Goal: Task Accomplishment & Management: Manage account settings

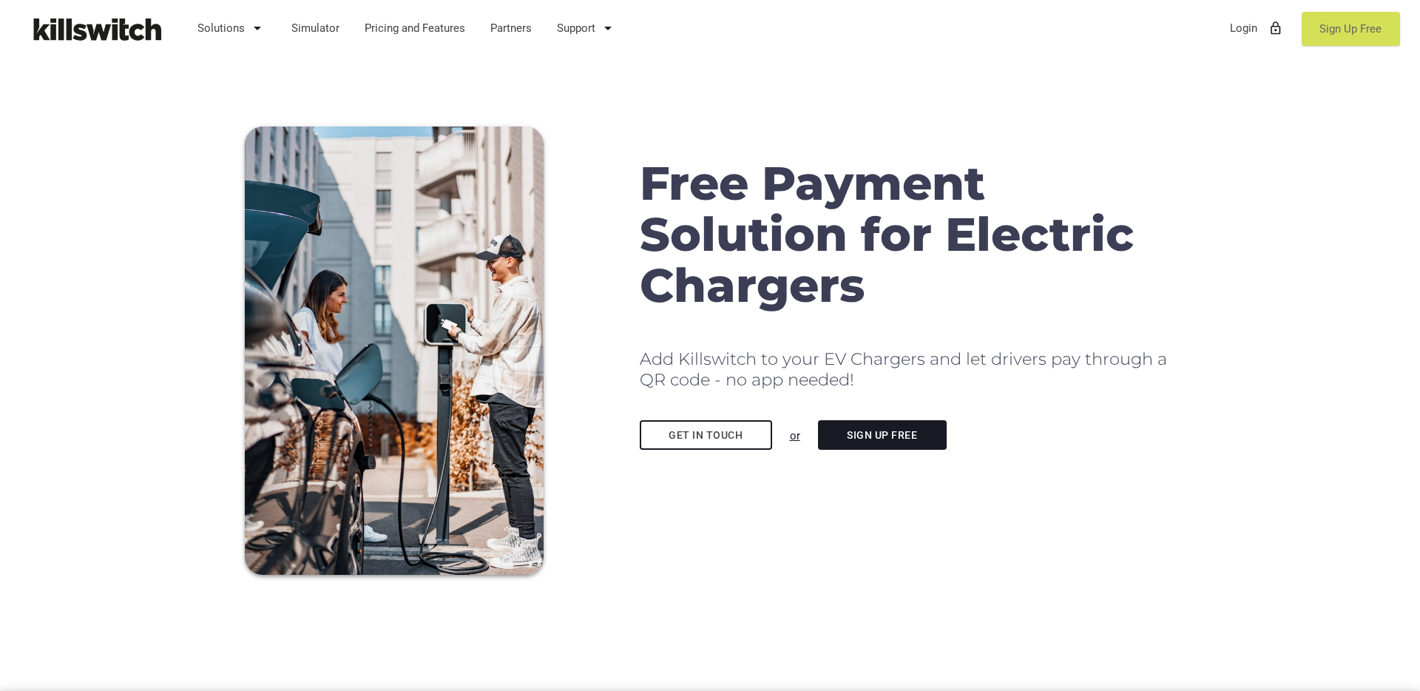
click at [1317, 32] on link "Sign Up Free" at bounding box center [1350, 29] width 98 height 34
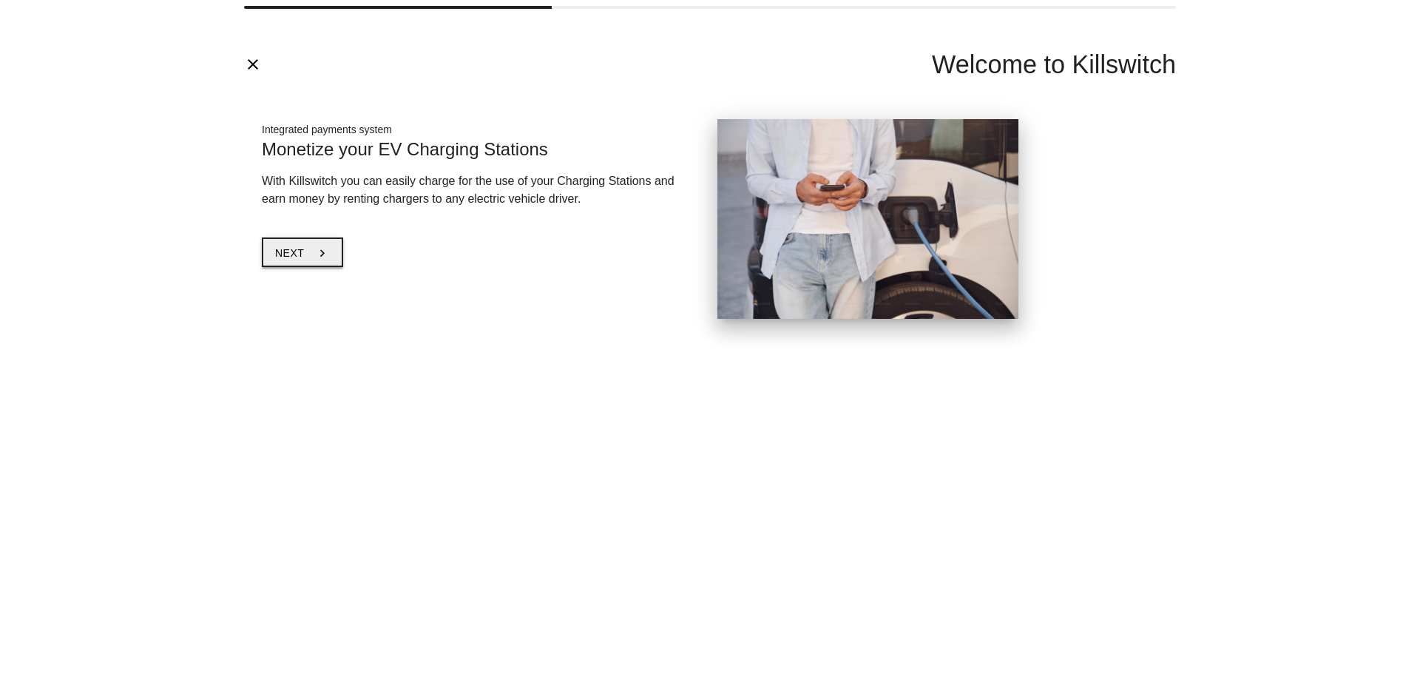
click at [311, 257] on button "Next chevron_right" at bounding box center [302, 252] width 81 height 30
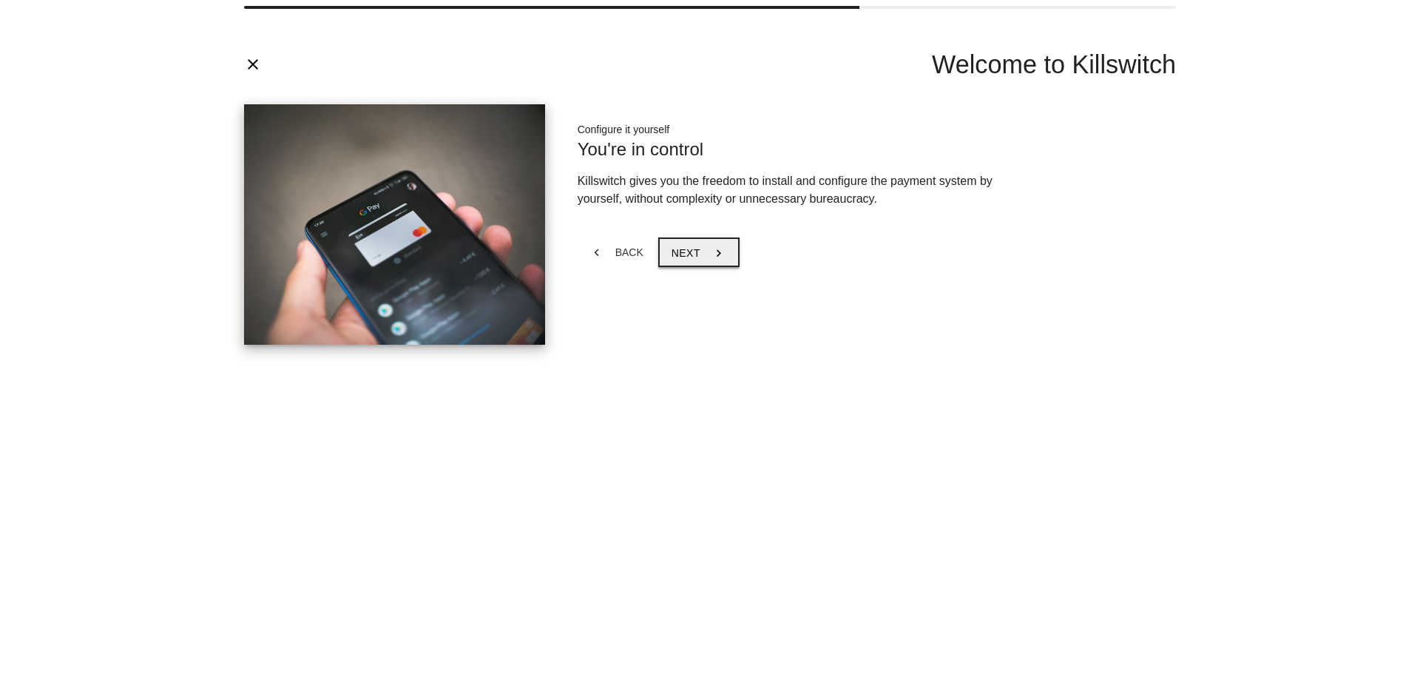
click at [700, 254] on button "Next chevron_right" at bounding box center [698, 252] width 81 height 30
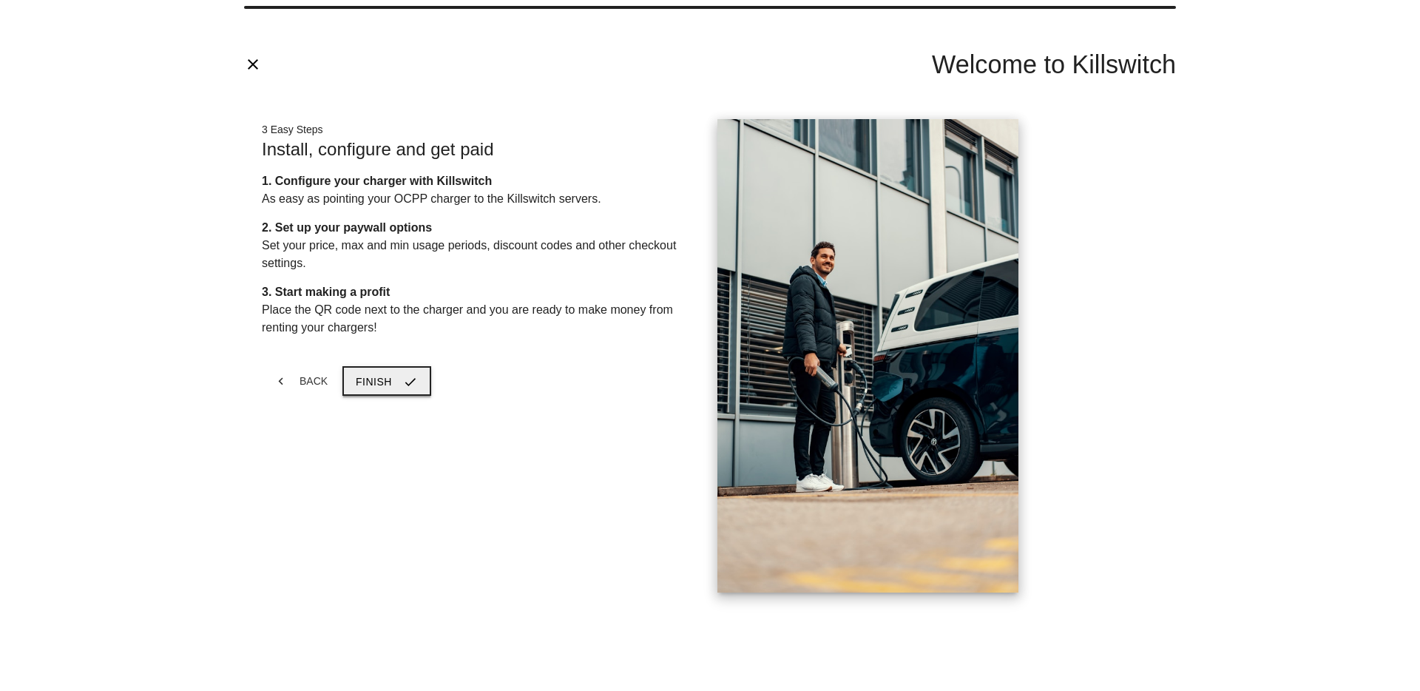
click at [397, 386] on button "Finish check" at bounding box center [386, 381] width 89 height 30
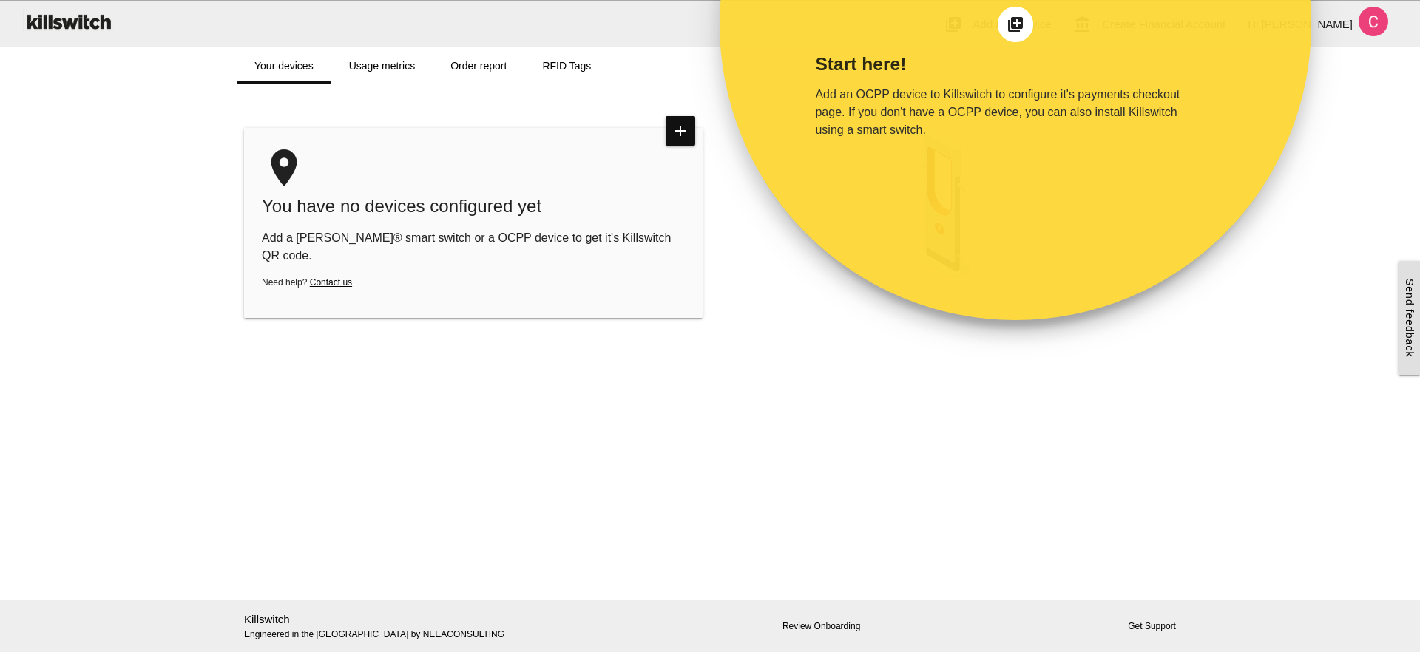
click at [421, 280] on div "place You have no devices configured yet add Add a Shelly® smart switch or a OC…" at bounding box center [473, 223] width 458 height 190
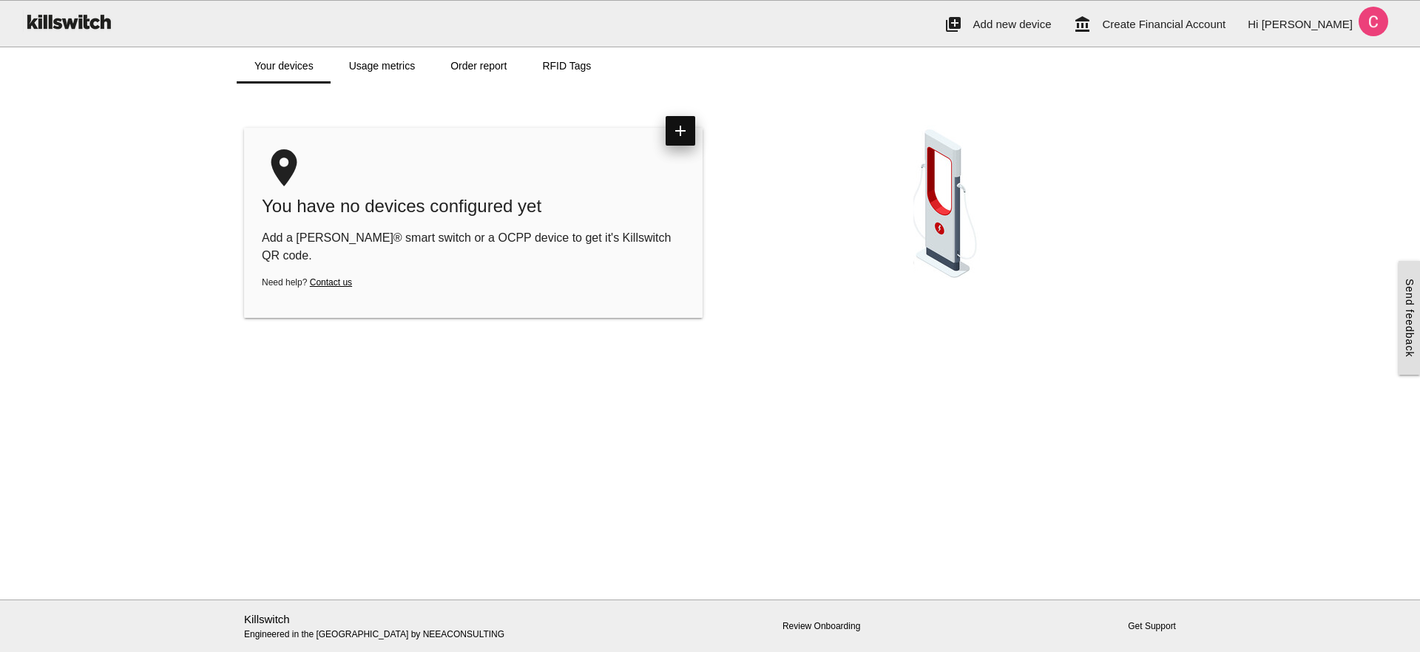
click at [676, 133] on icon "add" at bounding box center [681, 131] width 30 height 30
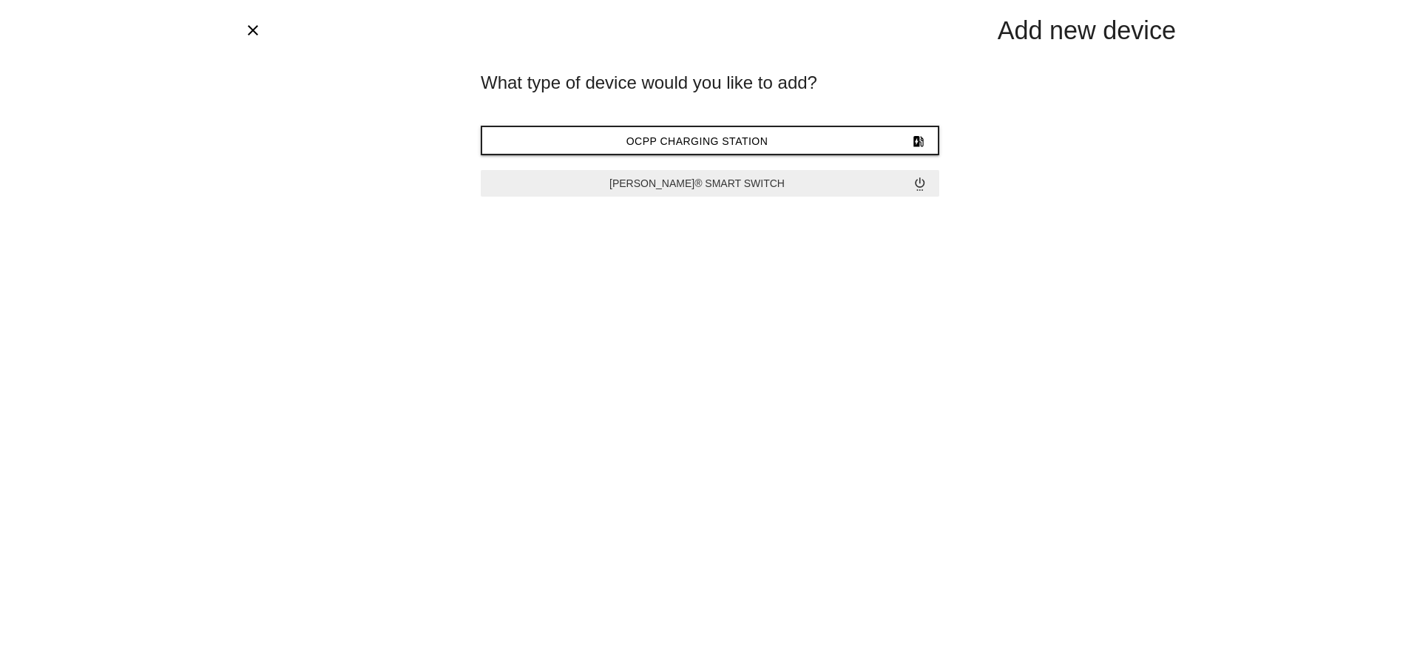
click at [724, 192] on button "Shelly® Smart Switch settings_power" at bounding box center [710, 183] width 458 height 27
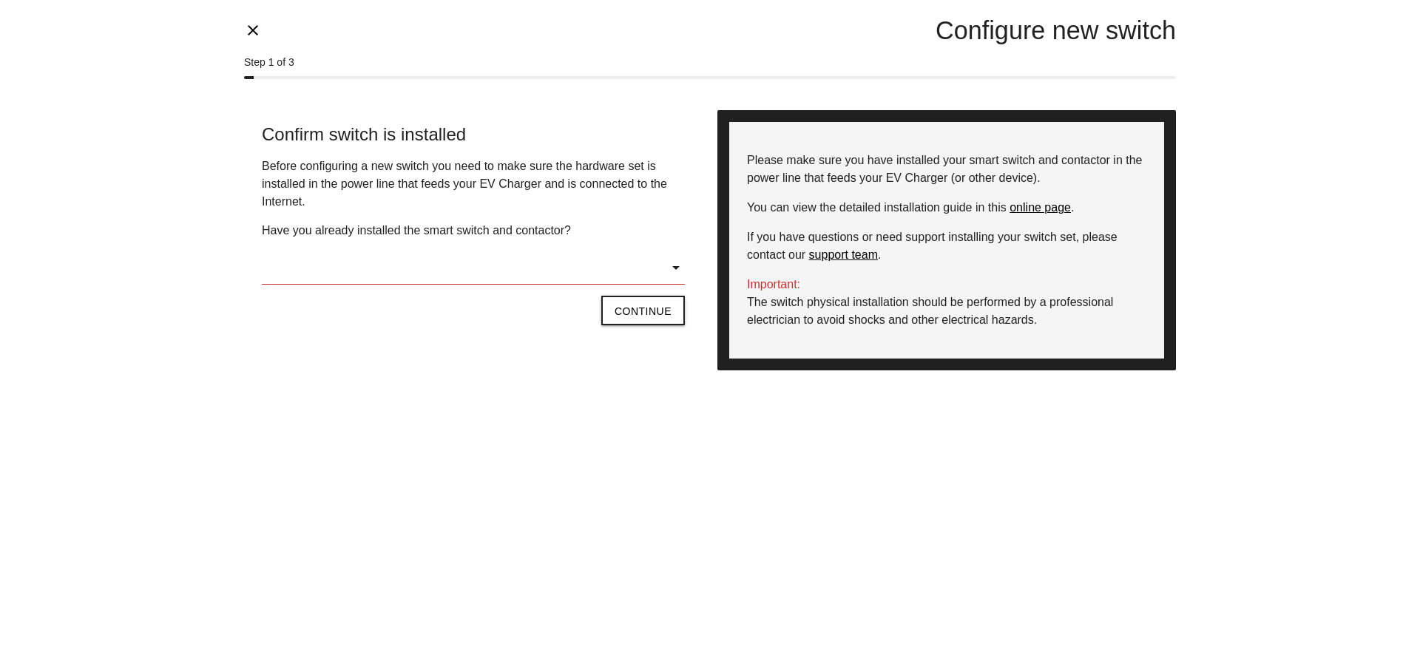
click at [676, 269] on input "text" at bounding box center [473, 268] width 423 height 34
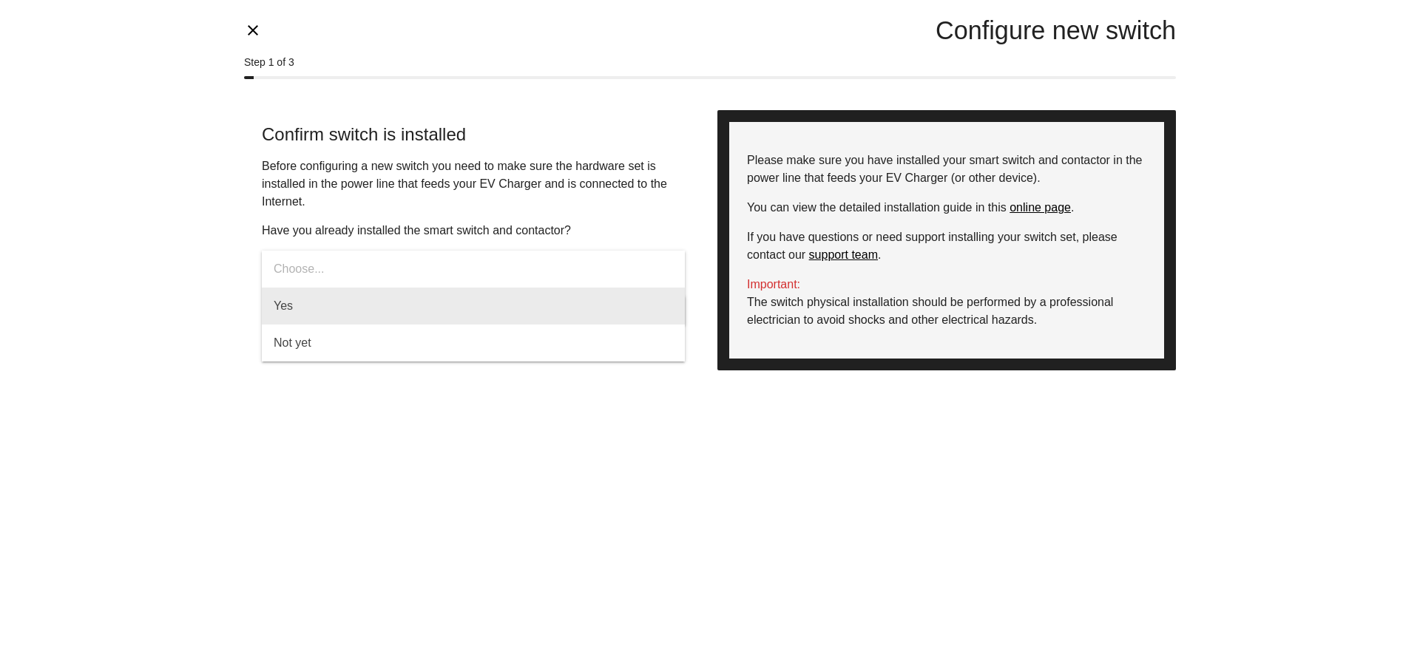
click at [567, 312] on span "Yes" at bounding box center [473, 306] width 423 height 37
type input "***"
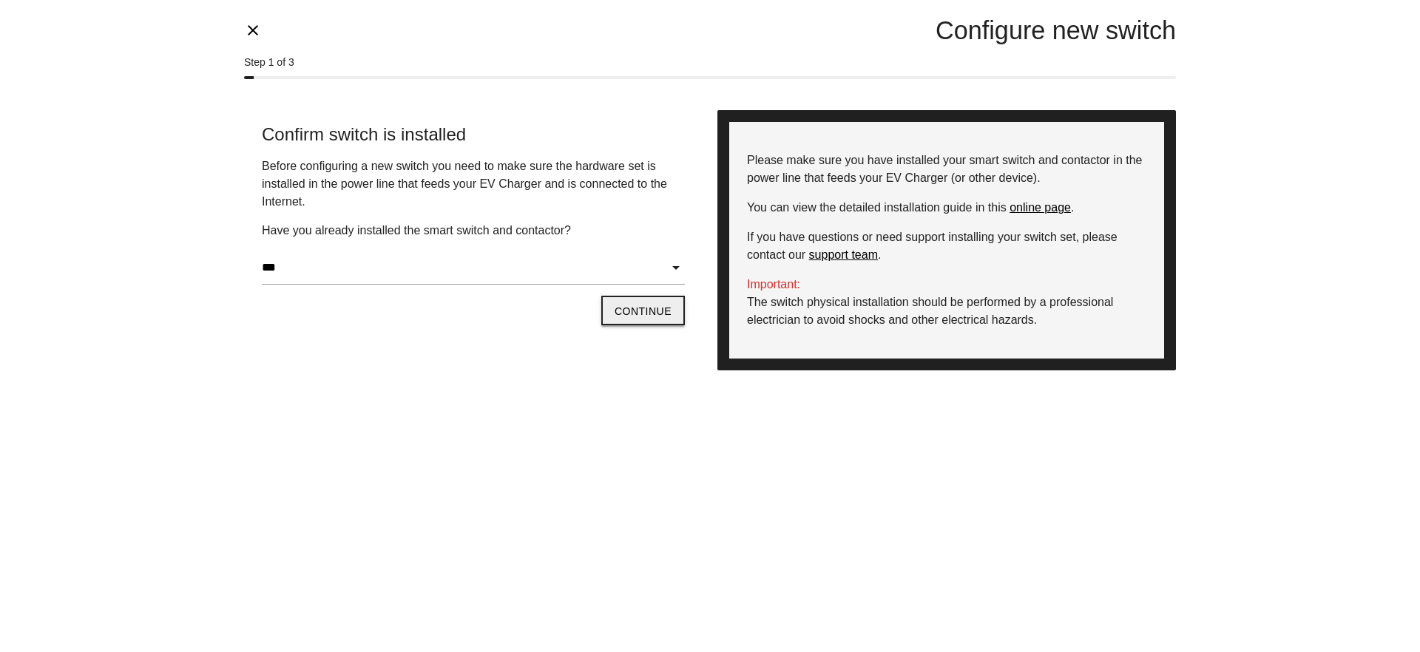
click at [653, 306] on button "Continue" at bounding box center [643, 311] width 84 height 30
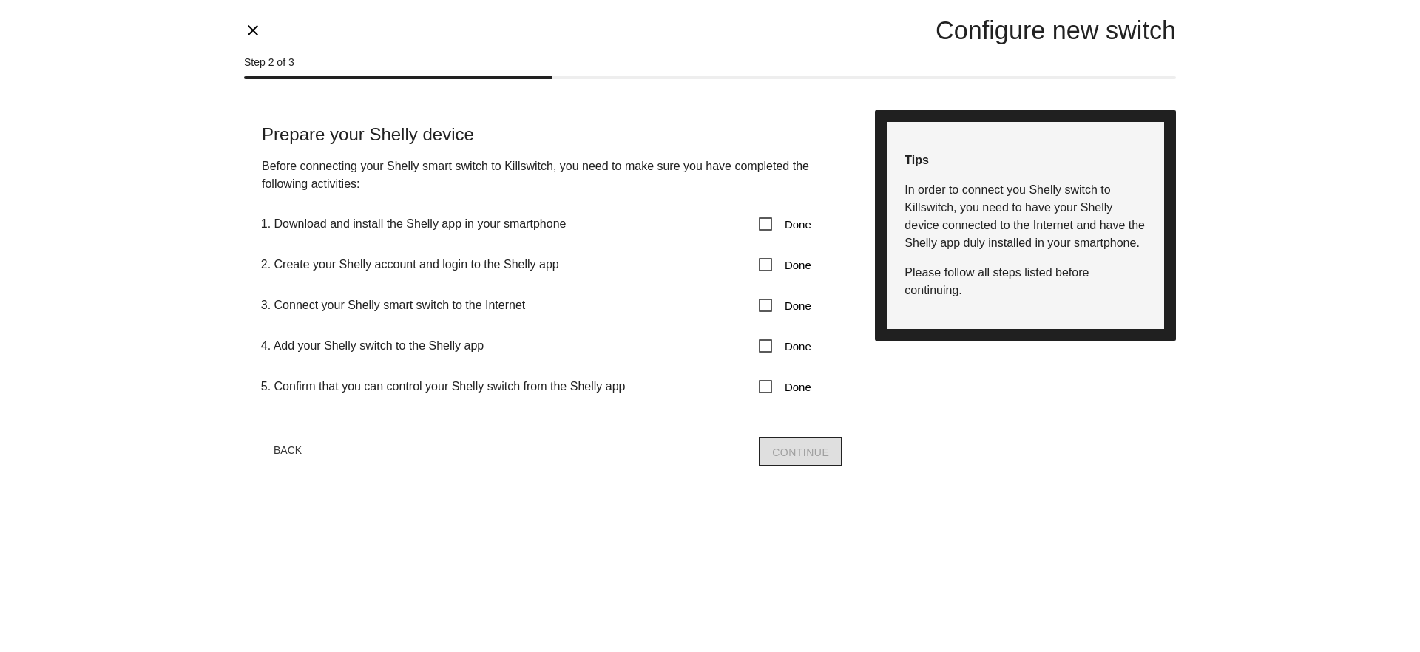
click at [769, 223] on span "Done" at bounding box center [785, 224] width 53 height 18
click at [764, 263] on span "Done" at bounding box center [785, 265] width 53 height 18
click at [764, 312] on span "Done" at bounding box center [785, 306] width 53 height 18
click at [764, 344] on span "Done" at bounding box center [785, 346] width 53 height 18
click at [766, 396] on div "Done" at bounding box center [801, 387] width 100 height 41
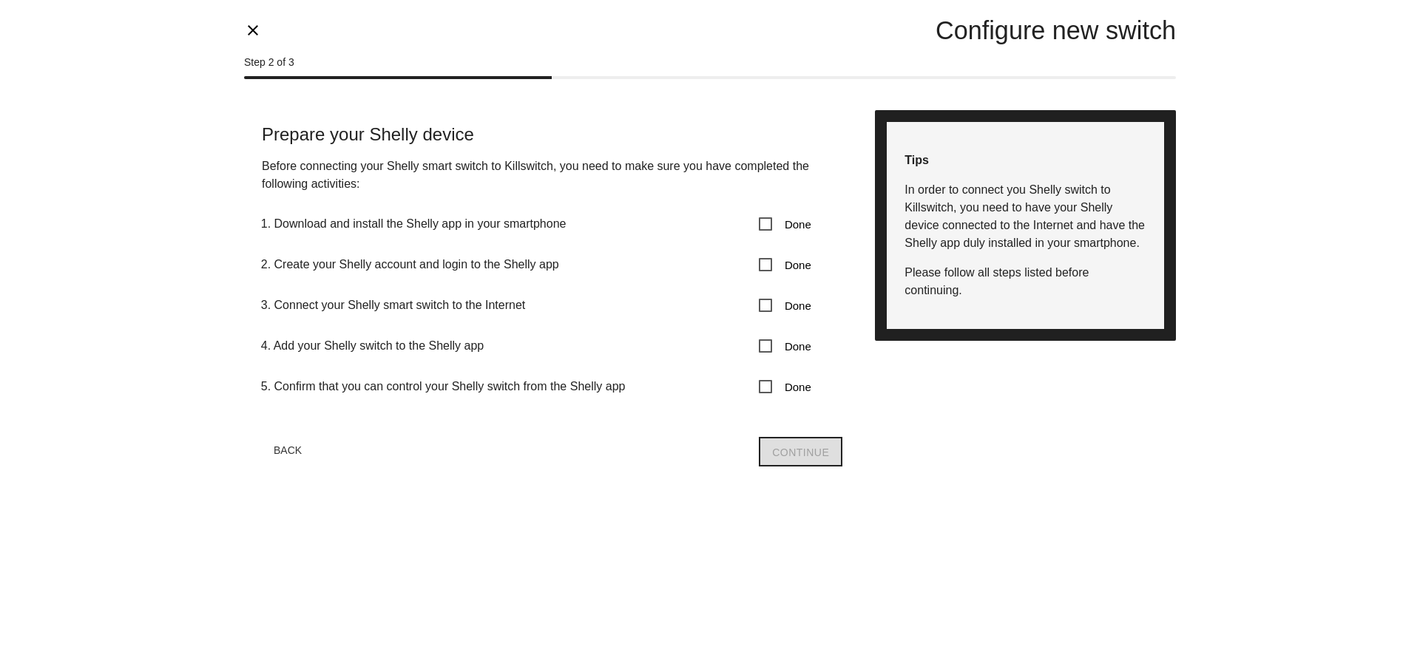
click at [767, 387] on span "Done" at bounding box center [785, 387] width 53 height 18
click at [822, 454] on button "Continue" at bounding box center [801, 452] width 84 height 30
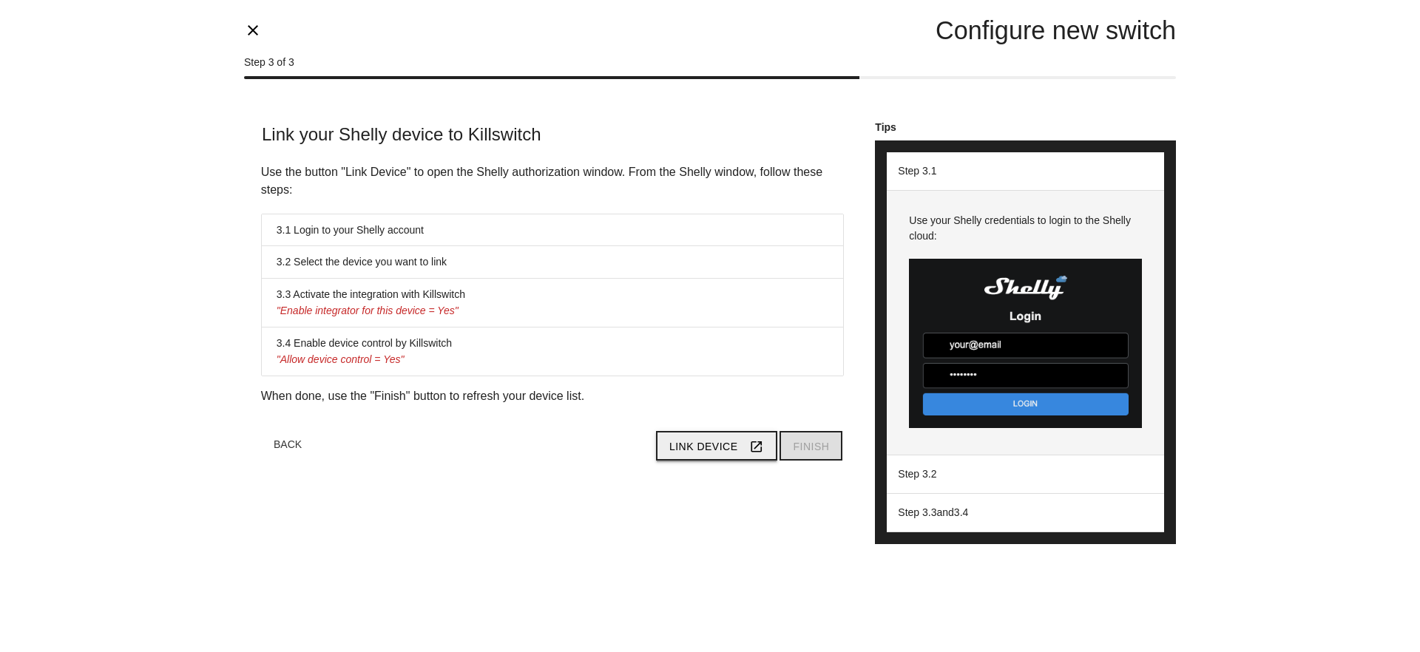
click at [752, 450] on icon "open_in_new" at bounding box center [756, 447] width 15 height 28
click at [813, 437] on button "Finish" at bounding box center [810, 446] width 63 height 30
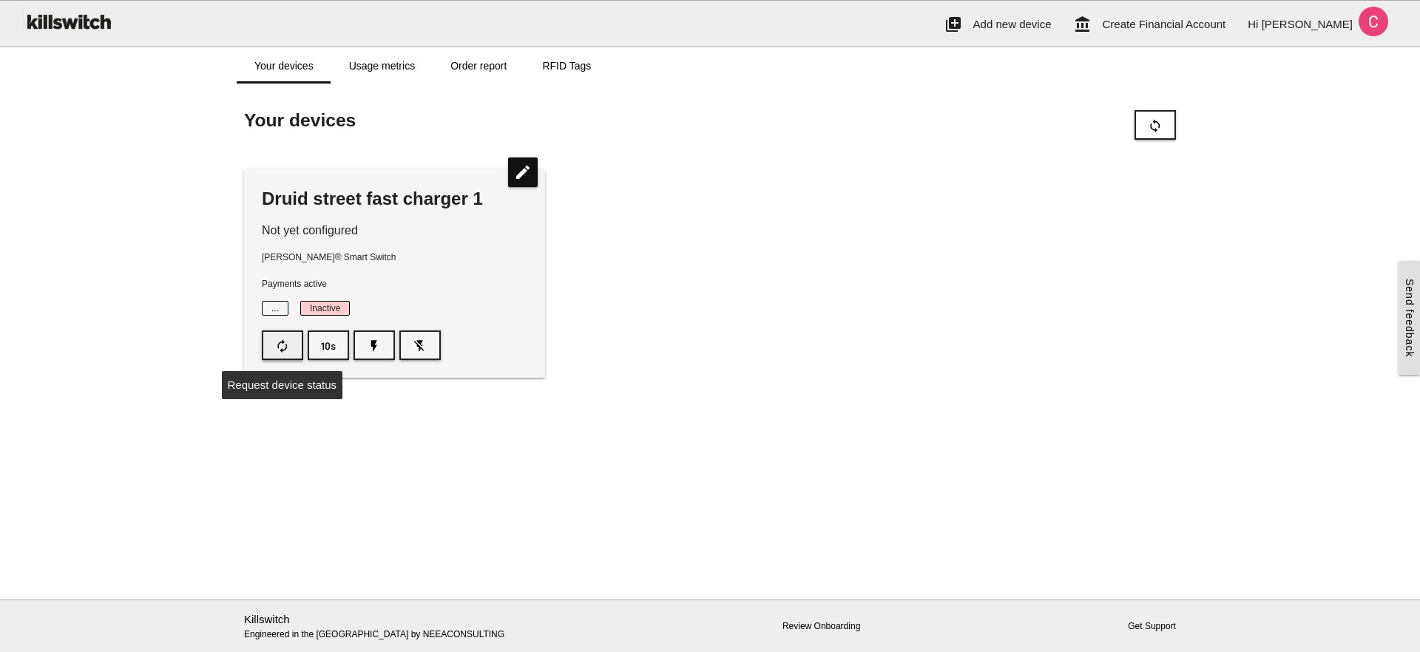
click at [284, 342] on icon "autorenew" at bounding box center [282, 346] width 15 height 28
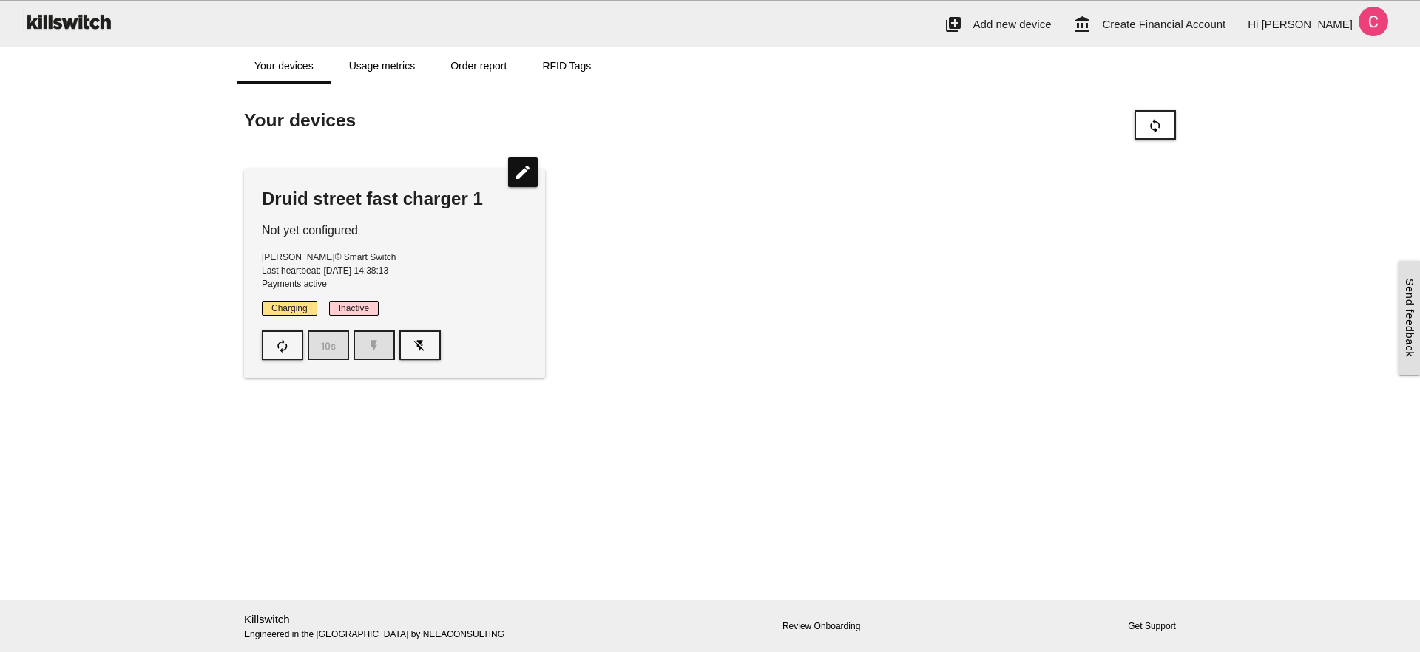
click at [615, 240] on div "Druid street fast charger 1 Not yet configured Shelly® Smart Switch Last heartb…" at bounding box center [710, 274] width 947 height 238
click at [416, 350] on icon "flash_off" at bounding box center [420, 346] width 15 height 28
click at [1222, 33] on link "account_balance Create Financial Account" at bounding box center [1150, 24] width 175 height 47
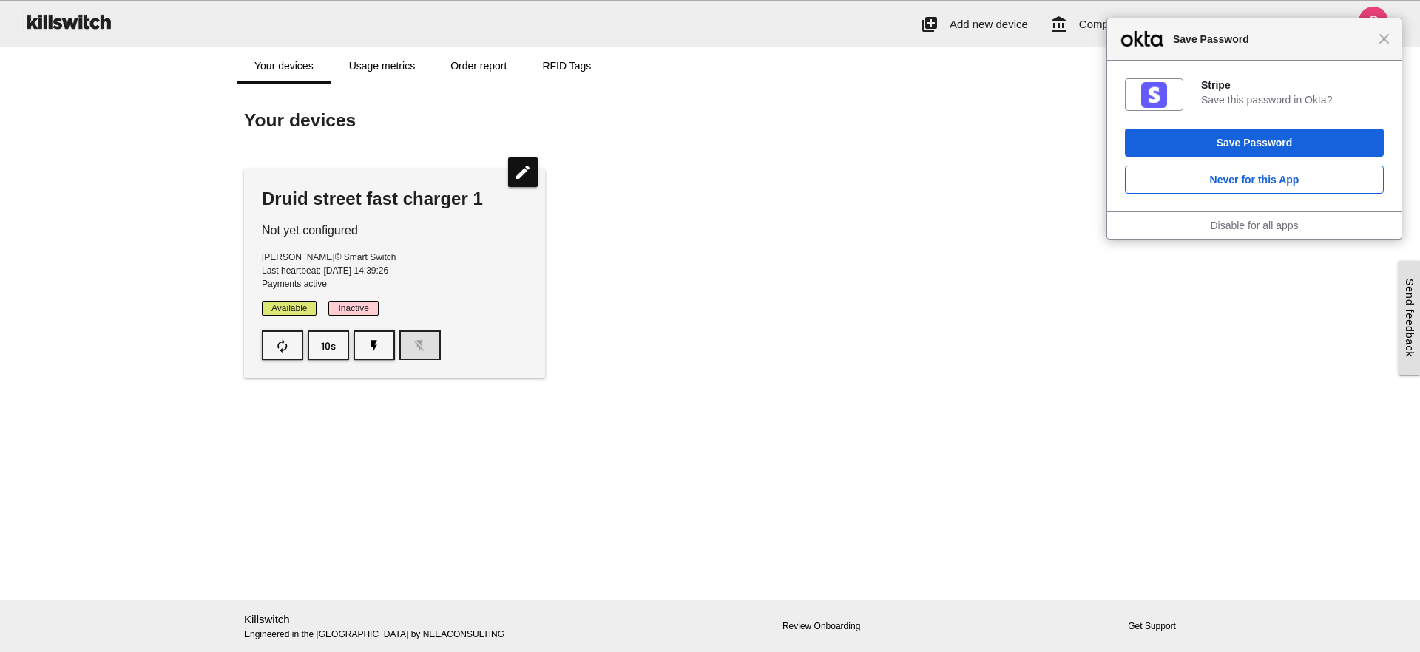
click at [1392, 32] on div "Close Save Password" at bounding box center [1254, 39] width 294 height 42
click at [1384, 41] on span "Close" at bounding box center [1383, 38] width 11 height 11
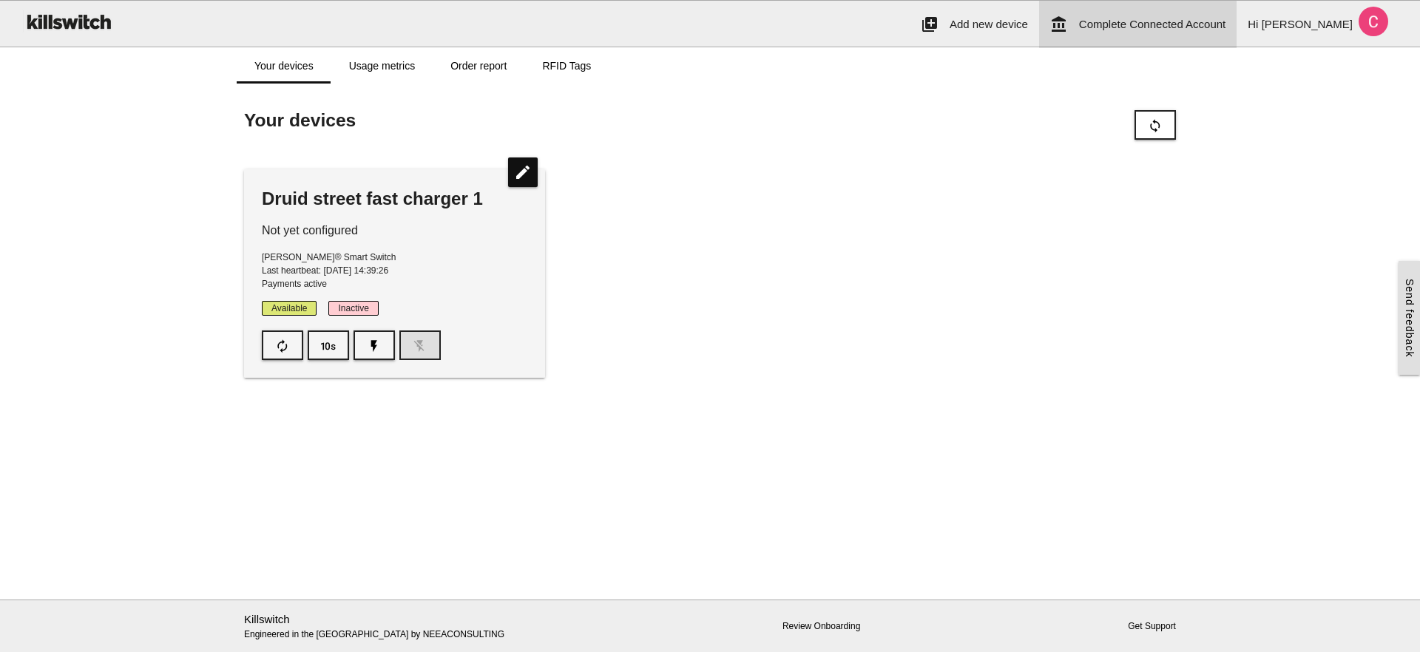
click at [1225, 27] on span "Complete Connected Account" at bounding box center [1152, 24] width 146 height 13
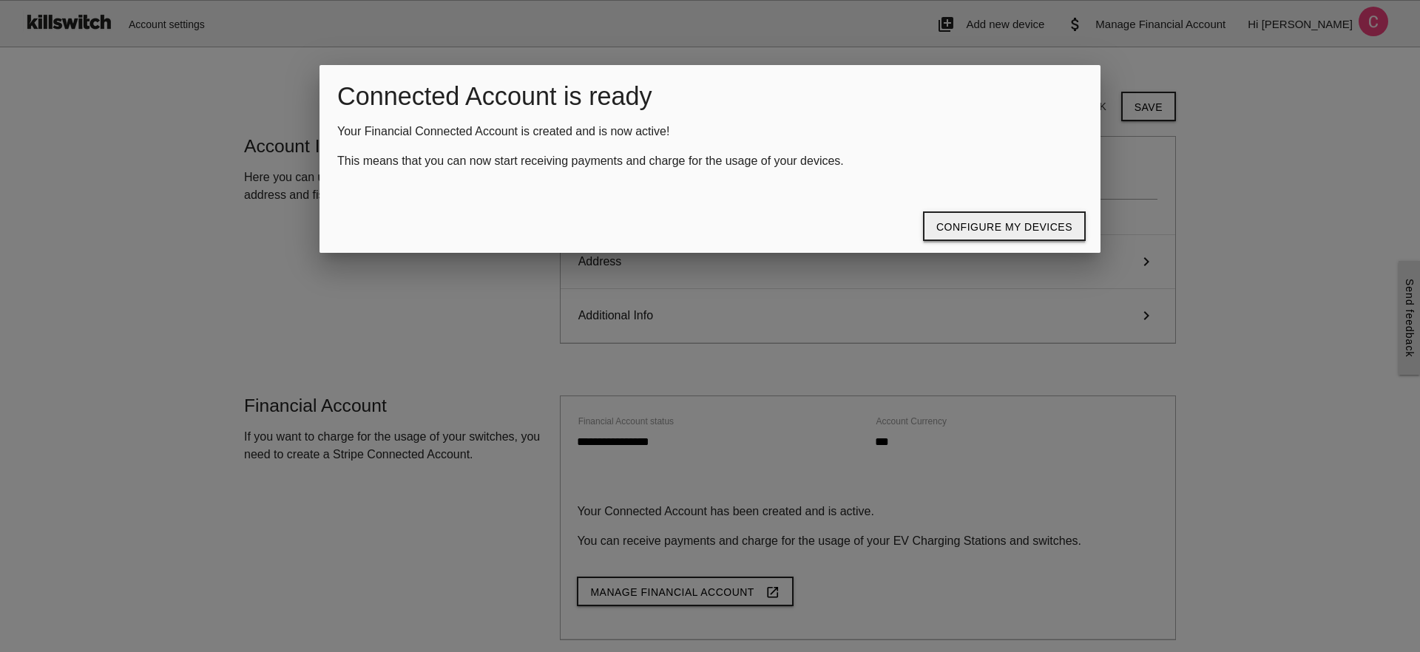
click at [981, 228] on button "Configure my devices" at bounding box center [1004, 226] width 163 height 30
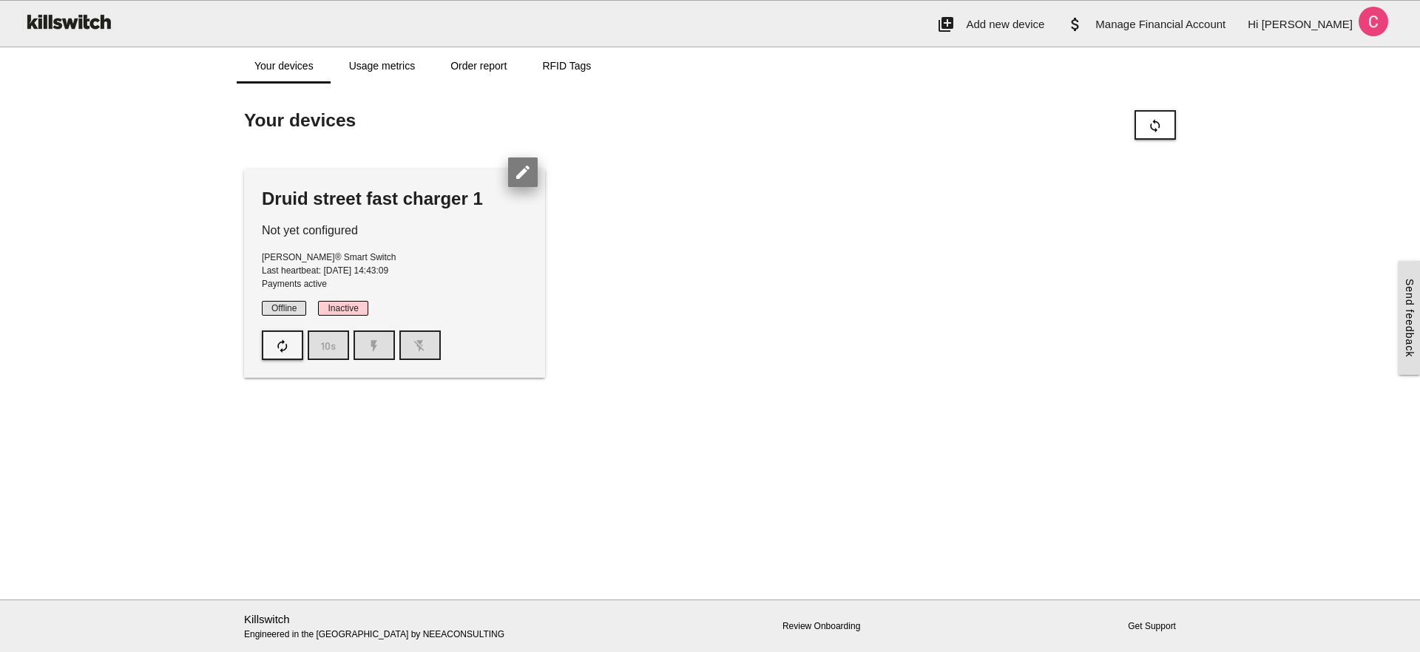
click at [521, 175] on icon "edit" at bounding box center [523, 173] width 30 height 30
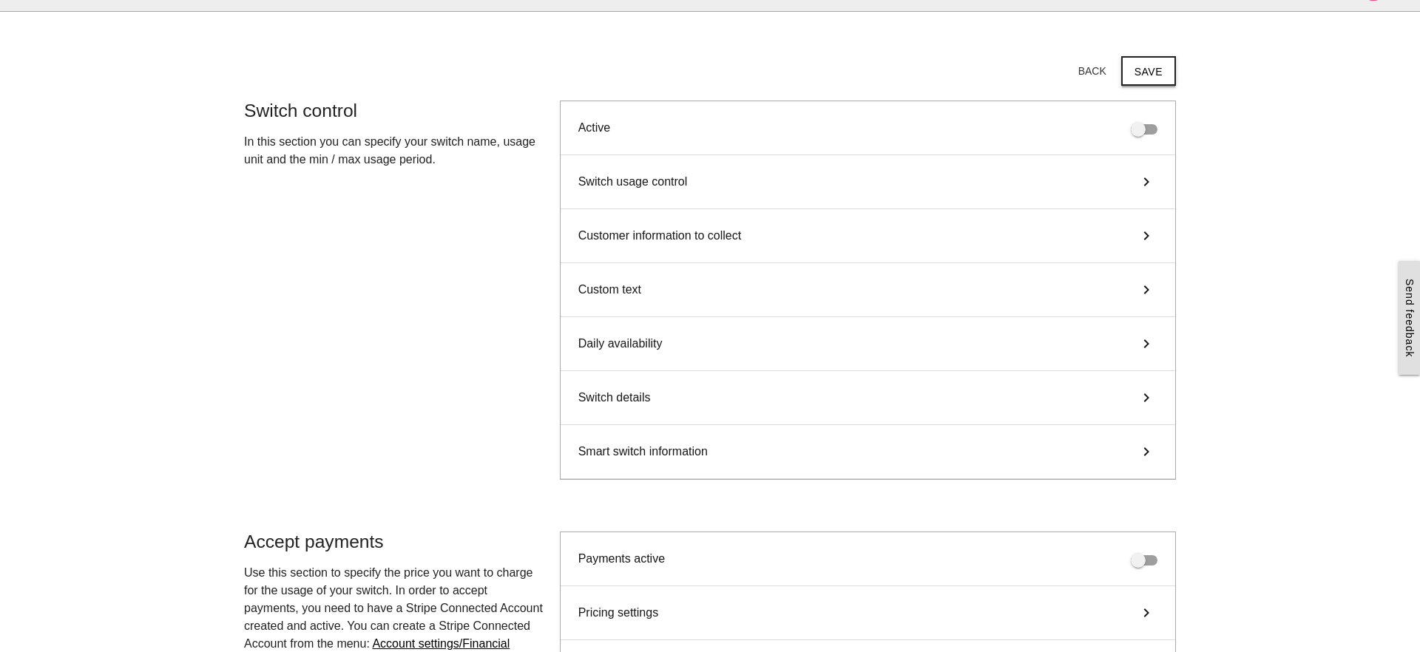
scroll to position [36, 0]
click at [1140, 132] on span at bounding box center [1144, 128] width 27 height 10
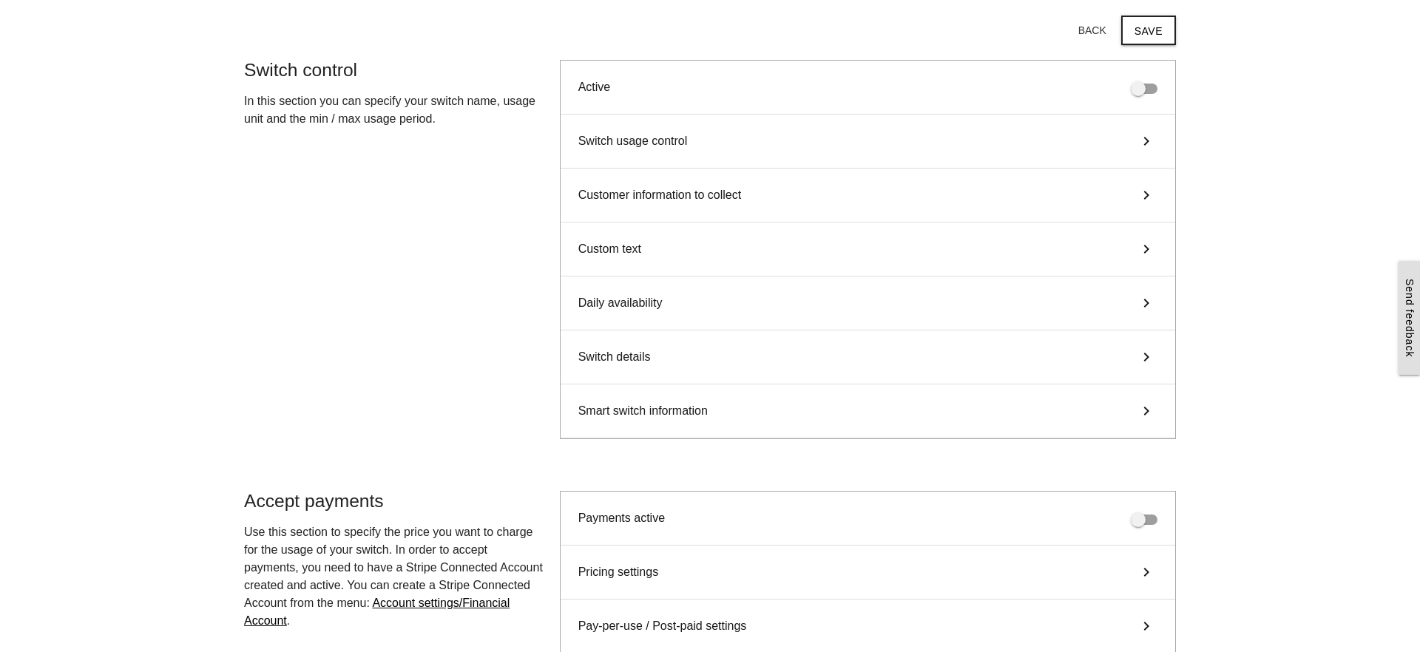
scroll to position [78, 0]
click at [1122, 138] on div "Switch usage control keyboard_arrow_right" at bounding box center [868, 139] width 614 height 54
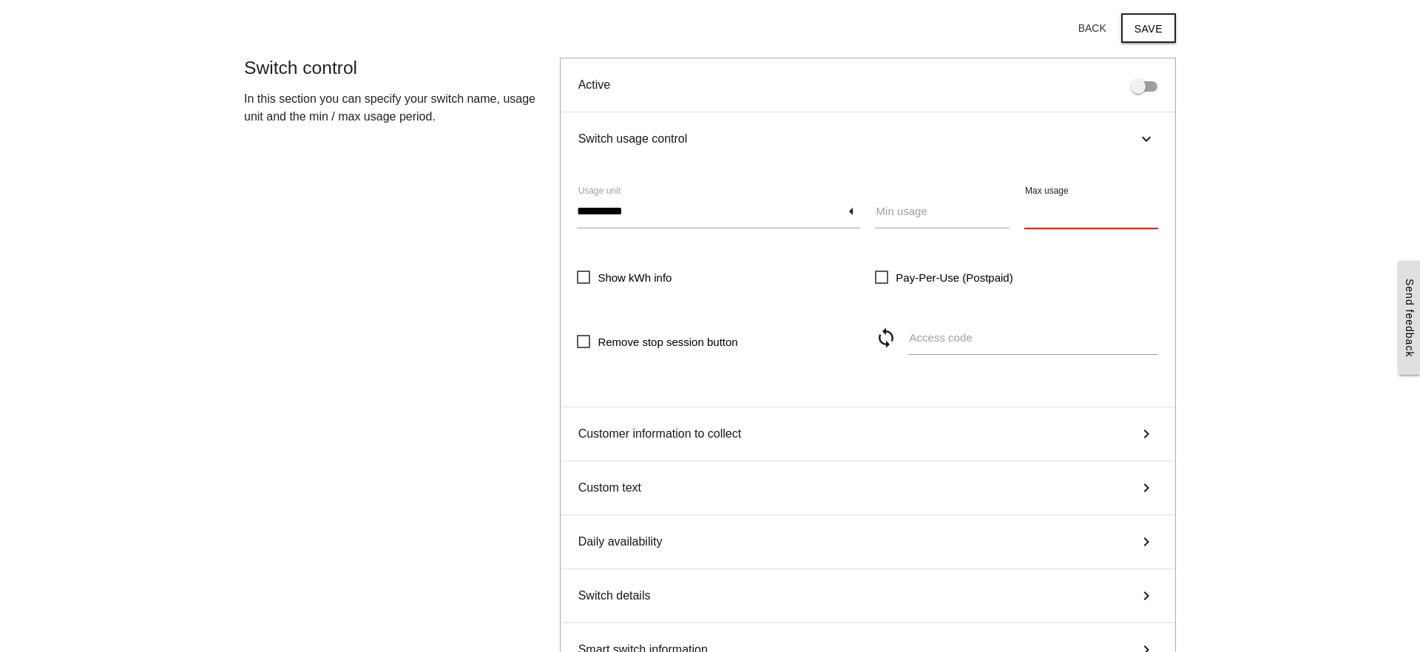
click at [1098, 211] on input "Max usage" at bounding box center [1091, 211] width 134 height 34
type input "**"
click at [911, 216] on label "Min usage" at bounding box center [901, 211] width 51 height 17
click at [911, 216] on input "Min usage" at bounding box center [942, 211] width 134 height 34
click at [709, 217] on input "**********" at bounding box center [718, 211] width 283 height 34
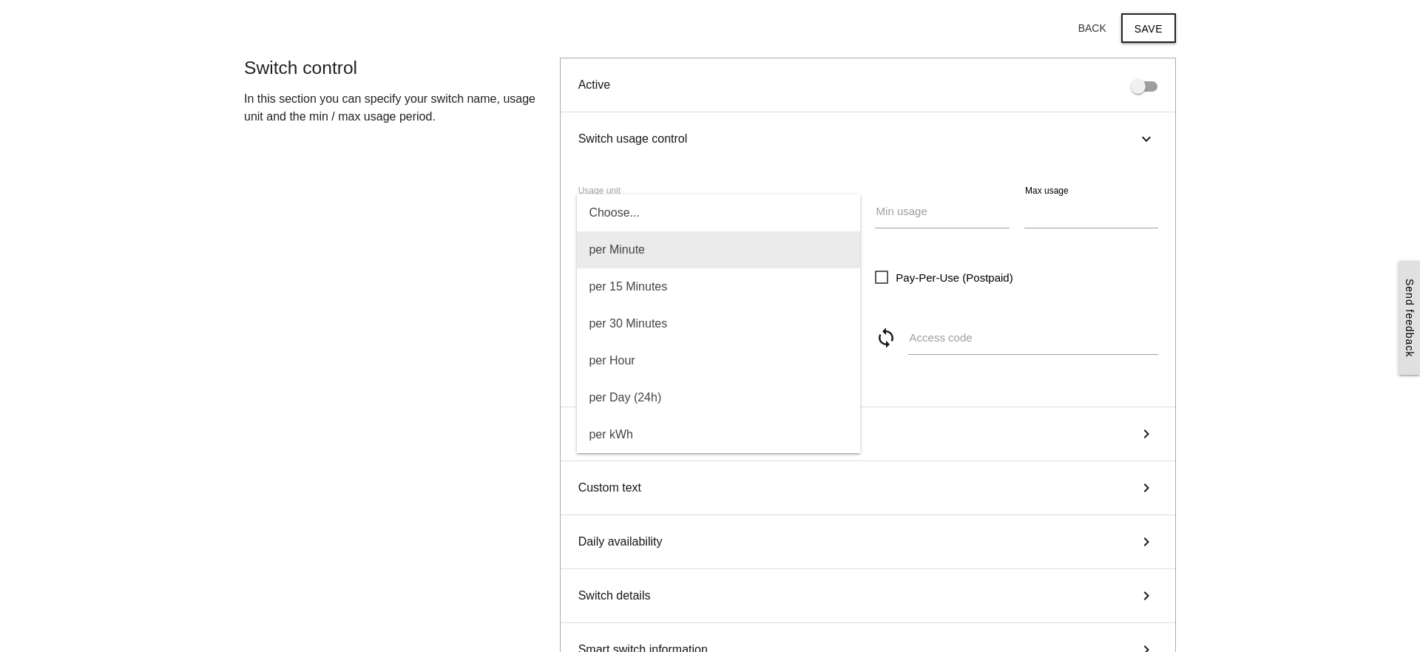
click at [736, 248] on span "per Minute" at bounding box center [718, 249] width 283 height 37
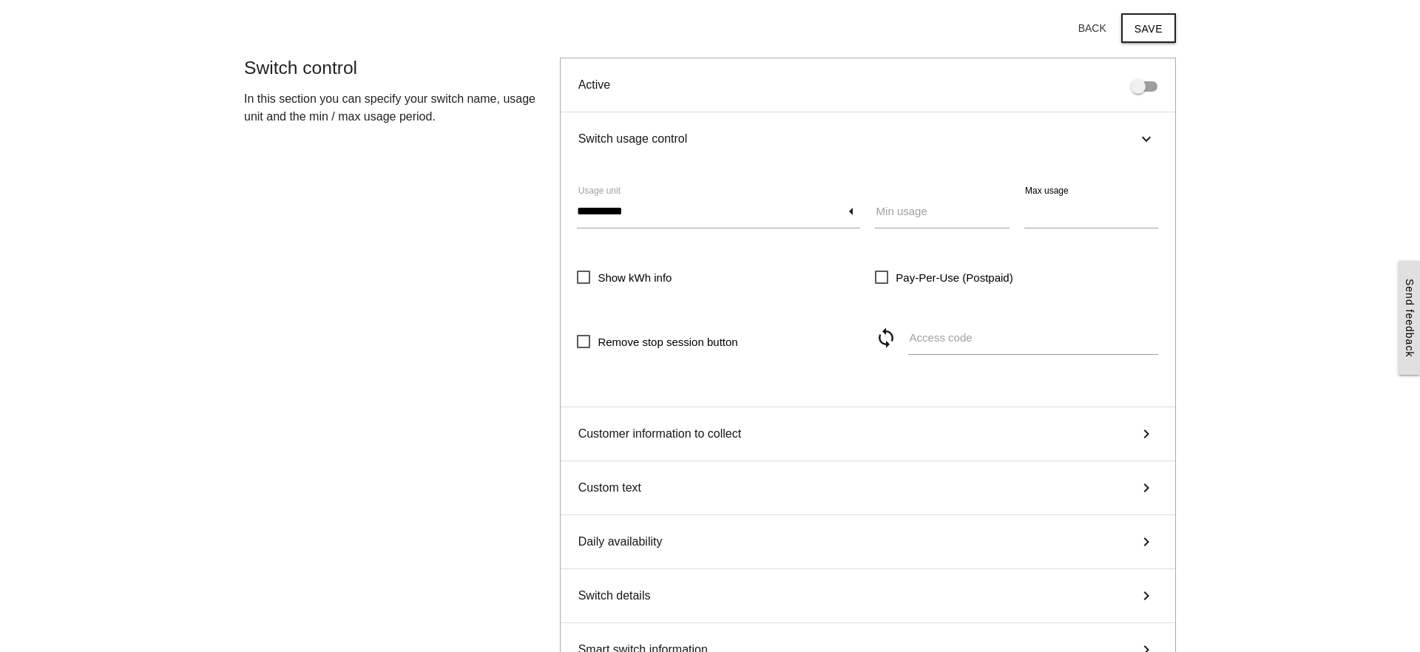
click at [921, 217] on label "Min usage" at bounding box center [901, 211] width 51 height 17
click at [921, 217] on input "Min usage" at bounding box center [942, 211] width 134 height 34
click at [1003, 209] on input "*" at bounding box center [942, 211] width 134 height 34
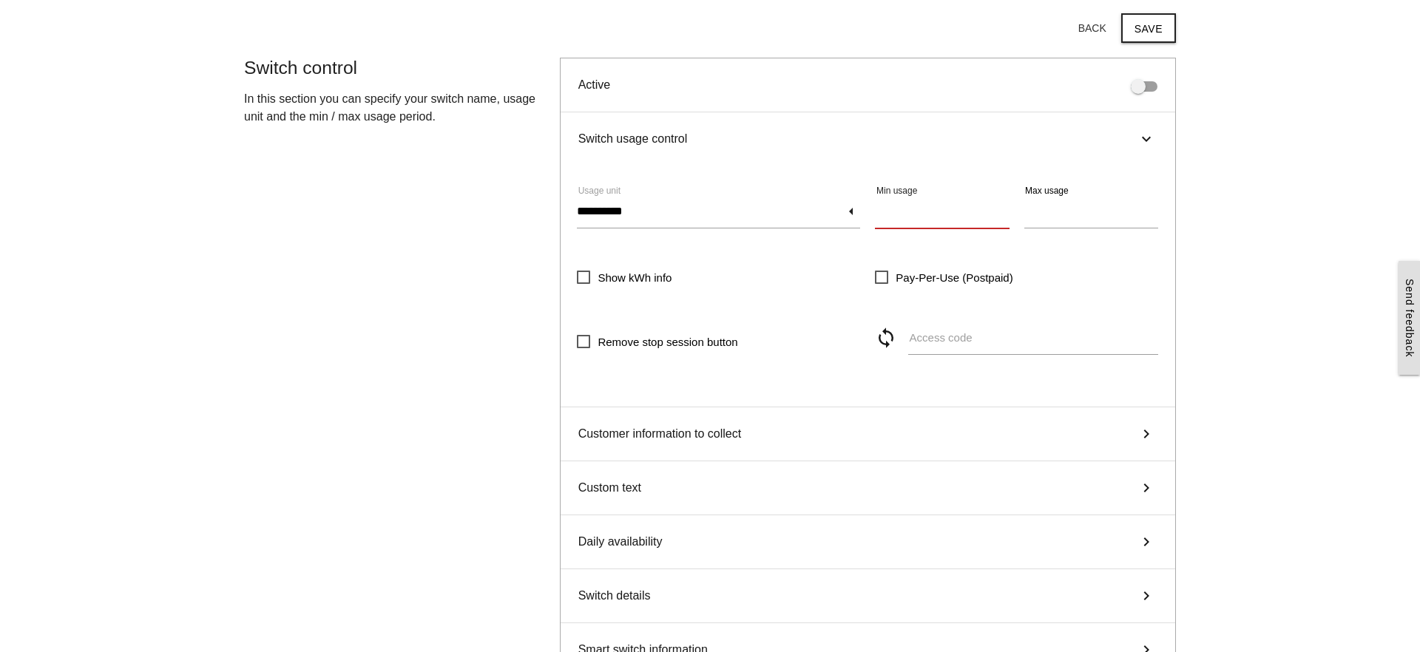
click at [1003, 209] on input "*" at bounding box center [942, 211] width 134 height 34
type input "*"
click at [1003, 209] on input "*" at bounding box center [942, 211] width 134 height 34
click at [1208, 211] on main "Start here! Add an OCPP device to Killswitch to configure it's payments checkou…" at bounding box center [710, 618] width 1420 height 1269
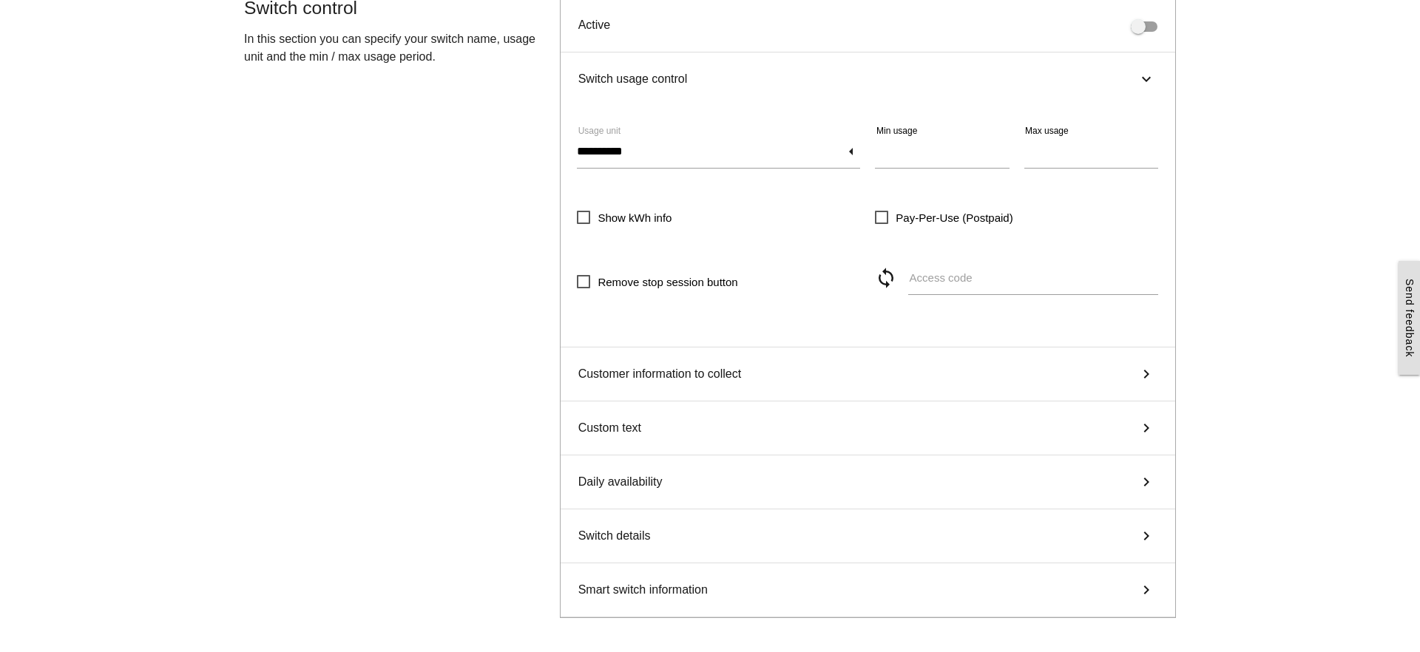
scroll to position [154, 0]
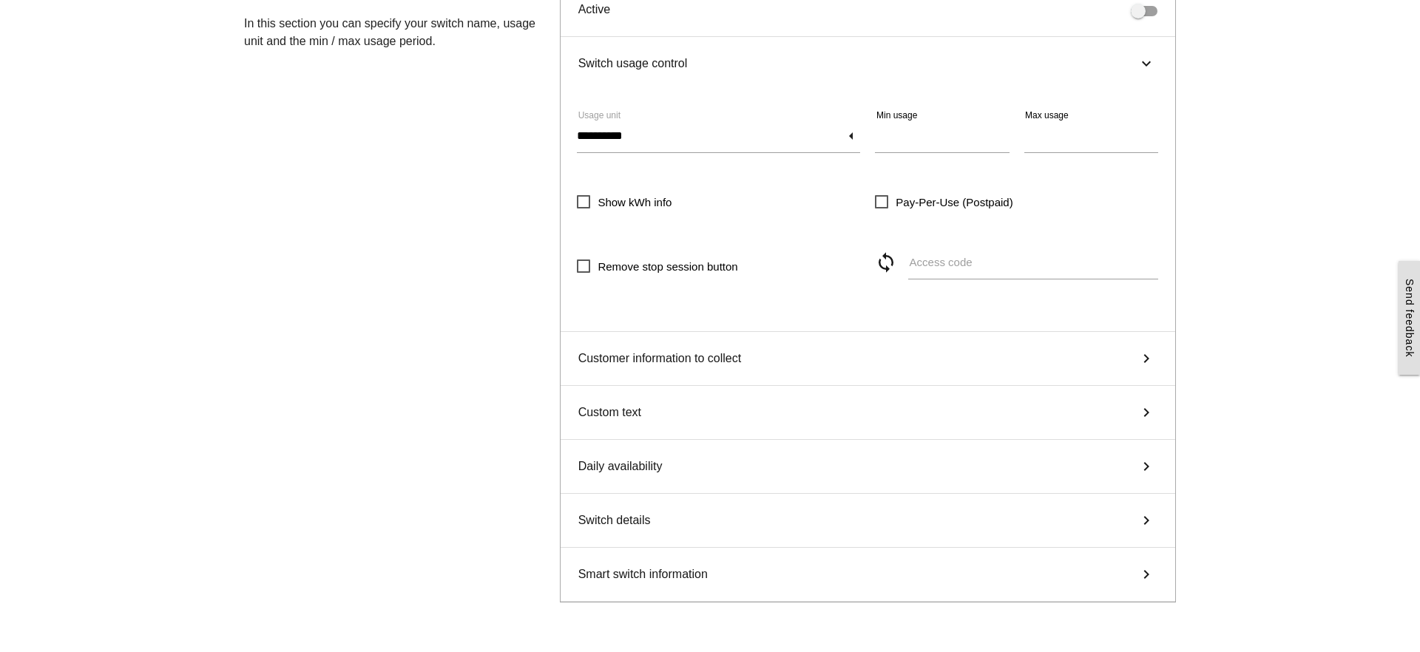
click at [818, 345] on div "Customer information to collect keyboard_arrow_right" at bounding box center [868, 359] width 614 height 54
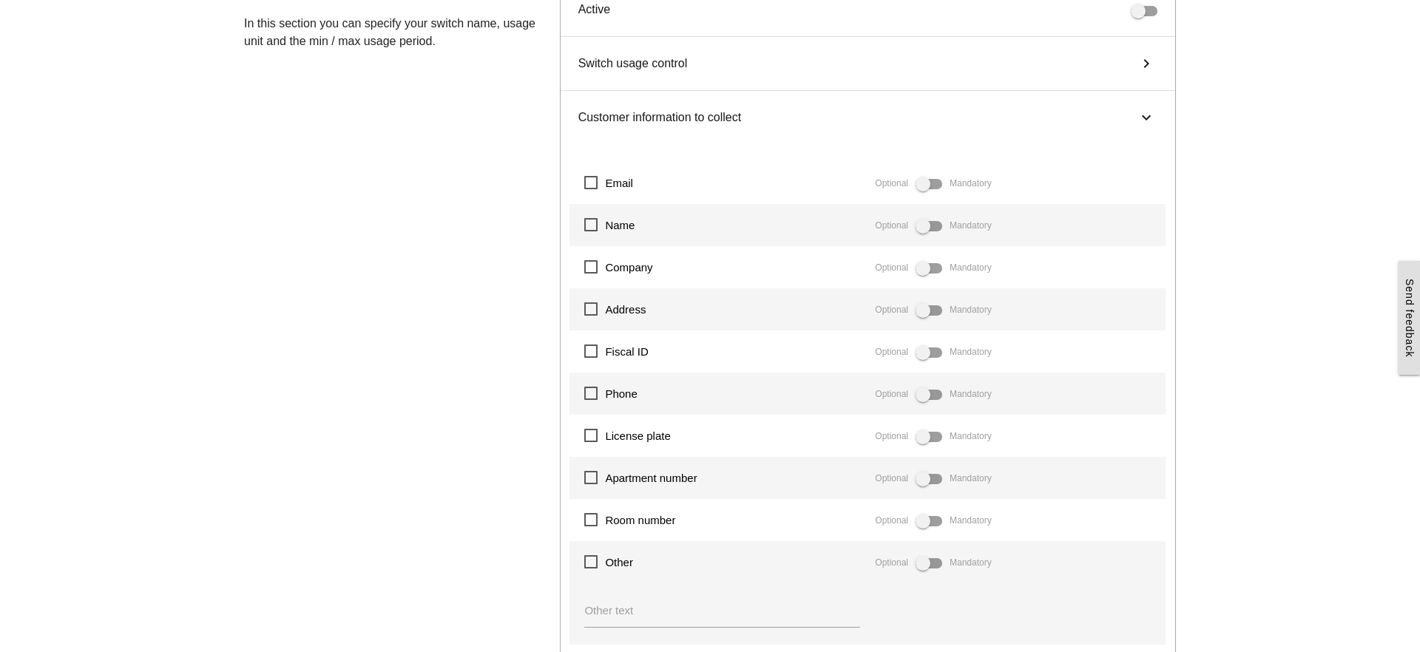
click at [591, 432] on span "License plate" at bounding box center [627, 436] width 86 height 18
click at [932, 441] on span at bounding box center [928, 437] width 27 height 10
click at [931, 441] on span at bounding box center [928, 437] width 27 height 10
click at [589, 186] on span "Email" at bounding box center [608, 183] width 49 height 18
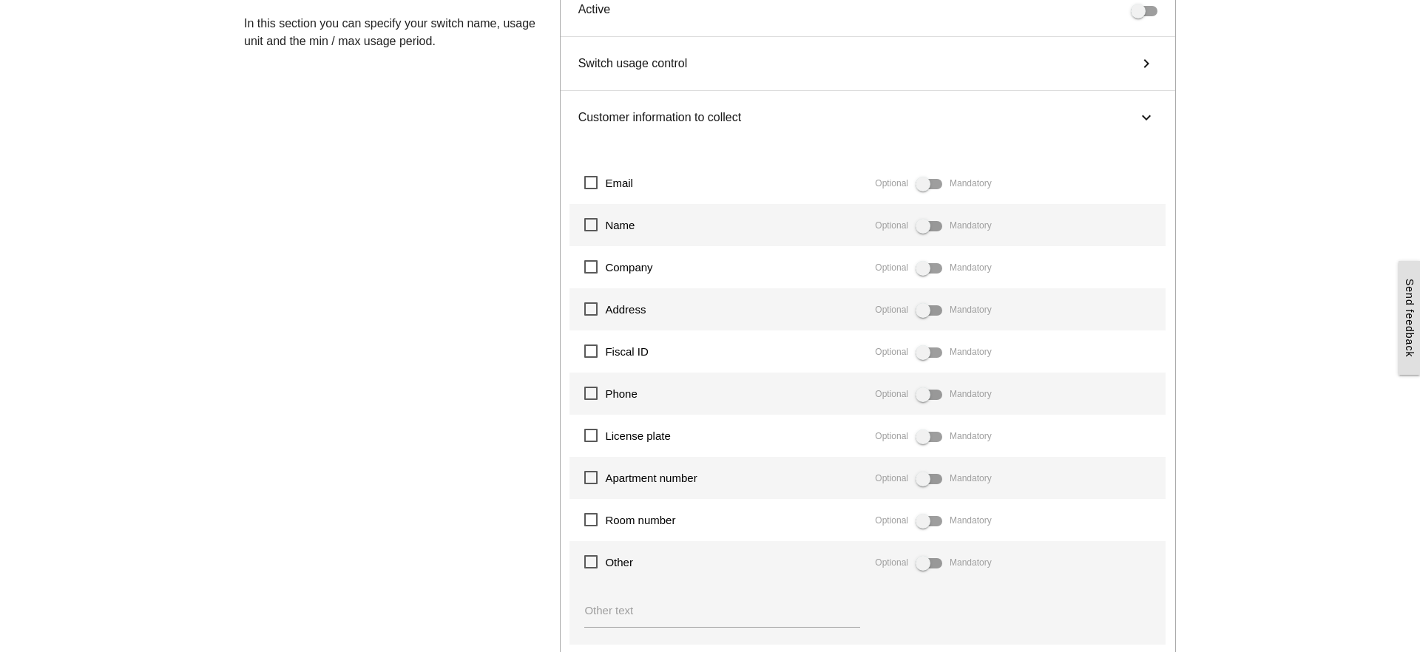
click at [588, 222] on span "Name" at bounding box center [609, 225] width 50 height 18
click at [591, 185] on span "Email" at bounding box center [608, 183] width 49 height 18
click at [592, 223] on span "Name" at bounding box center [609, 225] width 50 height 18
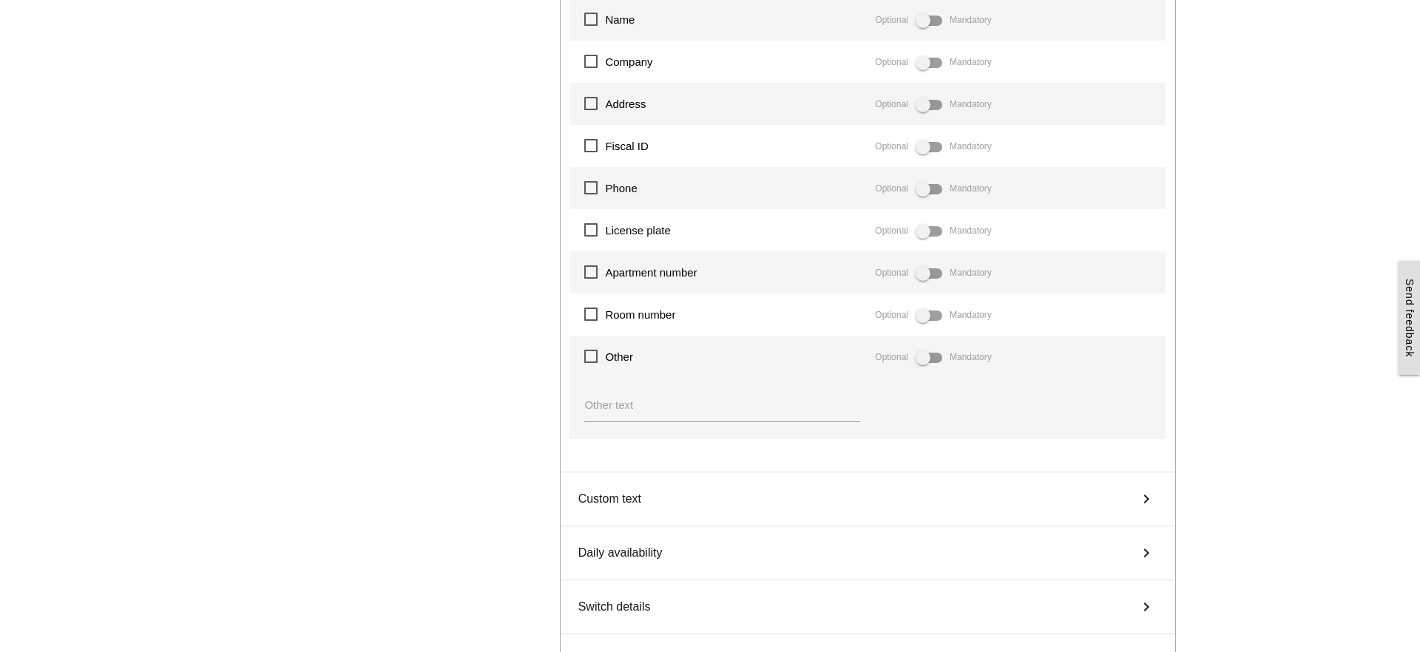
scroll to position [566, 0]
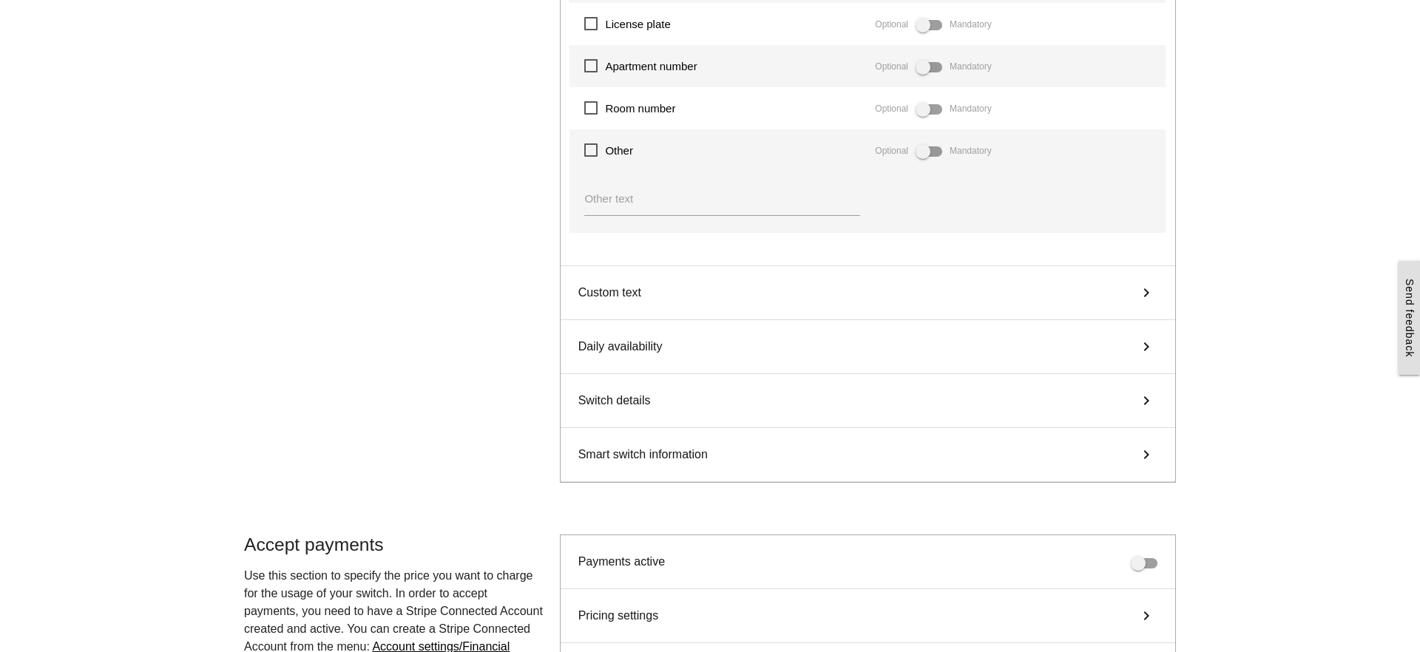
click at [735, 294] on div "Custom text keyboard_arrow_right" at bounding box center [868, 293] width 614 height 54
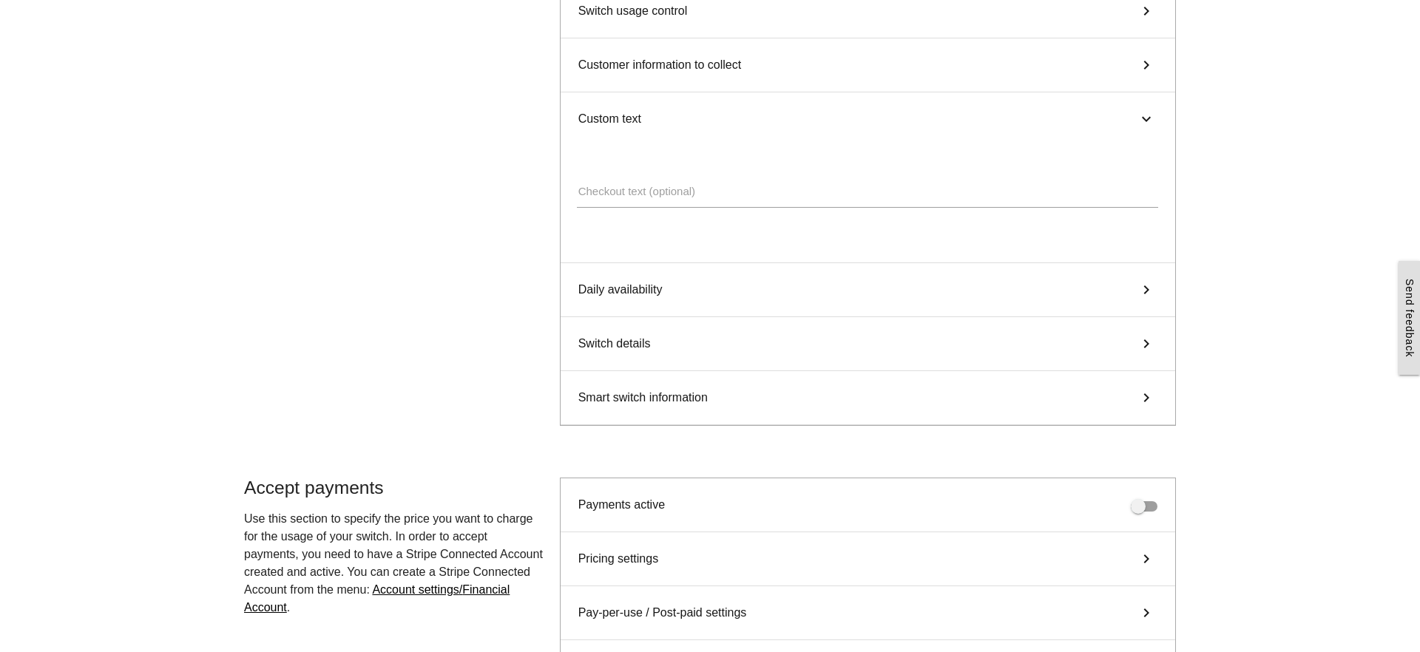
scroll to position [78, 0]
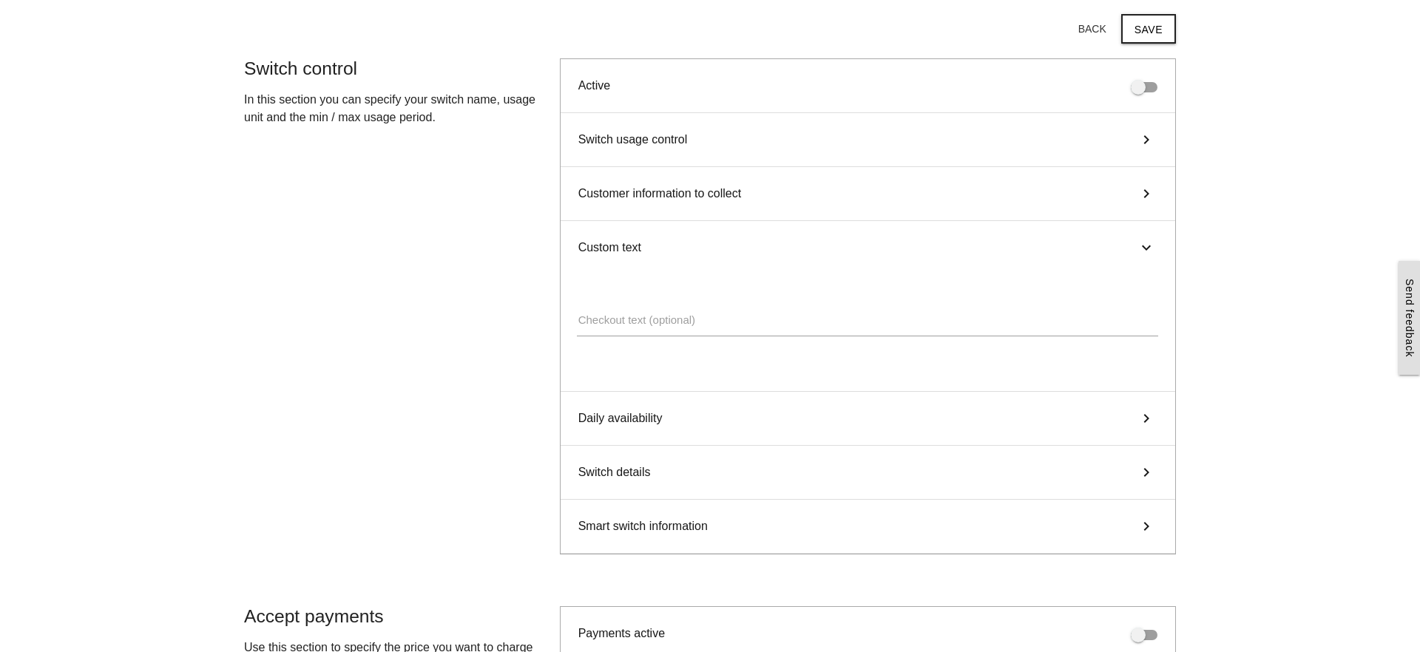
click at [634, 321] on label "Checkout text (optional)" at bounding box center [636, 320] width 117 height 17
click at [634, 321] on textarea "Checkout text (optional)" at bounding box center [867, 319] width 581 height 33
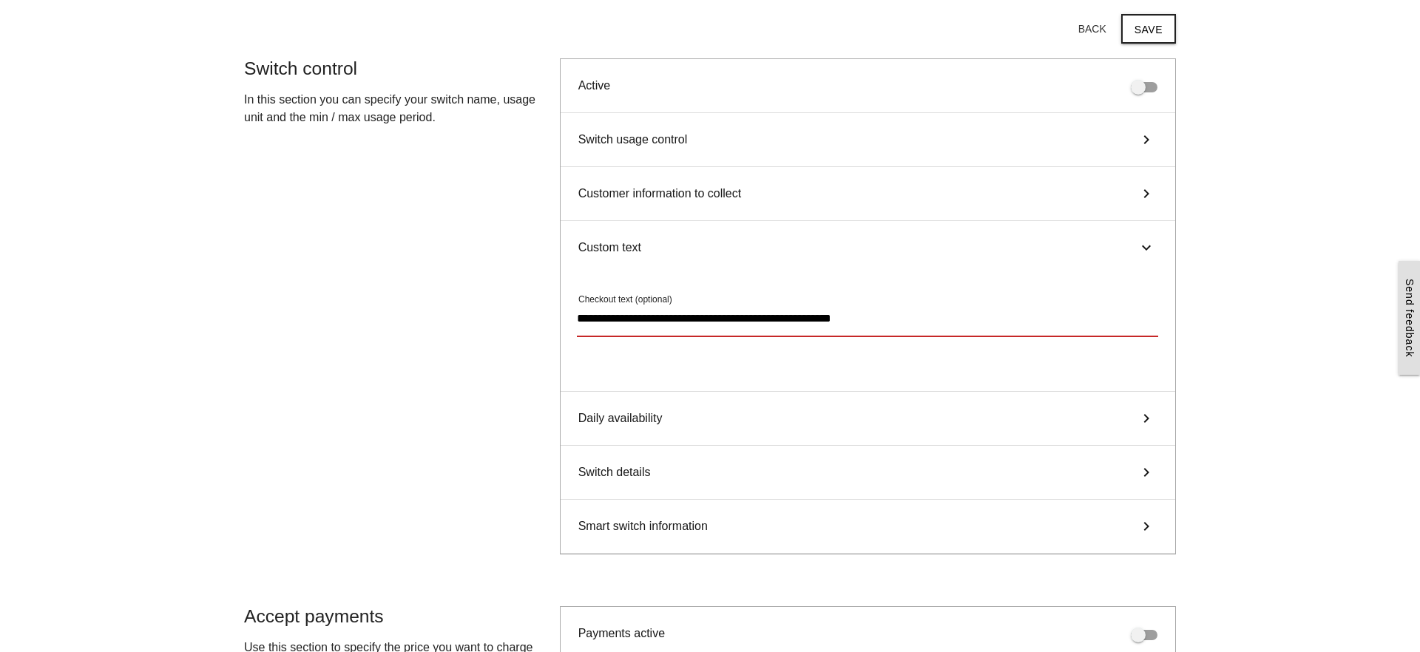
type textarea "**********"
click at [1147, 250] on icon "keyboard_arrow_right" at bounding box center [1146, 248] width 18 height 22
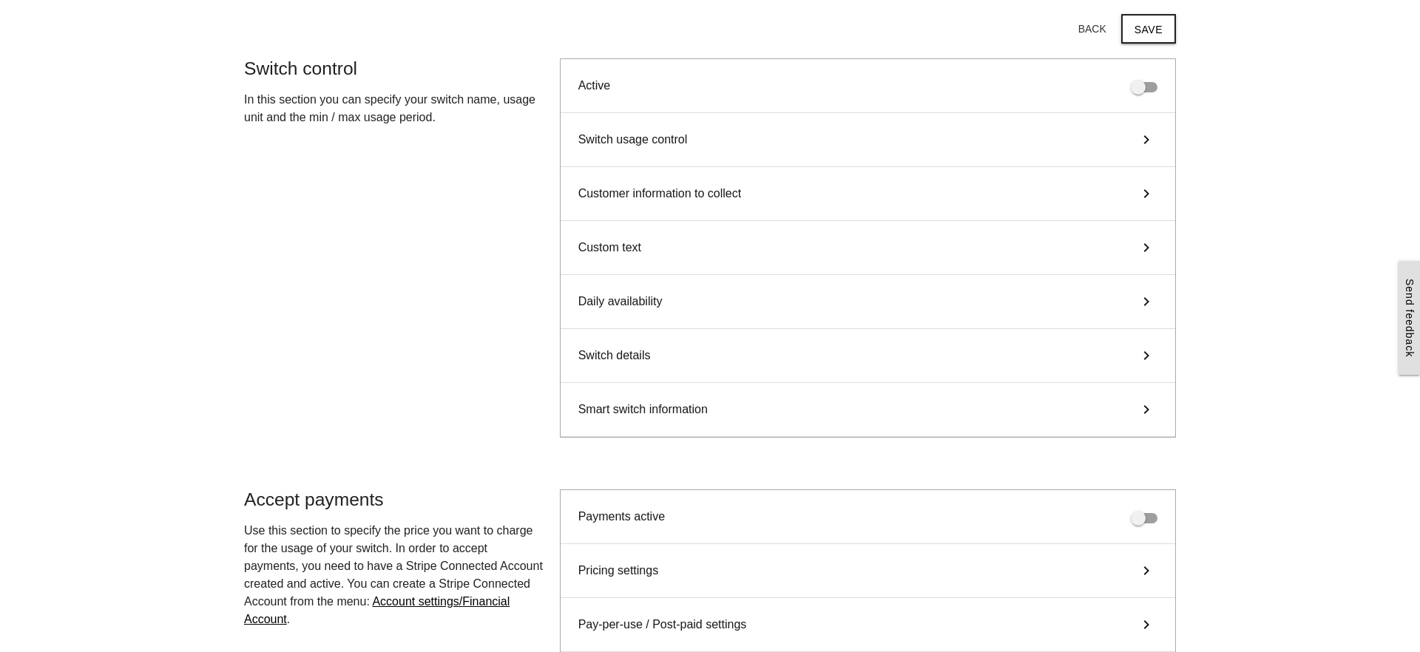
click at [1145, 306] on icon "keyboard_arrow_right" at bounding box center [1146, 302] width 22 height 18
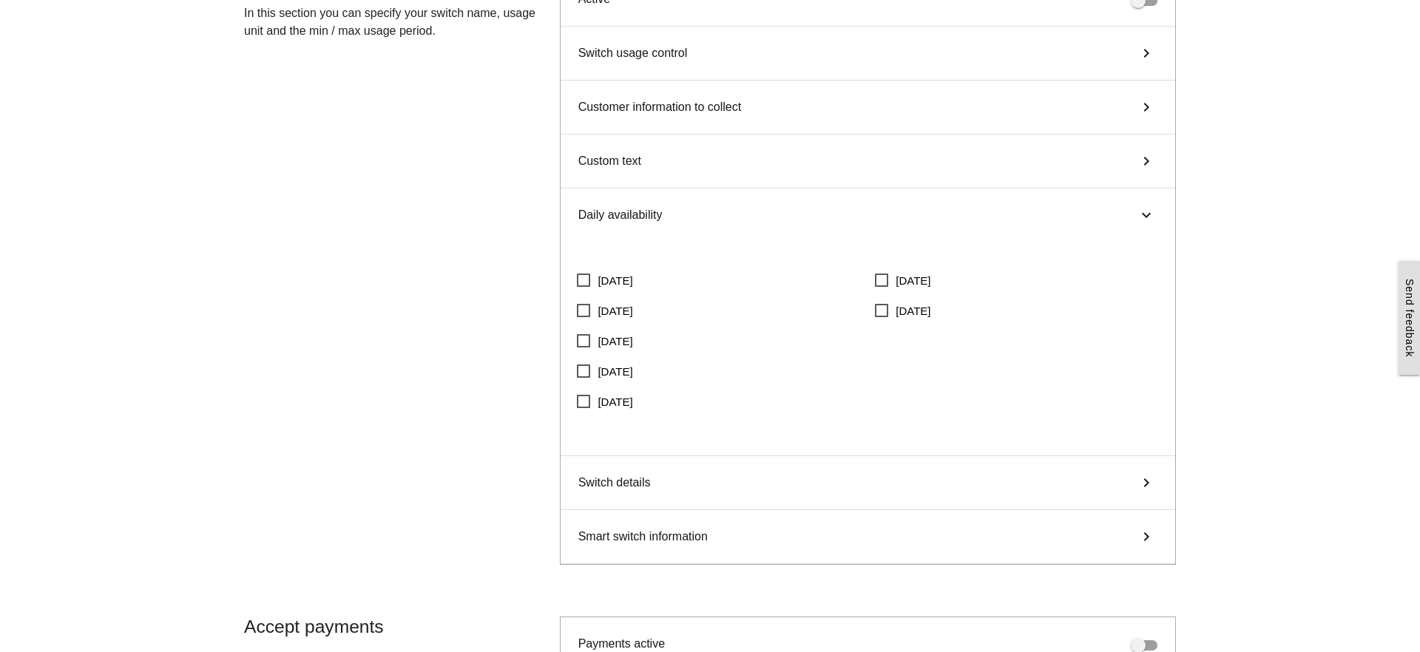
scroll to position [182, 0]
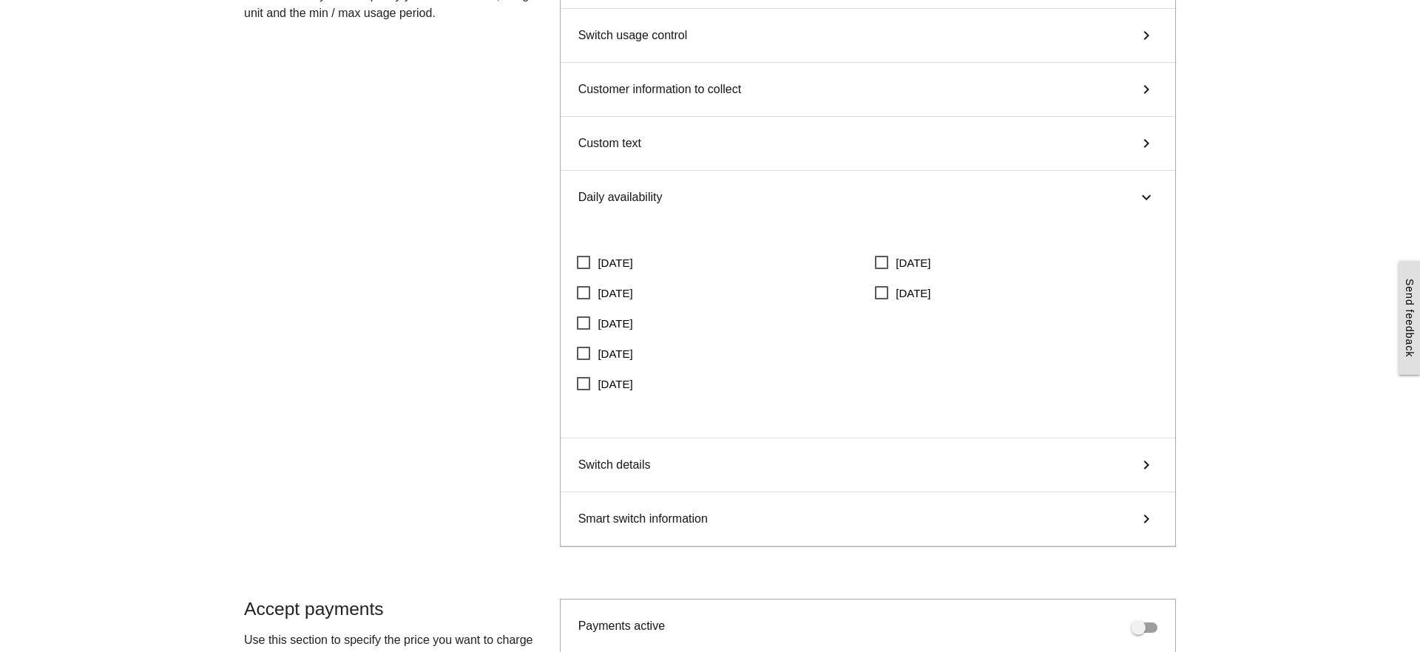
click at [1145, 195] on icon "keyboard_arrow_right" at bounding box center [1146, 197] width 18 height 22
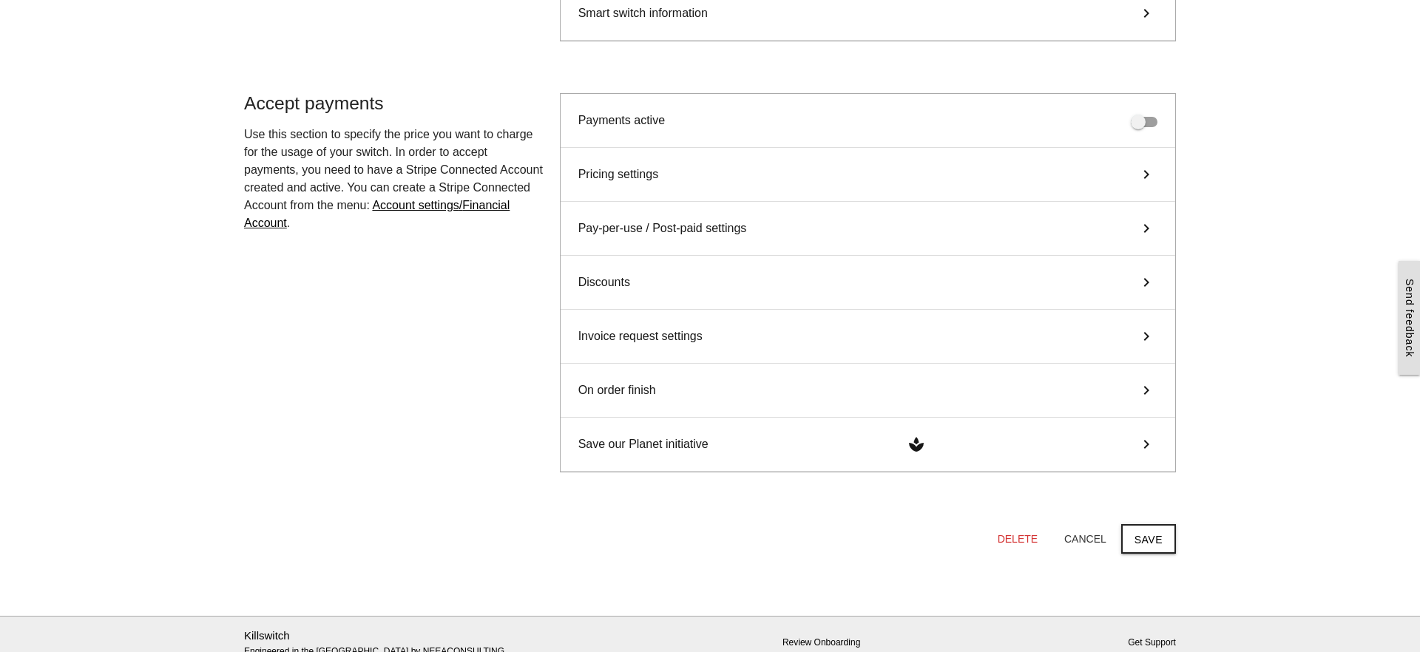
scroll to position [477, 0]
click at [1139, 169] on icon "keyboard_arrow_right" at bounding box center [1146, 172] width 22 height 18
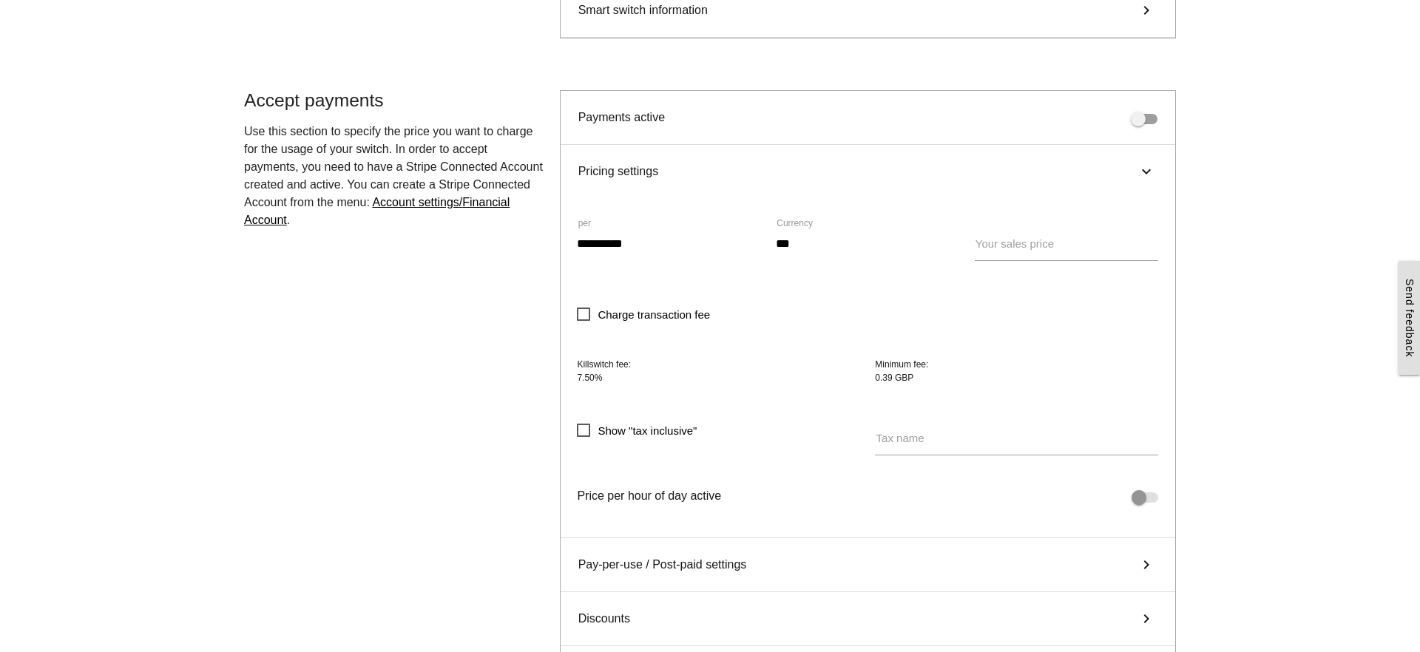
scroll to position [527, 0]
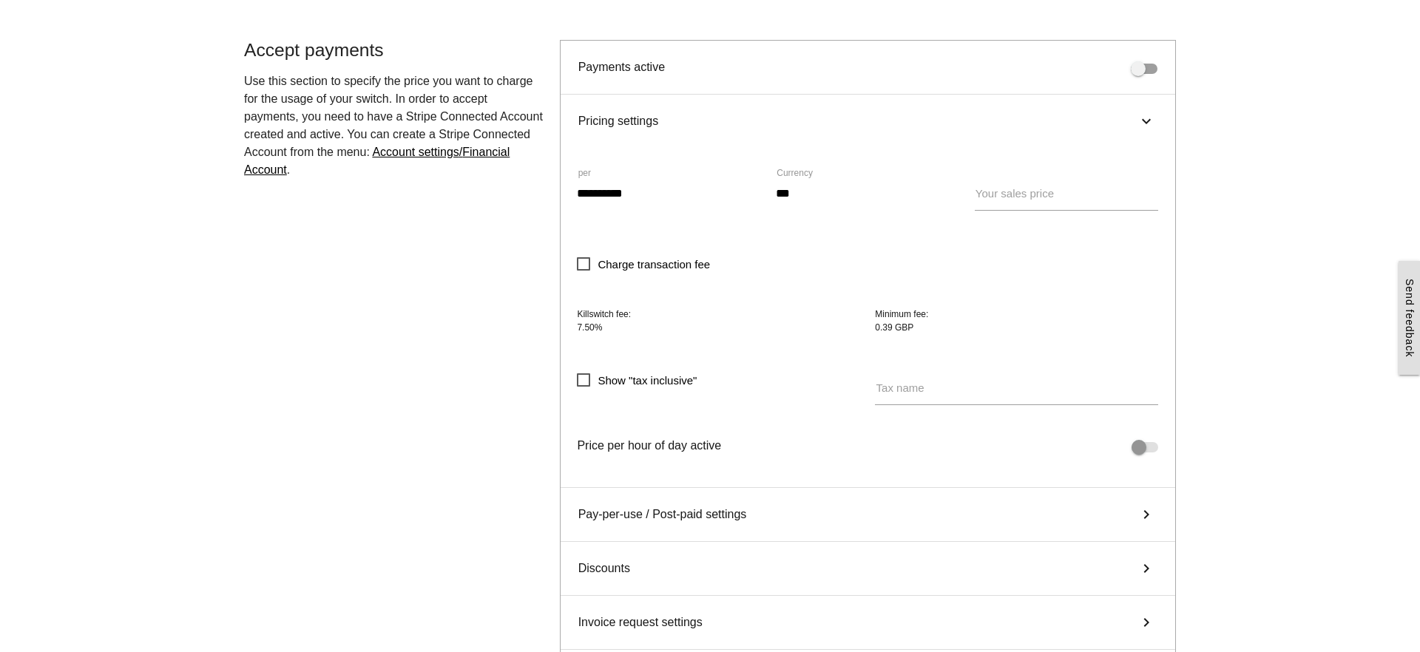
click at [1017, 193] on label "Your sales price" at bounding box center [1014, 194] width 78 height 17
click at [1017, 193] on input "Your sales price" at bounding box center [1067, 194] width 184 height 34
type input "*"
type input "***"
click at [1212, 169] on main "Start here! Add an OCPP device to Killswitch to configure it's payments checkou…" at bounding box center [710, 218] width 1420 height 1367
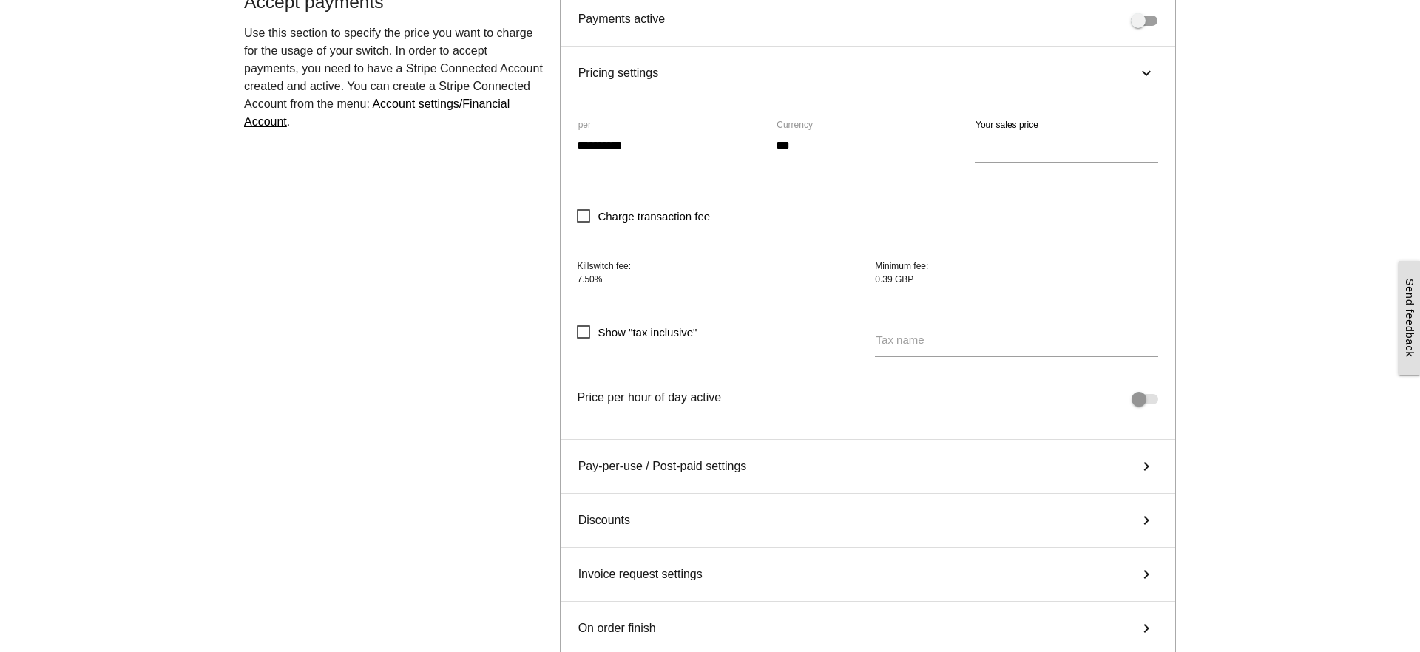
scroll to position [582, 0]
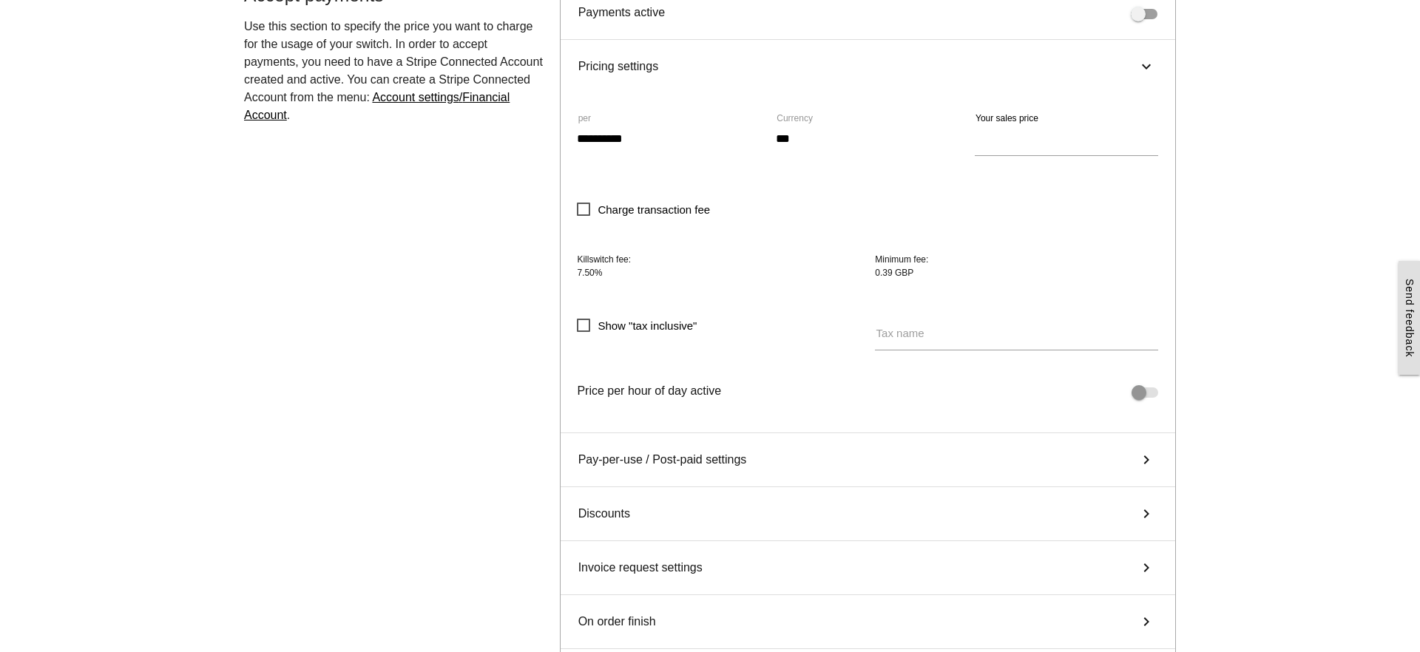
click at [581, 325] on span "Show "tax inclusive"" at bounding box center [637, 325] width 120 height 18
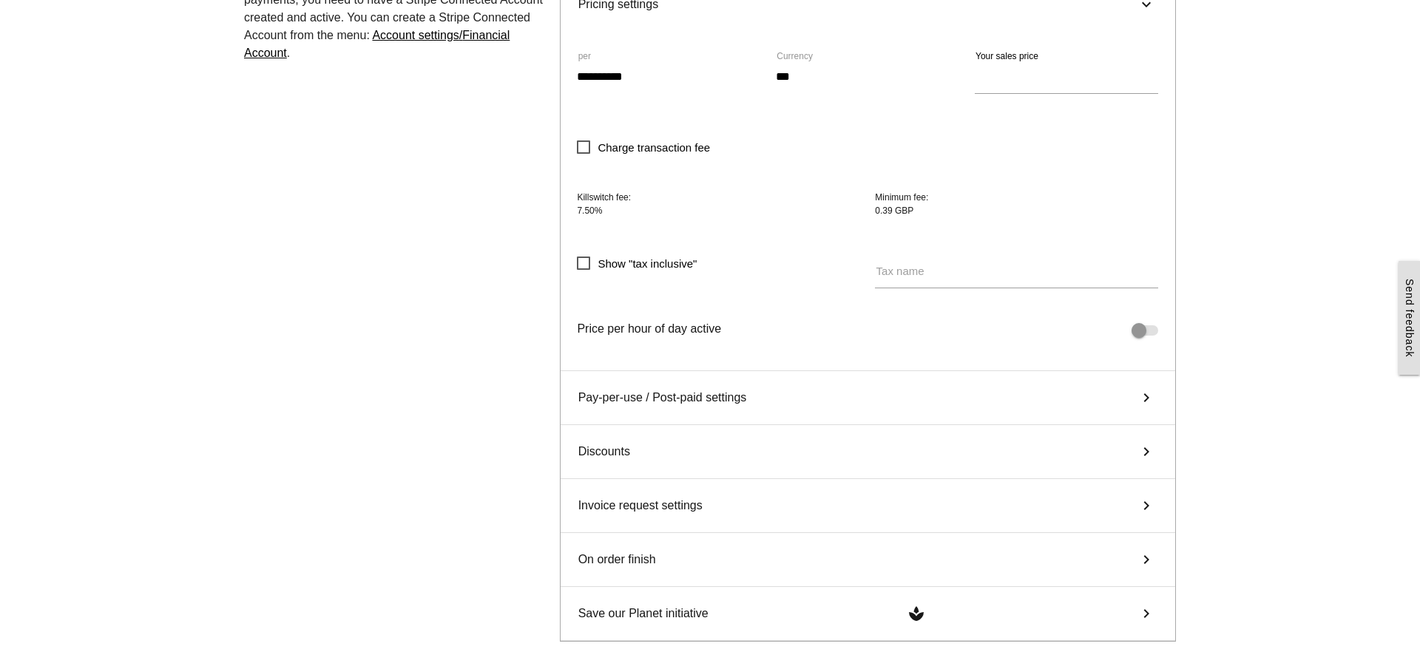
scroll to position [654, 0]
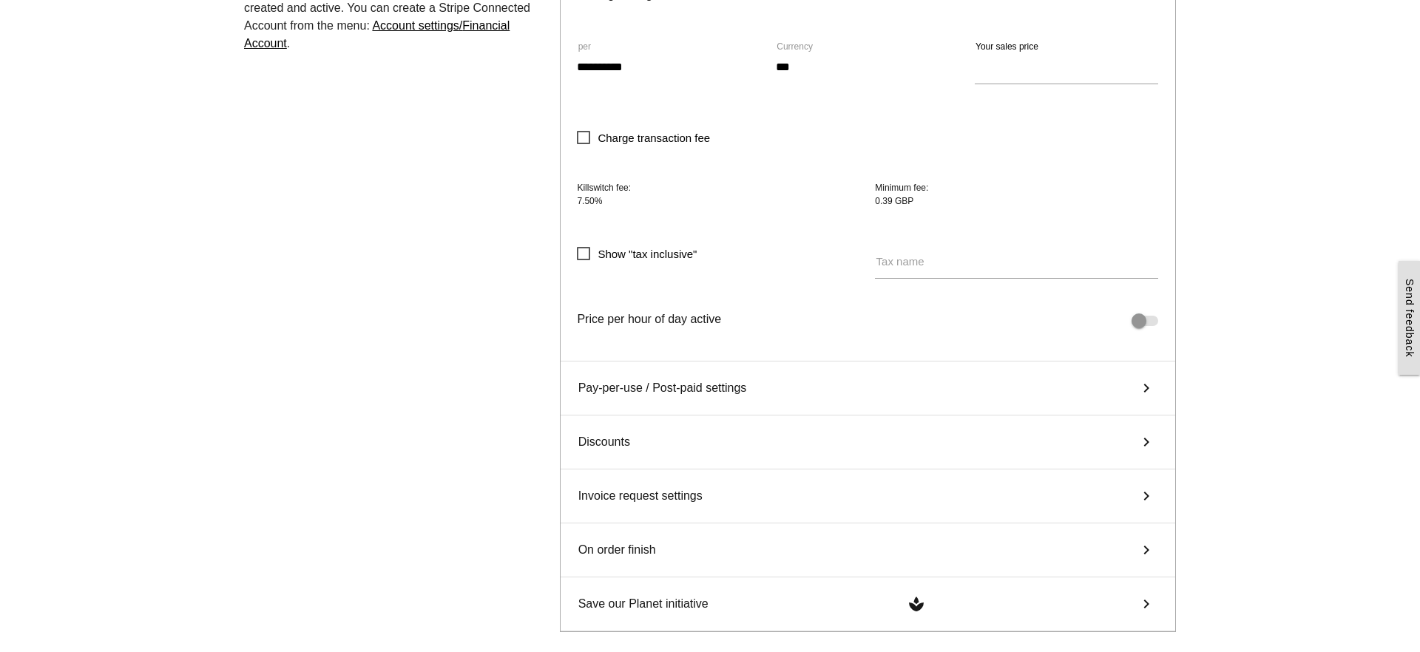
click at [894, 263] on label "Tax name" at bounding box center [900, 262] width 48 height 17
click at [894, 263] on input "Tax name" at bounding box center [1016, 262] width 283 height 34
type input "***"
click at [1213, 183] on main "Start here! Add an OCPP device to Killswitch to configure it's payments checkou…" at bounding box center [710, 91] width 1420 height 1367
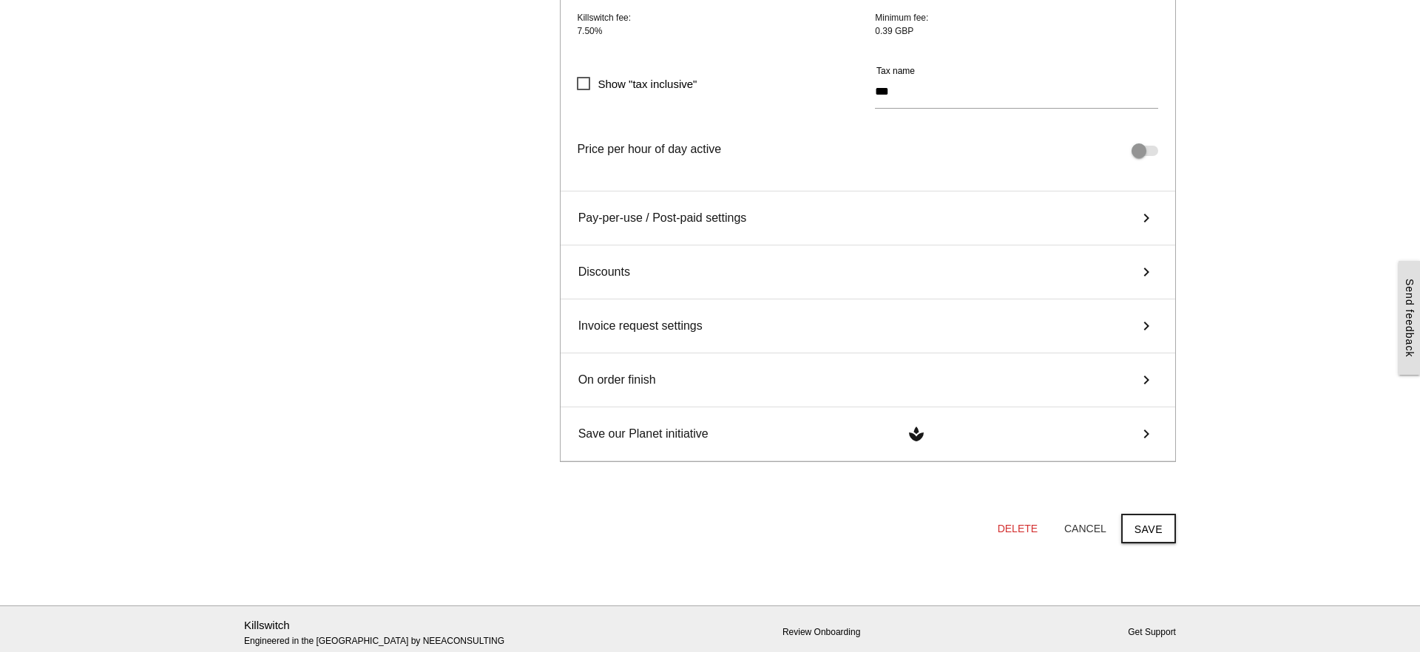
scroll to position [830, 0]
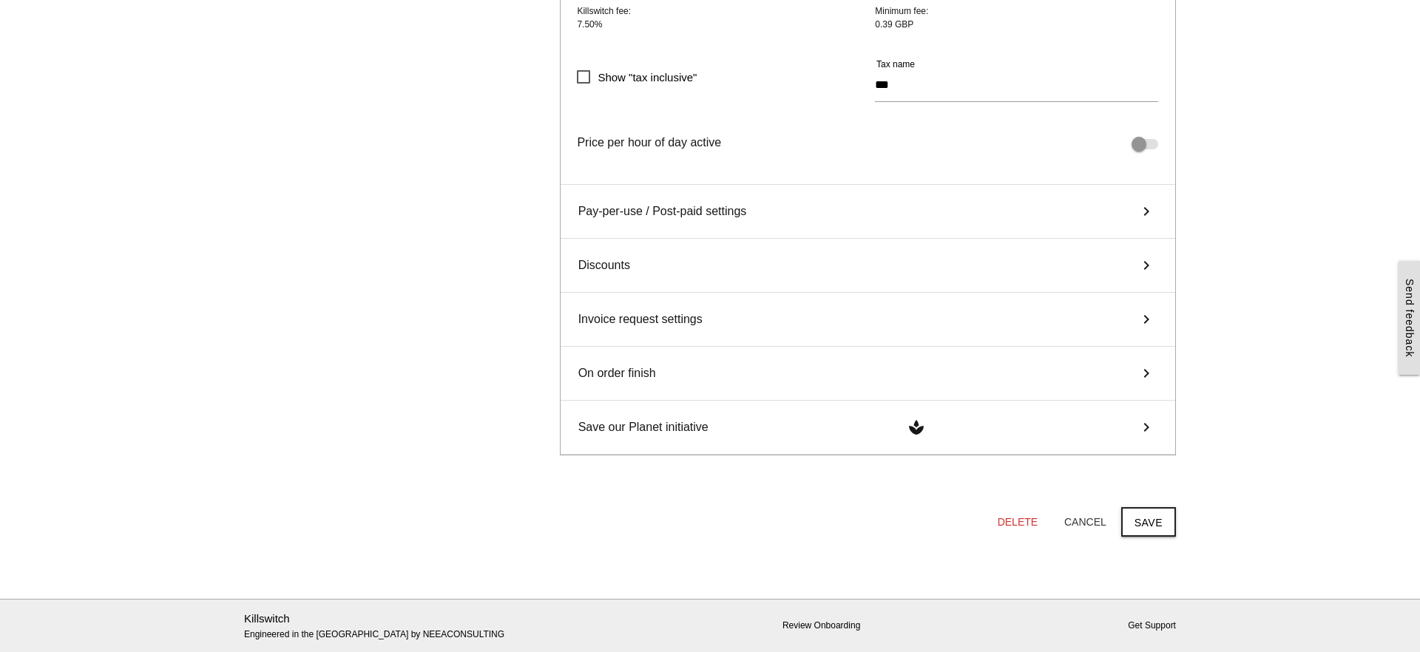
click at [1145, 326] on icon "keyboard_arrow_right" at bounding box center [1146, 320] width 22 height 18
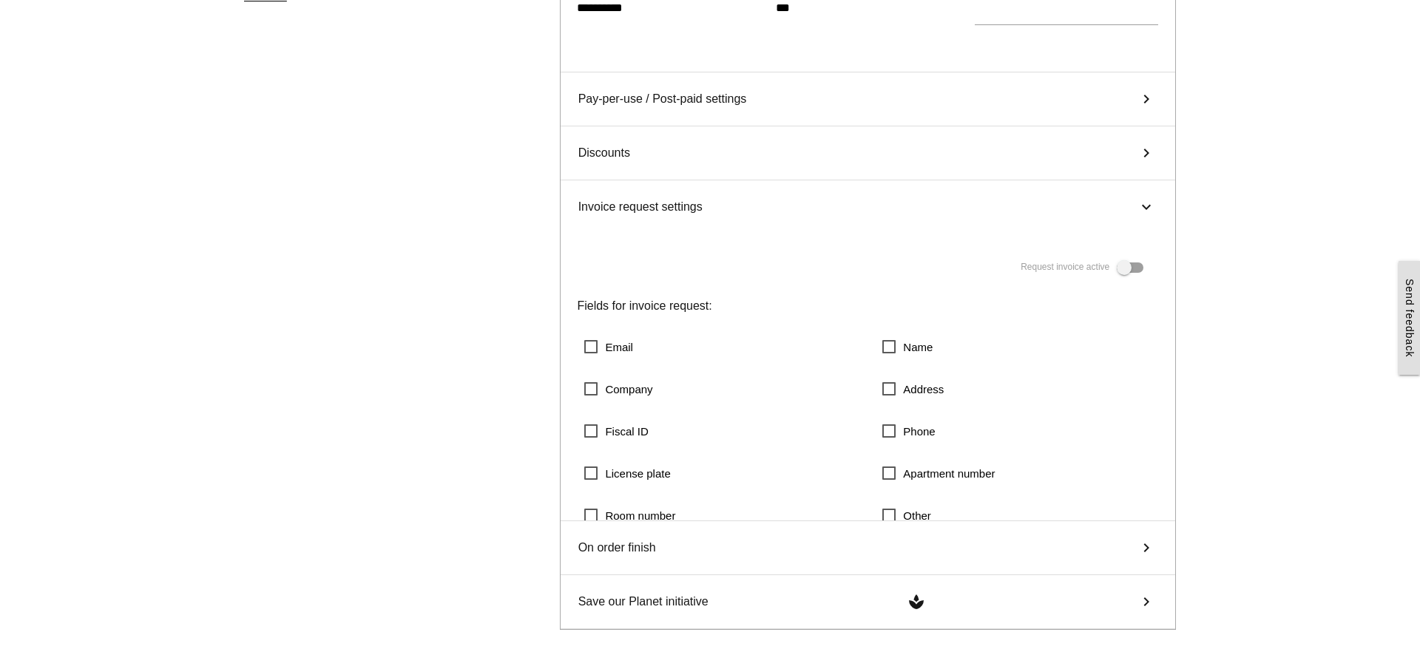
scroll to position [698, 0]
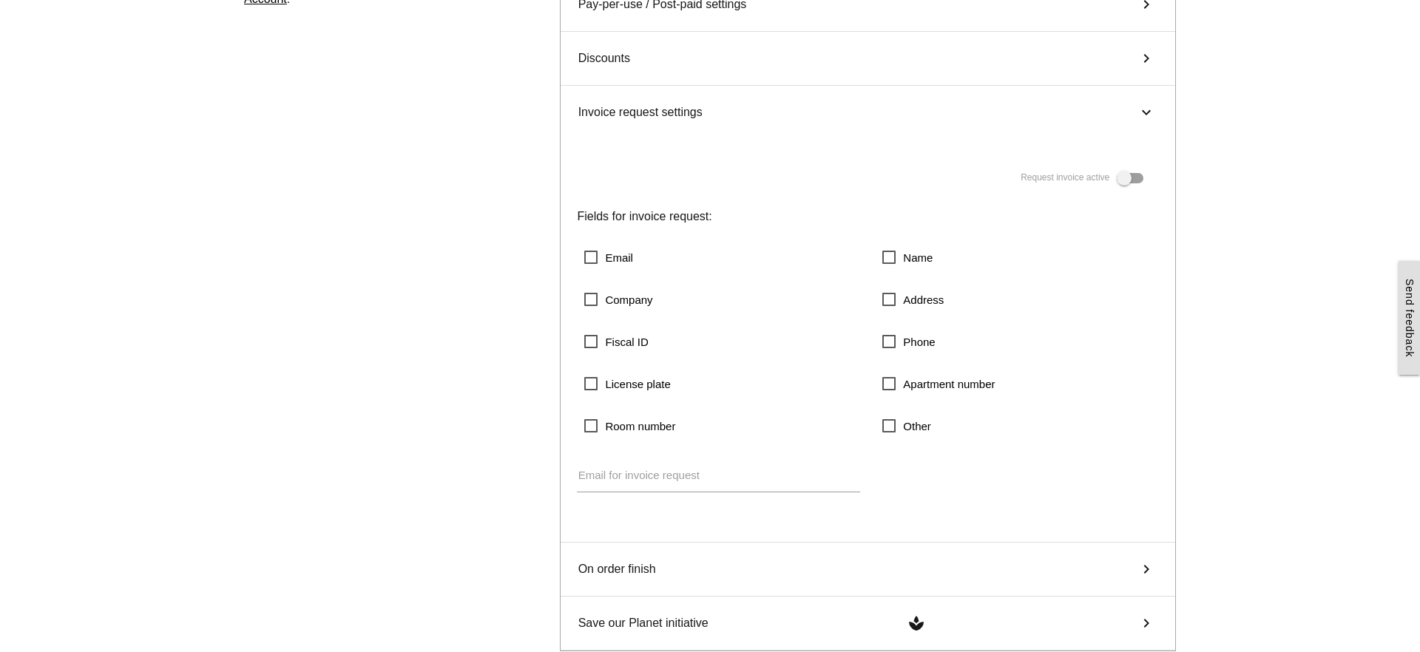
click at [1132, 183] on div "Request invoice active" at bounding box center [867, 177] width 581 height 18
click at [1124, 180] on span at bounding box center [1130, 178] width 27 height 10
click at [1139, 179] on span at bounding box center [1130, 178] width 27 height 10
click at [1146, 120] on icon "keyboard_arrow_right" at bounding box center [1146, 112] width 18 height 22
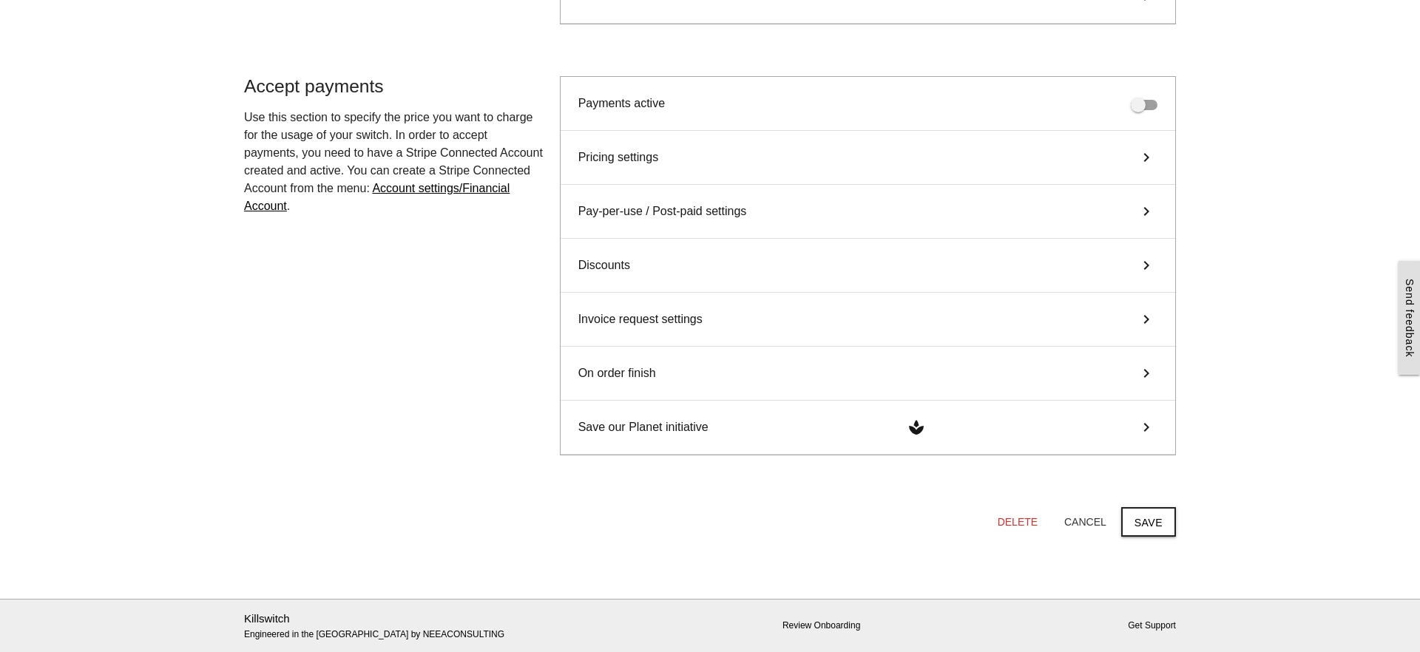
scroll to position [491, 0]
click at [1146, 375] on icon "keyboard_arrow_right" at bounding box center [1146, 374] width 22 height 18
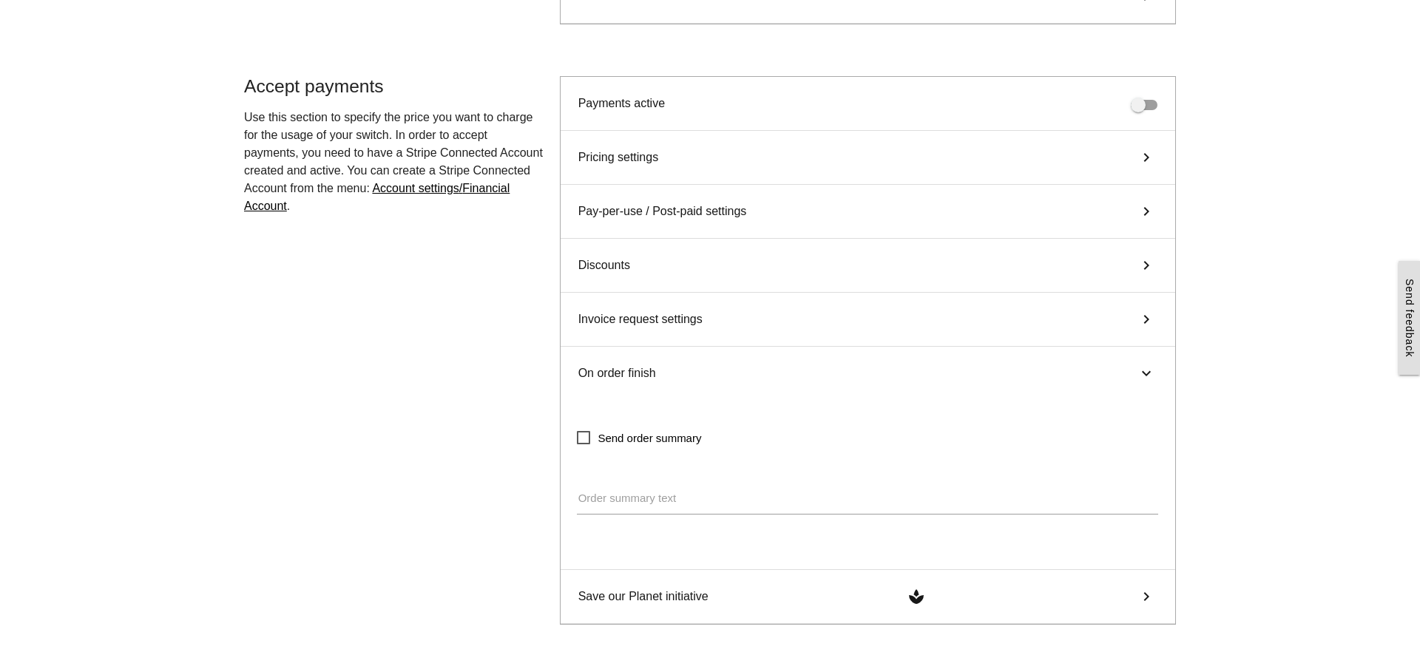
click at [1146, 322] on icon "keyboard_arrow_right" at bounding box center [1146, 320] width 22 height 18
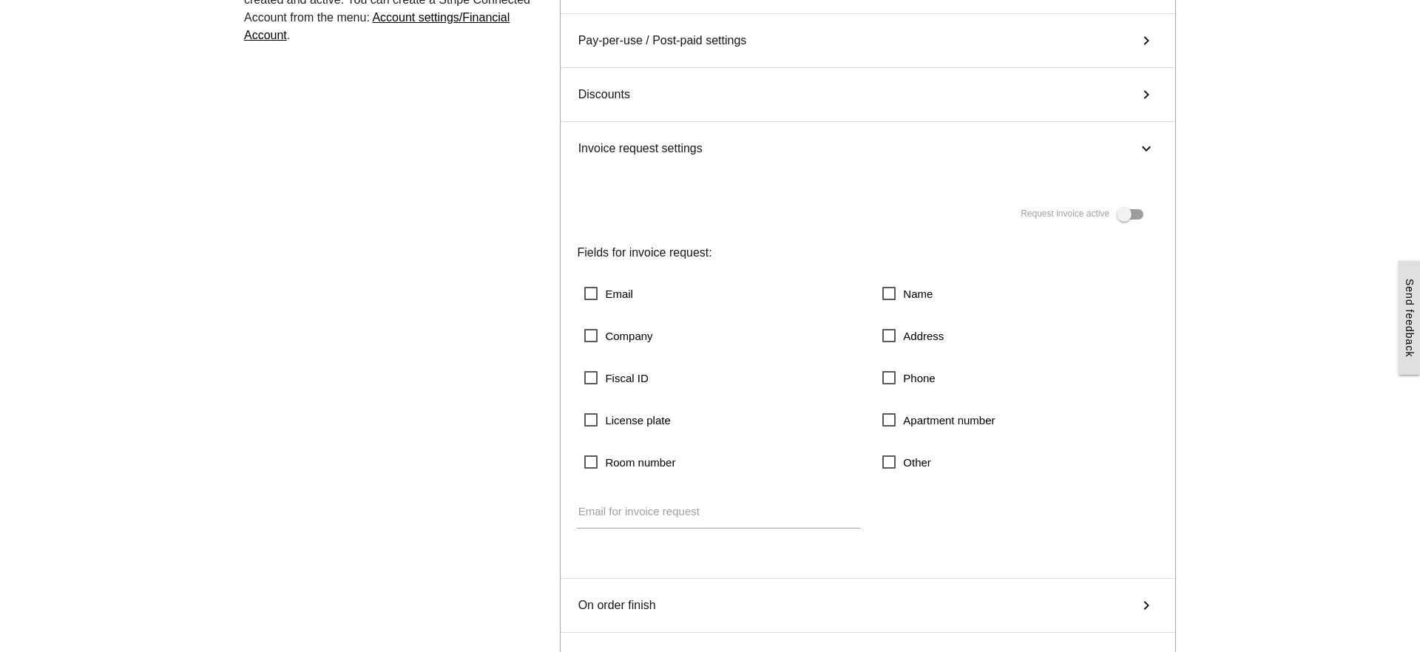
scroll to position [736, 0]
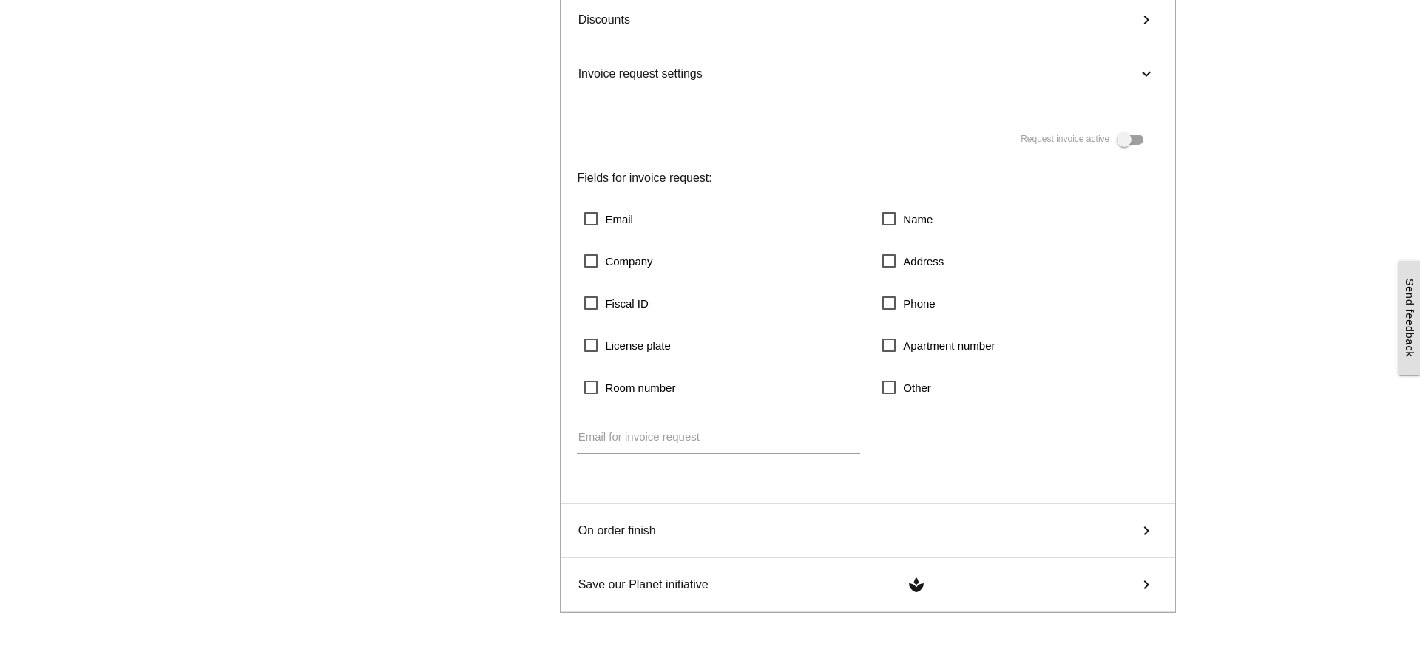
click at [1127, 141] on span at bounding box center [1130, 140] width 27 height 10
click at [589, 220] on span "Email" at bounding box center [608, 219] width 49 height 18
click at [901, 221] on span "Name" at bounding box center [907, 219] width 50 height 18
click at [910, 525] on div "On order finish keyboard_arrow_right" at bounding box center [868, 531] width 614 height 54
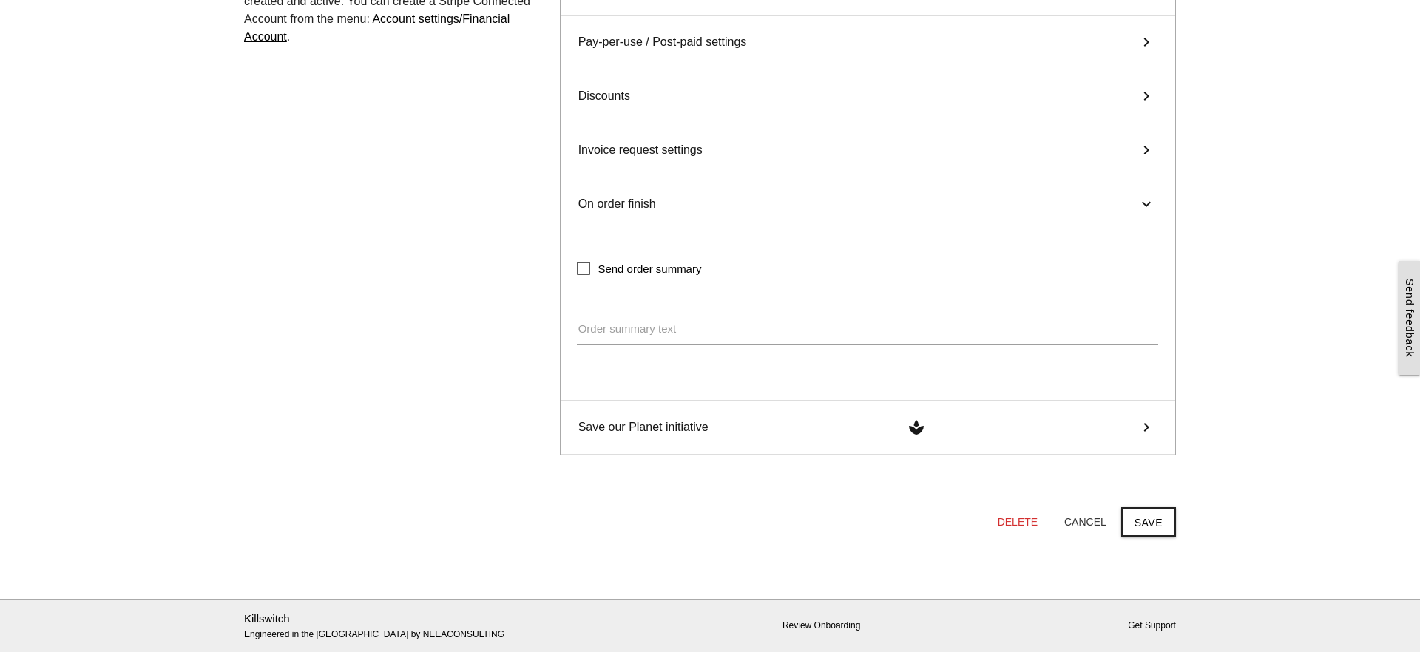
scroll to position [660, 0]
click at [584, 265] on span "Send order summary" at bounding box center [639, 269] width 124 height 18
click at [1147, 207] on icon "keyboard_arrow_right" at bounding box center [1146, 205] width 18 height 22
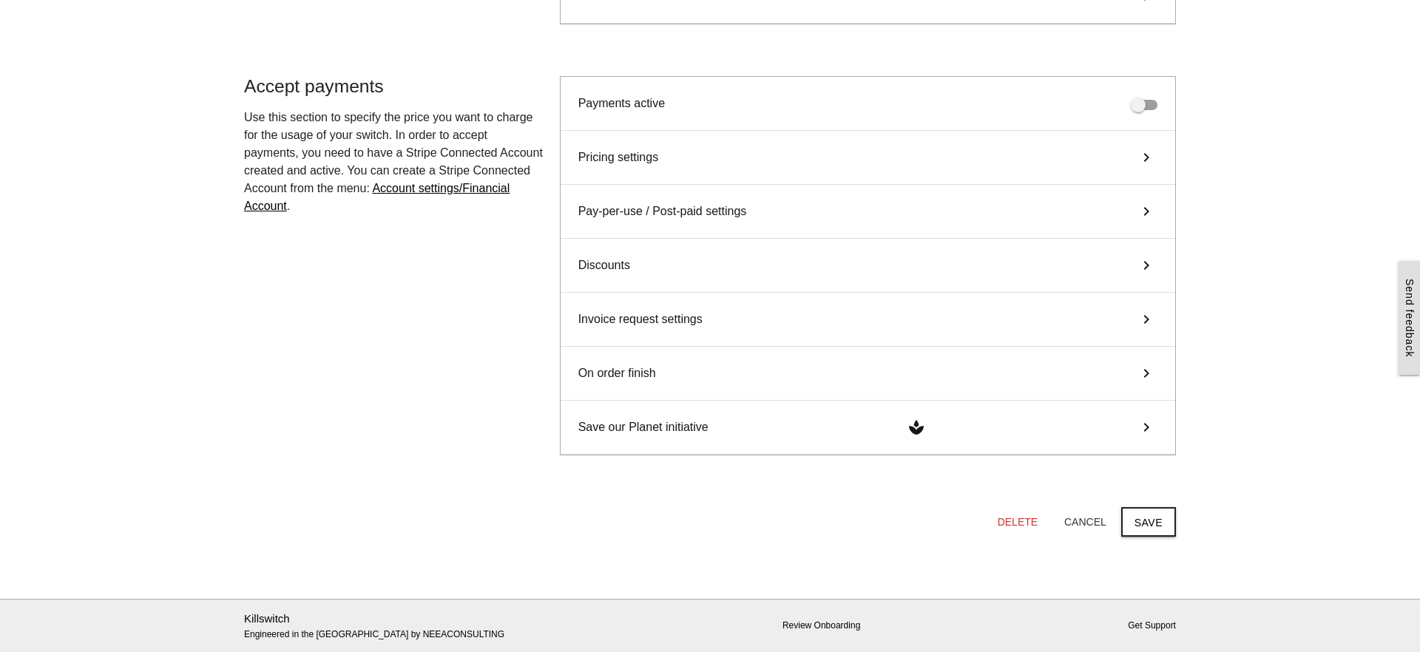
click at [1146, 373] on icon "keyboard_arrow_right" at bounding box center [1146, 374] width 22 height 18
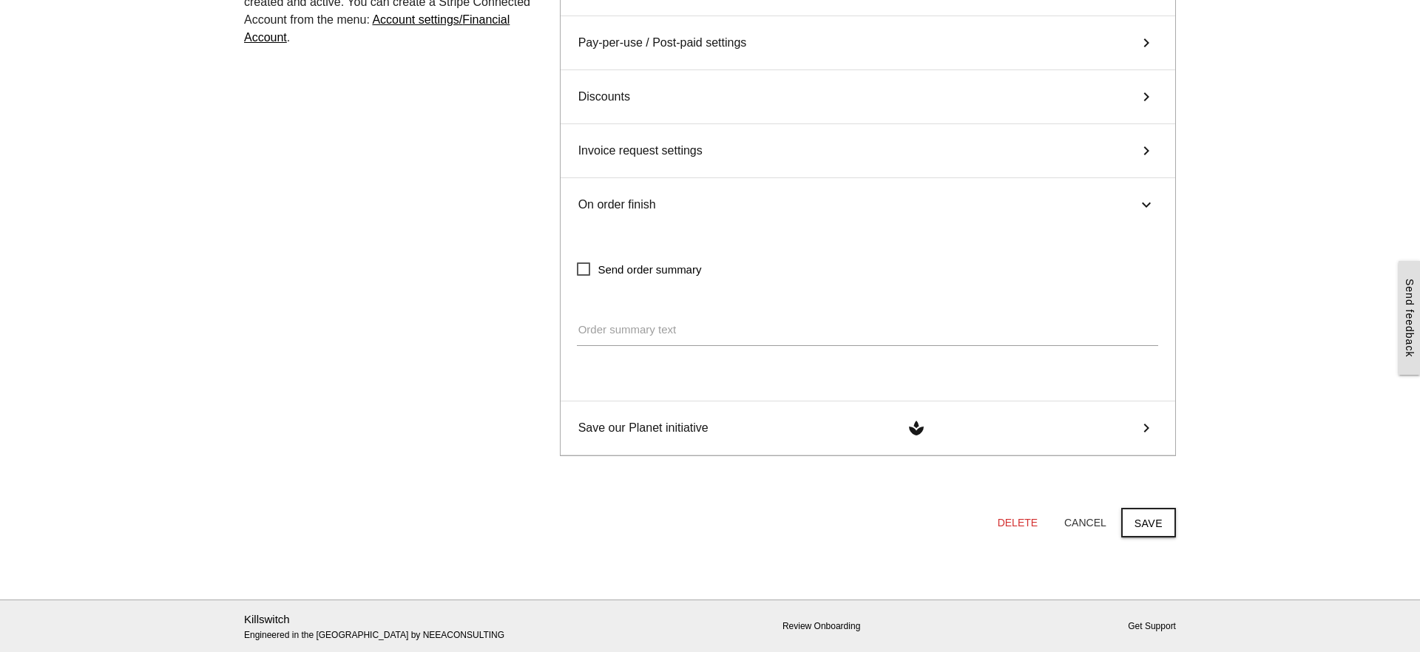
click at [1143, 149] on icon "keyboard_arrow_right" at bounding box center [1146, 151] width 22 height 18
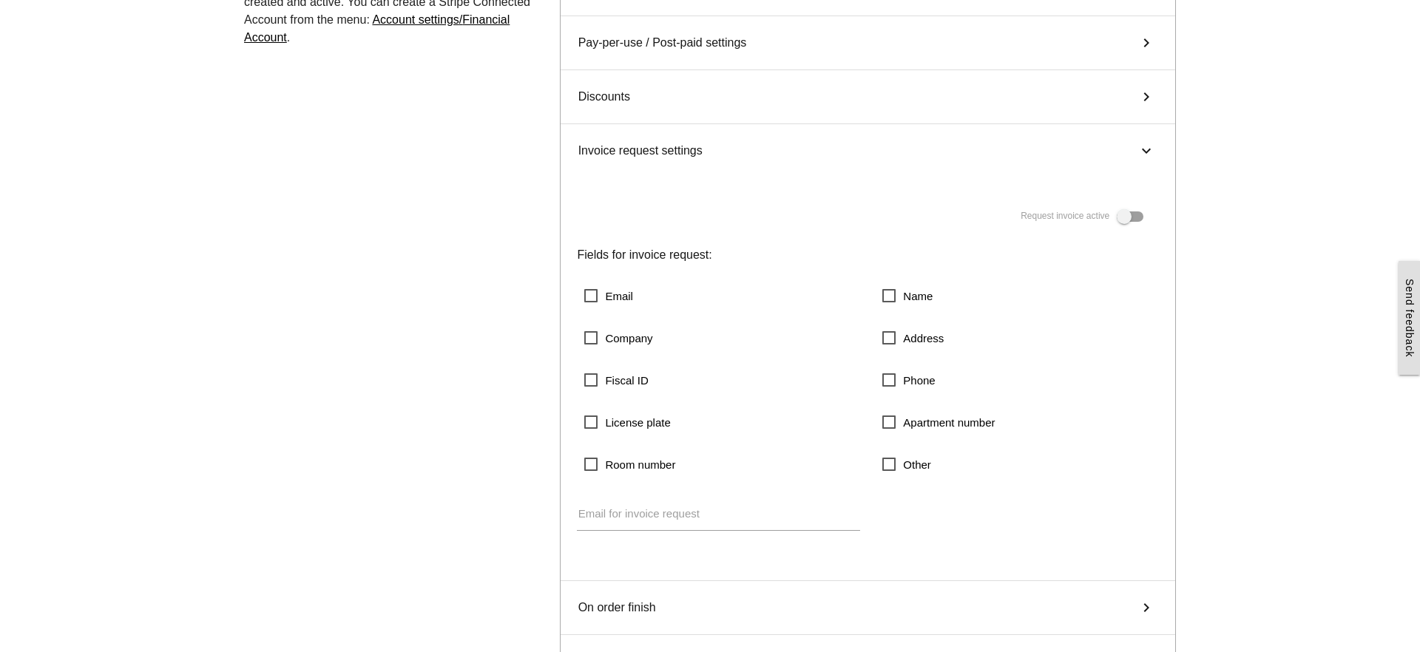
click at [1137, 220] on span at bounding box center [1130, 216] width 27 height 10
click at [593, 301] on span "Email" at bounding box center [608, 296] width 49 height 18
click at [895, 300] on span "Name" at bounding box center [907, 296] width 50 height 18
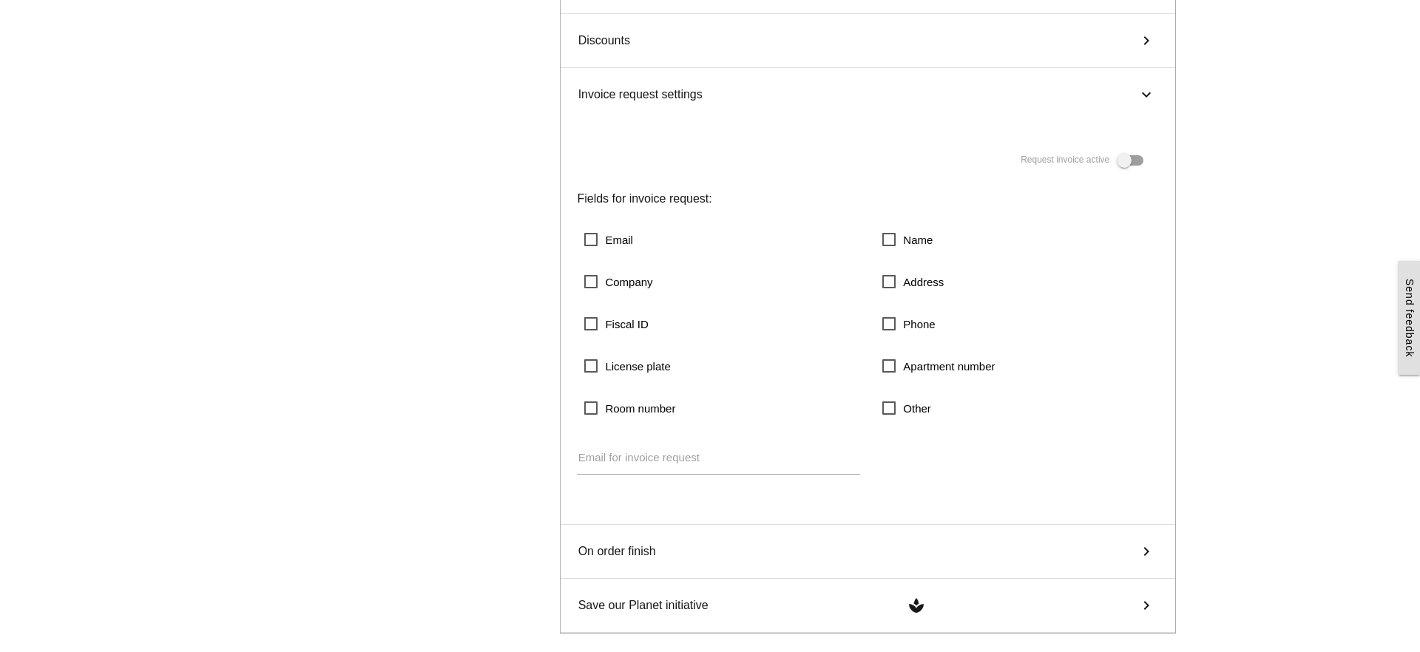
click at [1149, 95] on icon "keyboard_arrow_right" at bounding box center [1146, 95] width 18 height 22
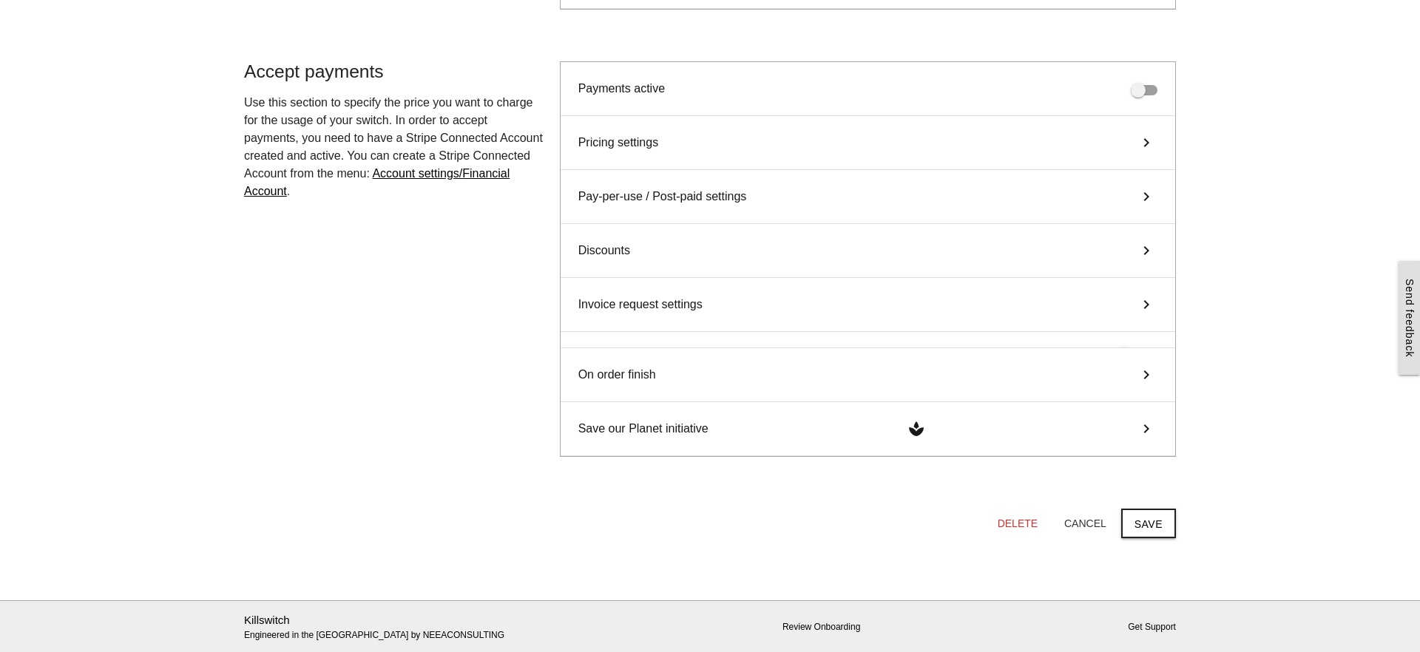
scroll to position [491, 0]
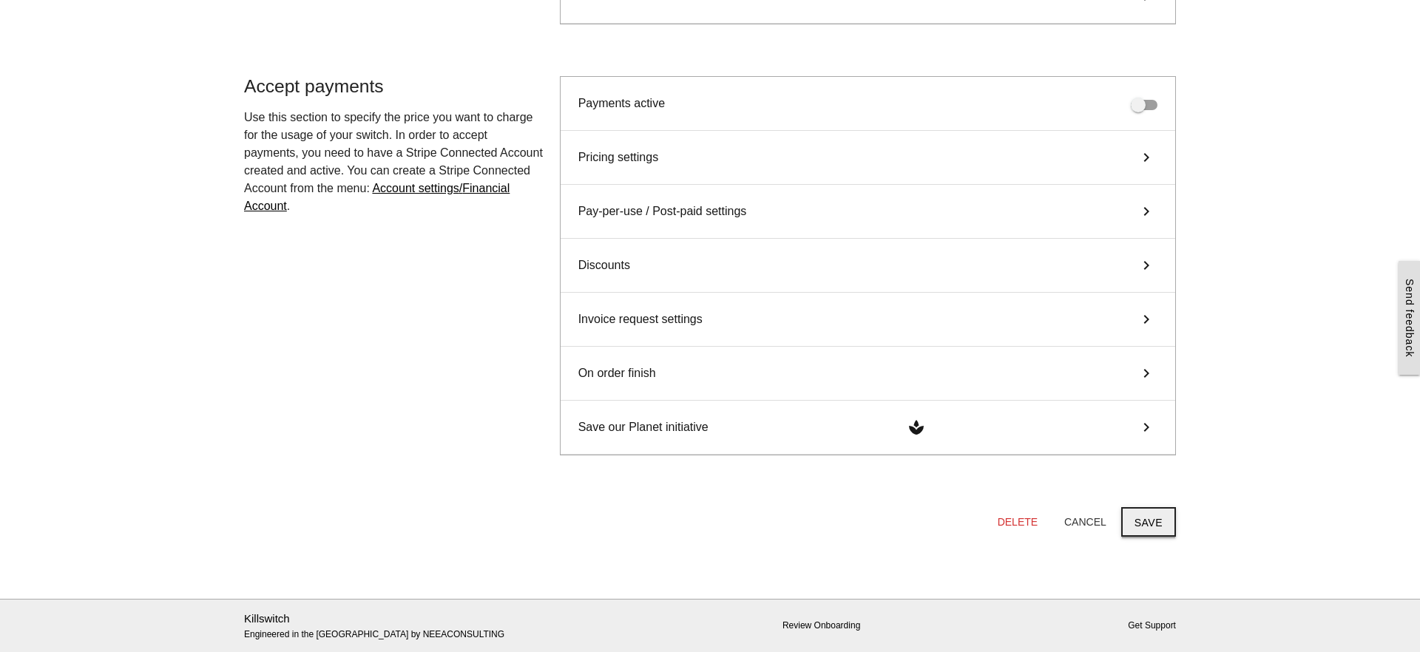
click at [1157, 524] on button "Save" at bounding box center [1148, 522] width 55 height 30
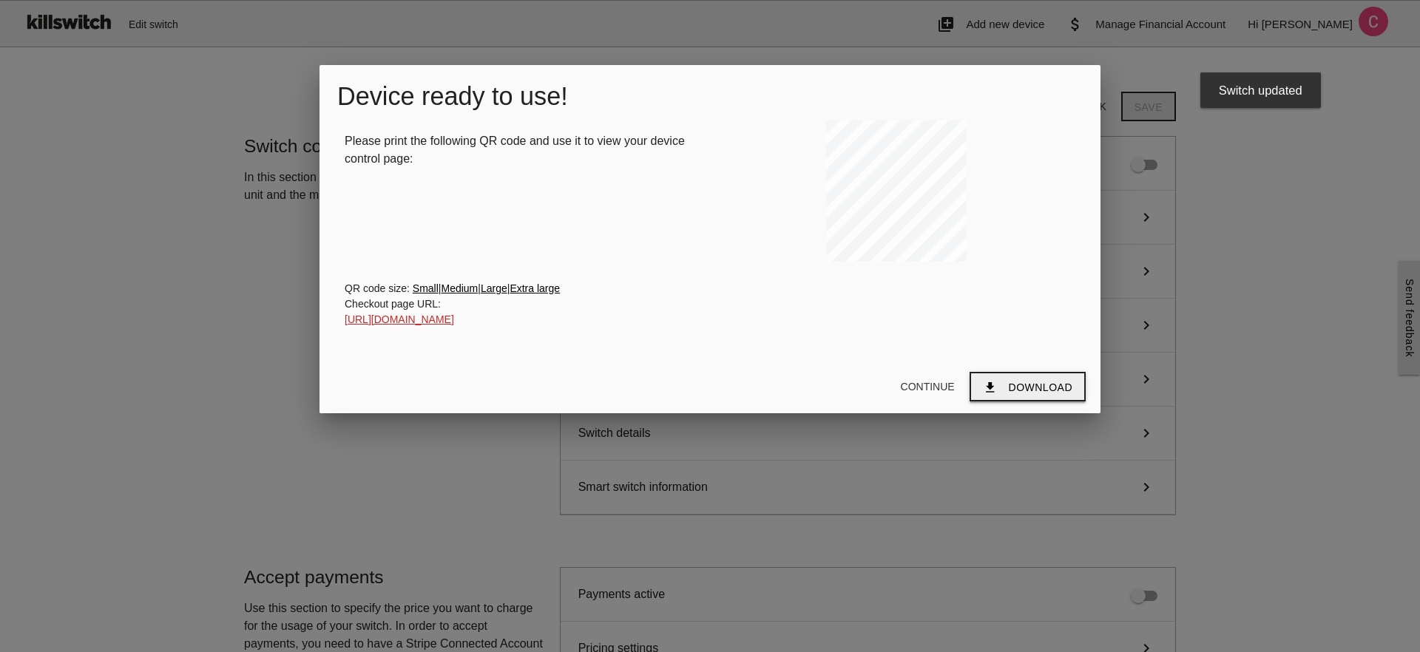
click at [1027, 392] on span "Download" at bounding box center [1041, 388] width 64 height 12
click at [537, 294] on link "Extra large" at bounding box center [534, 288] width 50 height 12
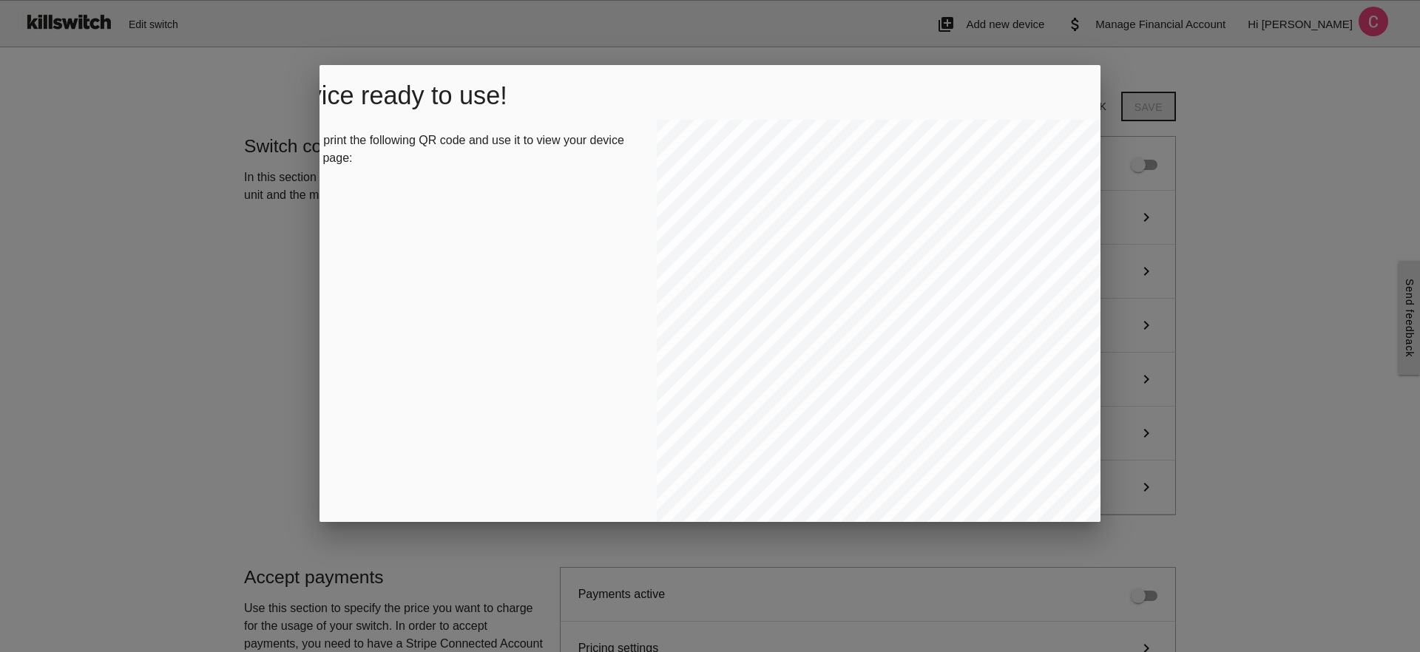
scroll to position [194, 61]
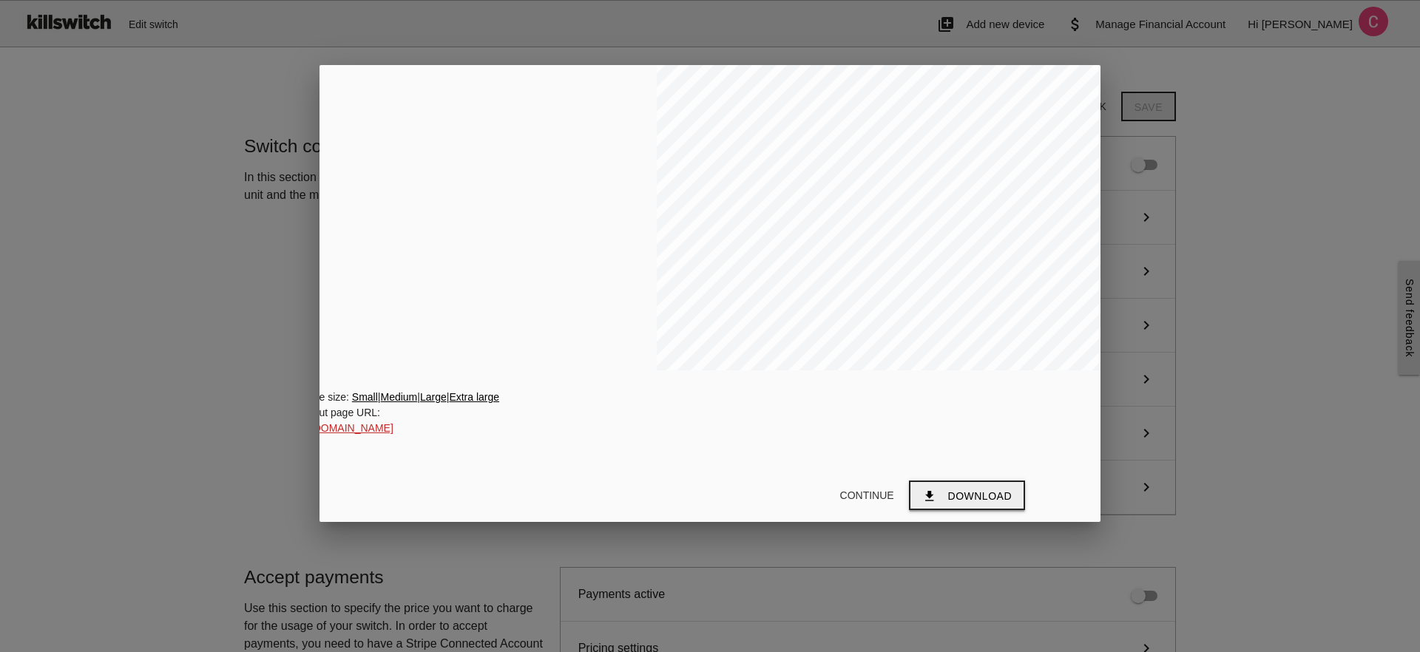
click at [975, 490] on span "Download" at bounding box center [980, 496] width 64 height 12
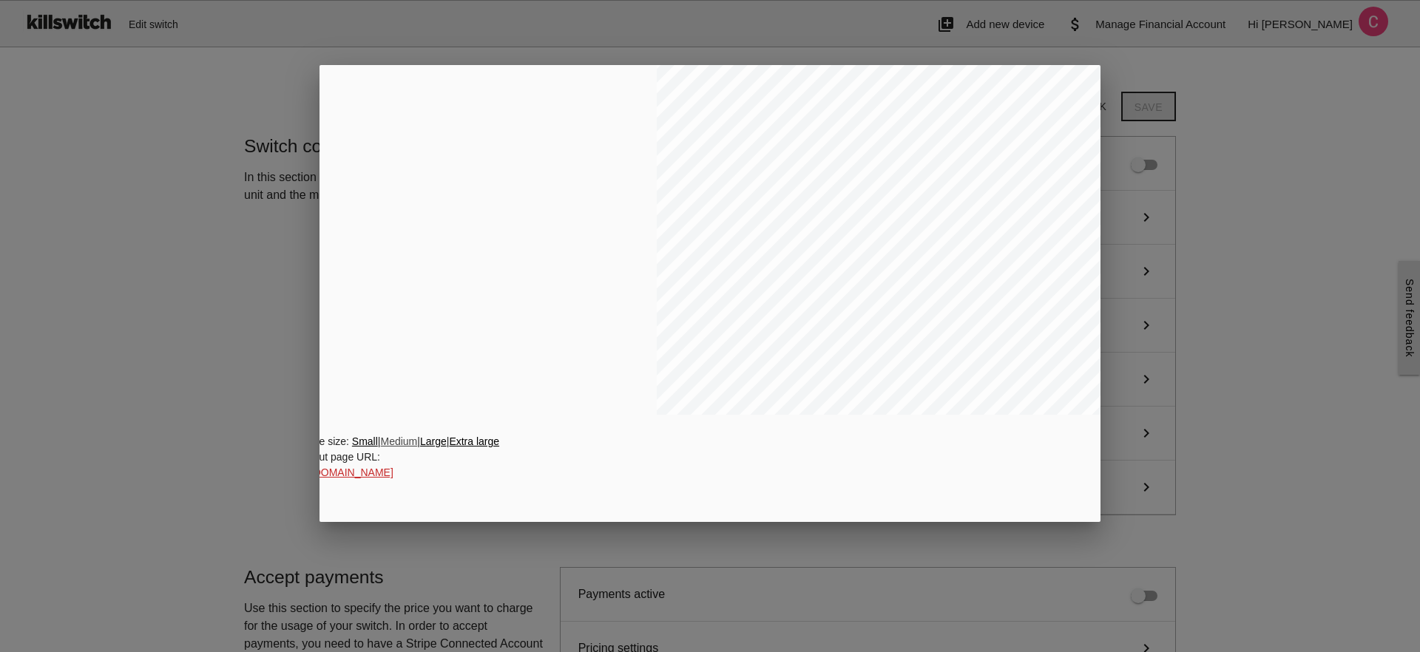
click at [409, 445] on link "Medium" at bounding box center [398, 442] width 37 height 12
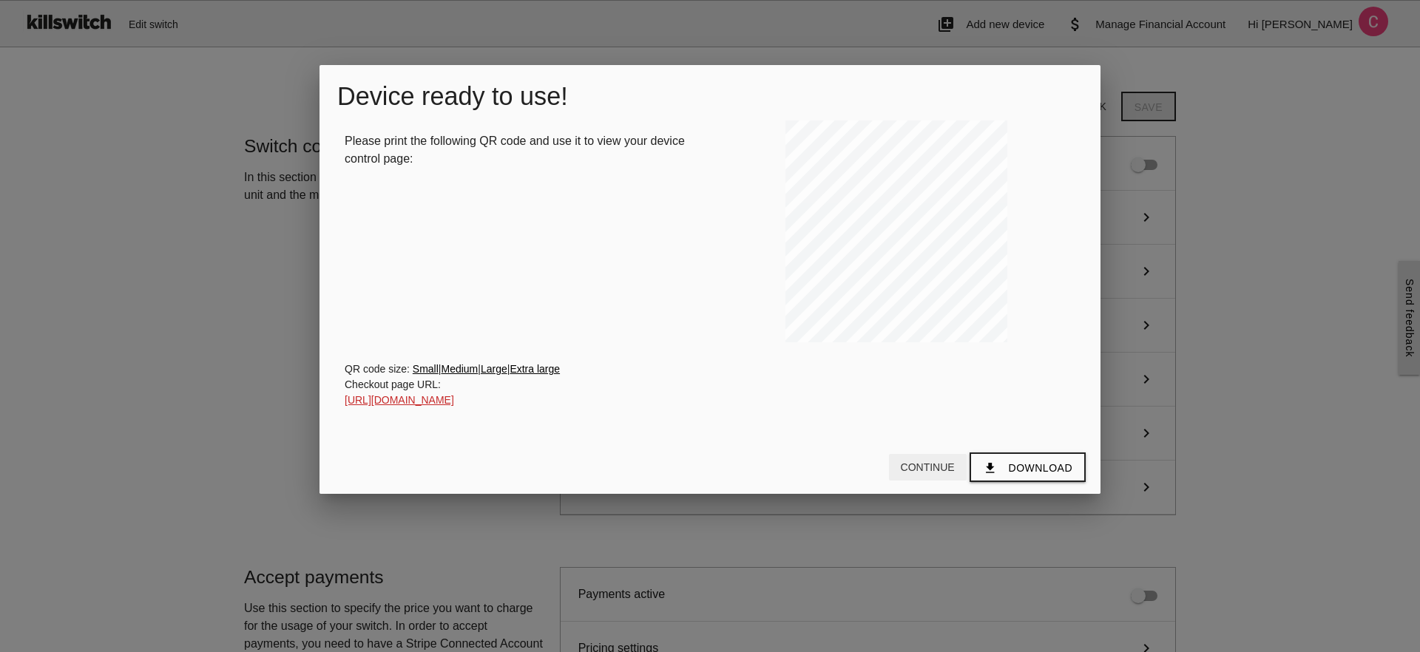
click at [928, 465] on button "Continue" at bounding box center [928, 467] width 78 height 27
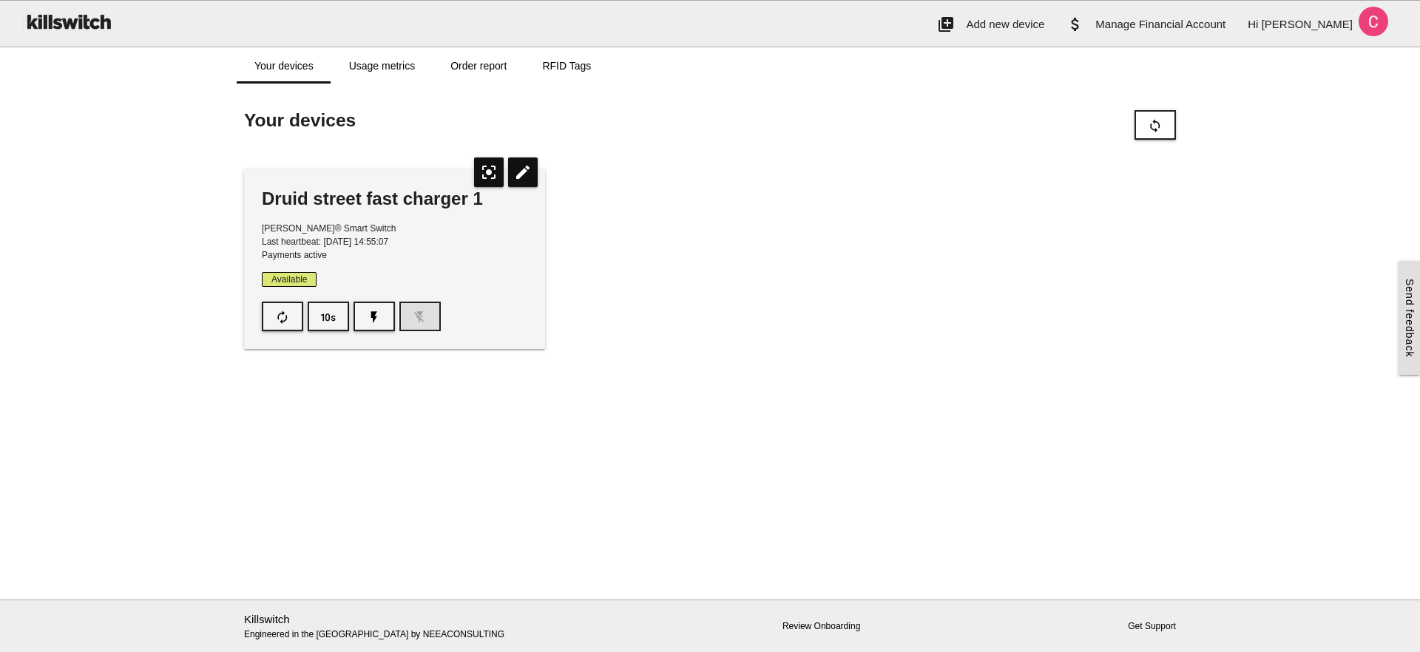
click at [822, 95] on main "Start here! Add an OCPP device to Killswitch to configure it's payments checkou…" at bounding box center [710, 342] width 1420 height 516
click at [489, 72] on link "Order report" at bounding box center [479, 65] width 92 height 35
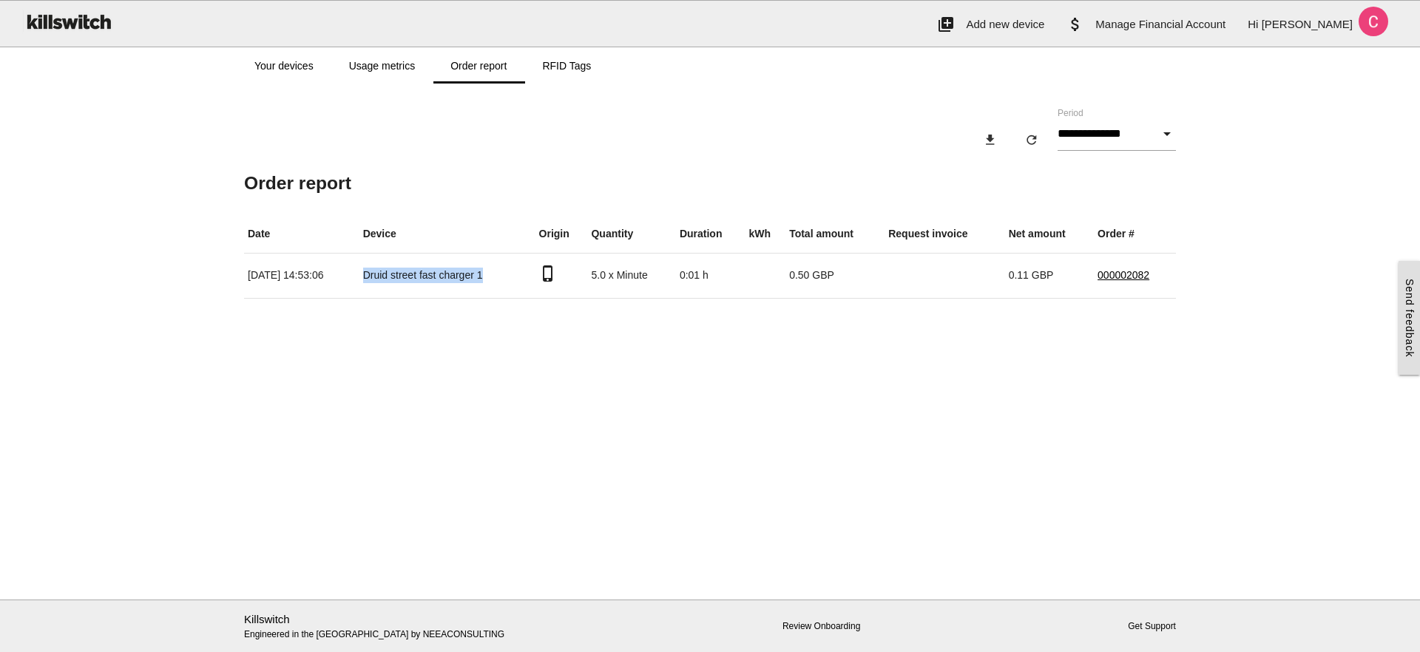
drag, startPoint x: 524, startPoint y: 273, endPoint x: 389, endPoint y: 273, distance: 134.6
click at [389, 273] on td "Druid street fast charger 1" at bounding box center [447, 275] width 176 height 45
click at [322, 47] on div "Your devices Usage metrics Order report RFID Tags" at bounding box center [710, 65] width 947 height 36
click at [310, 64] on link "Your devices" at bounding box center [284, 65] width 95 height 35
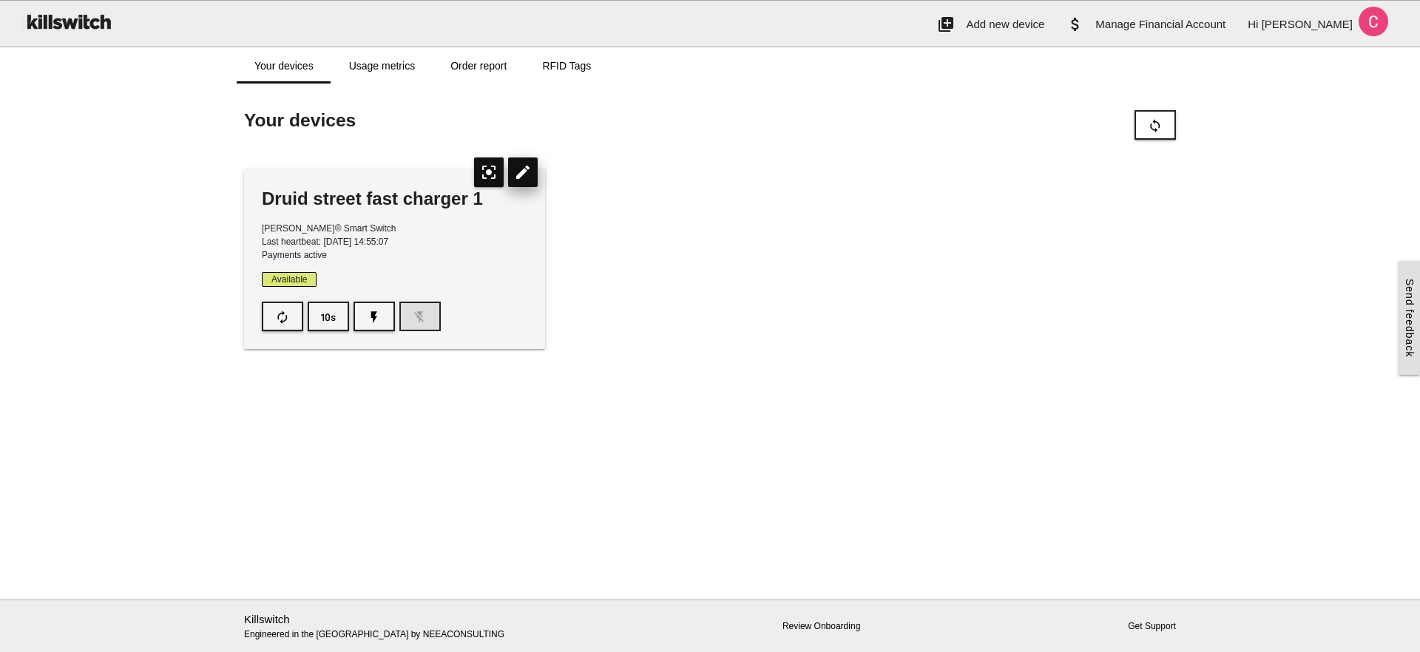
click at [518, 174] on icon "edit" at bounding box center [523, 173] width 30 height 30
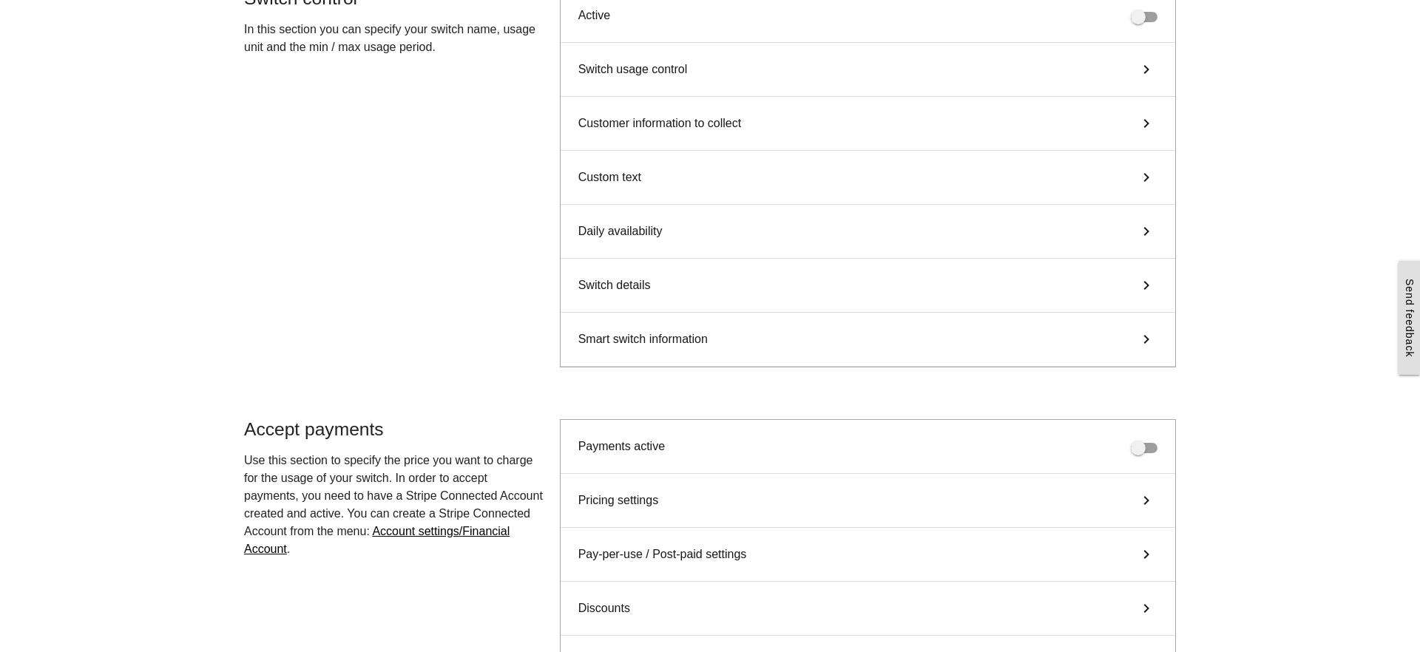
scroll to position [169, 0]
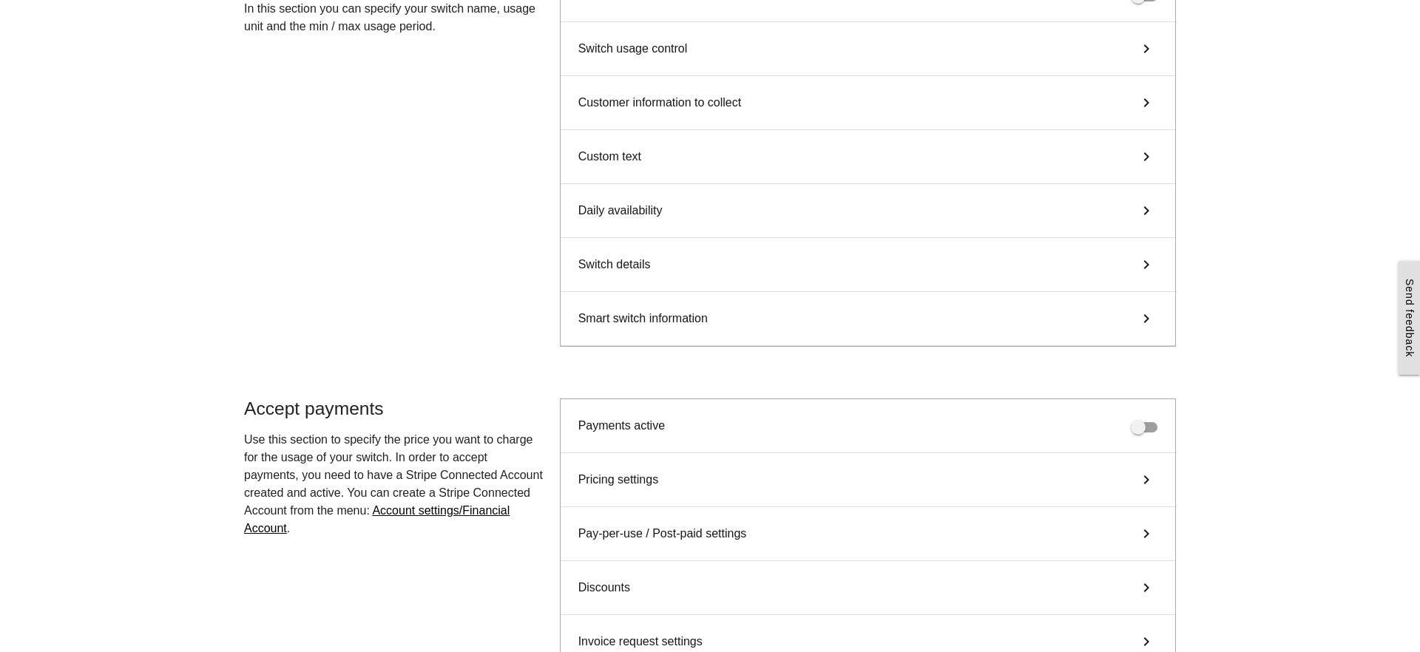
click at [833, 327] on div "Smart switch information keyboard_arrow_right" at bounding box center [868, 319] width 614 height 54
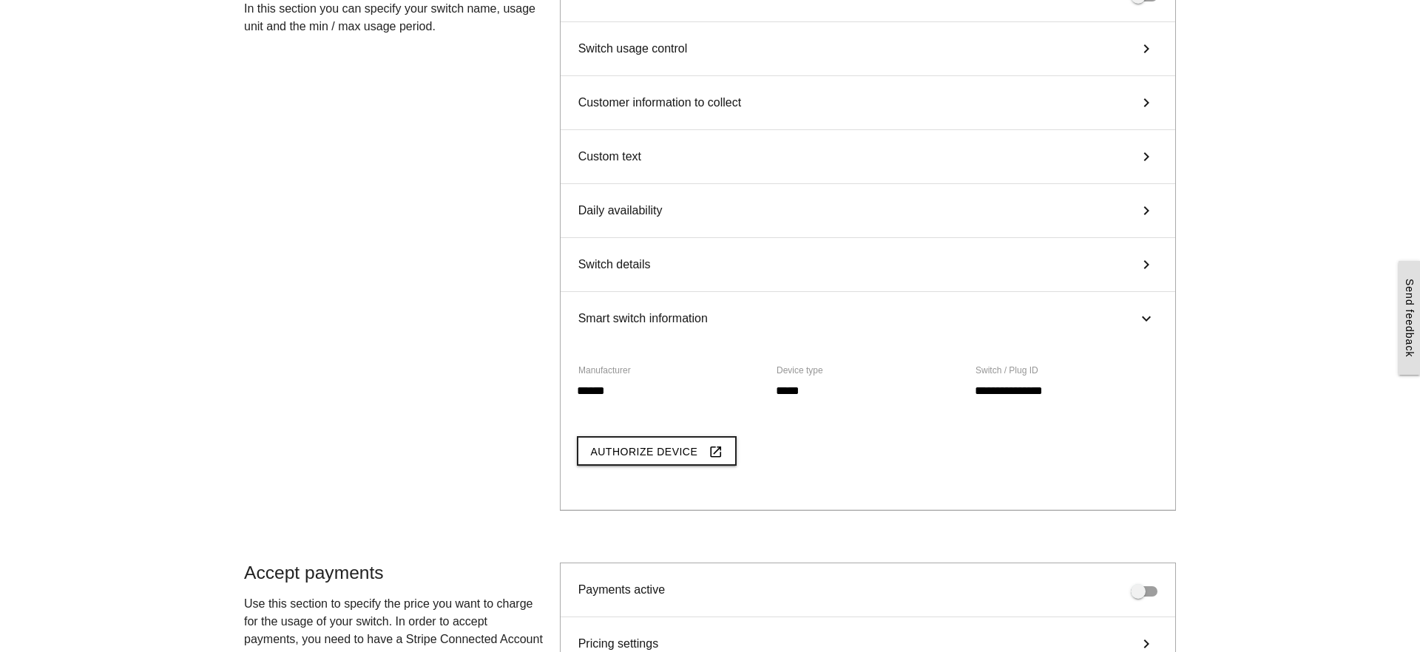
click at [801, 257] on div "Switch details keyboard_arrow_right" at bounding box center [868, 265] width 614 height 54
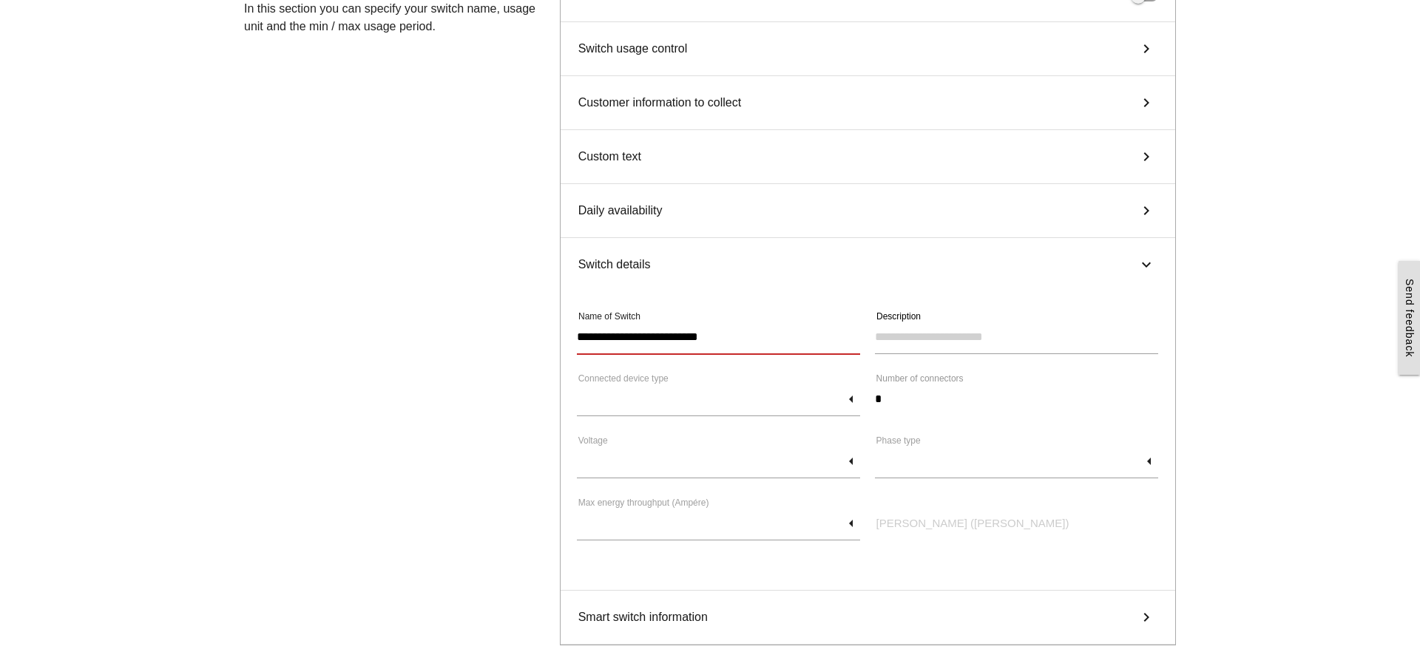
click at [729, 339] on input "**********" at bounding box center [718, 337] width 283 height 34
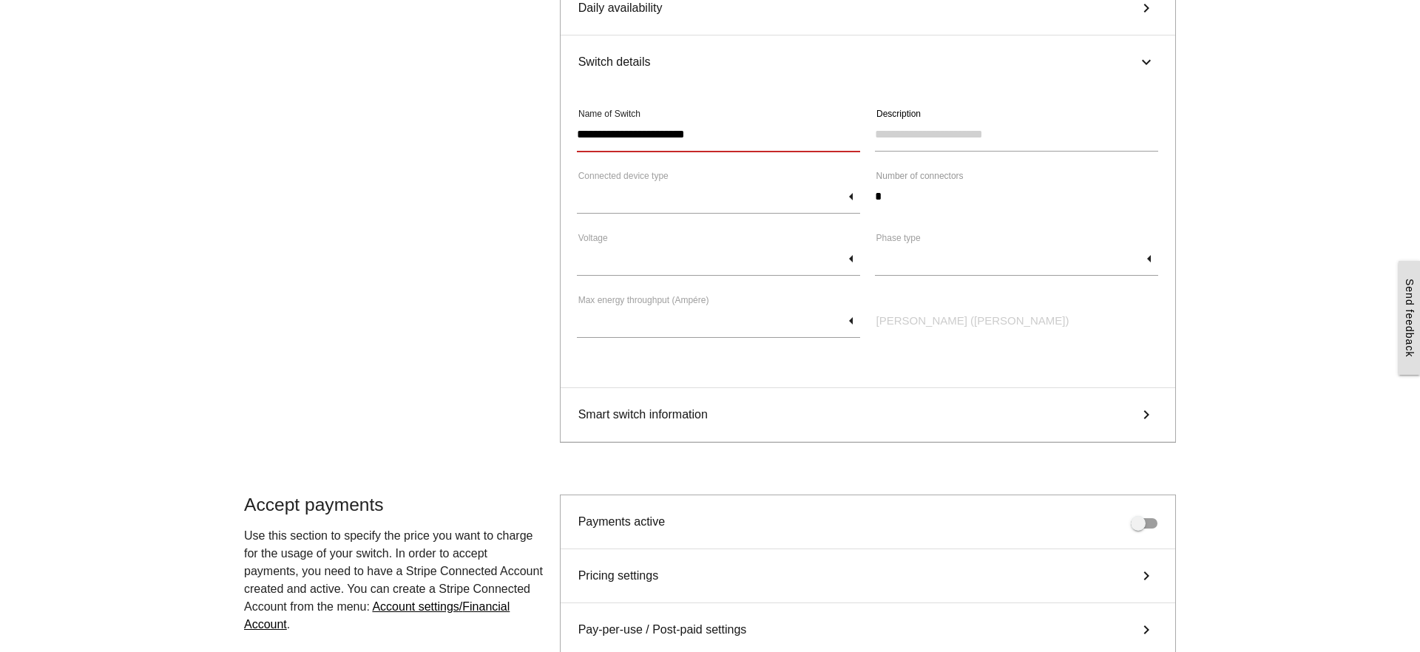
scroll to position [390, 0]
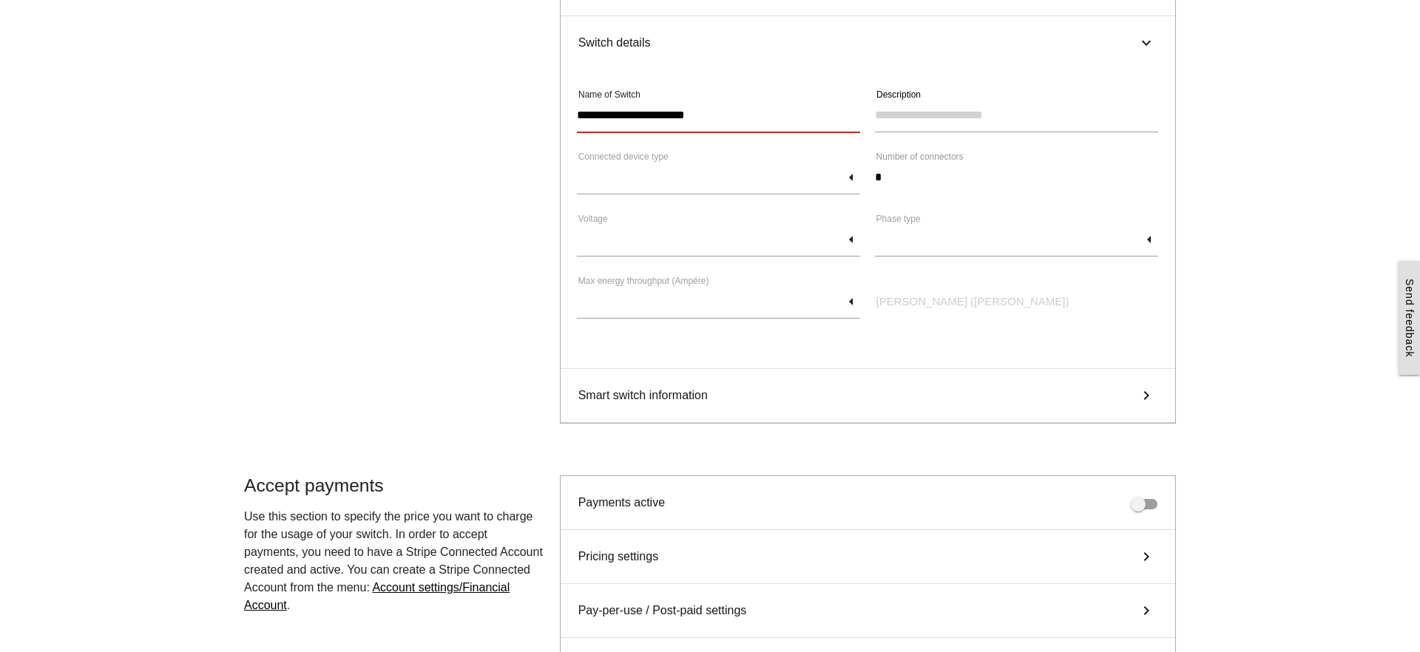
type input "**********"
click at [1213, 111] on main "Start here! Add an OCPP device to Killswitch to configure it's payments checkou…" at bounding box center [710, 335] width 1420 height 1327
click at [1147, 38] on icon "keyboard_arrow_right" at bounding box center [1146, 43] width 18 height 22
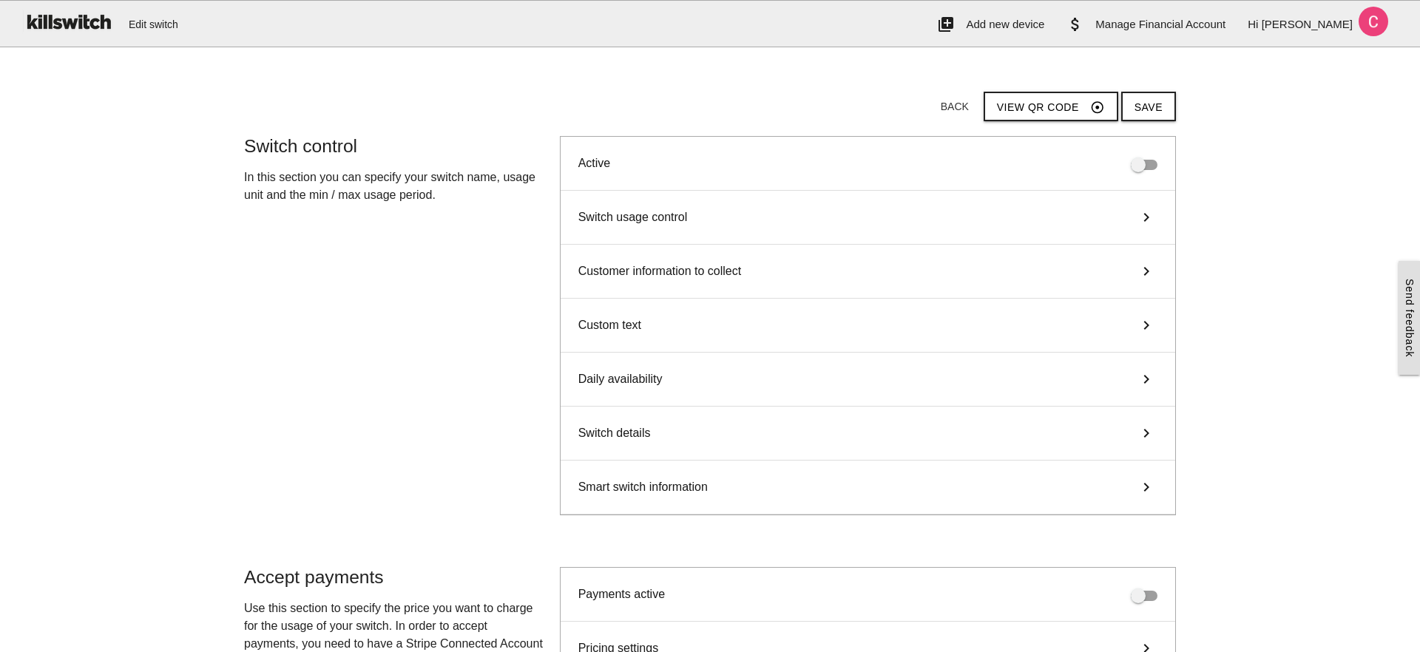
scroll to position [4, 0]
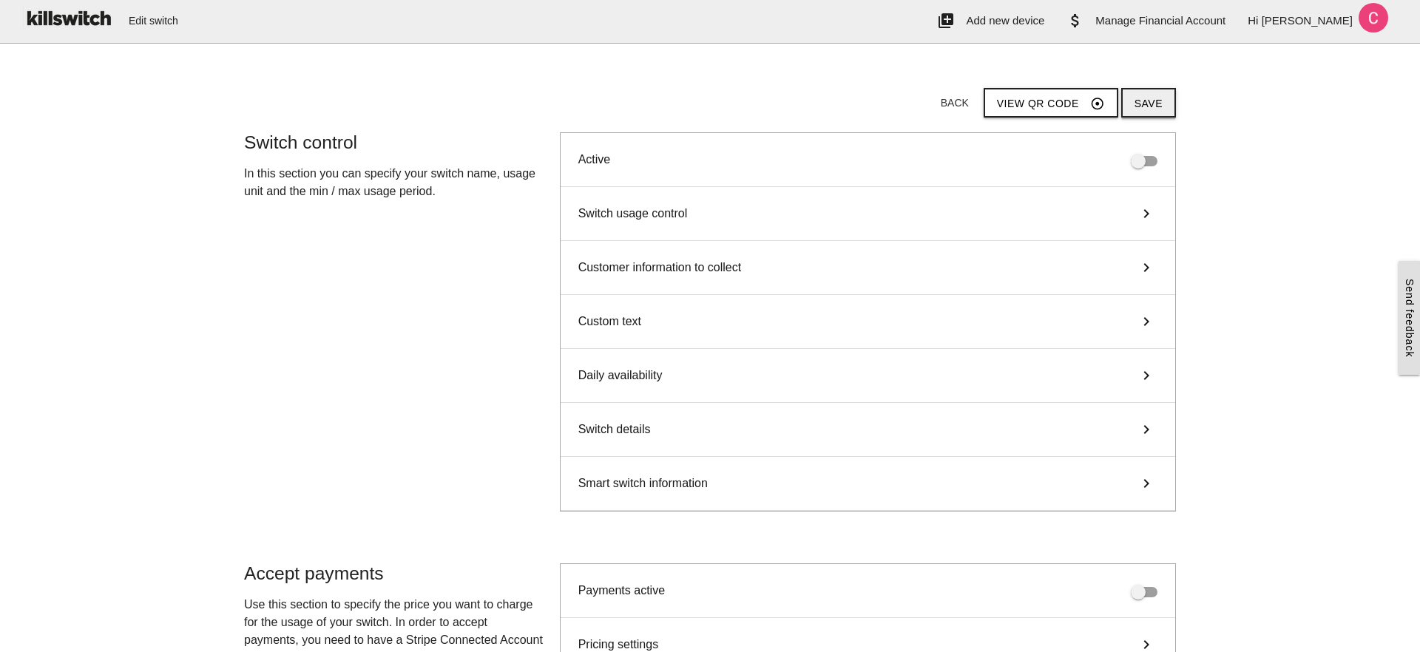
click at [1139, 98] on button "Save" at bounding box center [1148, 103] width 55 height 30
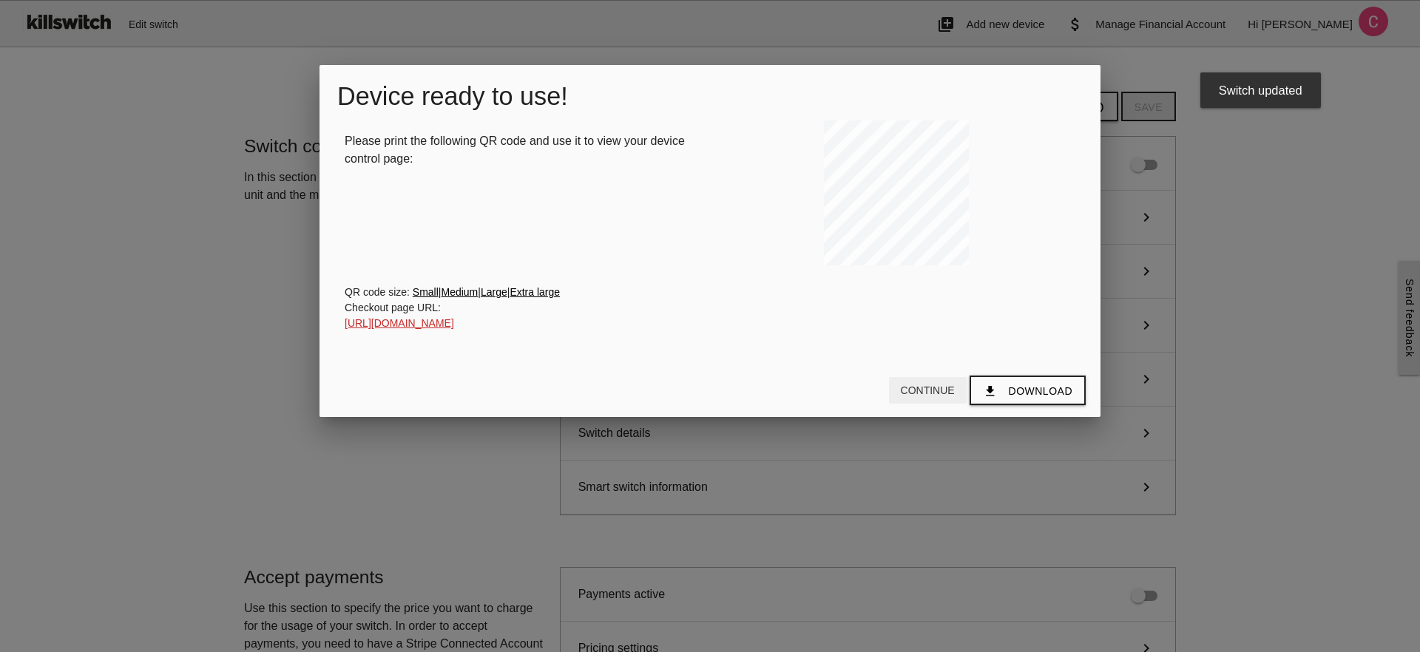
click at [912, 401] on button "Continue" at bounding box center [928, 390] width 78 height 27
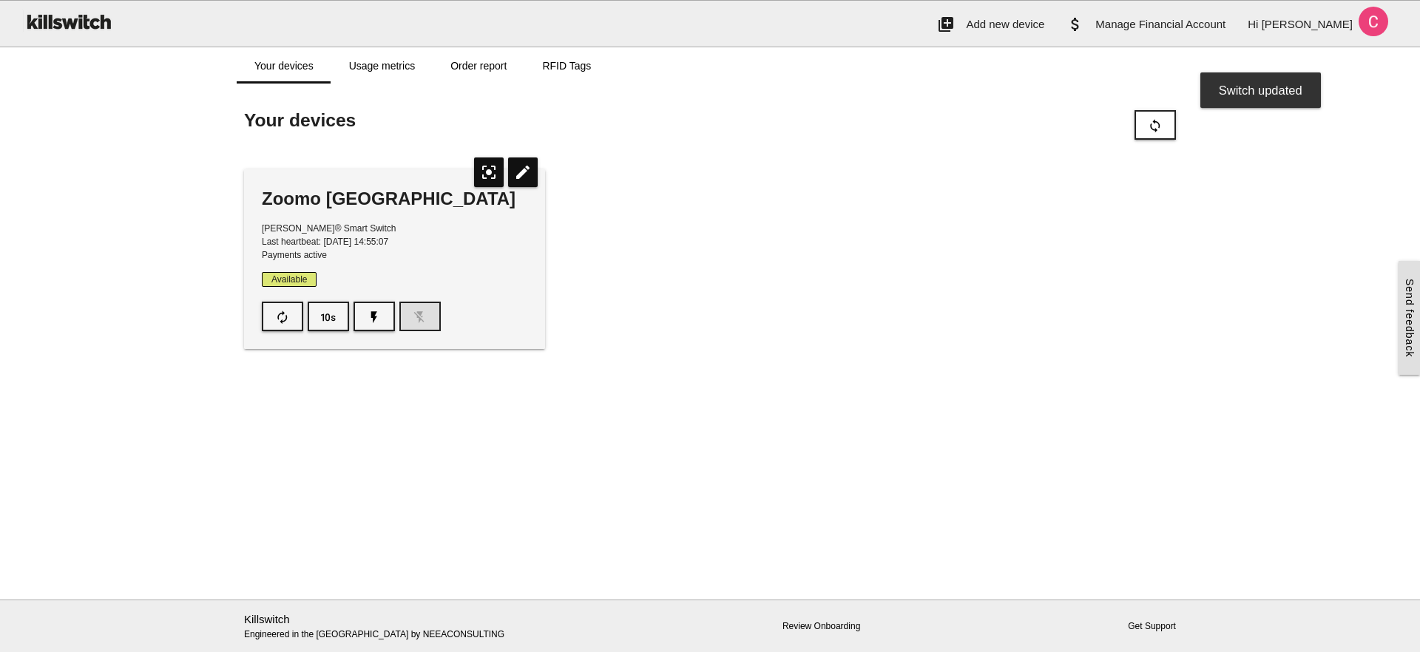
click at [649, 155] on div "Zoomo Druid Street Store Shelly® Smart Switch Last heartbeat: 11/08/2025, 14:55…" at bounding box center [710, 259] width 947 height 209
click at [472, 77] on link "Order report" at bounding box center [479, 65] width 92 height 35
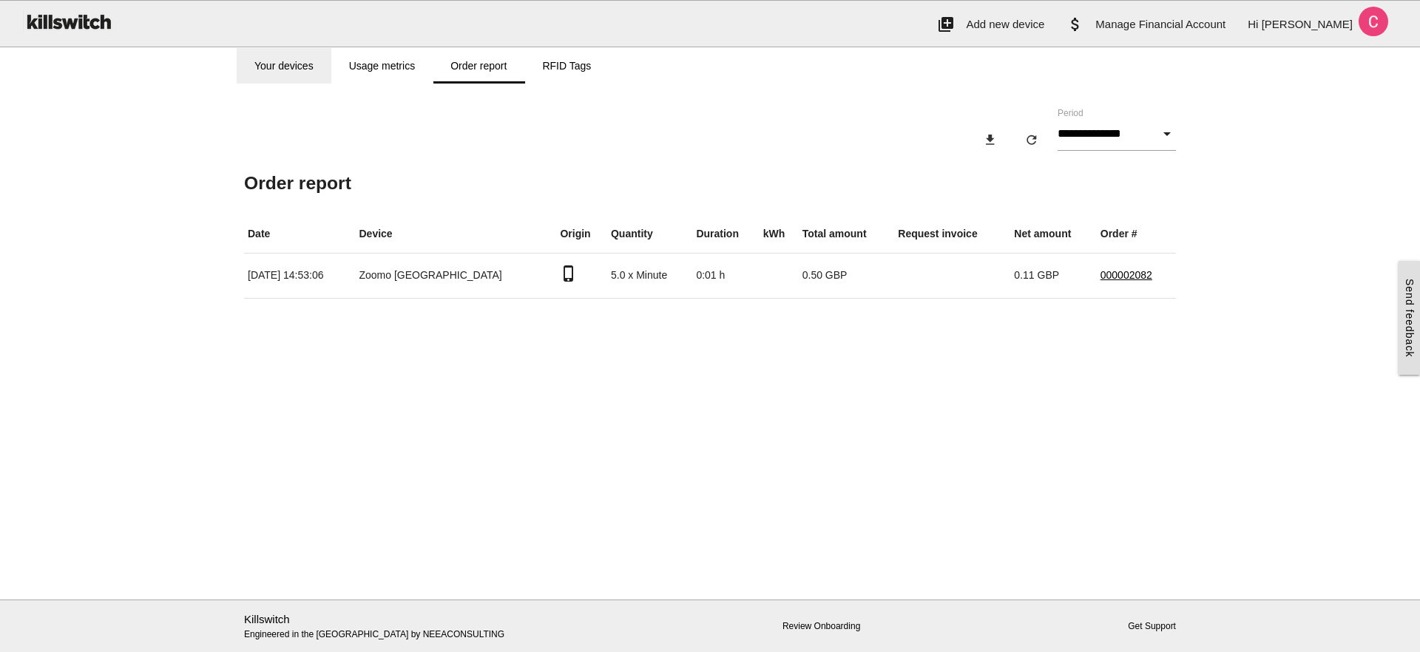
click at [289, 64] on link "Your devices" at bounding box center [284, 65] width 95 height 35
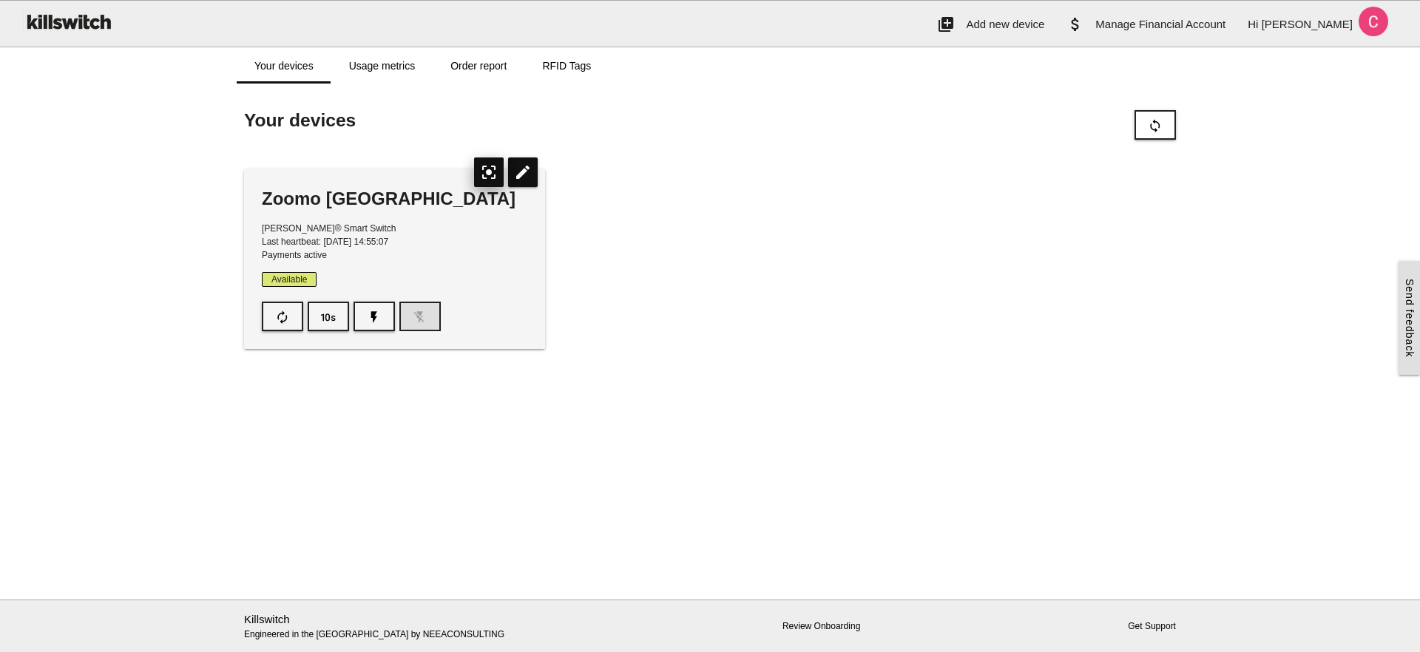
click at [491, 179] on icon "center_focus_strong" at bounding box center [489, 173] width 30 height 30
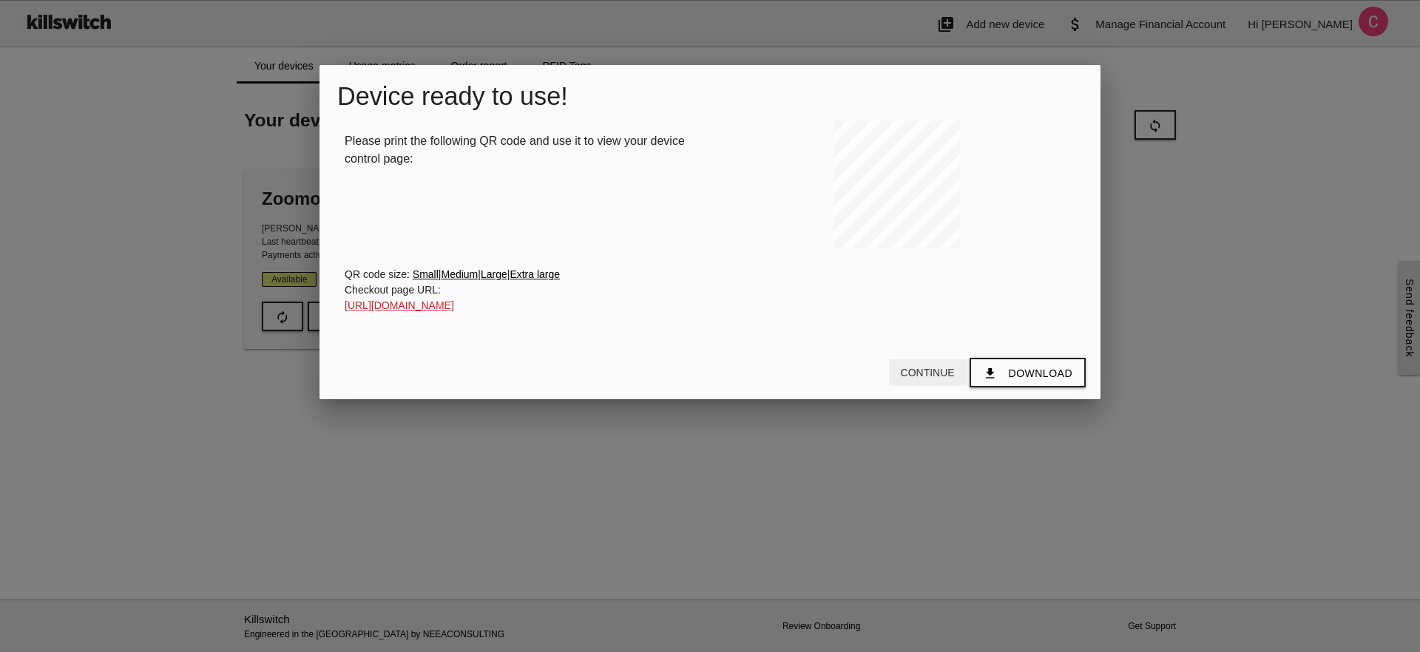
click at [948, 386] on button "Continue" at bounding box center [928, 372] width 78 height 27
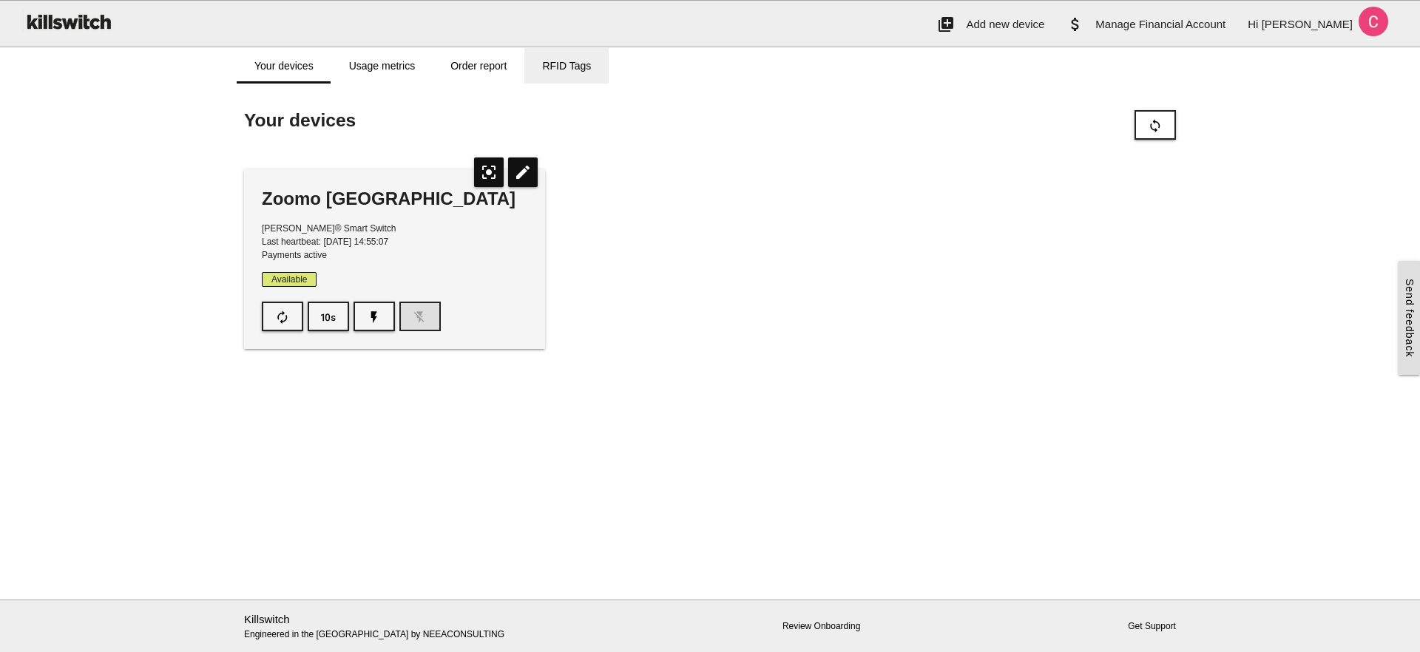
click at [551, 68] on link "RFID Tags" at bounding box center [566, 65] width 84 height 35
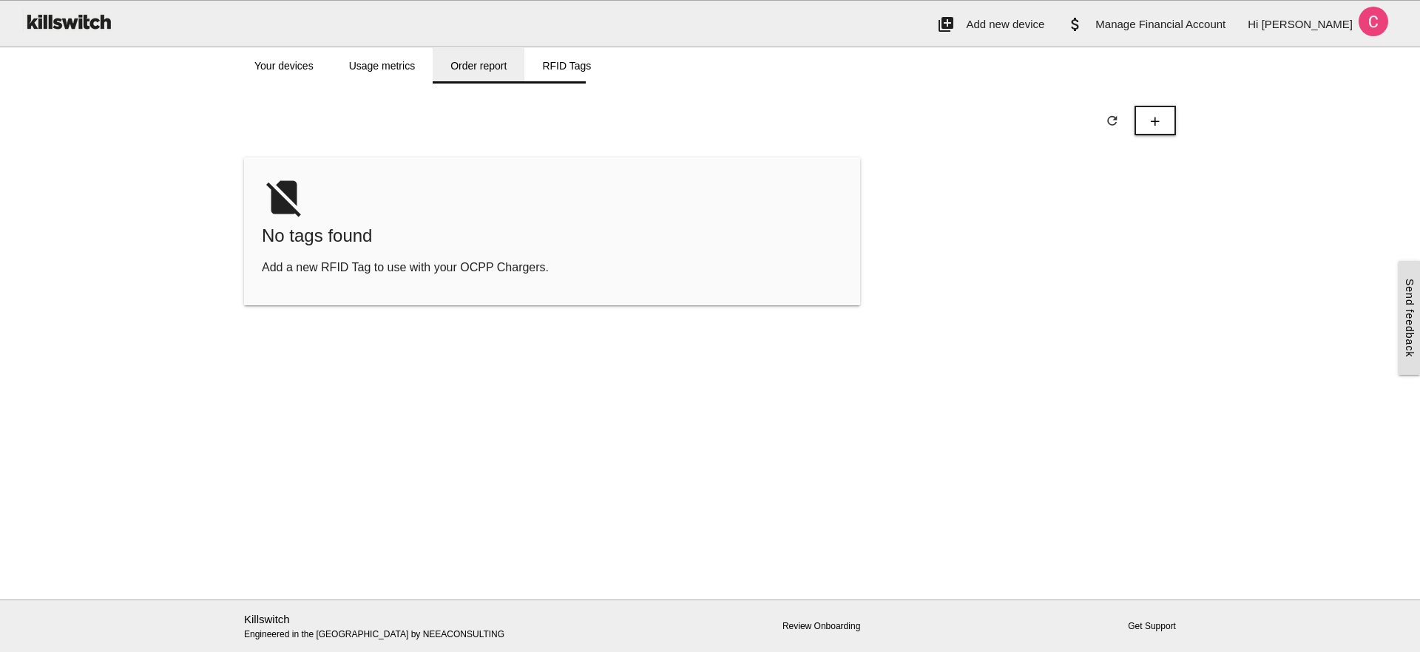
click at [467, 68] on link "Order report" at bounding box center [479, 65] width 92 height 35
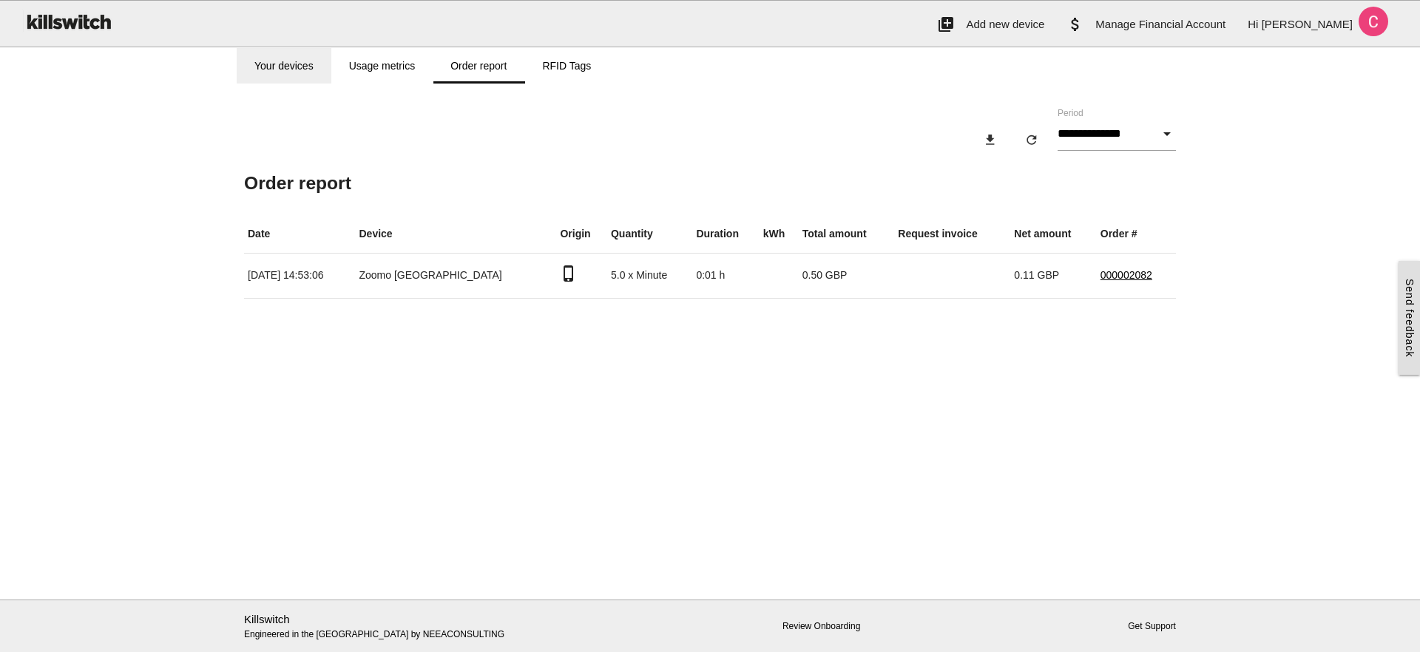
click at [298, 53] on link "Your devices" at bounding box center [284, 65] width 95 height 35
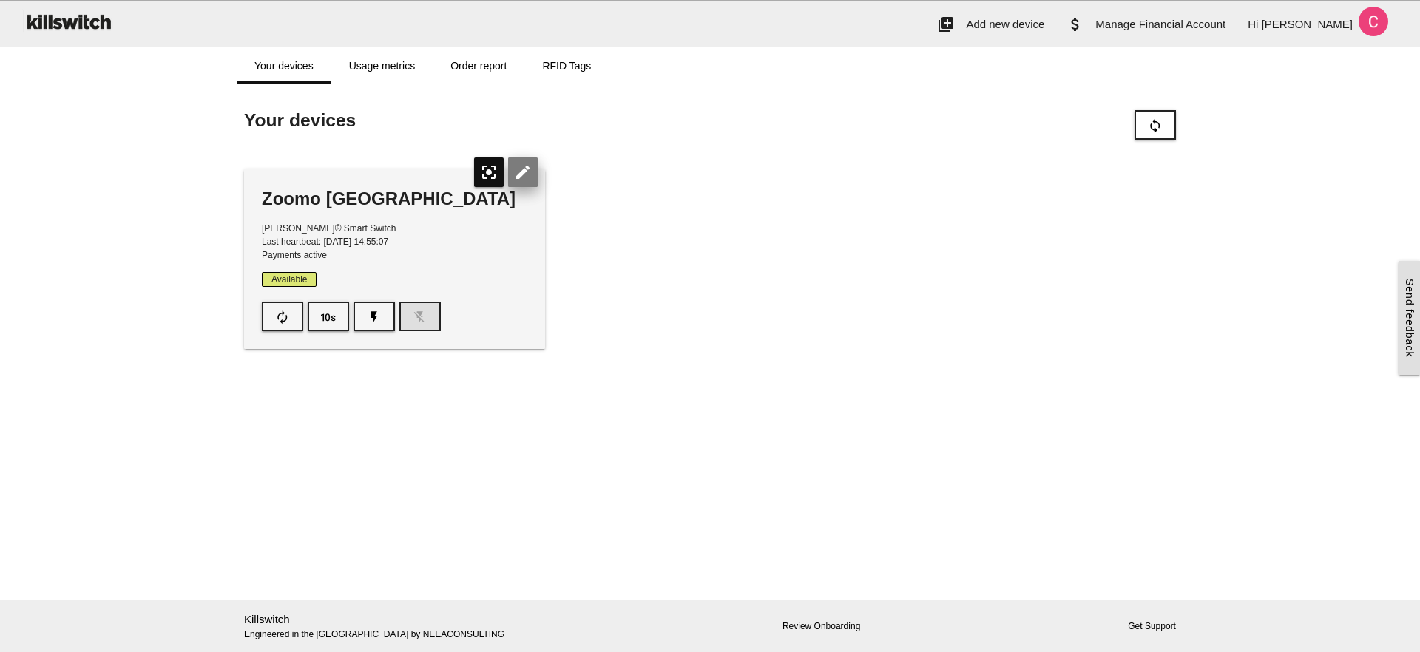
click at [529, 176] on icon "edit" at bounding box center [523, 173] width 30 height 30
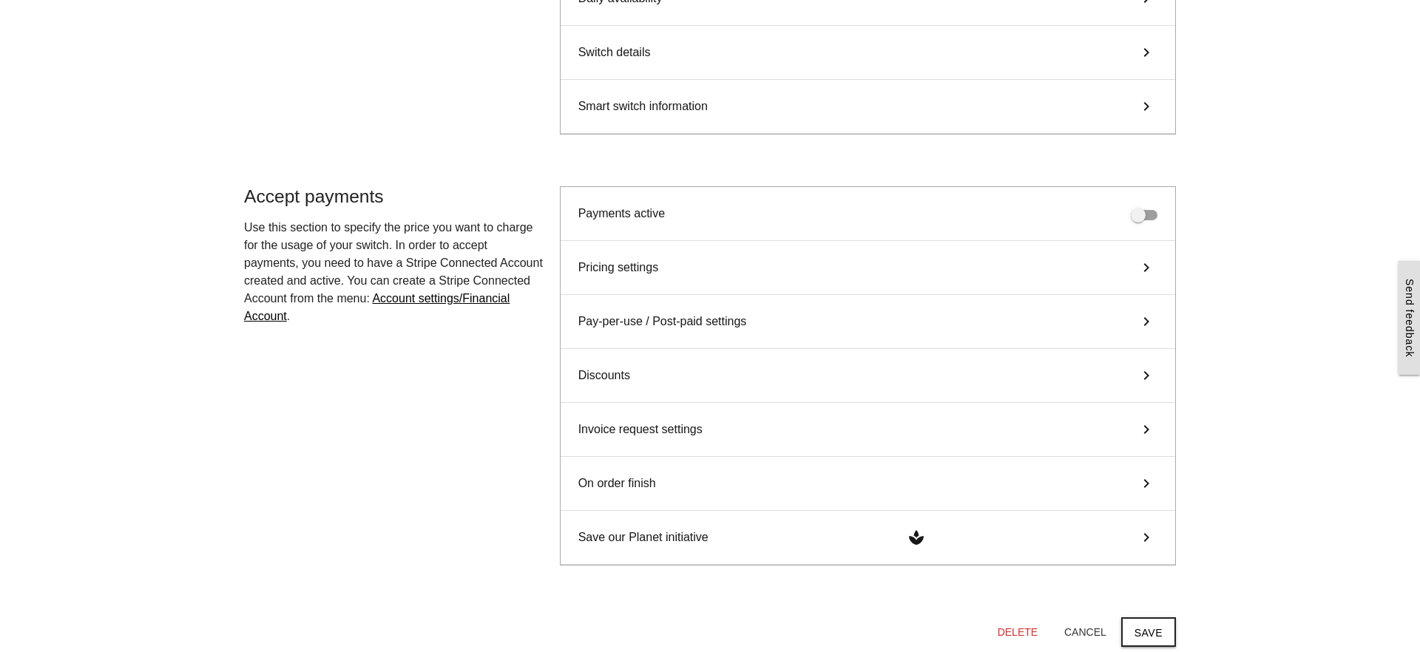
scroll to position [380, 0]
click at [741, 370] on div "Discounts keyboard_arrow_right" at bounding box center [868, 377] width 614 height 54
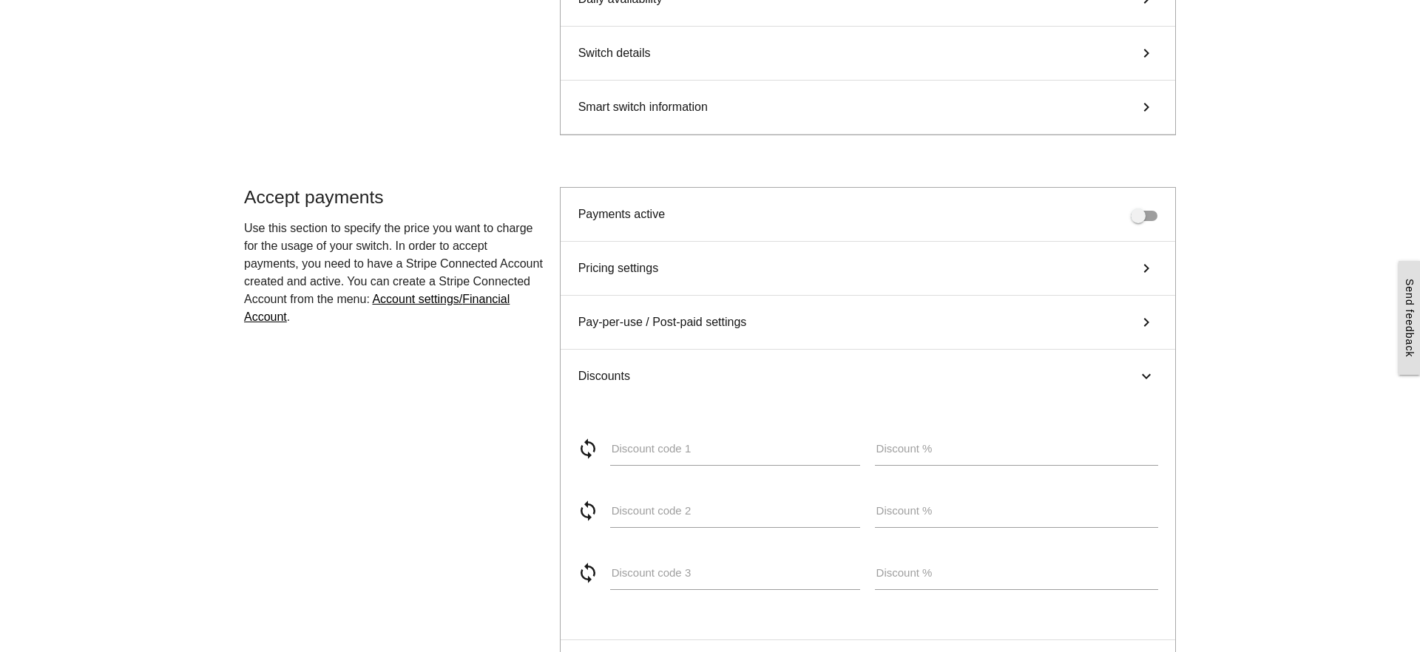
scroll to position [541, 0]
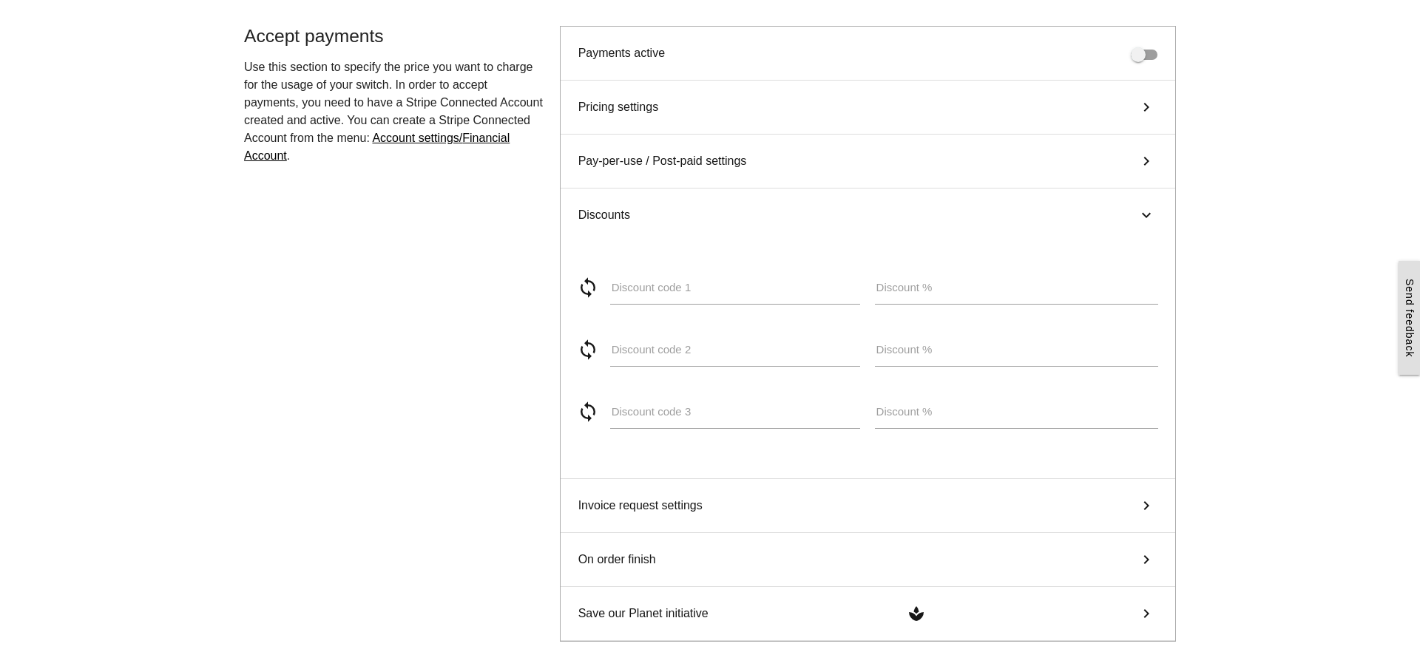
click at [642, 284] on label "Discount code 1" at bounding box center [736, 288] width 248 height 17
click at [642, 284] on input "Discount code 1" at bounding box center [735, 288] width 250 height 34
type input "******"
type input "*"
type input "*****"
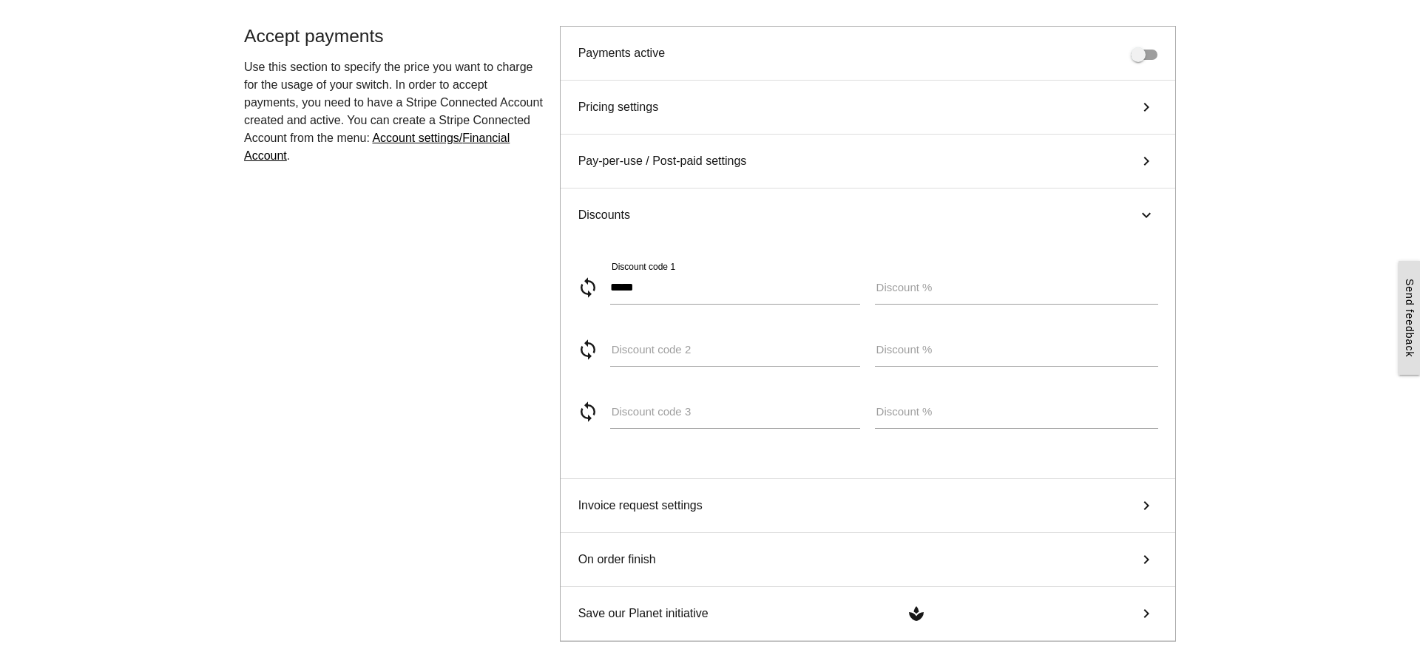
click at [889, 287] on label "Discount %" at bounding box center [904, 288] width 56 height 17
click at [889, 287] on input "Discount %" at bounding box center [1016, 288] width 283 height 34
type input "***"
click at [1233, 216] on main "Start here! Add an OCPP device to Killswitch to configure it's payments checkou…" at bounding box center [710, 153] width 1420 height 1264
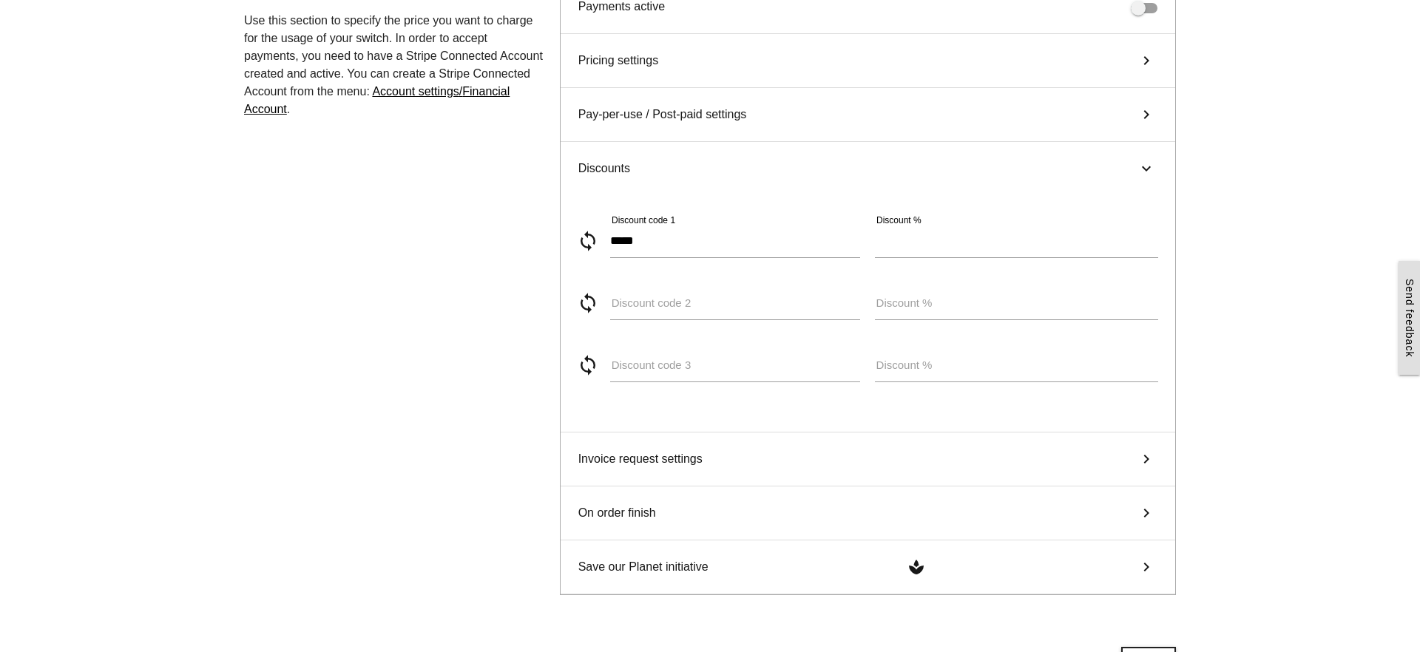
click at [1145, 163] on icon "keyboard_arrow_right" at bounding box center [1146, 169] width 18 height 22
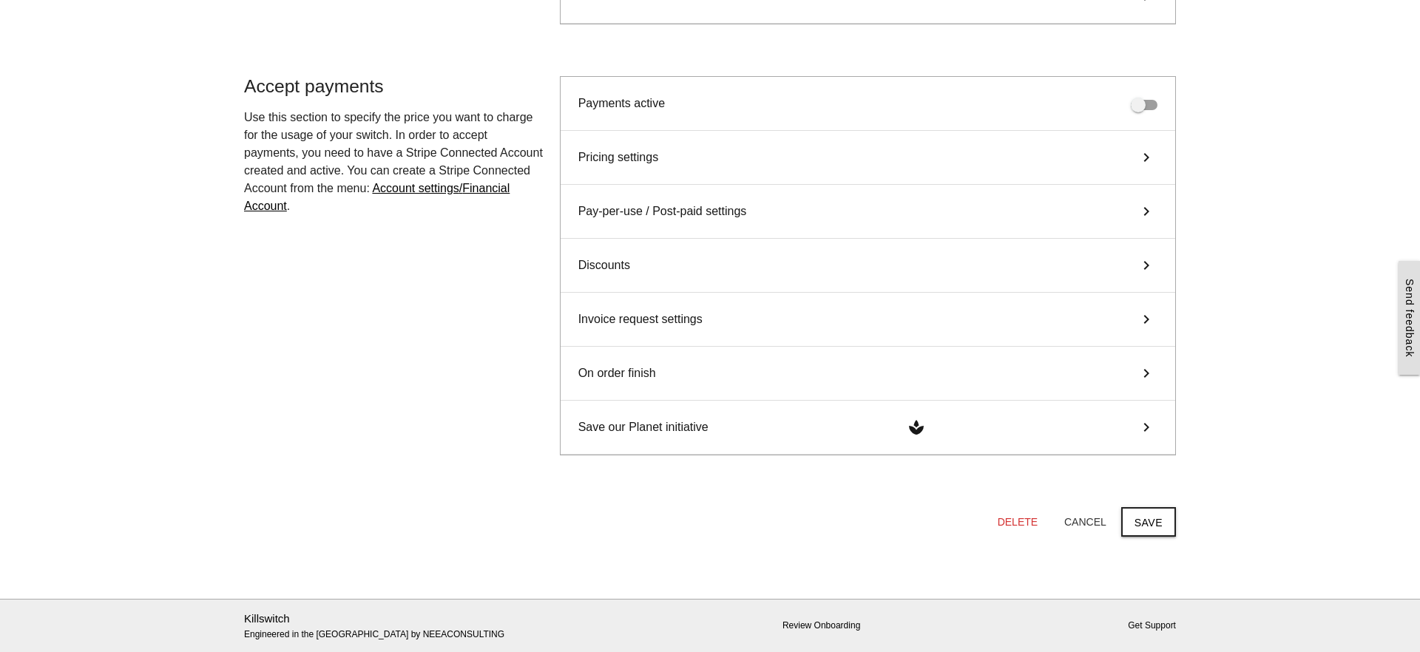
scroll to position [491, 0]
click at [1144, 513] on button "Save" at bounding box center [1148, 522] width 55 height 30
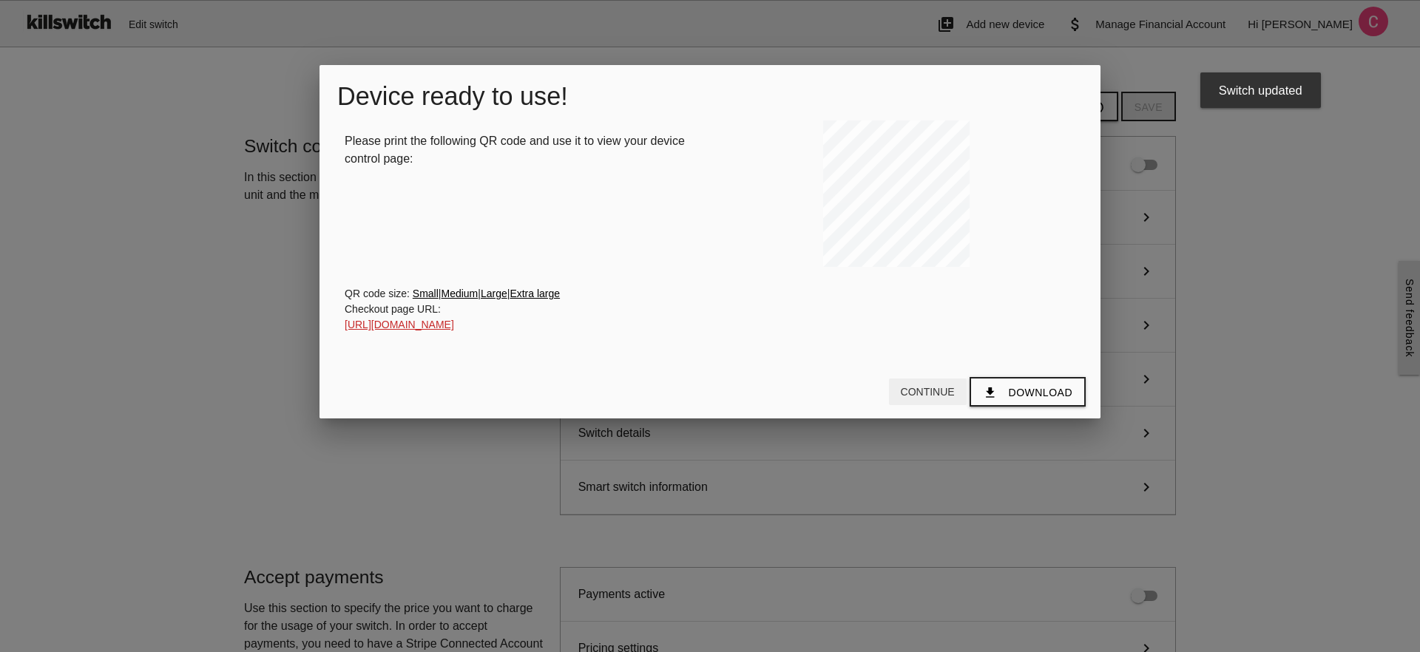
click at [921, 395] on button "Continue" at bounding box center [928, 392] width 78 height 27
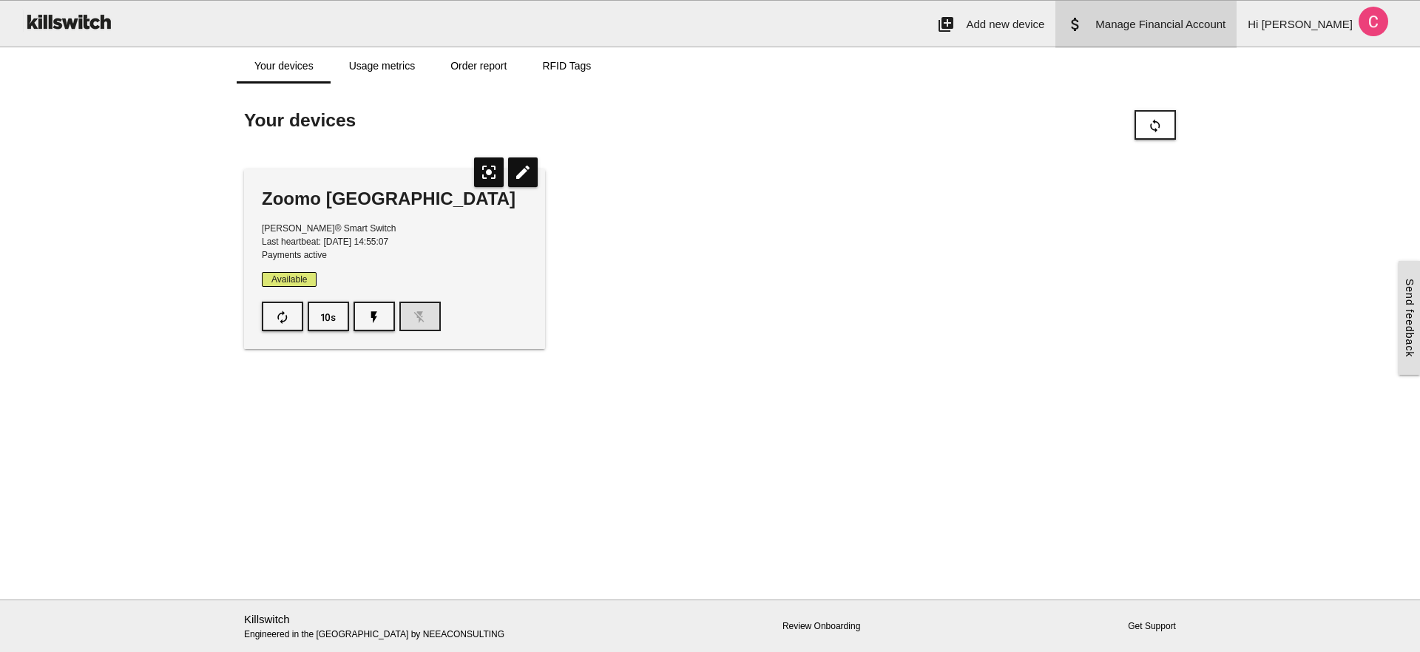
click at [1210, 20] on span "Manage Financial Account" at bounding box center [1160, 24] width 130 height 13
click at [468, 71] on link "Order report" at bounding box center [479, 65] width 92 height 35
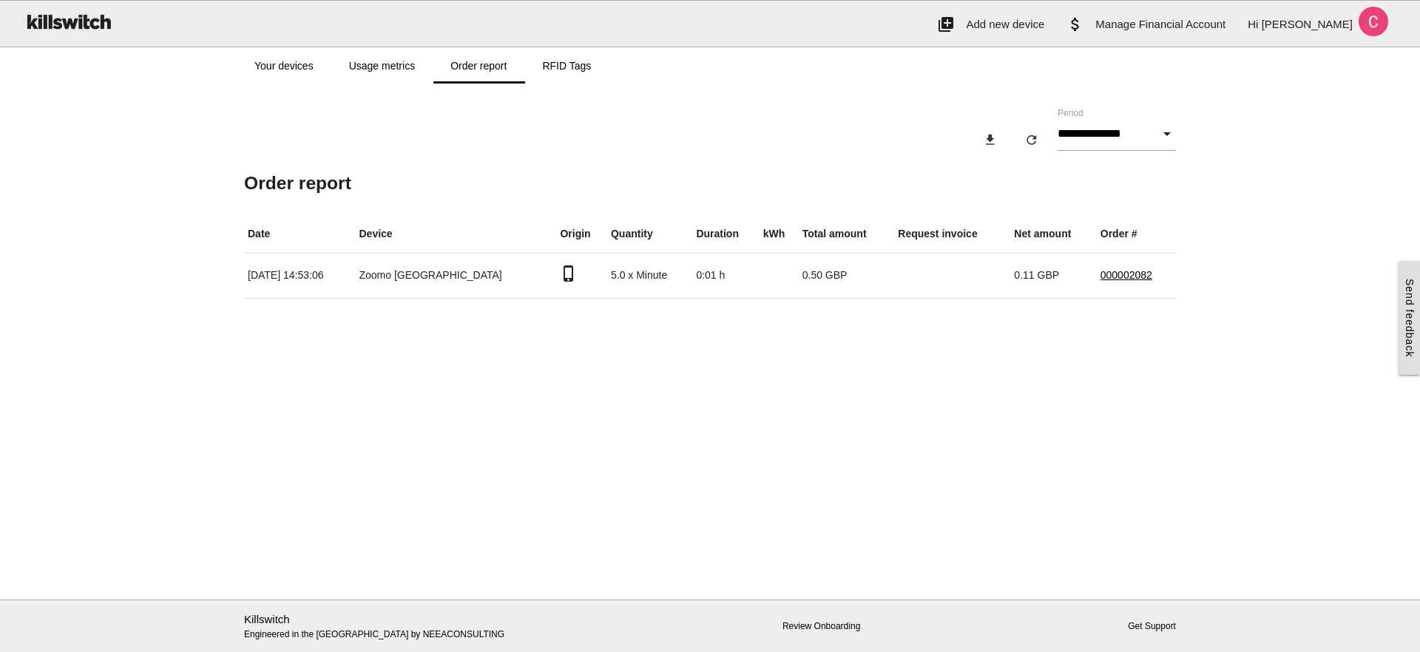
drag, startPoint x: 382, startPoint y: 280, endPoint x: 522, endPoint y: 280, distance: 139.8
click at [522, 280] on tr "11/08/2025, 14:53:06 Zoomo Druid Street Store phone_iphone 5.0 x Minute 0:01 h …" at bounding box center [710, 275] width 932 height 45
click at [518, 276] on td "Zoomo [GEOGRAPHIC_DATA]" at bounding box center [456, 275] width 201 height 45
drag, startPoint x: 518, startPoint y: 276, endPoint x: 374, endPoint y: 276, distance: 144.2
click at [374, 276] on tr "11/08/2025, 14:53:06 Zoomo Druid Street Store phone_iphone 5.0 x Minute 0:01 h …" at bounding box center [710, 275] width 932 height 45
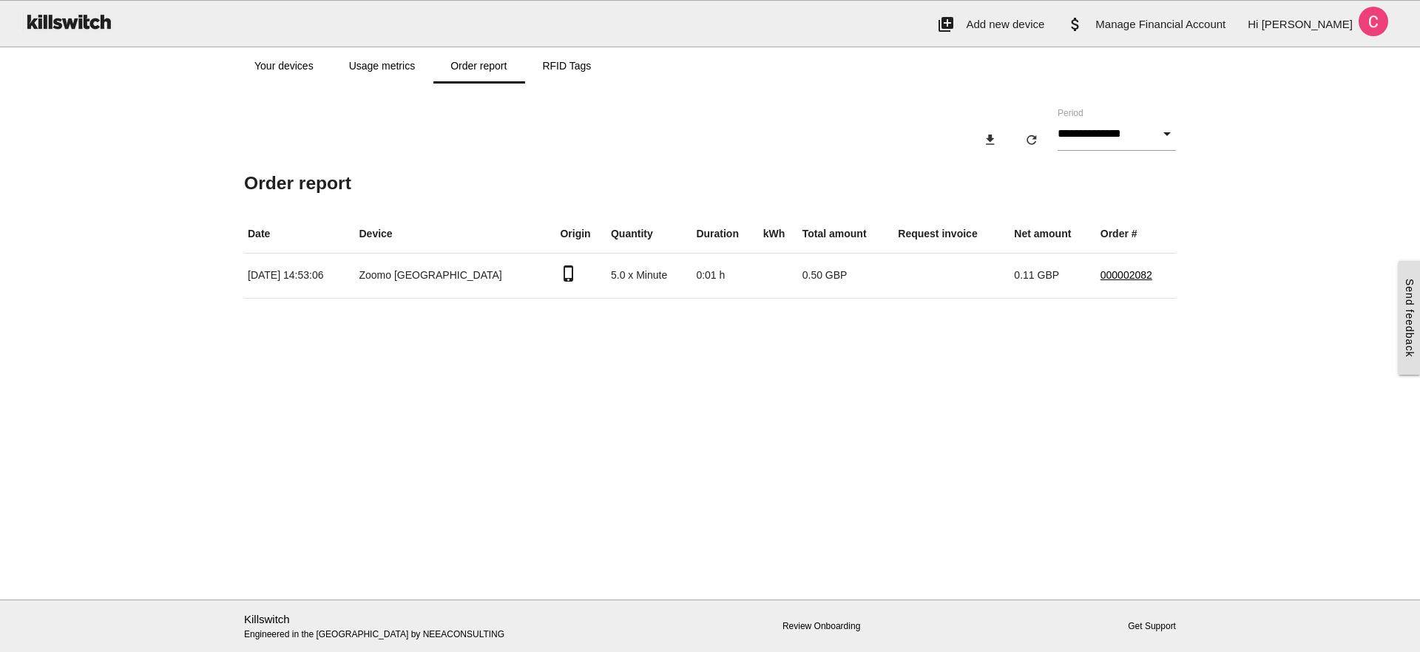
click at [980, 183] on h5 "Order report" at bounding box center [710, 183] width 932 height 20
click at [1117, 140] on input "**********" at bounding box center [1116, 134] width 118 height 34
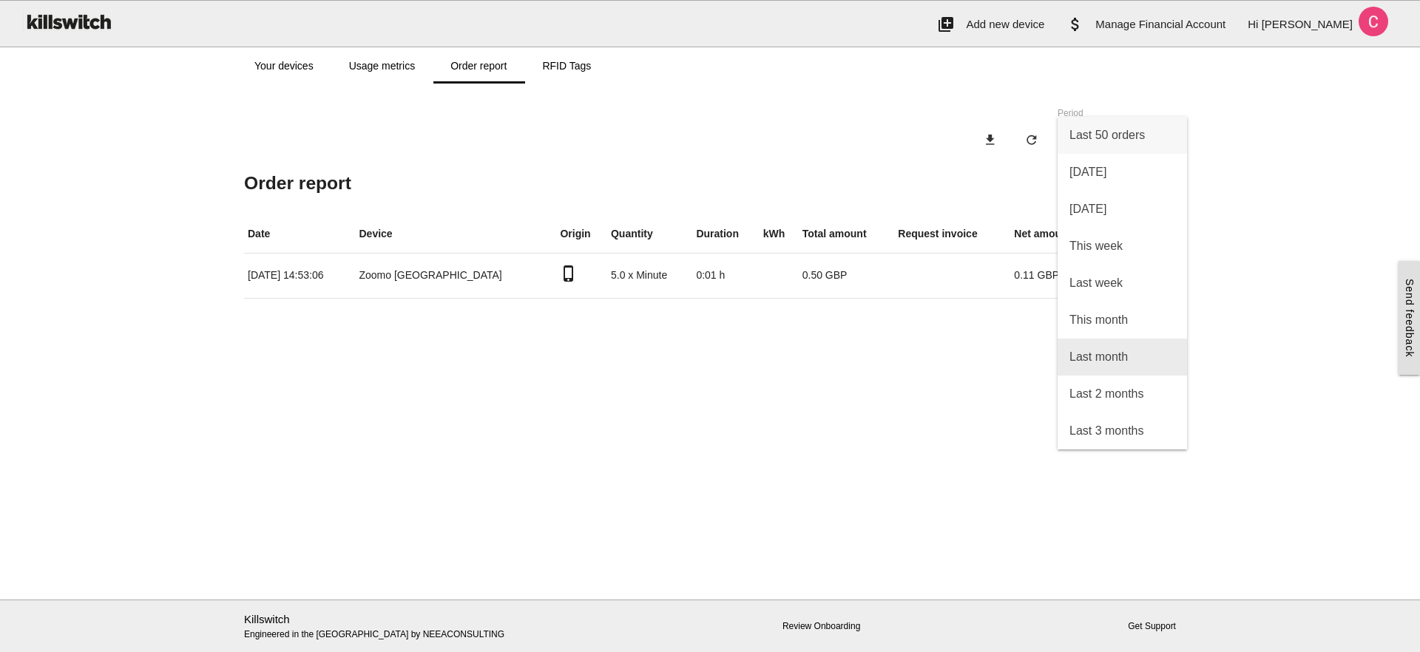
click at [1089, 360] on span "Last month" at bounding box center [1121, 357] width 129 height 37
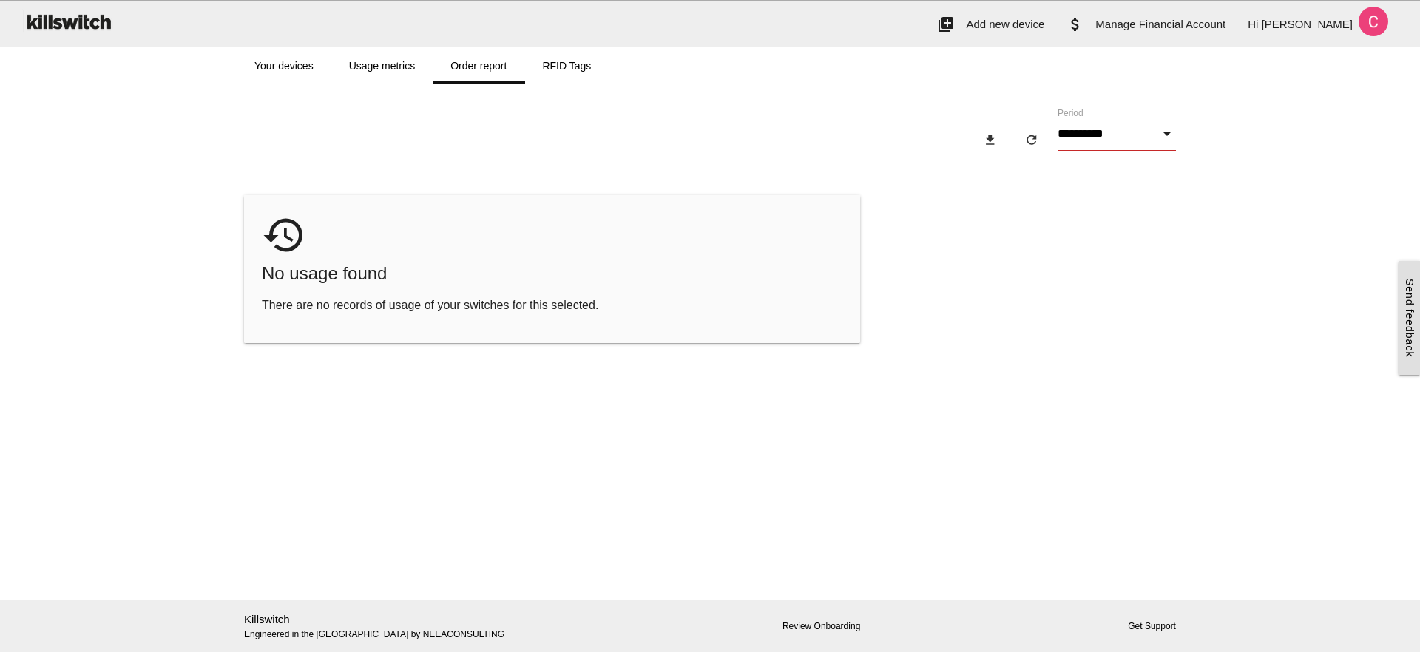
click at [1118, 138] on input "**********" at bounding box center [1116, 134] width 118 height 34
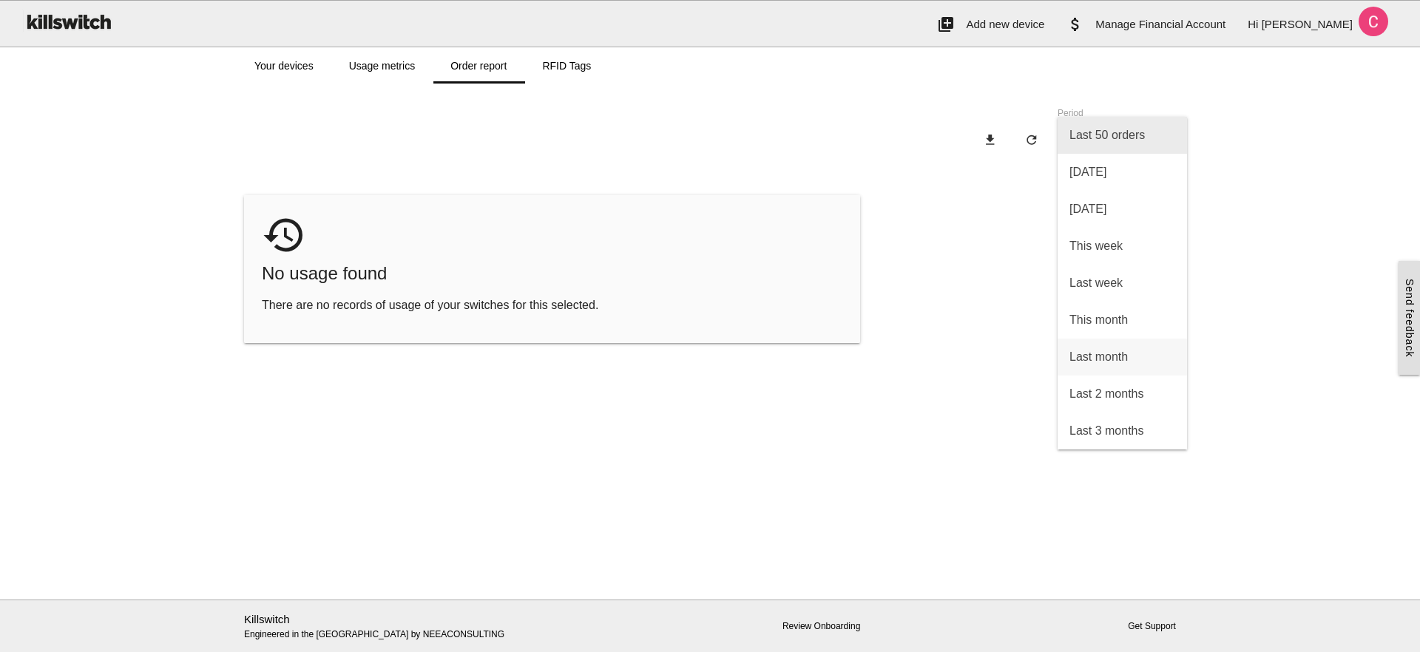
click at [1114, 148] on span "Last 50 orders" at bounding box center [1121, 135] width 129 height 37
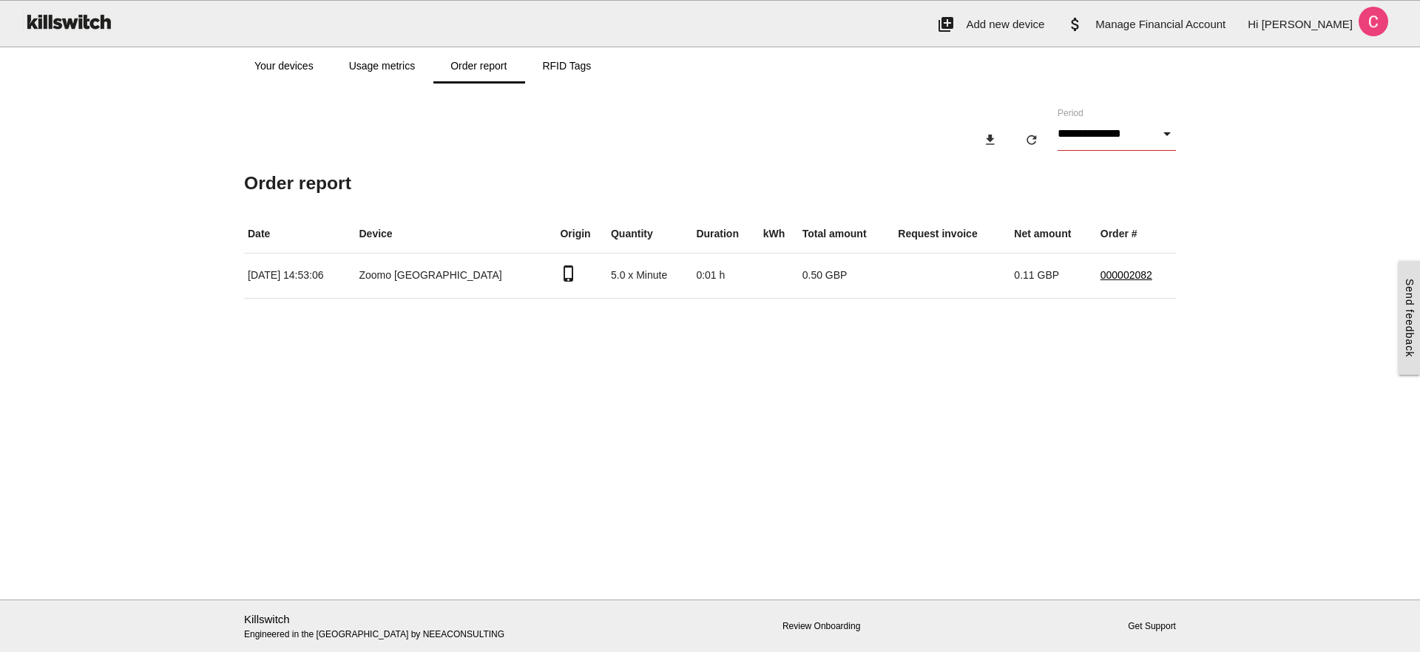
click at [1071, 142] on input "**********" at bounding box center [1116, 134] width 118 height 34
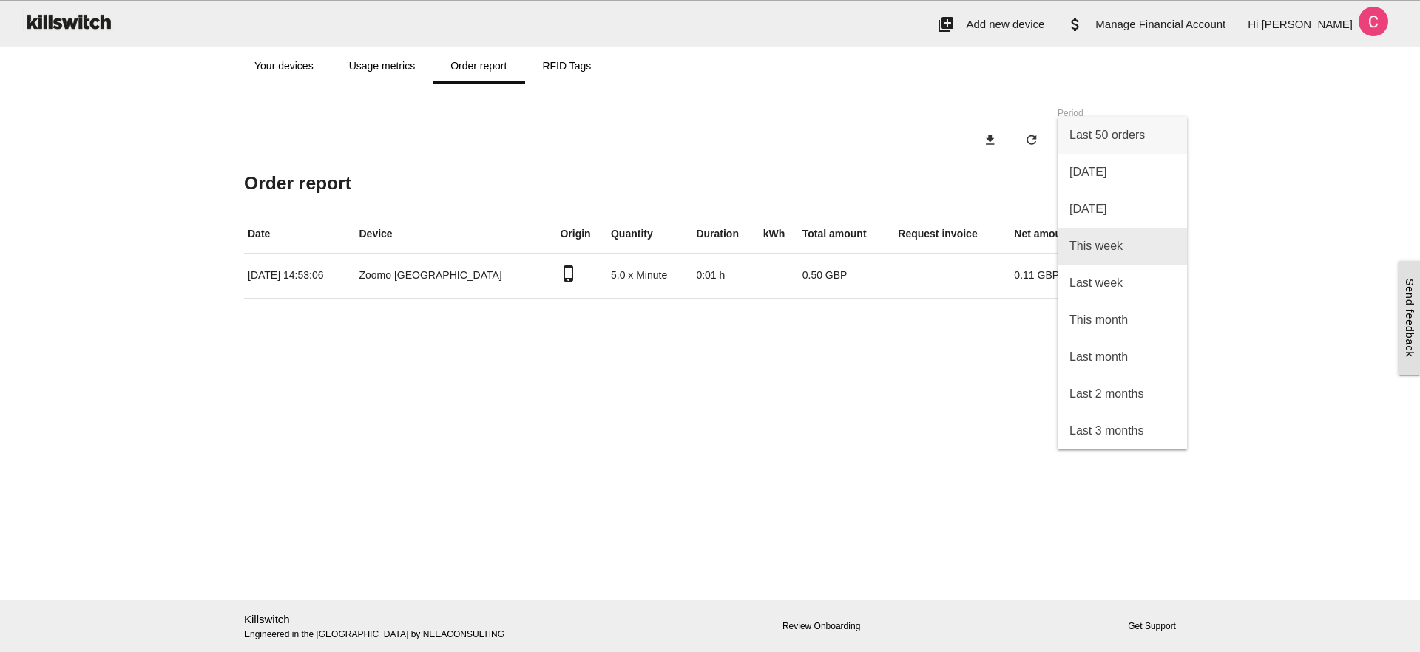
click at [1082, 230] on span "This week" at bounding box center [1121, 246] width 129 height 37
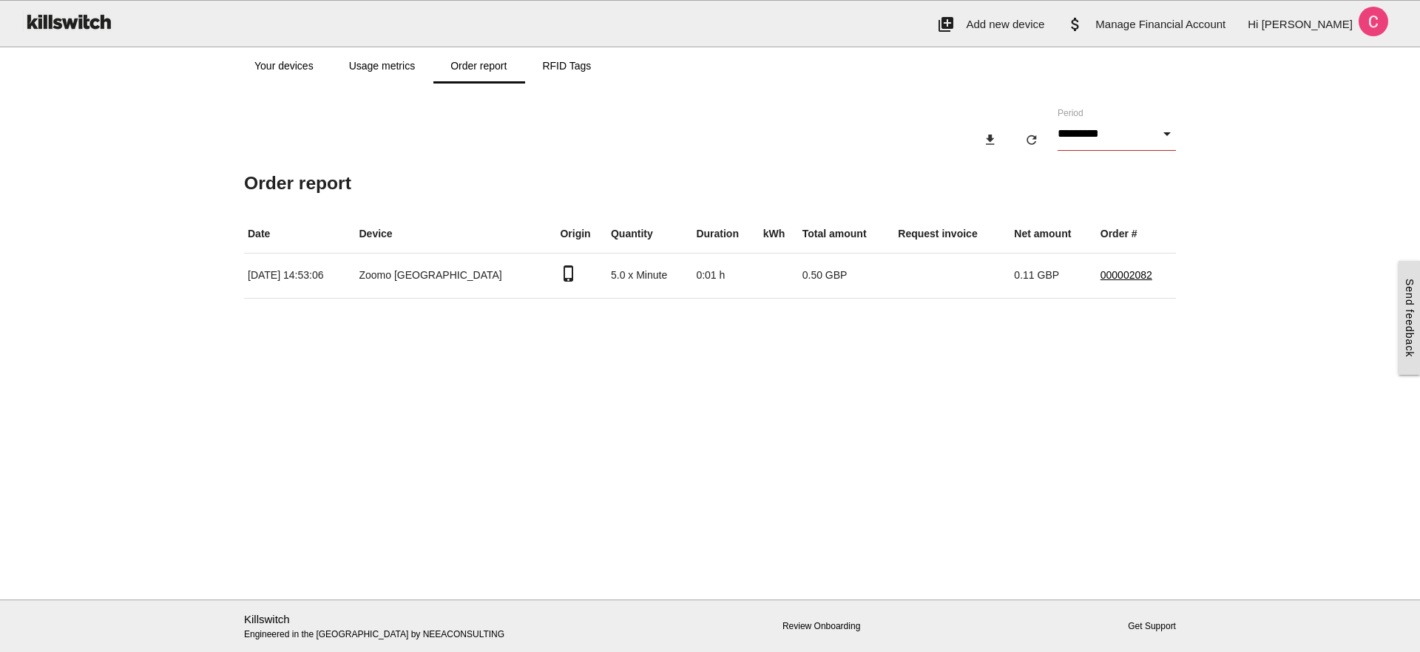
click at [1088, 141] on input "*********" at bounding box center [1116, 134] width 118 height 34
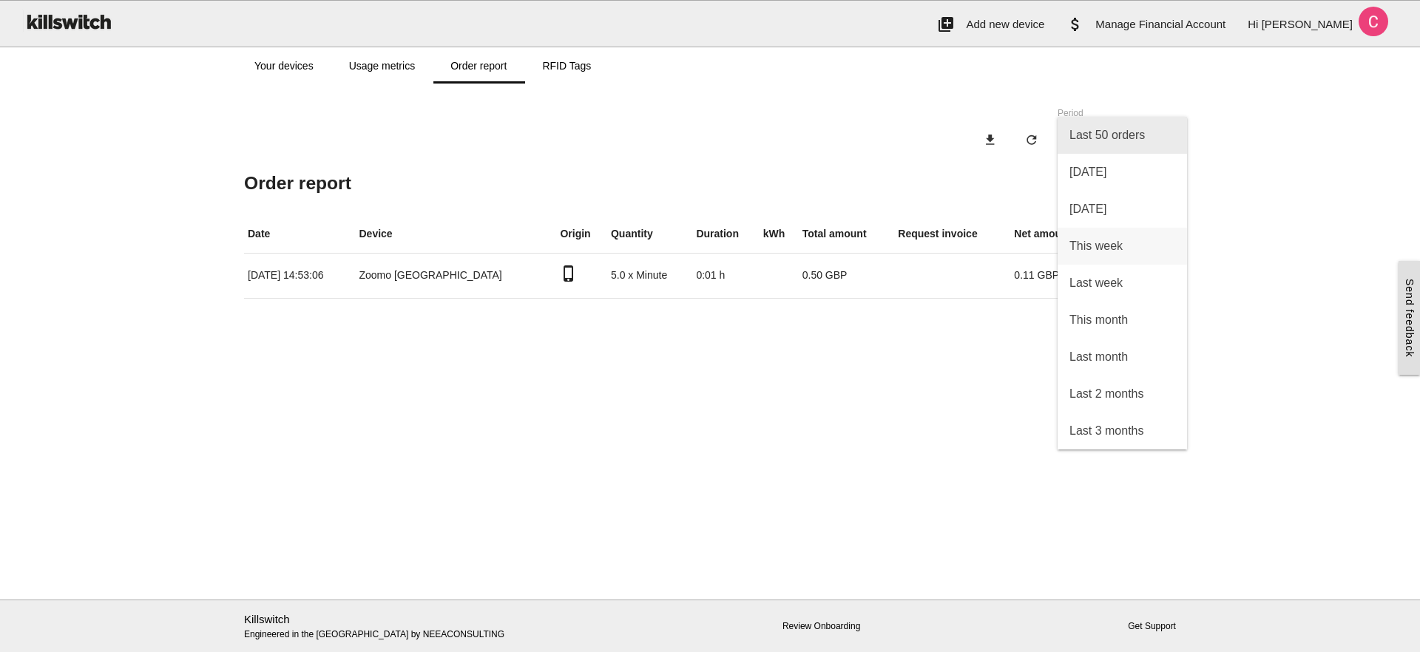
click at [1093, 144] on span "Last 50 orders" at bounding box center [1121, 135] width 129 height 37
type input "**********"
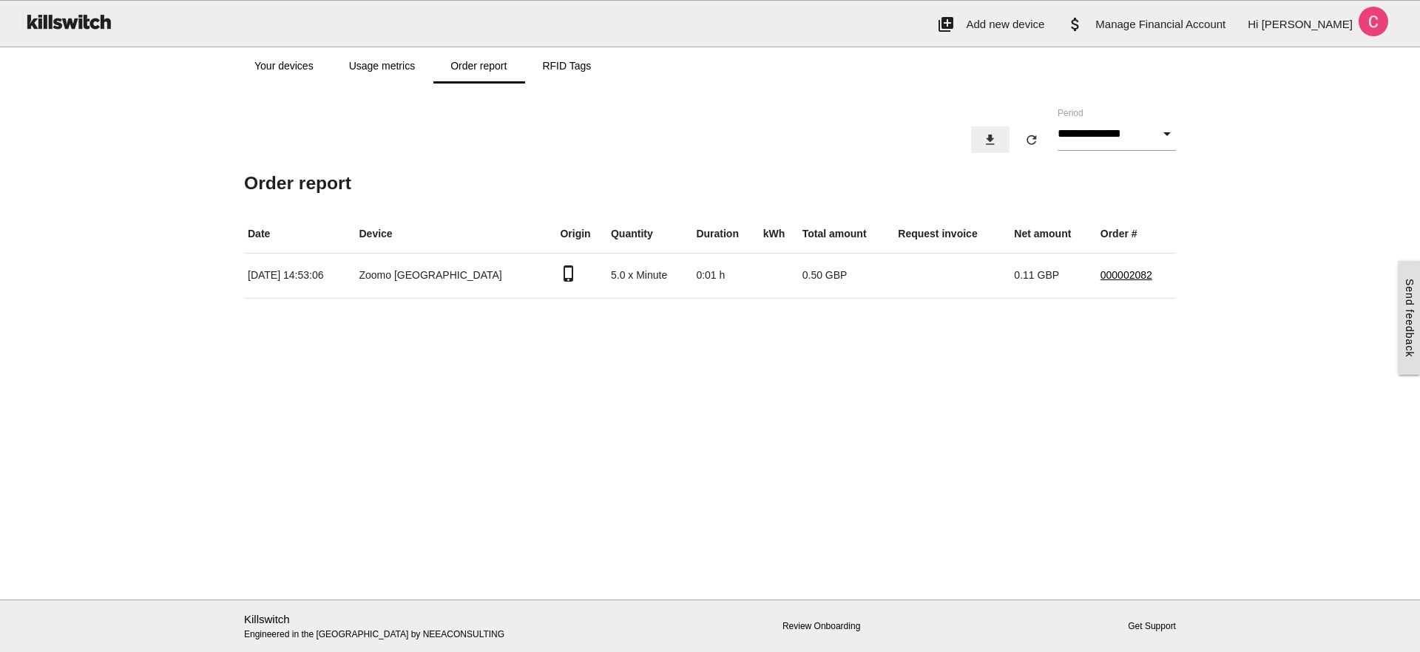
click at [983, 142] on icon "download" at bounding box center [990, 139] width 15 height 27
click at [801, 174] on h5 "Order report" at bounding box center [710, 183] width 932 height 20
click at [607, 269] on td "5.0 x Minute" at bounding box center [649, 275] width 85 height 45
click at [582, 273] on td "phone_iphone" at bounding box center [581, 275] width 51 height 45
click at [1141, 274] on link "000002082" at bounding box center [1126, 275] width 52 height 12
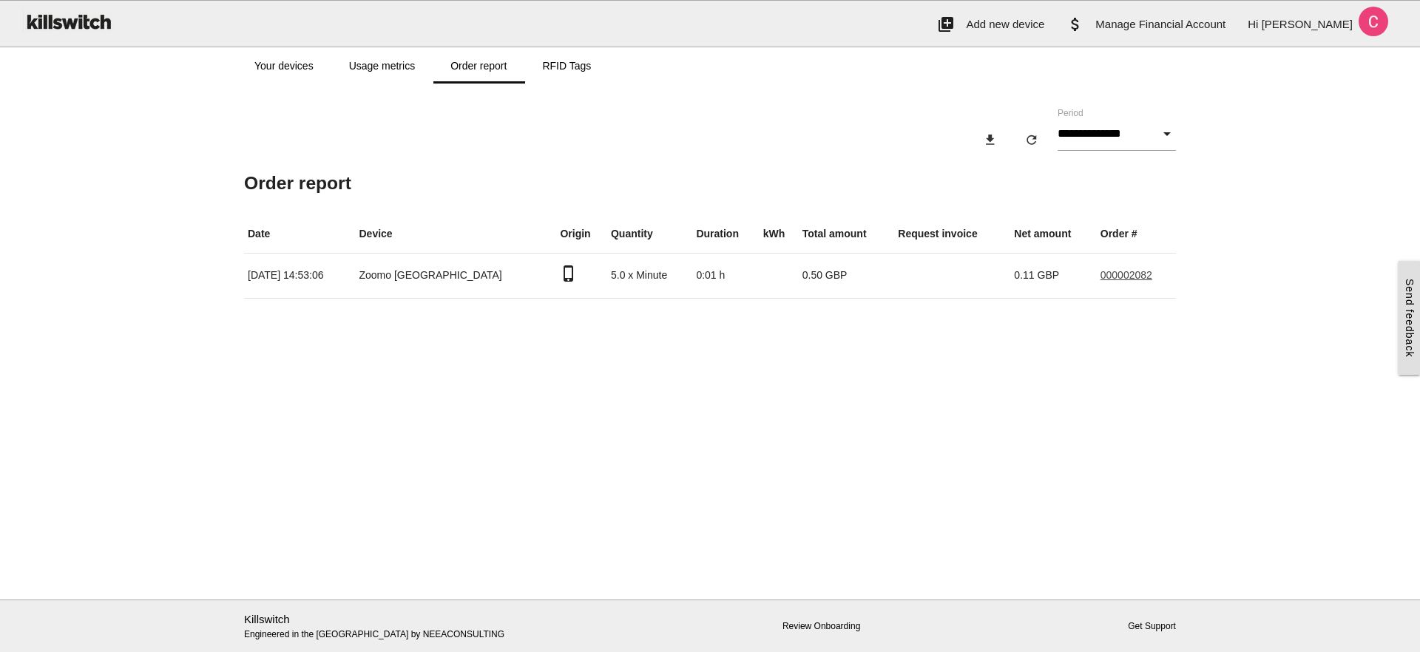
type input "**********"
type input "****"
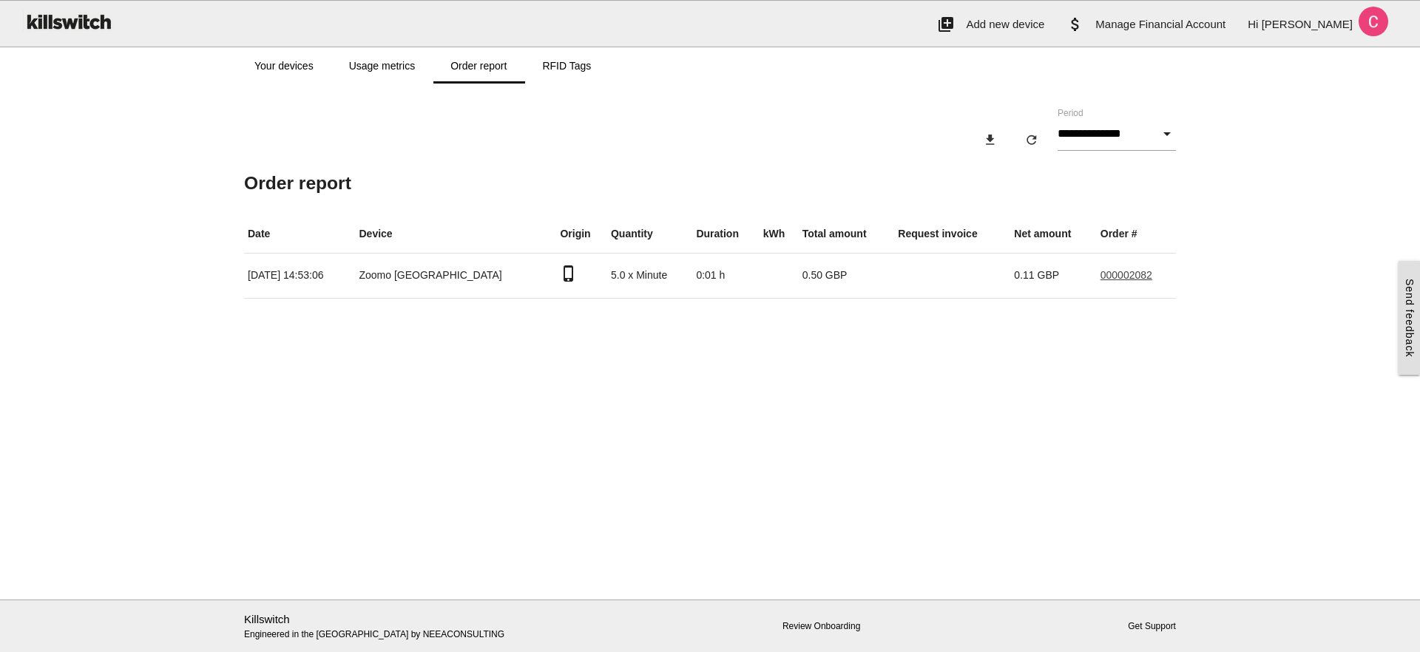
type input "******"
type input "*"
type input "**********"
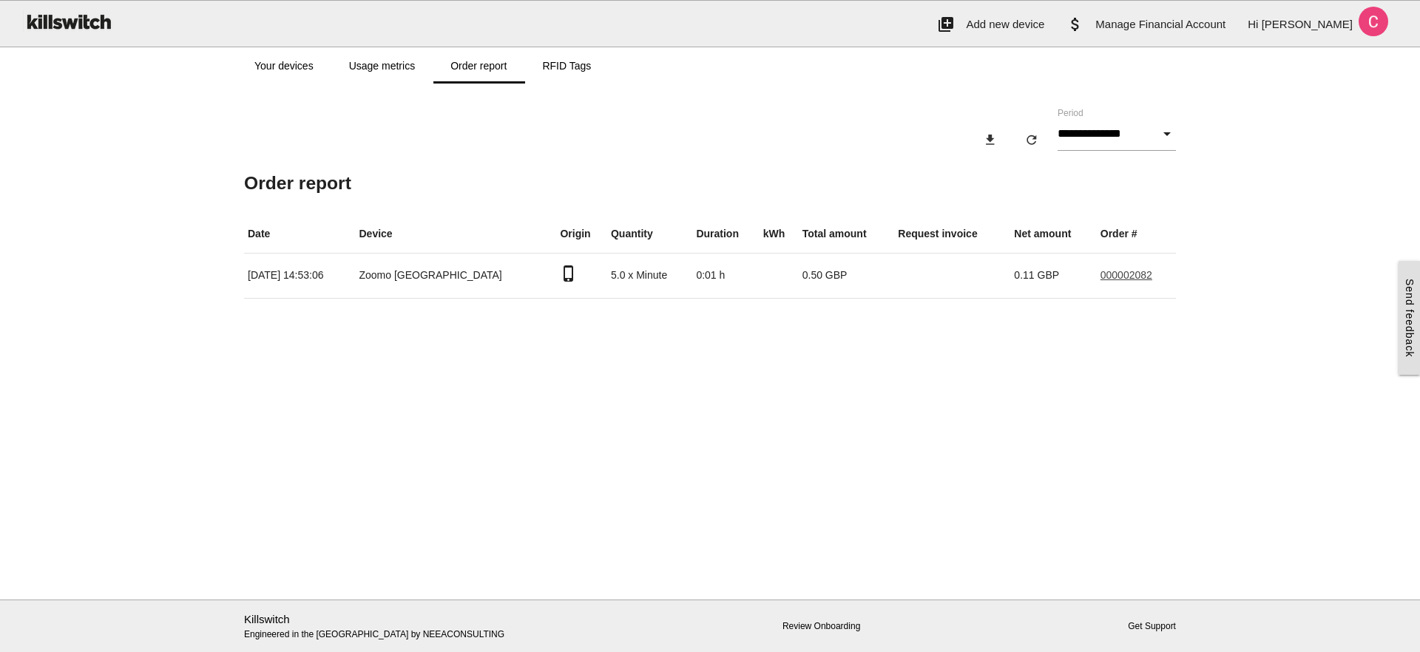
type input "**********"
type input "********"
type input "****"
type input "********"
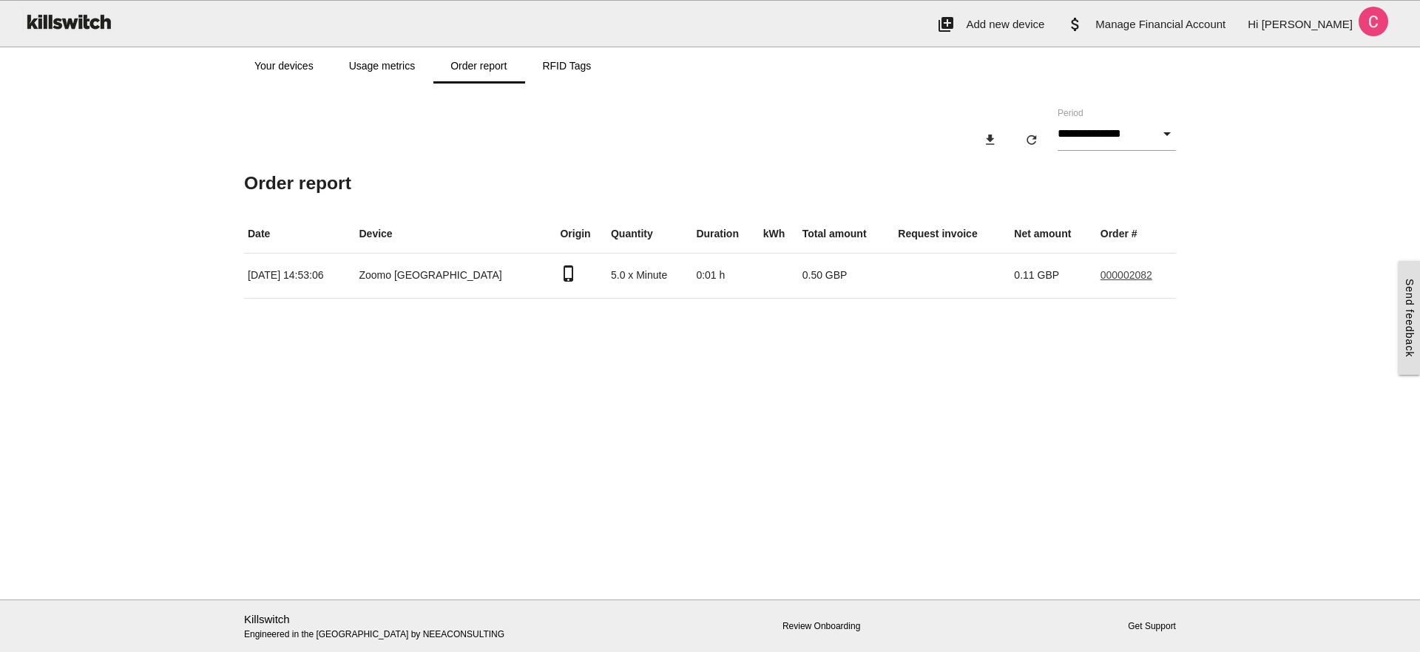
type input "********"
type input "*****"
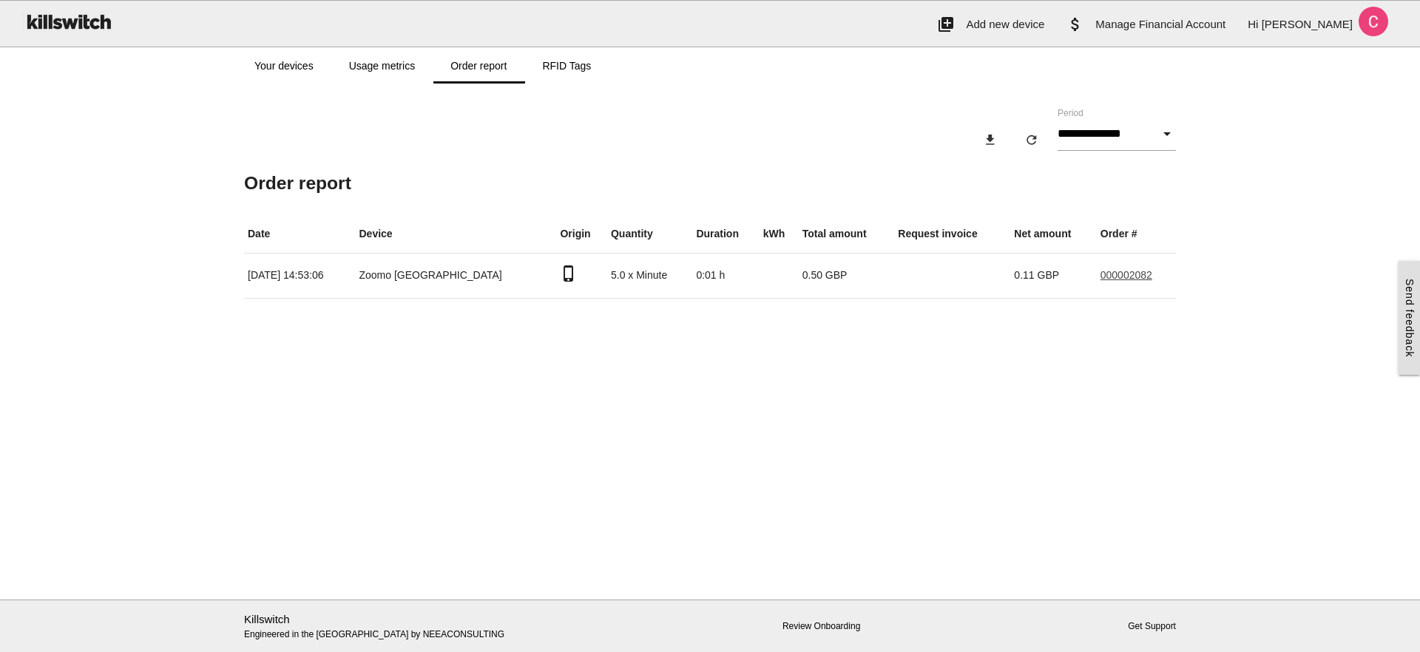
type input "**********"
type input "****"
type input "**"
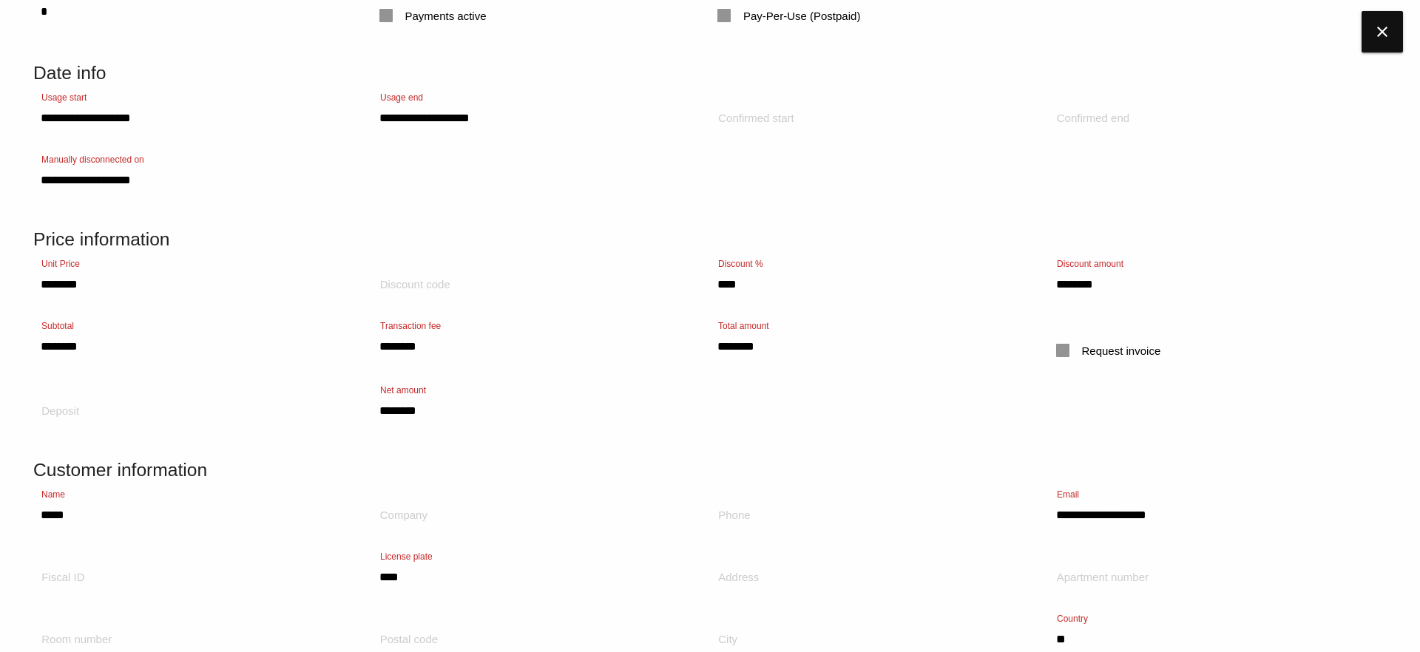
scroll to position [325, 0]
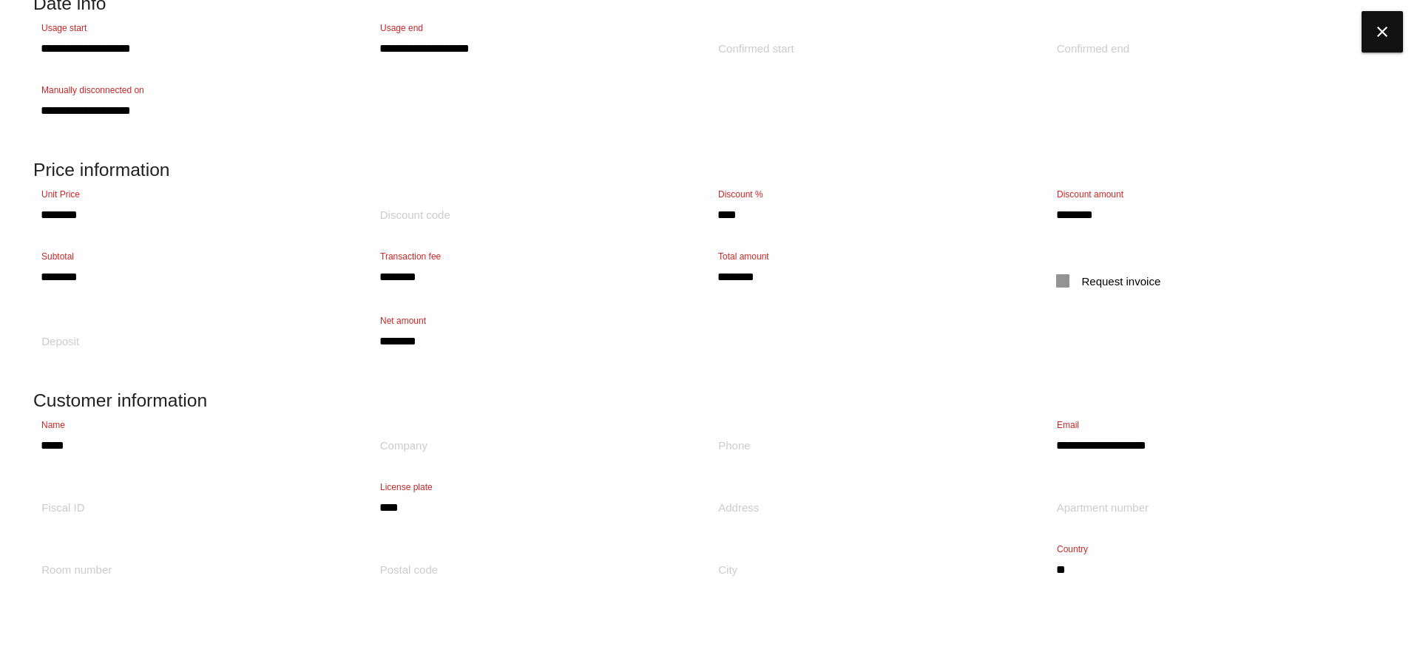
click at [250, 505] on div "**********" at bounding box center [709, 497] width 1353 height 214
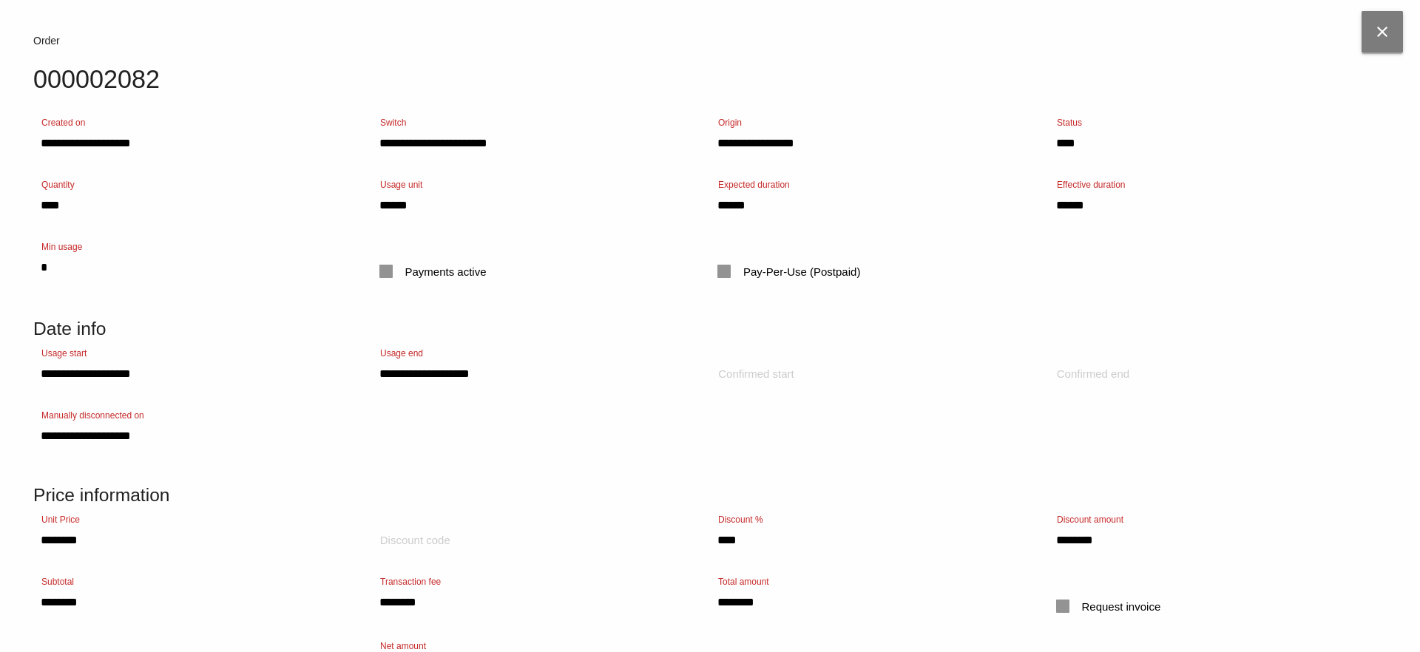
click at [1373, 41] on icon "close" at bounding box center [1381, 31] width 41 height 41
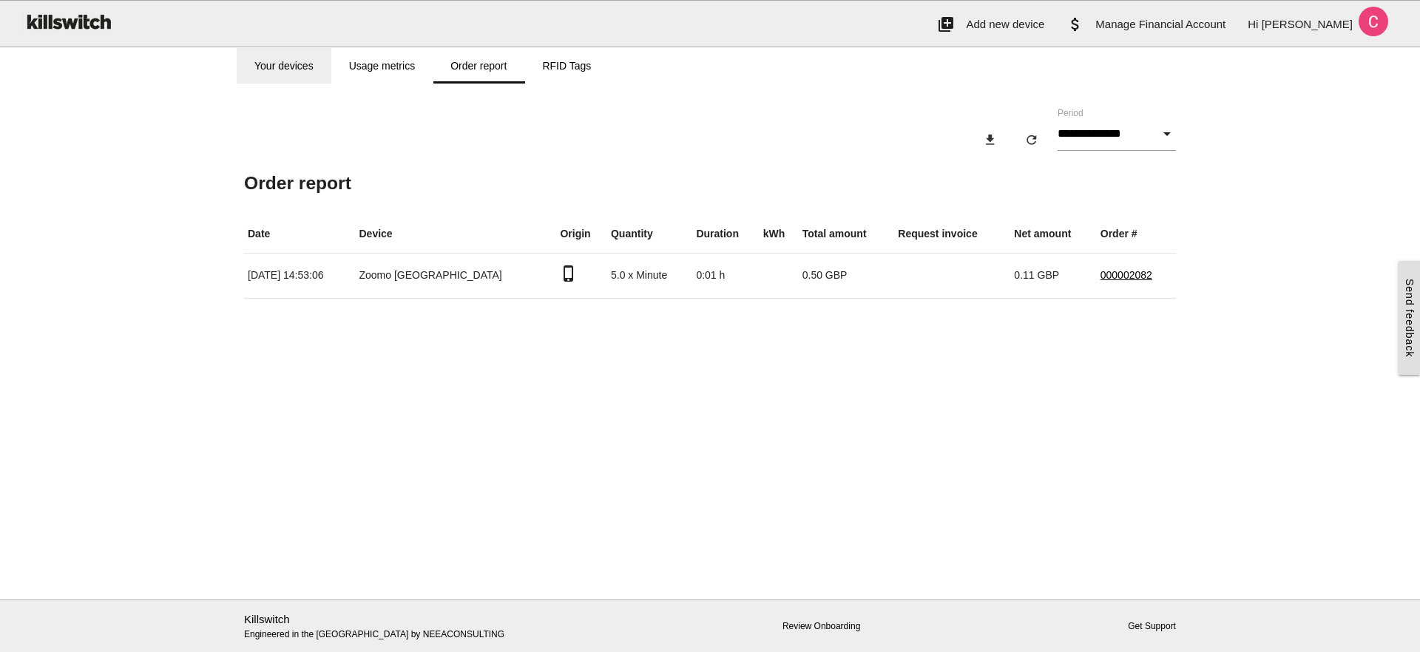
click at [276, 62] on link "Your devices" at bounding box center [284, 65] width 95 height 35
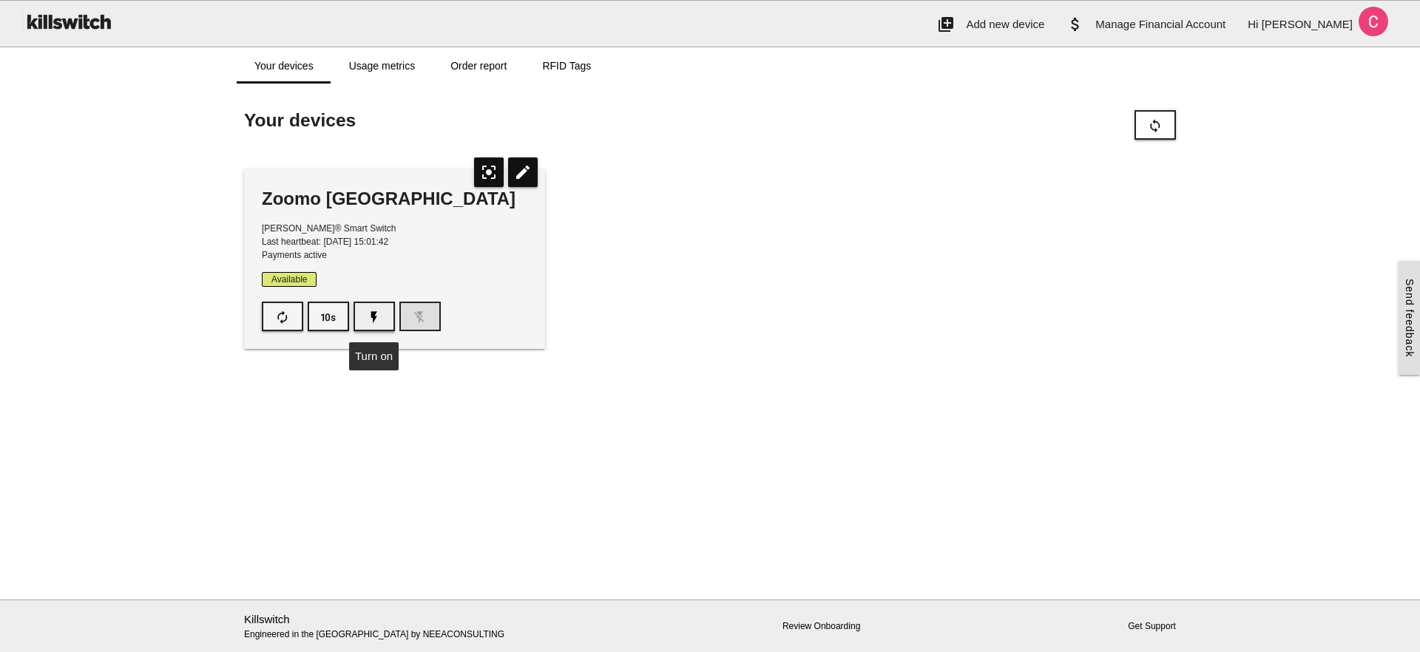
click at [387, 315] on button "flash_on" at bounding box center [373, 317] width 41 height 30
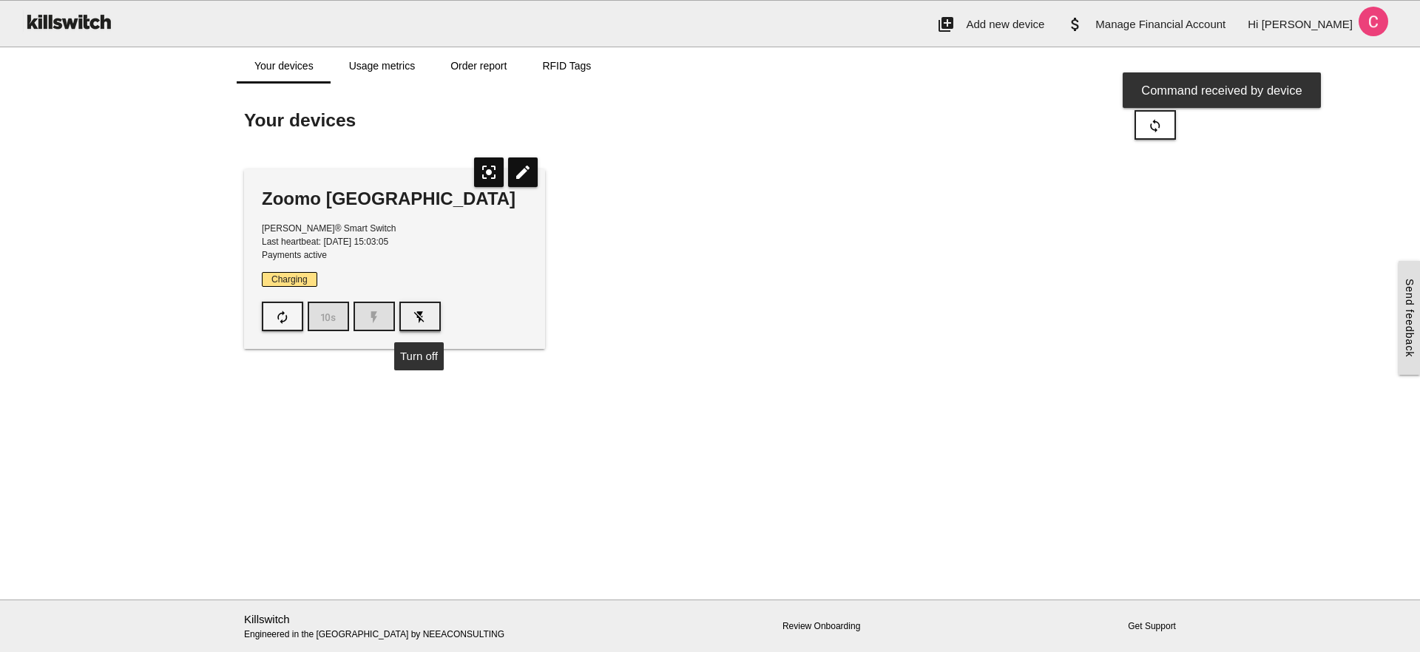
click at [410, 319] on button "flash_off" at bounding box center [419, 317] width 41 height 30
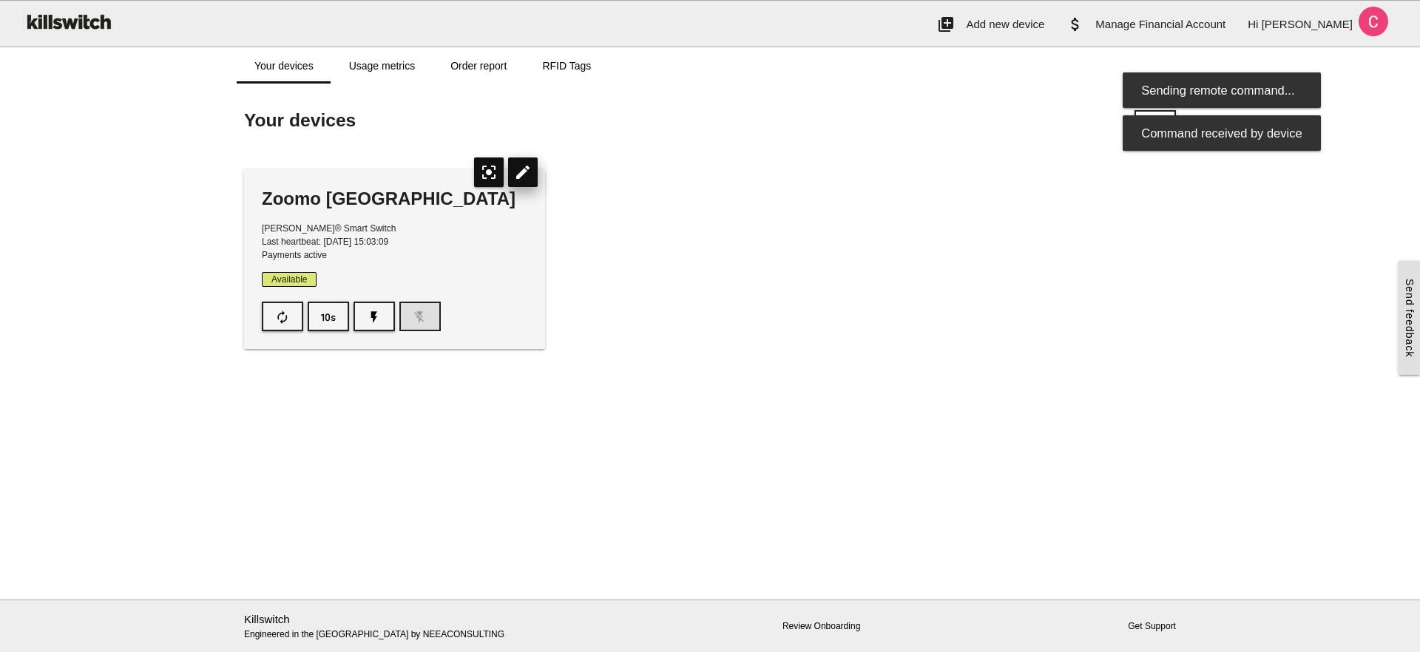
click at [525, 171] on icon "edit" at bounding box center [523, 173] width 30 height 30
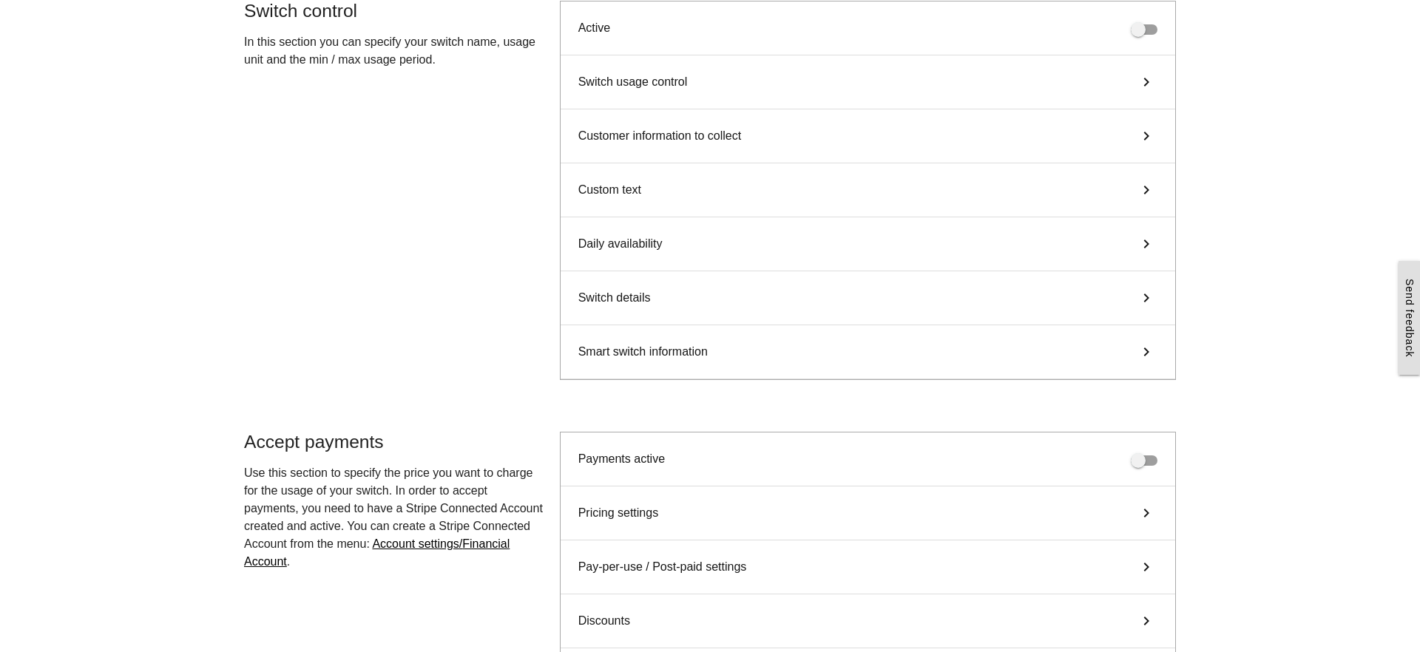
scroll to position [243, 0]
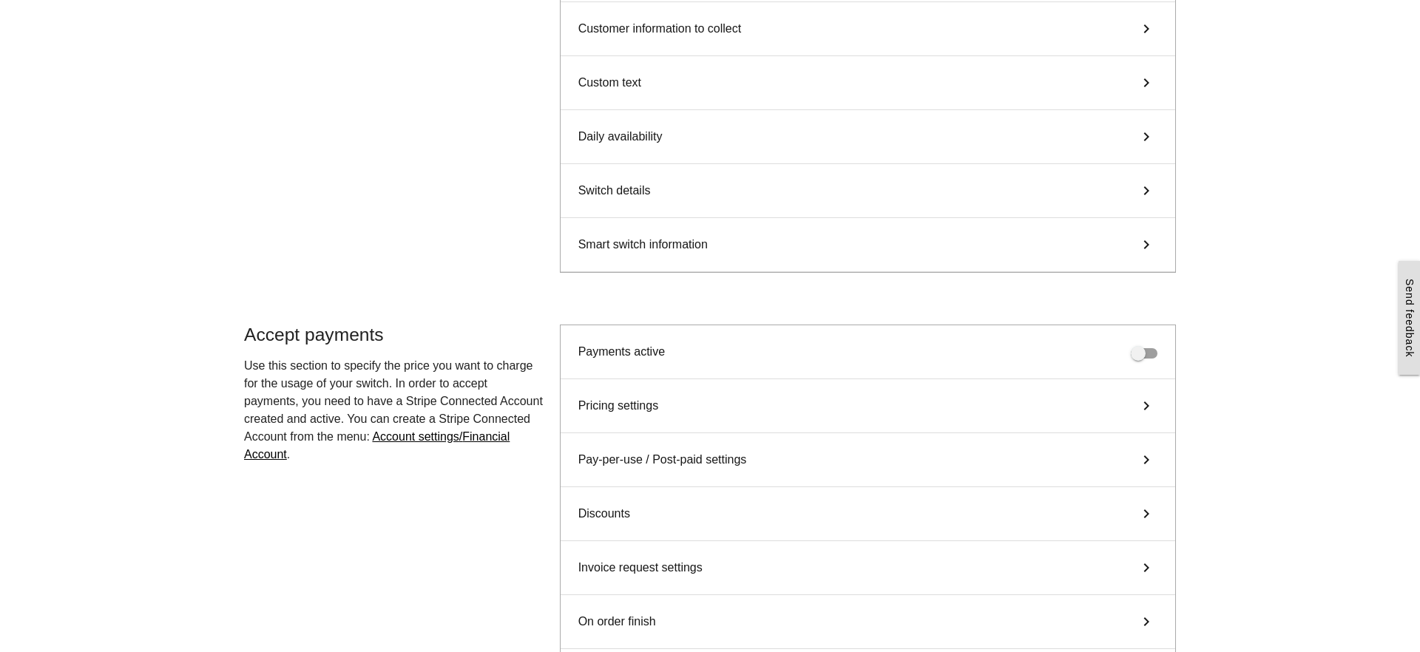
click at [938, 249] on div "Smart switch information keyboard_arrow_right" at bounding box center [868, 245] width 614 height 54
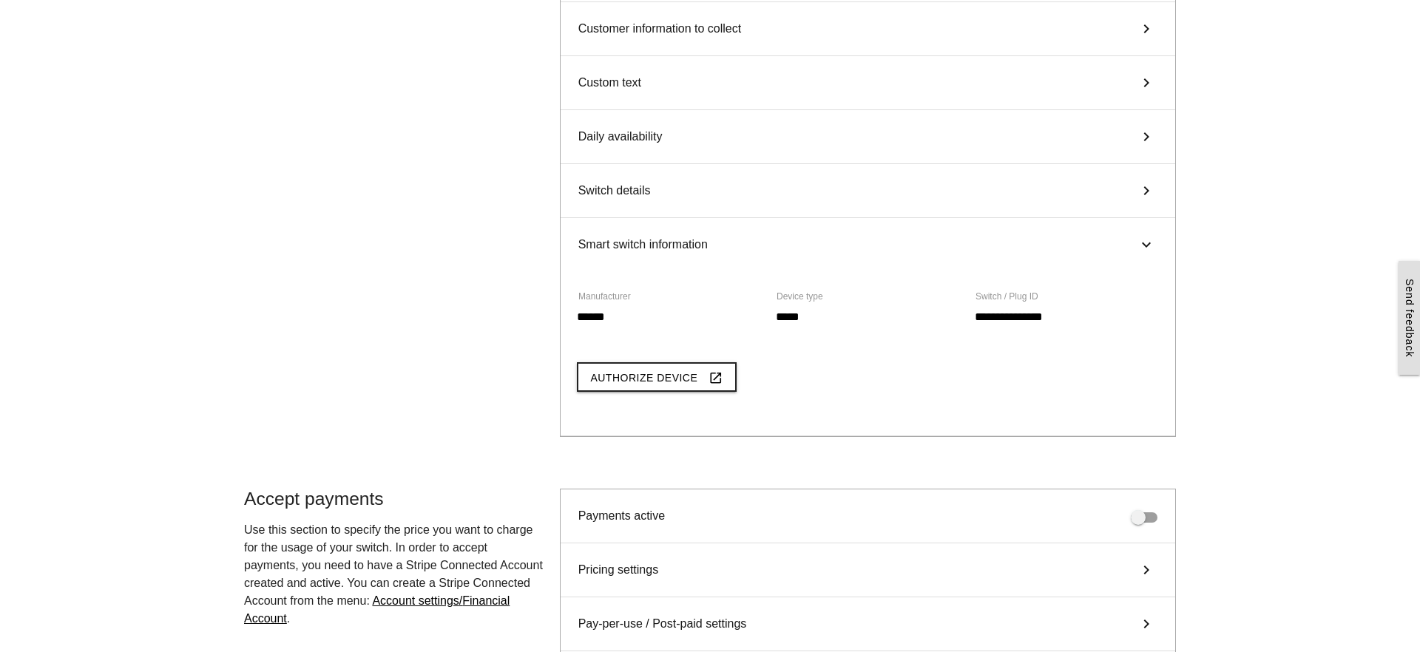
click at [938, 249] on div "Smart switch information keyboard_arrow_right" at bounding box center [868, 244] width 614 height 53
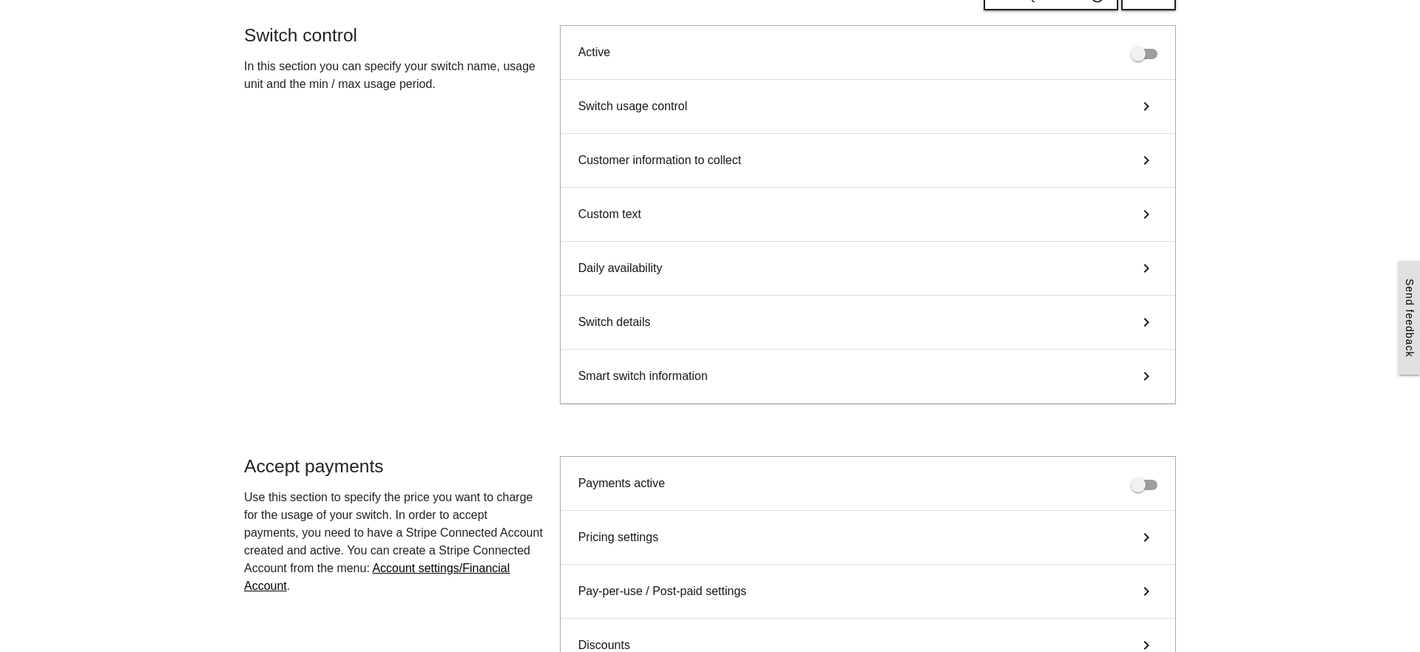
scroll to position [82, 0]
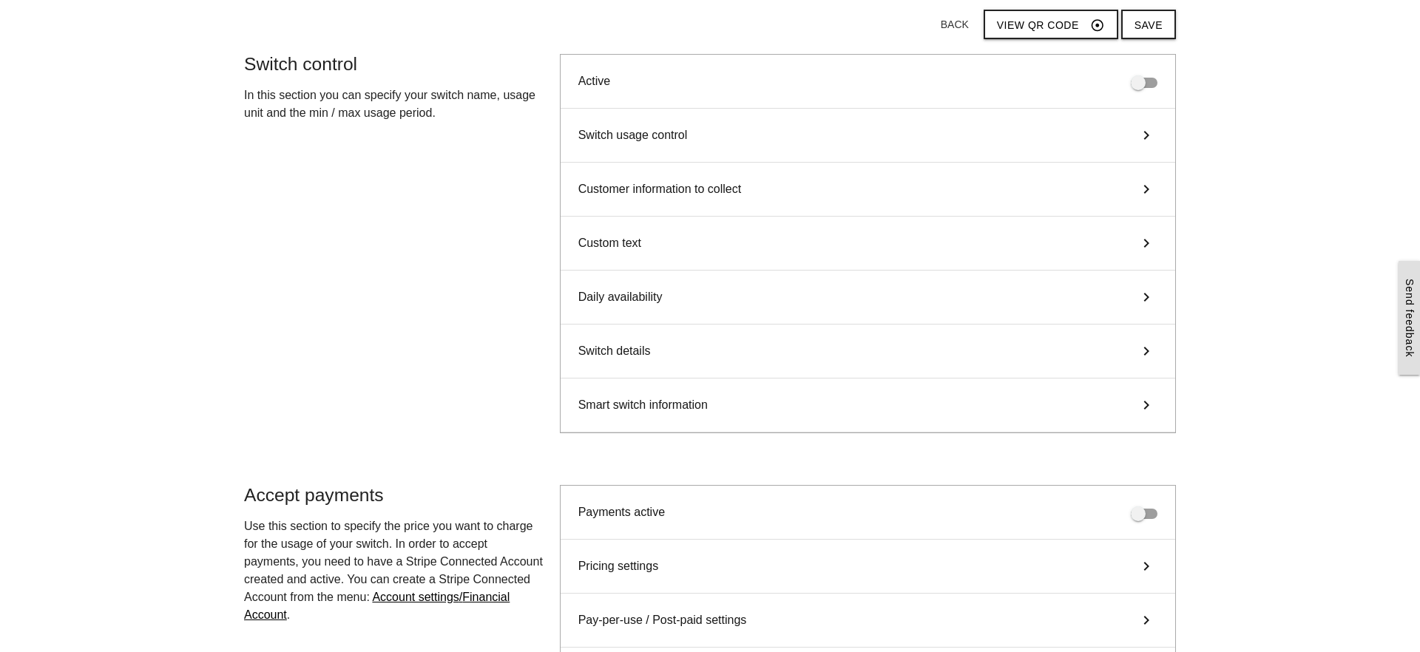
click at [887, 245] on div "Custom text keyboard_arrow_right" at bounding box center [868, 244] width 614 height 54
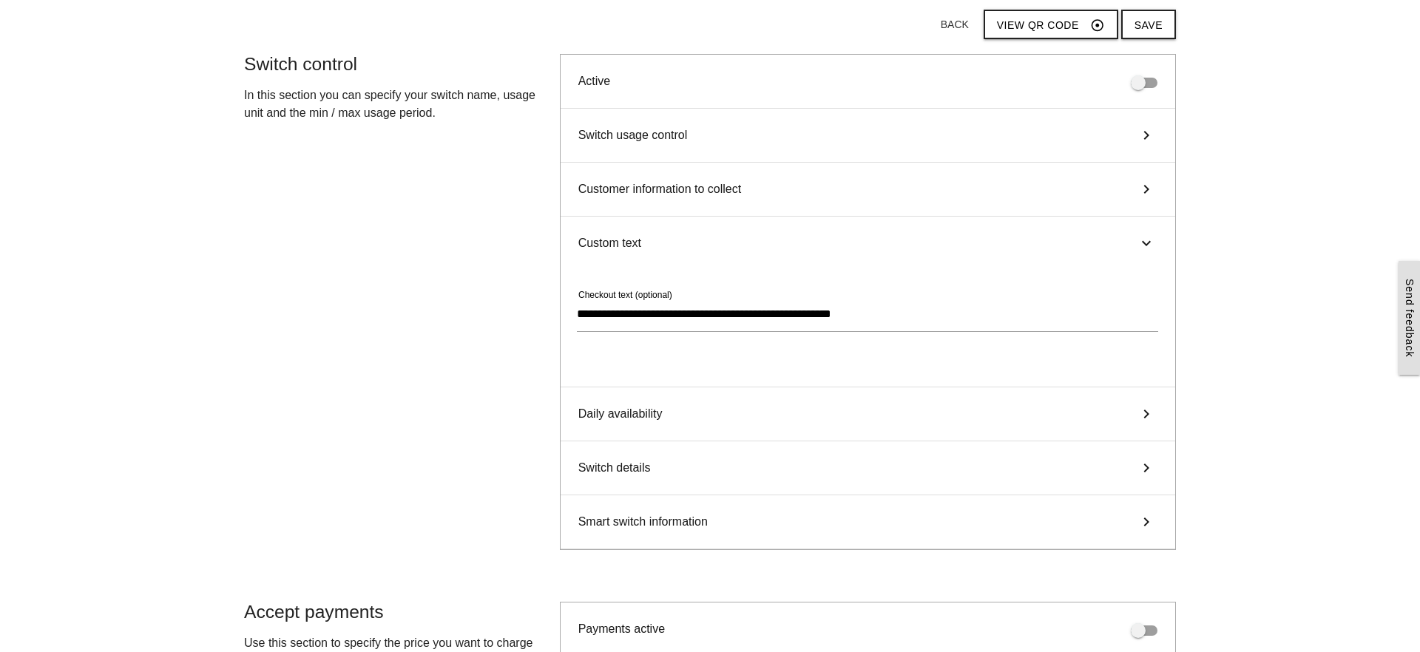
click at [887, 245] on div "Custom text keyboard_arrow_right" at bounding box center [868, 243] width 614 height 53
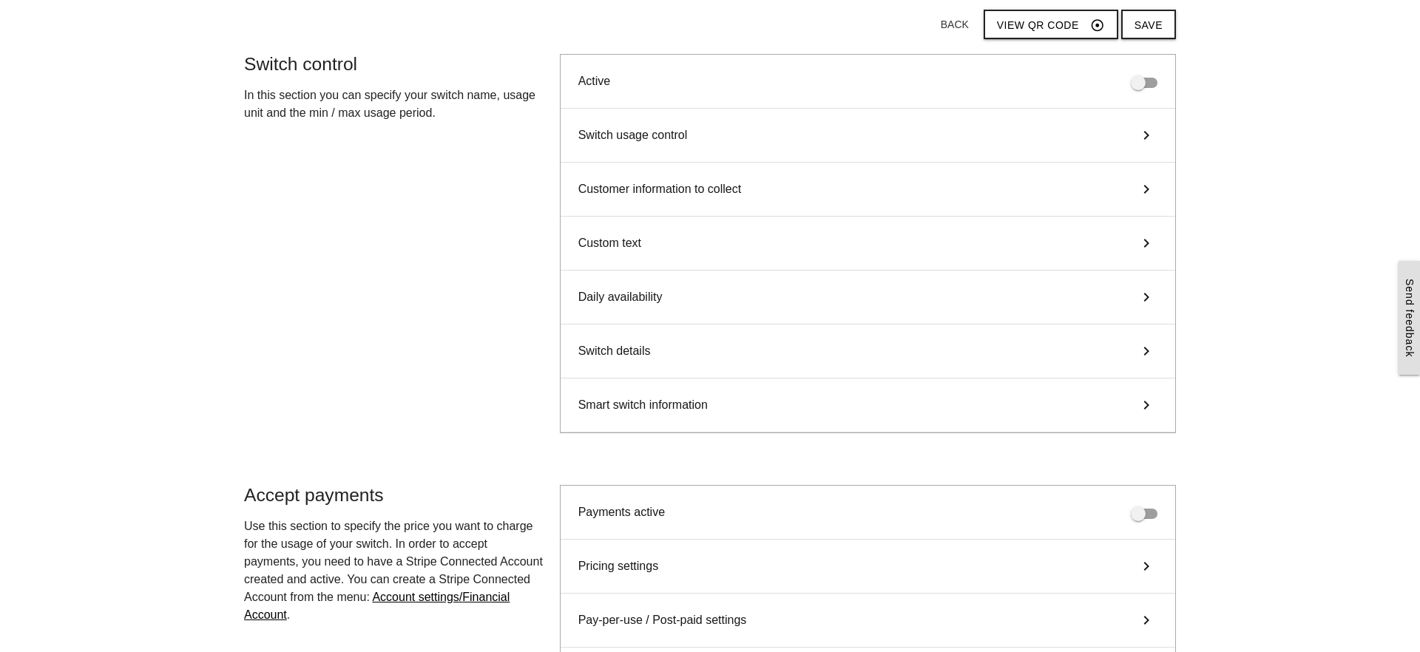
click at [885, 132] on div "Switch usage control keyboard_arrow_right" at bounding box center [868, 136] width 614 height 54
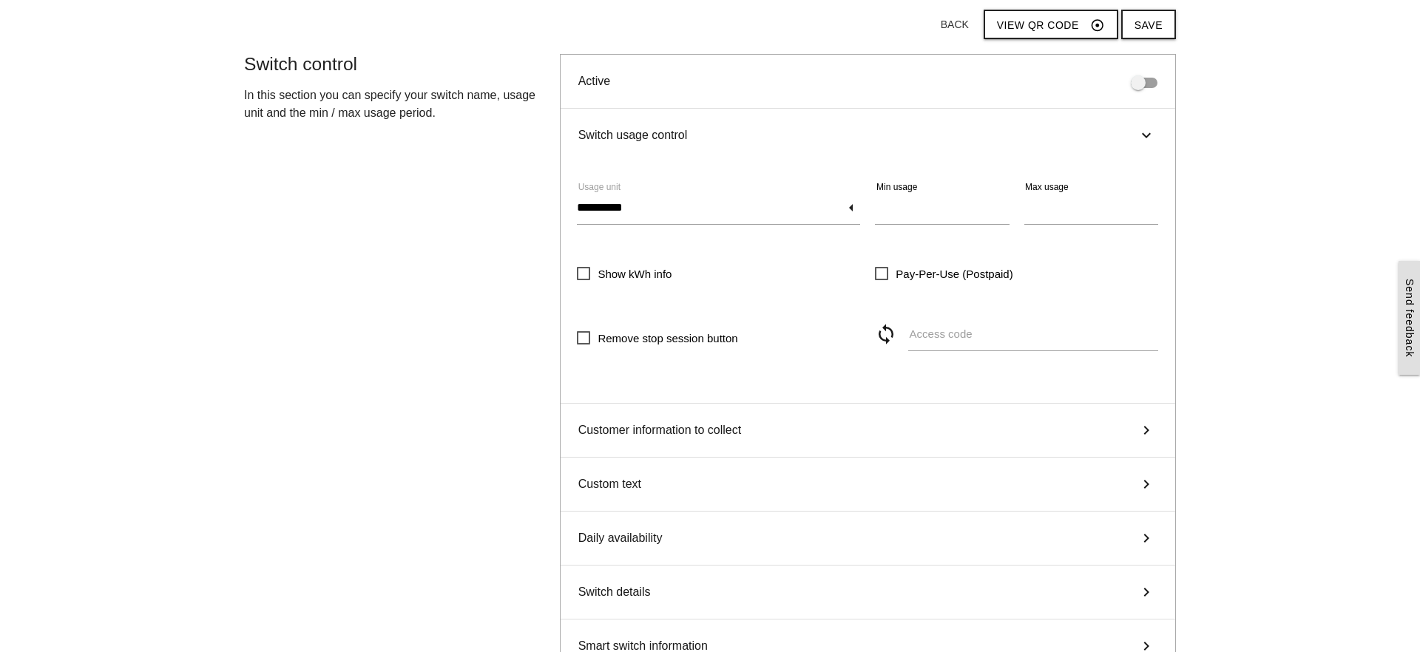
click at [885, 132] on div "Switch usage control keyboard_arrow_right" at bounding box center [868, 135] width 614 height 53
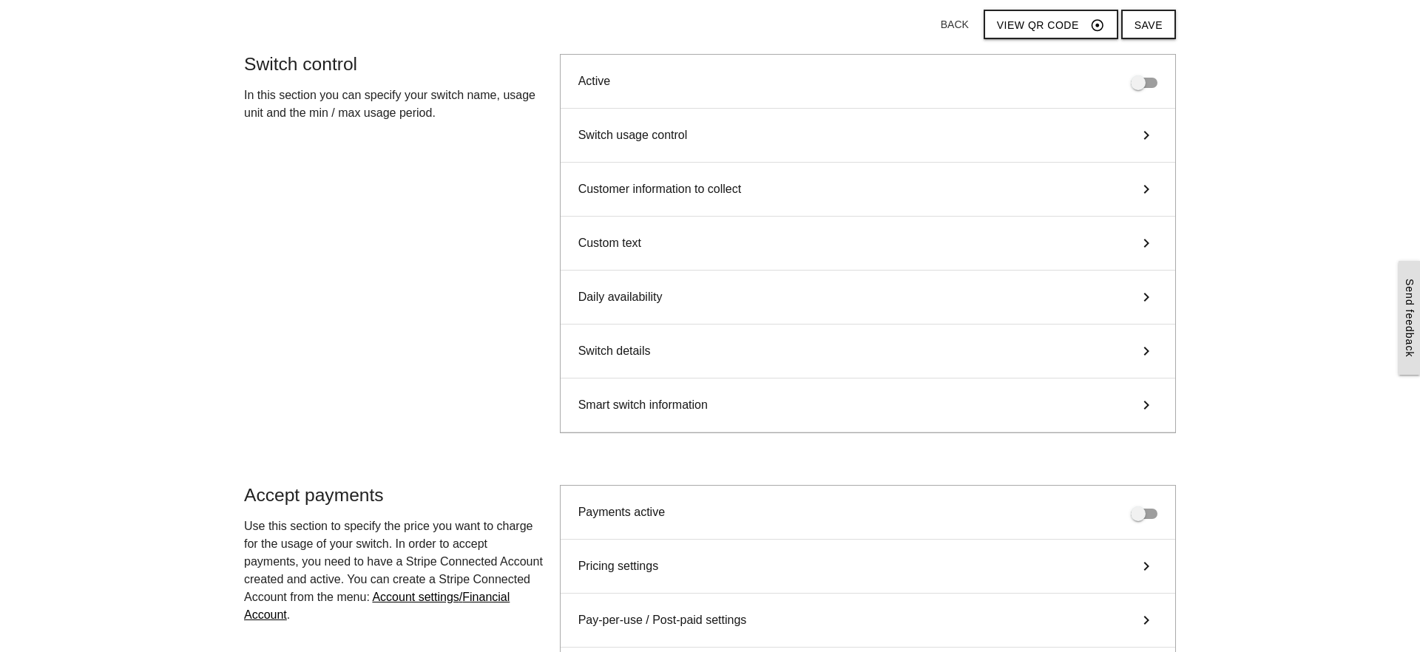
click at [890, 233] on div "Custom text keyboard_arrow_right" at bounding box center [868, 244] width 614 height 54
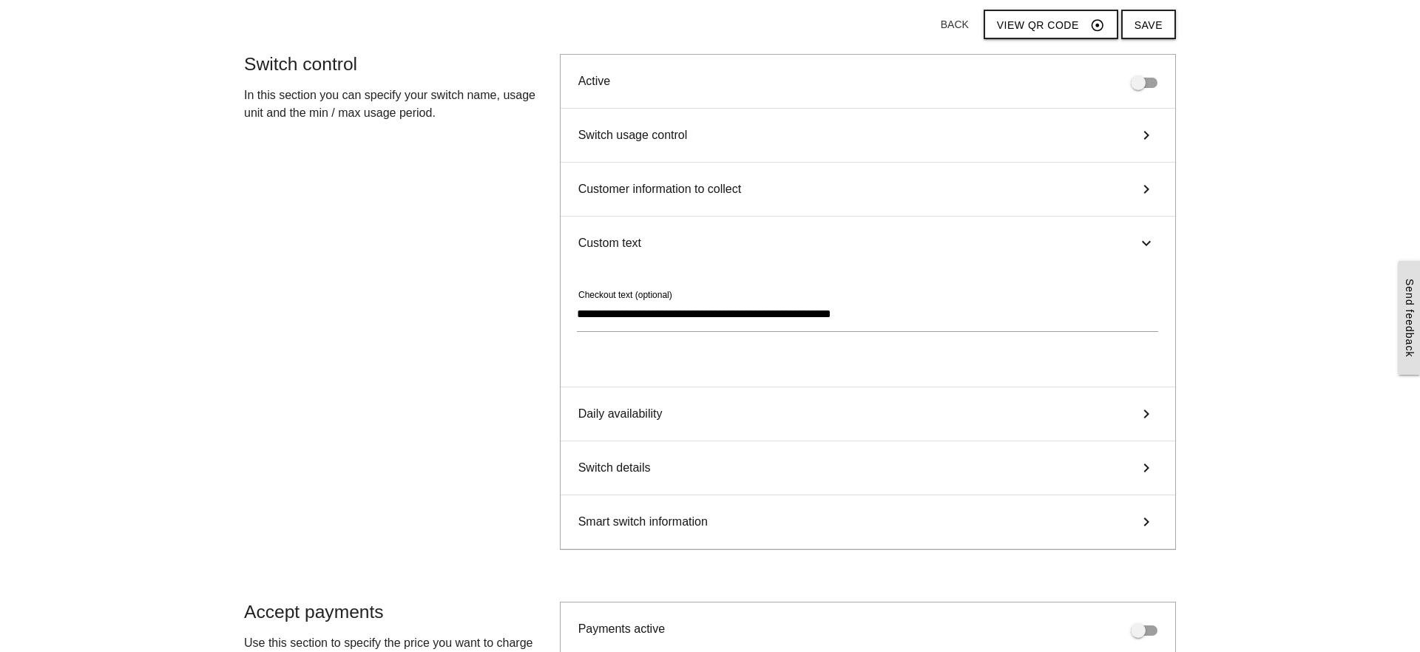
click at [890, 233] on div "Custom text keyboard_arrow_right" at bounding box center [868, 243] width 614 height 53
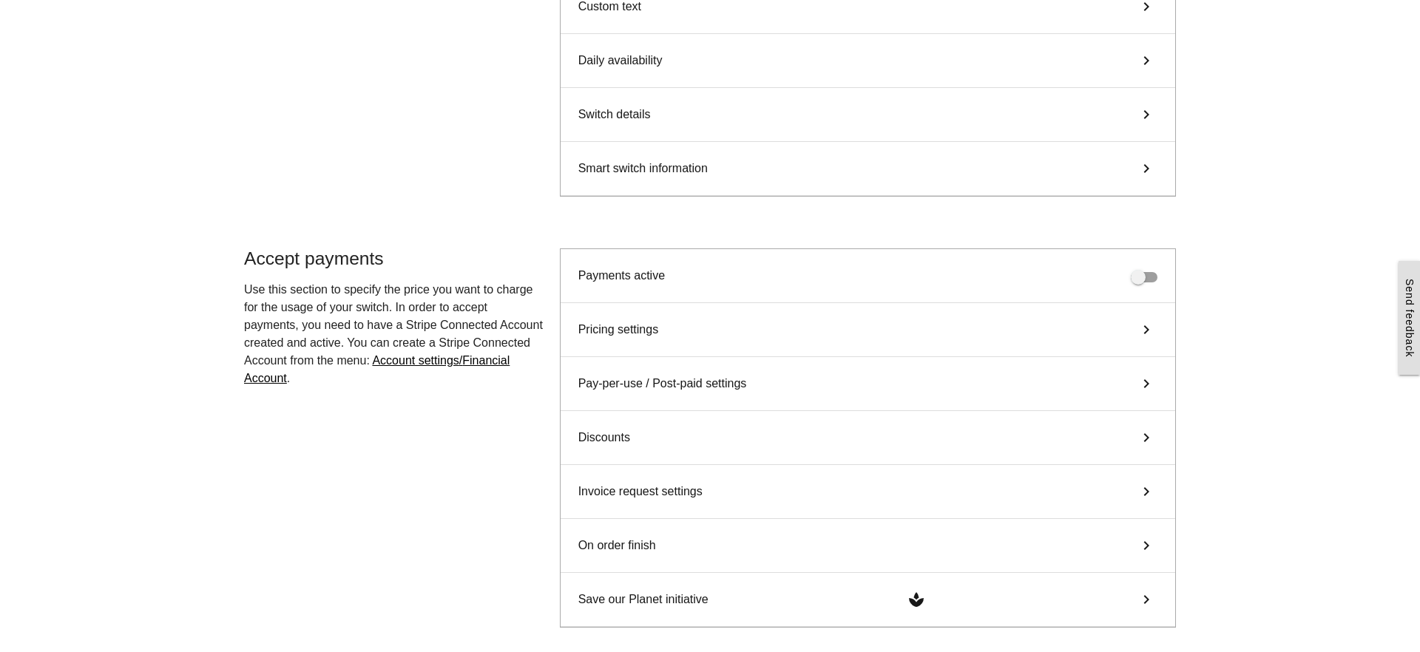
scroll to position [425, 0]
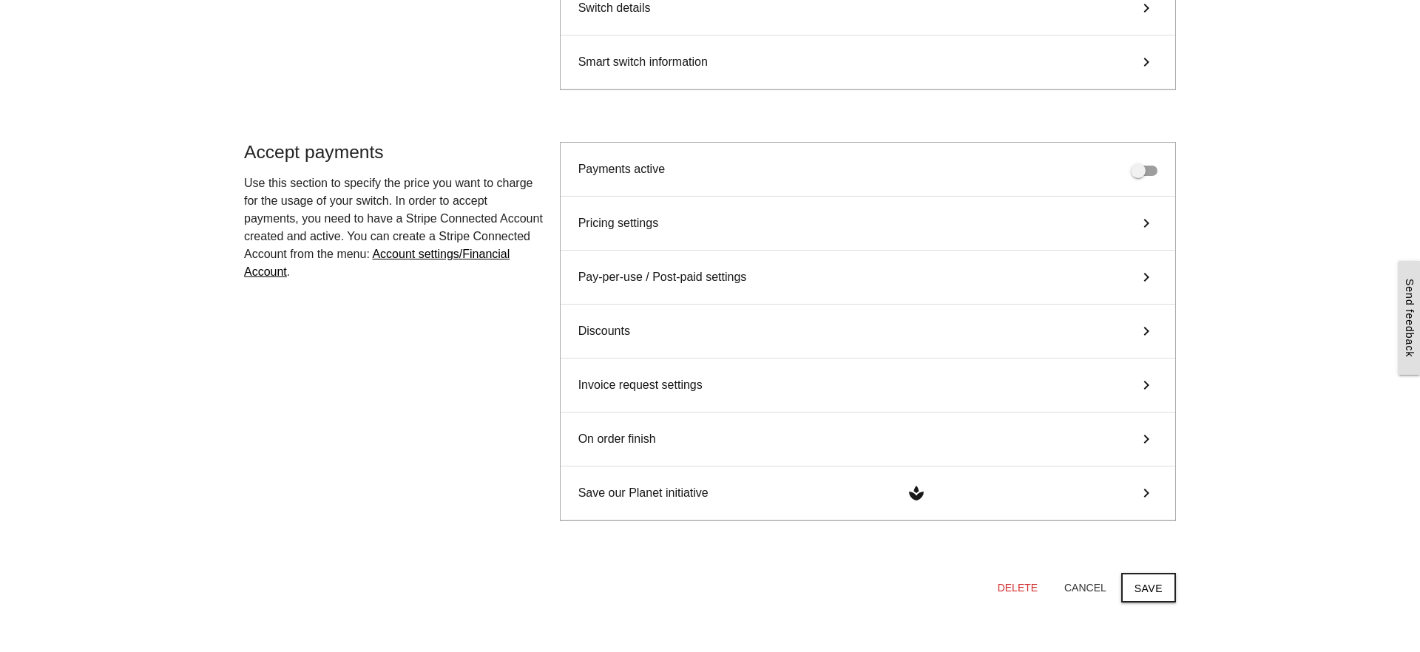
click at [836, 352] on div "Discounts keyboard_arrow_right" at bounding box center [868, 332] width 614 height 54
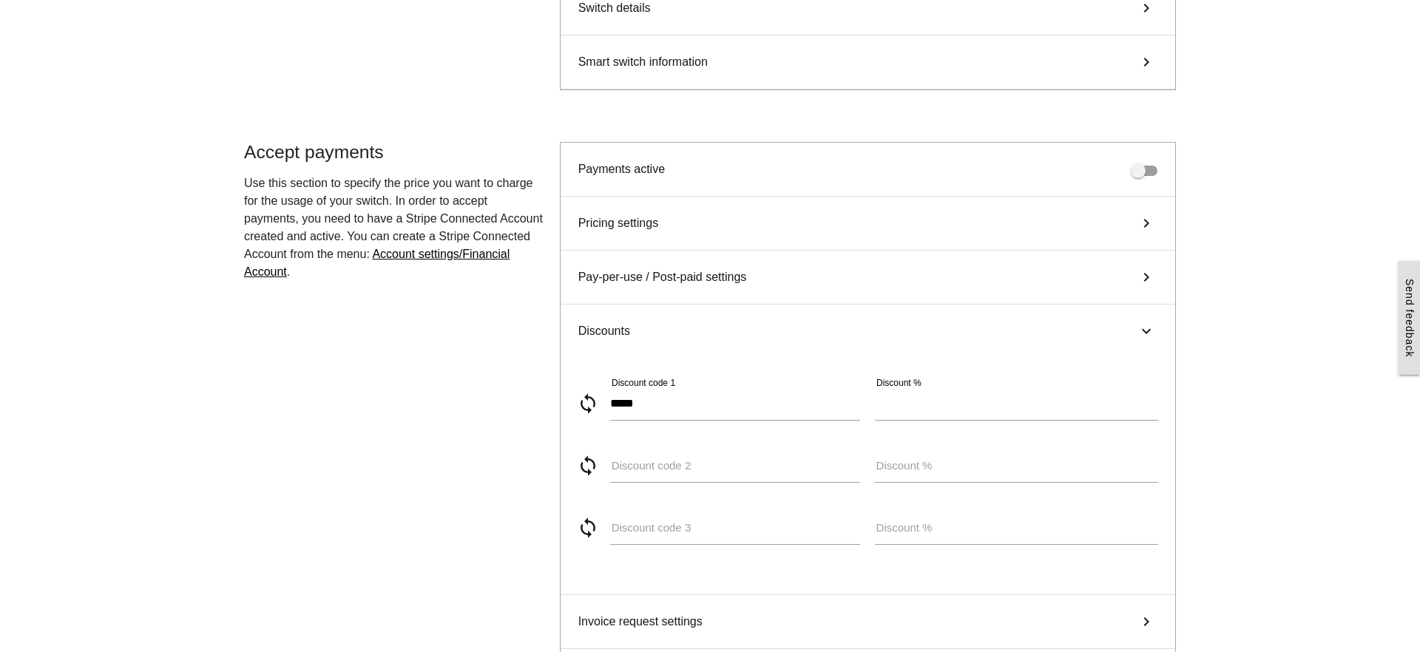
click at [880, 332] on div "Discounts keyboard_arrow_right" at bounding box center [868, 331] width 614 height 53
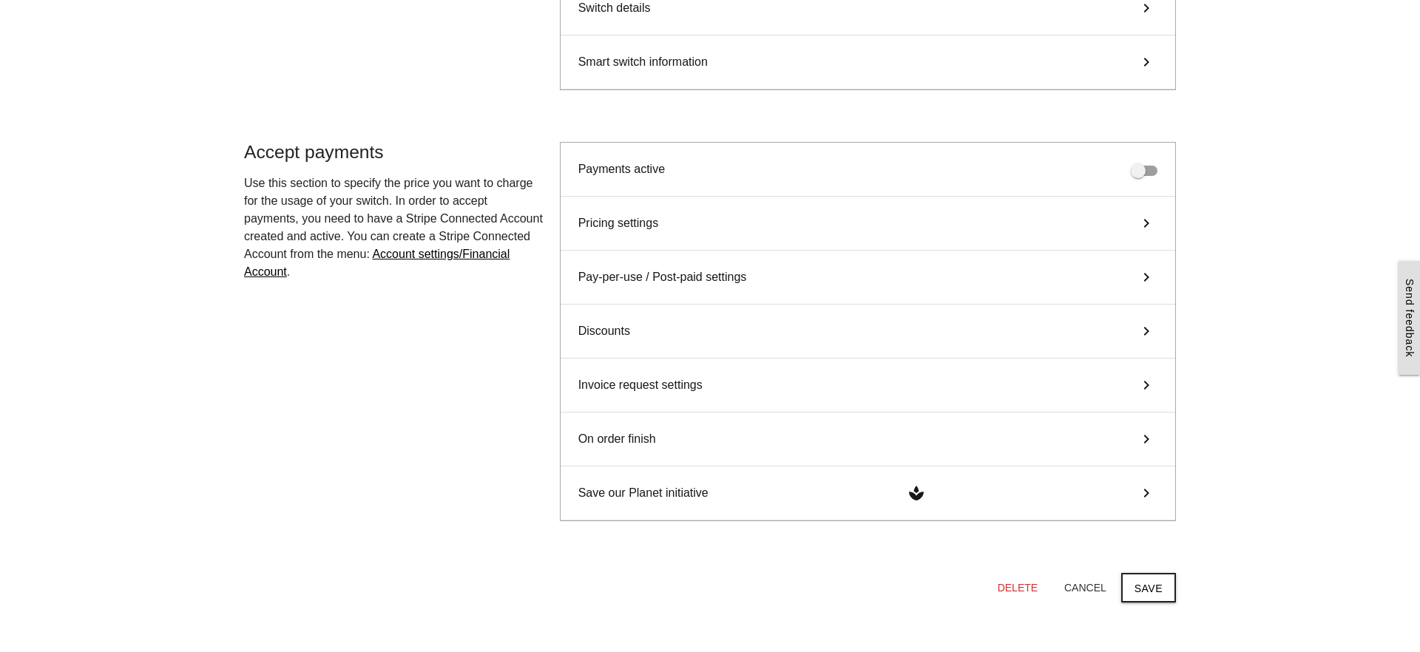
click at [880, 332] on div "Discounts keyboard_arrow_right" at bounding box center [868, 332] width 614 height 54
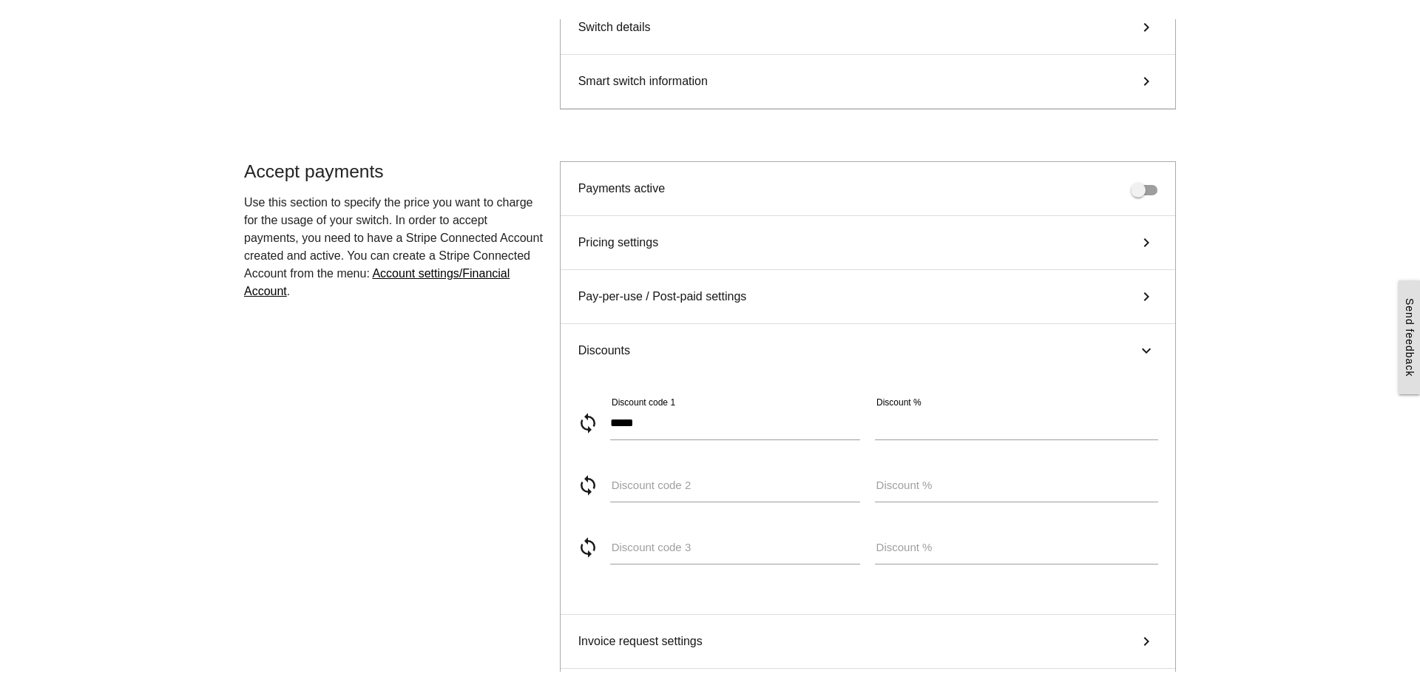
scroll to position [541, 0]
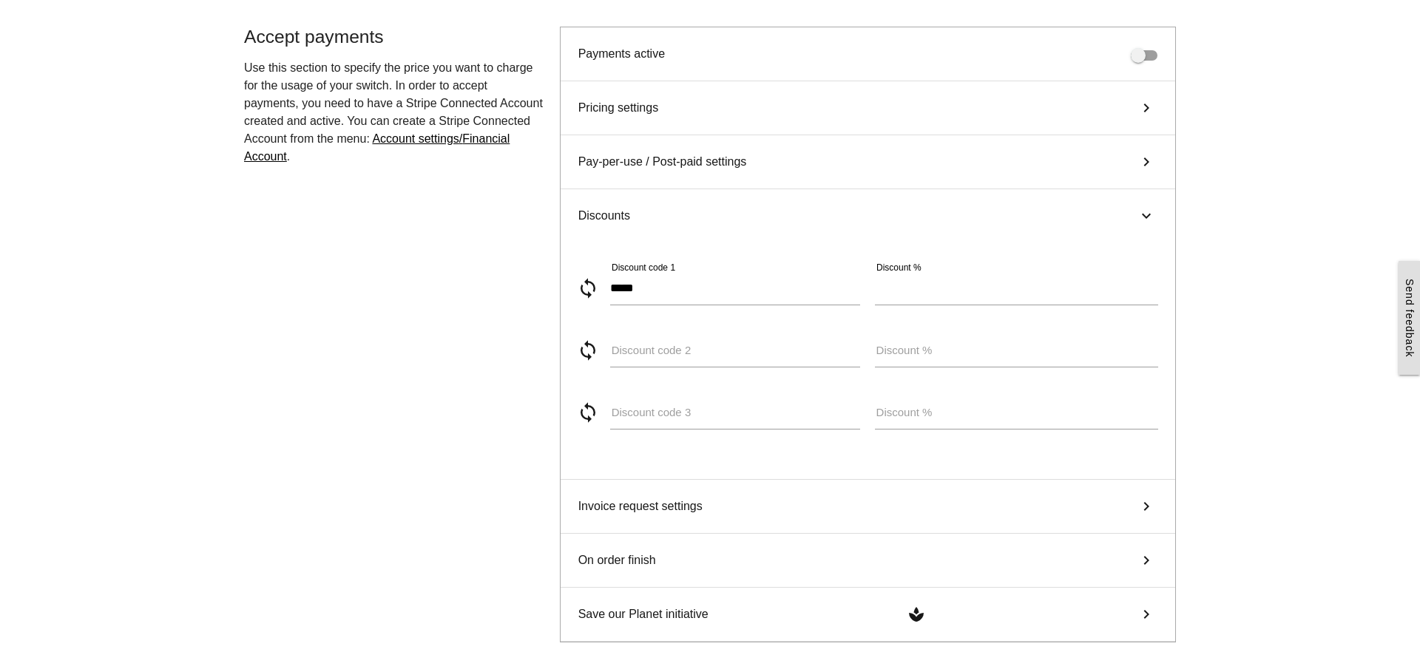
click at [1197, 131] on main "Start here! Add an OCPP device to Killswitch to configure it's payments checkou…" at bounding box center [710, 154] width 1420 height 1264
click at [510, 377] on div "**********" at bounding box center [710, 353] width 947 height 653
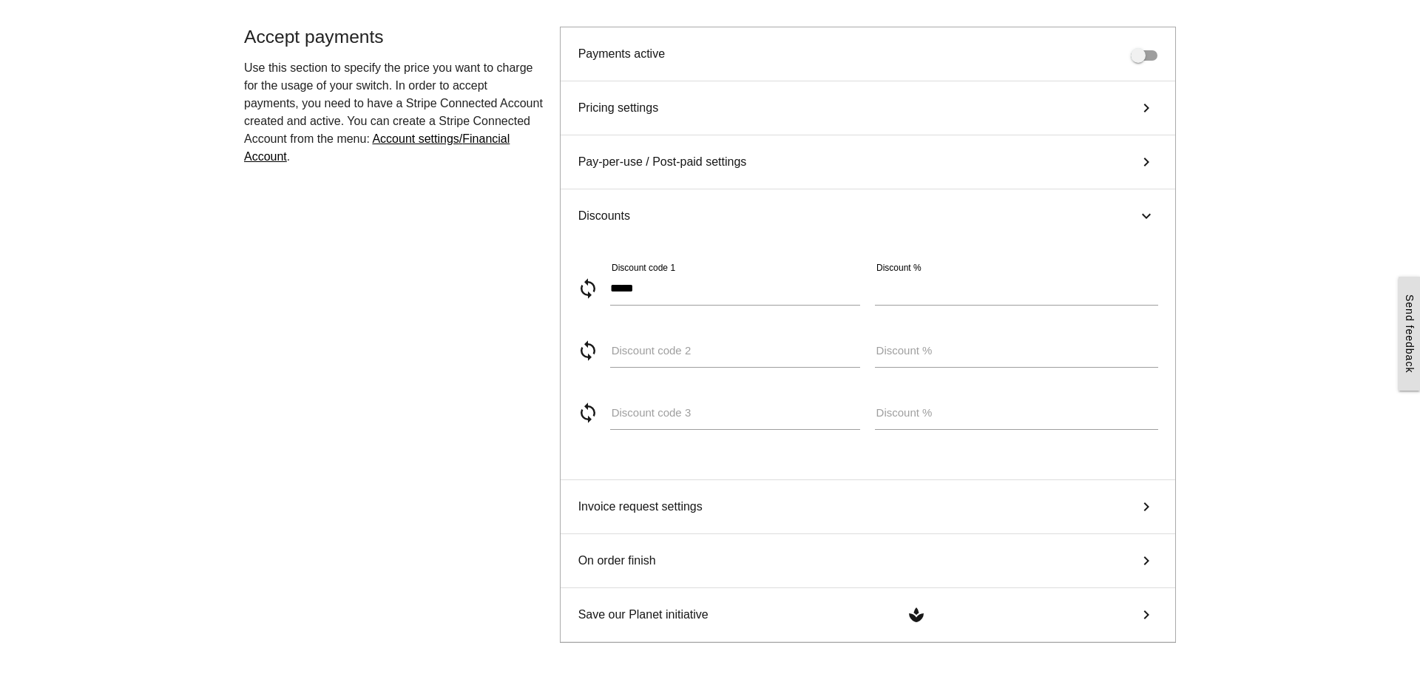
scroll to position [0, 0]
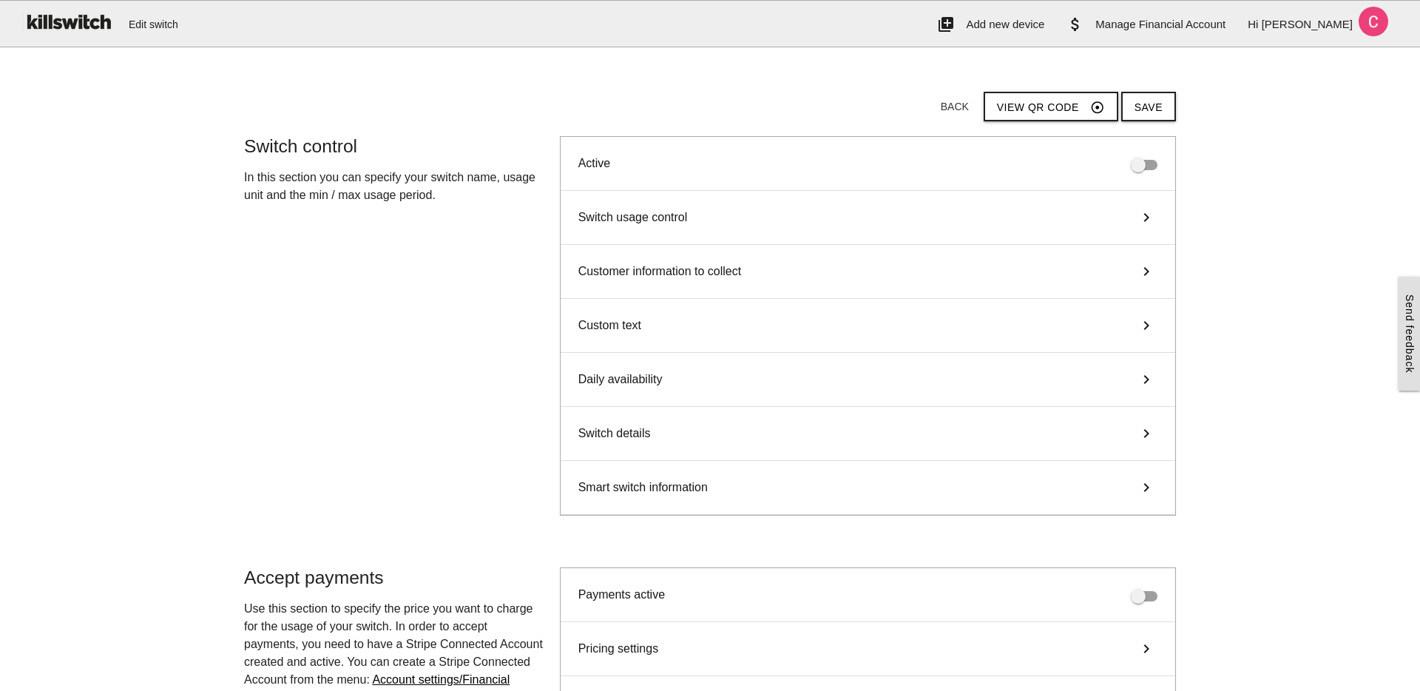
click at [76, 24] on img at bounding box center [68, 21] width 92 height 41
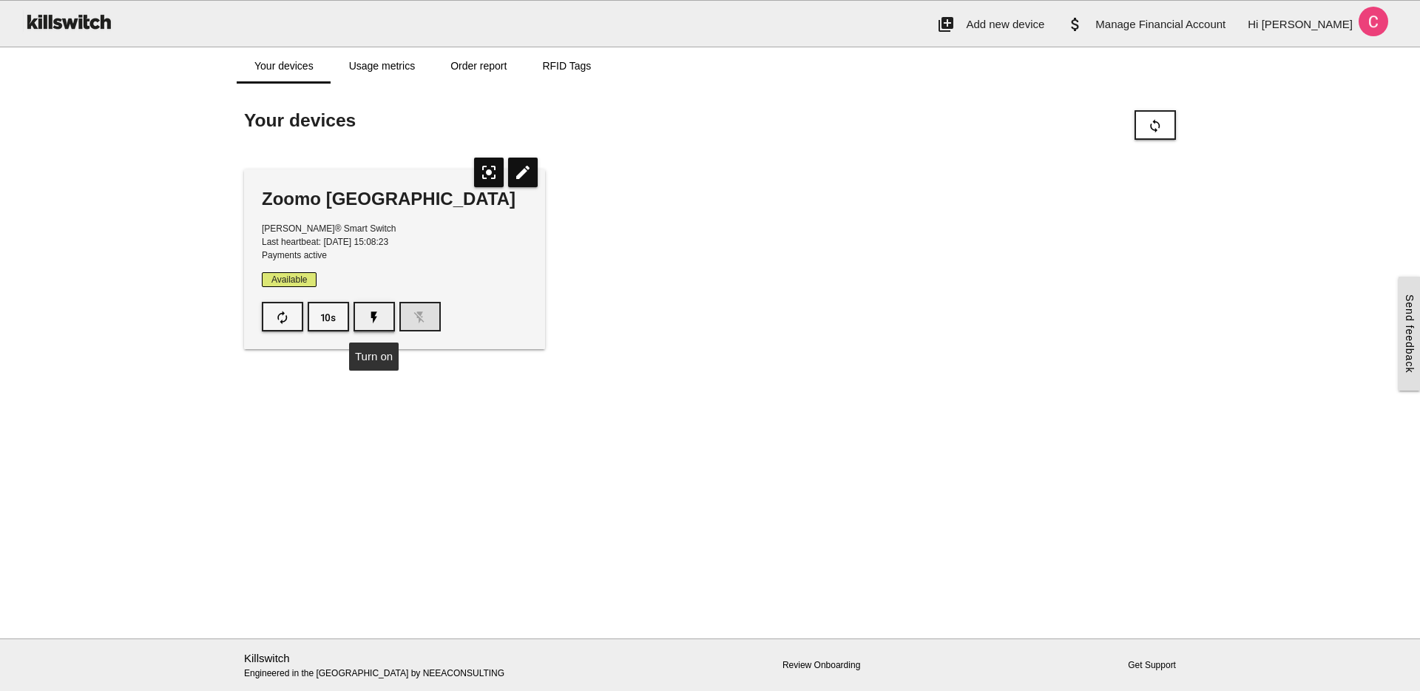
click at [367, 319] on icon "flash_on" at bounding box center [374, 317] width 15 height 28
click at [427, 311] on button "flash_off" at bounding box center [419, 317] width 41 height 30
click at [519, 175] on icon "edit" at bounding box center [523, 173] width 30 height 30
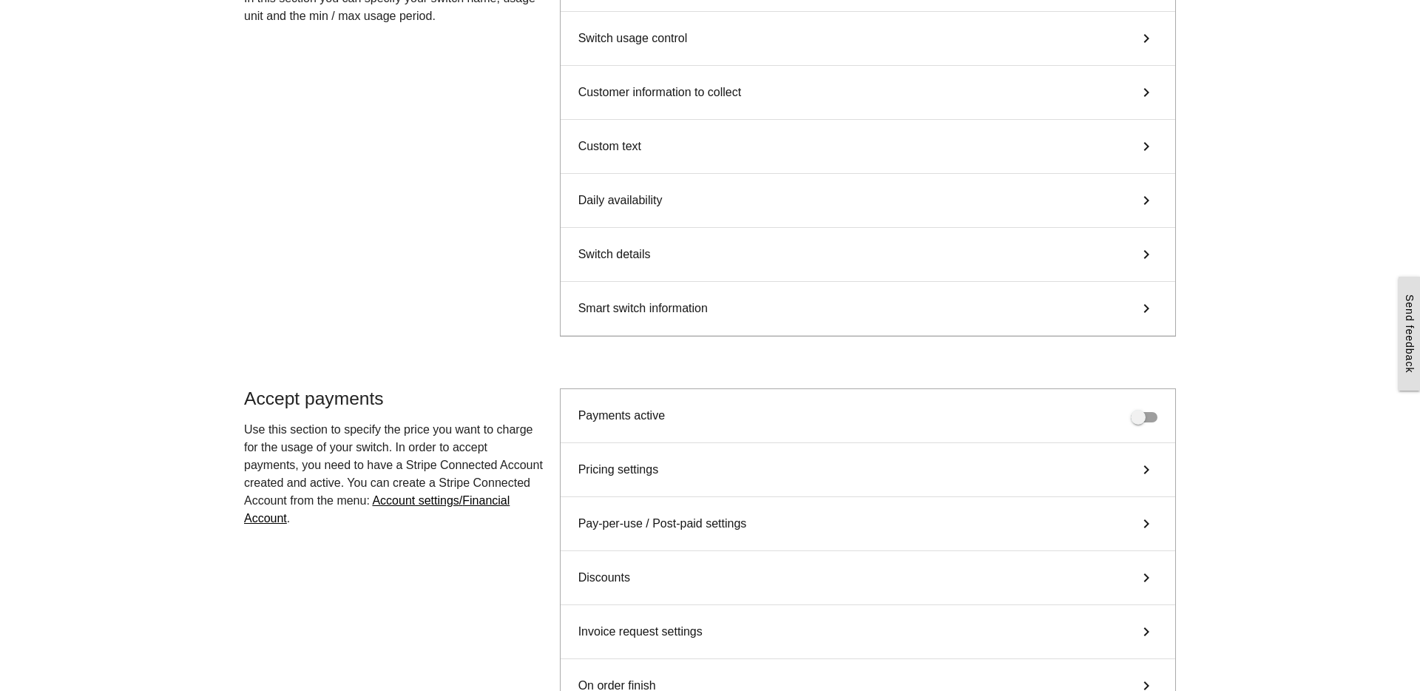
scroll to position [178, 0]
click at [955, 258] on div "Switch details keyboard_arrow_right" at bounding box center [868, 255] width 614 height 54
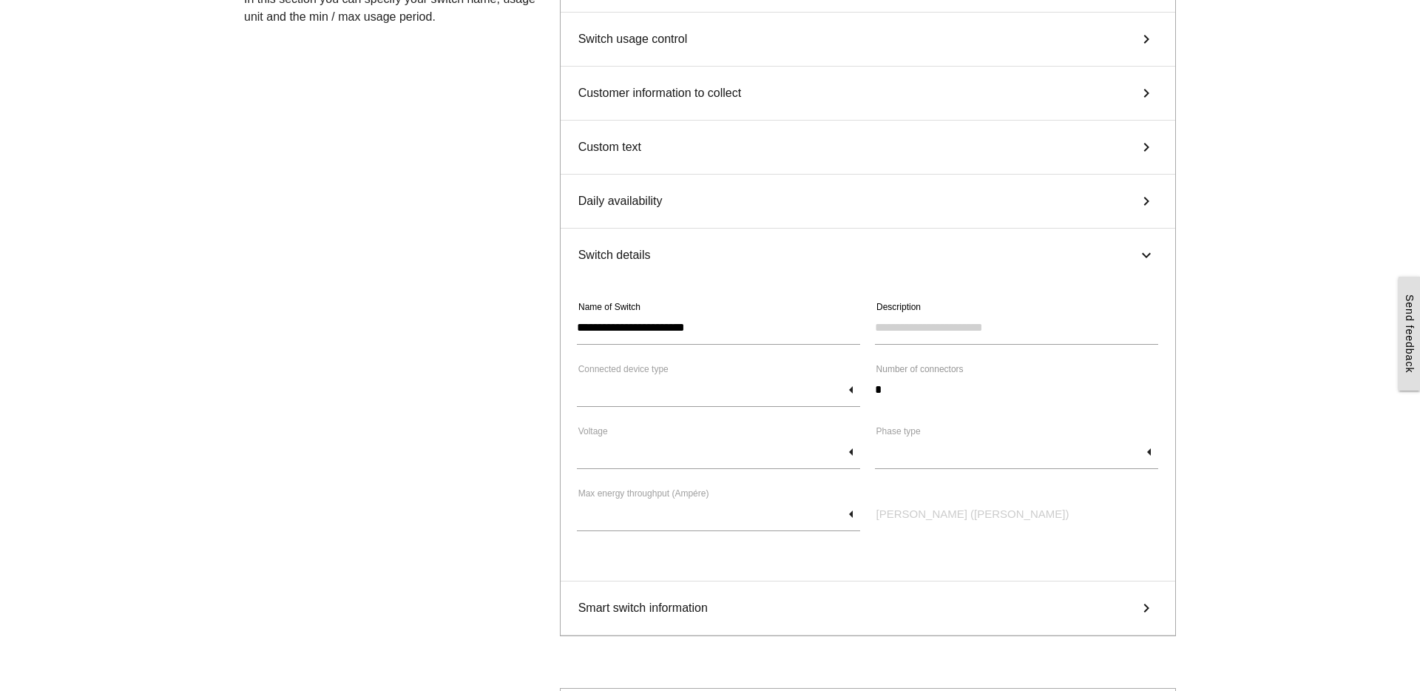
click at [955, 258] on div "Switch details keyboard_arrow_right" at bounding box center [868, 254] width 614 height 53
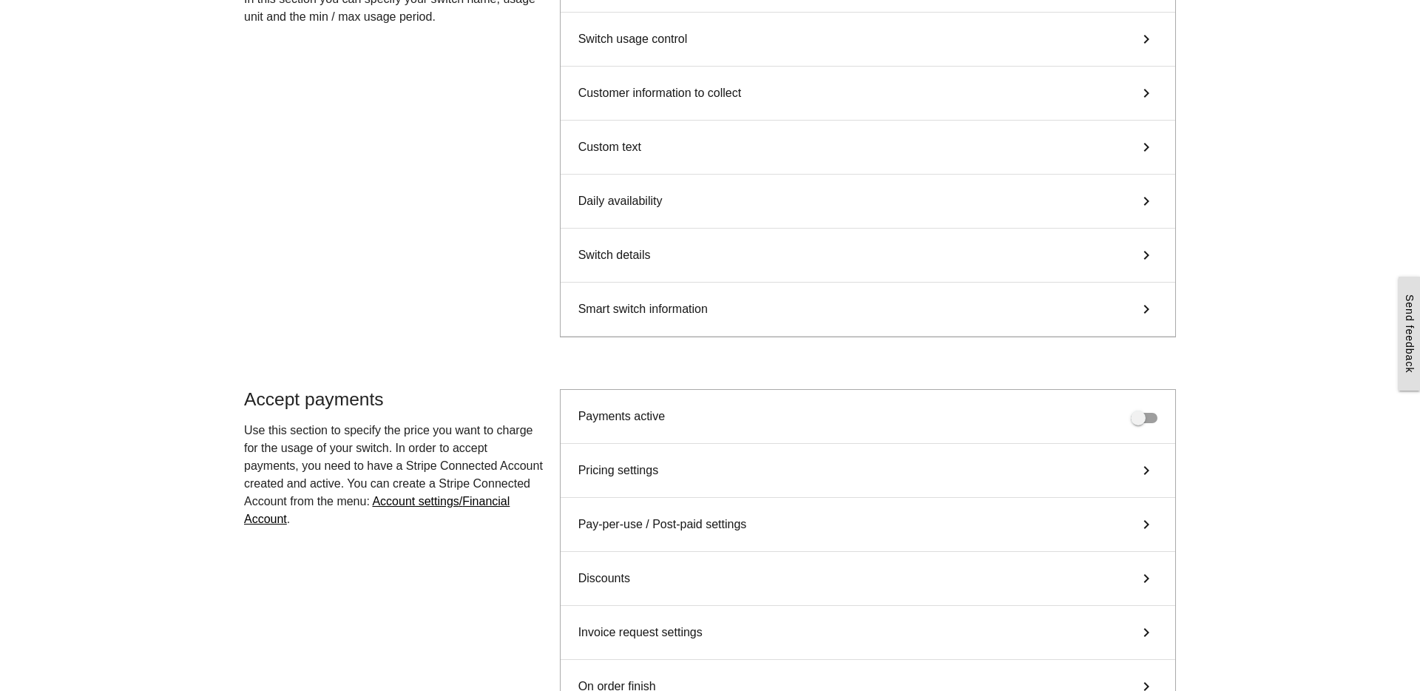
click at [910, 305] on div "Smart switch information keyboard_arrow_right" at bounding box center [868, 309] width 614 height 54
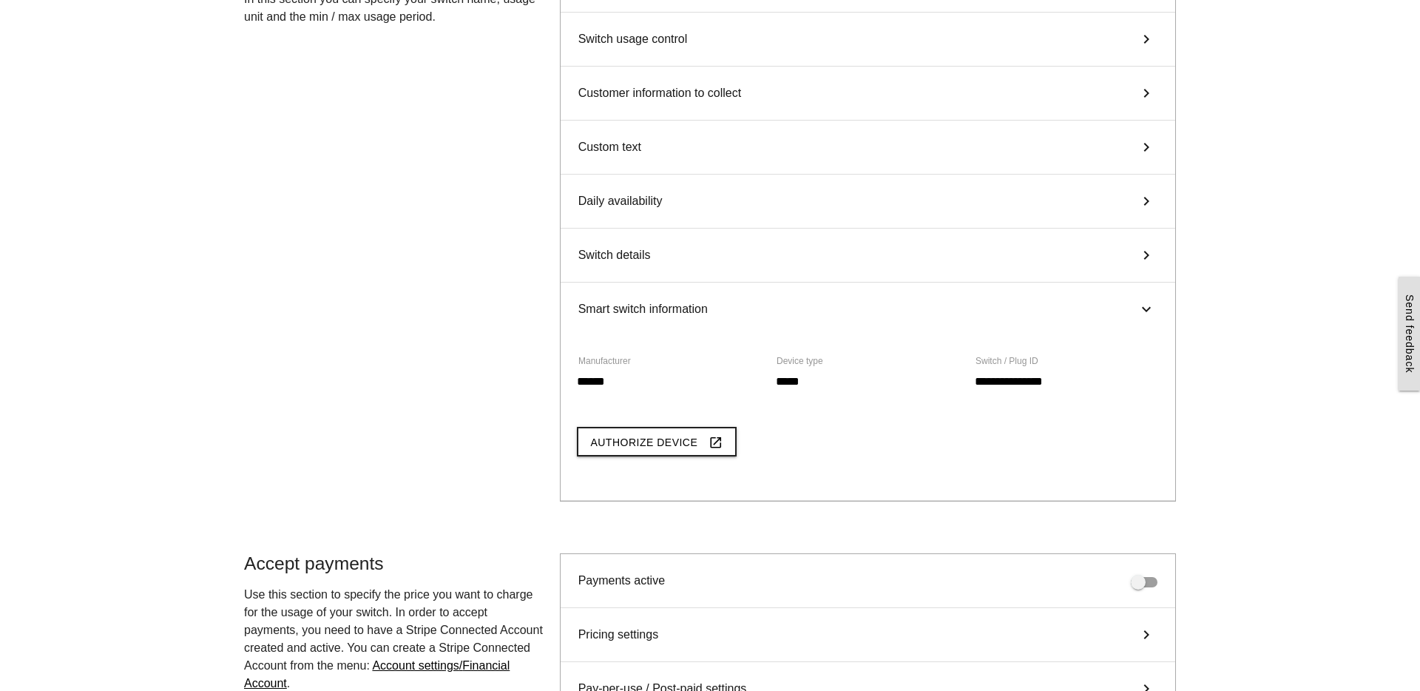
click at [910, 305] on div "Smart switch information keyboard_arrow_right" at bounding box center [868, 308] width 614 height 53
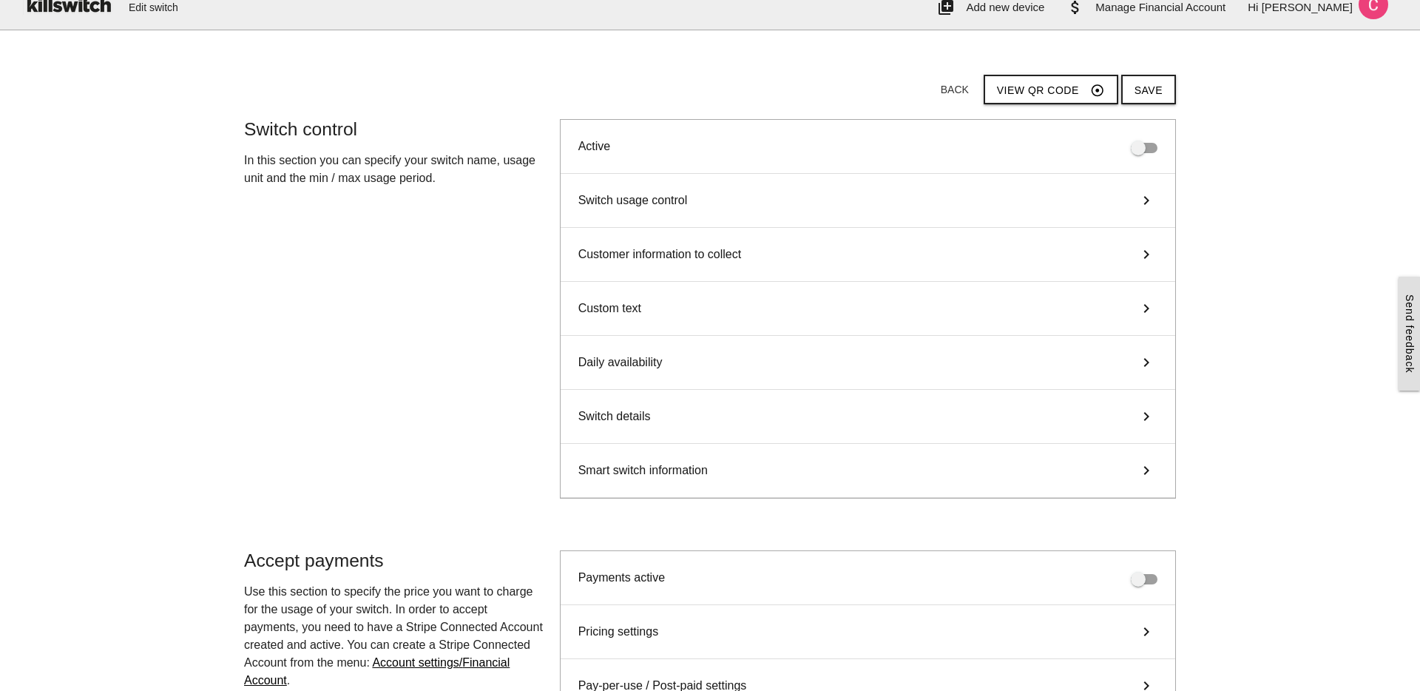
scroll to position [18, 0]
click at [866, 359] on div "Daily availability keyboard_arrow_right" at bounding box center [868, 362] width 614 height 54
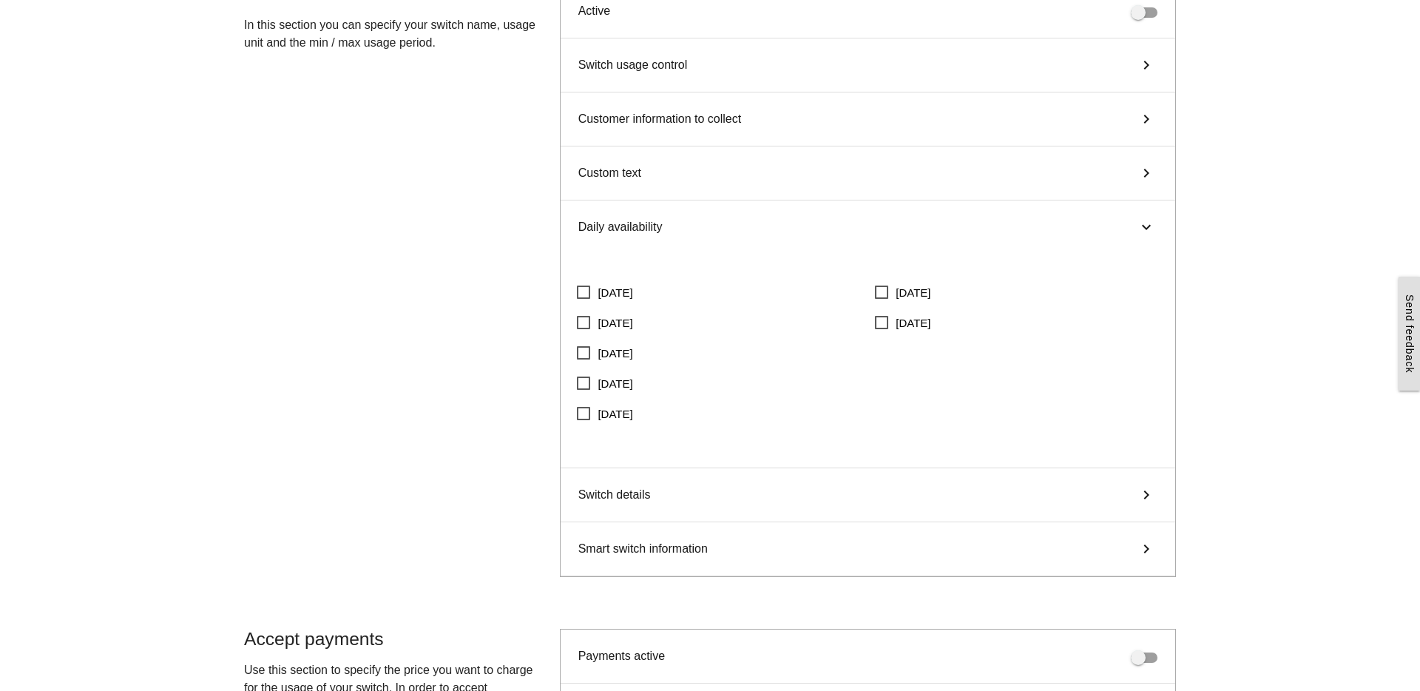
scroll to position [152, 0]
click at [900, 299] on span "[DATE]" at bounding box center [902, 293] width 55 height 18
click at [889, 326] on span "[DATE]" at bounding box center [902, 323] width 55 height 18
click at [890, 284] on span "[DATE]" at bounding box center [902, 293] width 55 height 18
click at [884, 316] on span "[DATE]" at bounding box center [902, 323] width 55 height 18
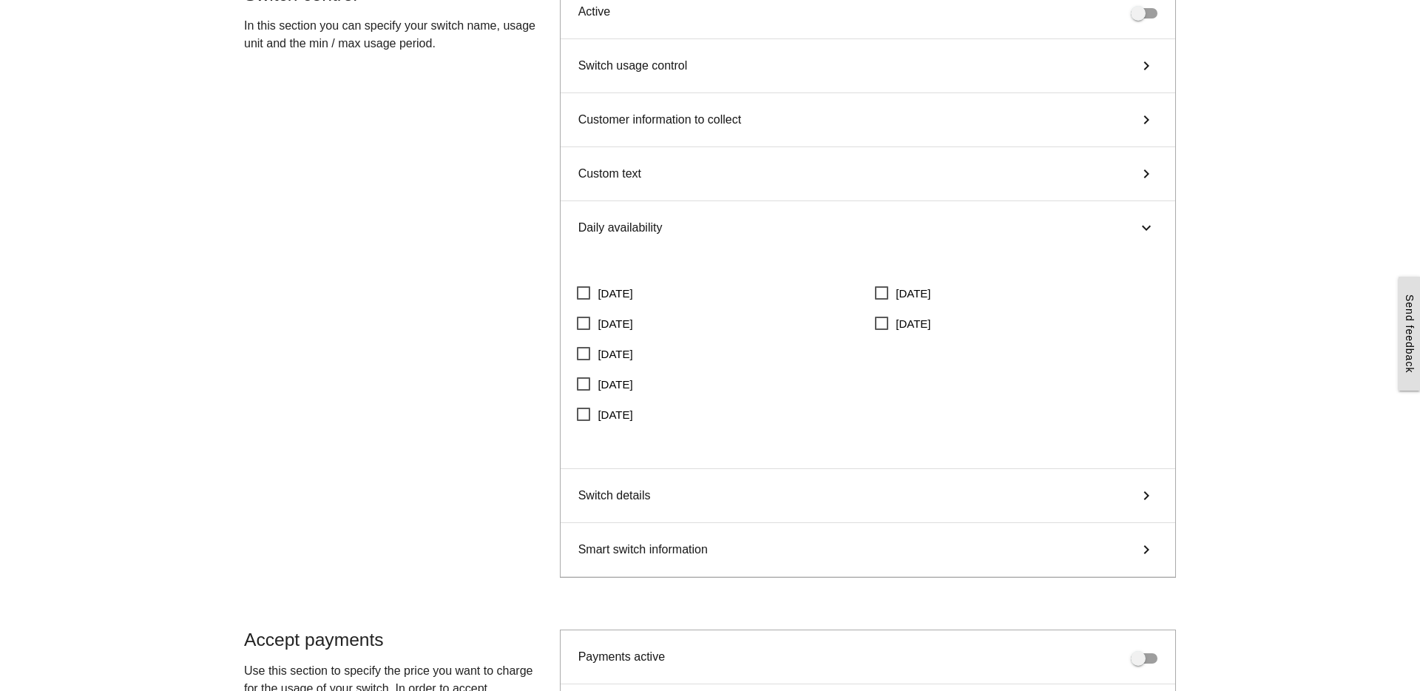
click at [1148, 233] on icon "keyboard_arrow_right" at bounding box center [1146, 228] width 18 height 22
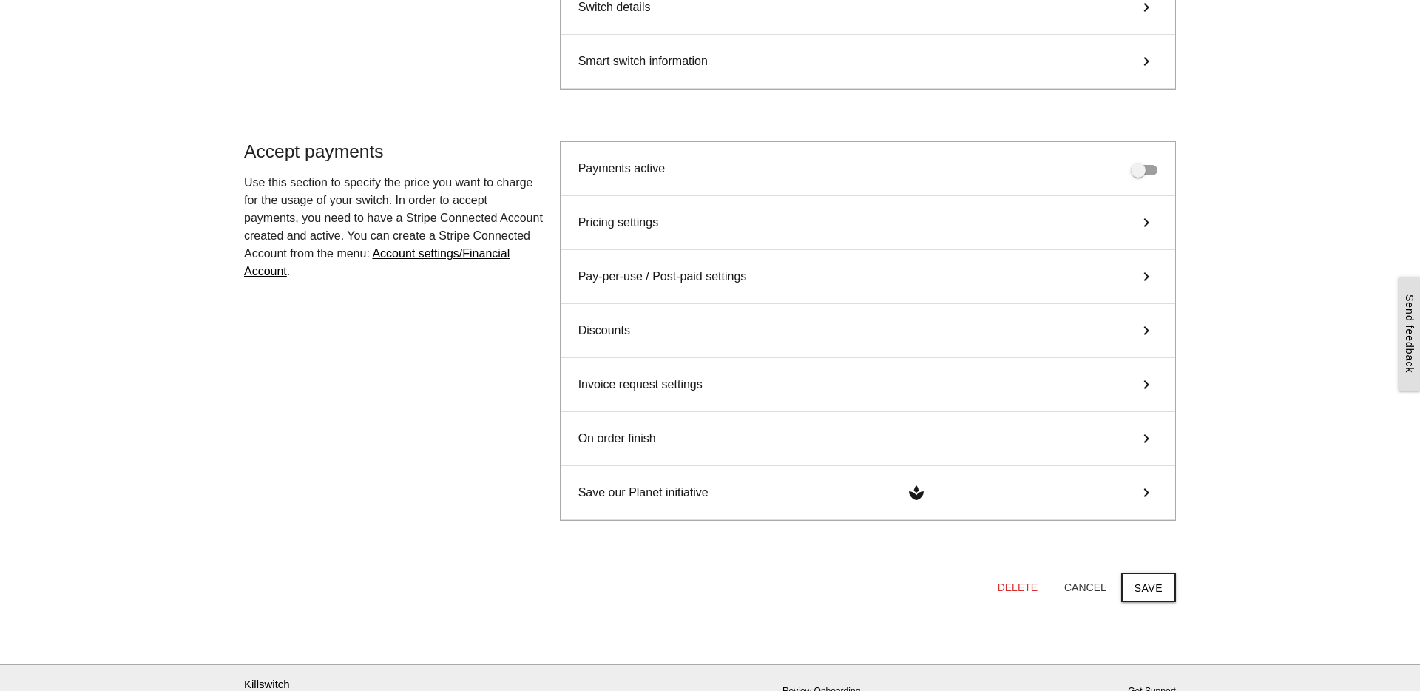
scroll to position [450, 0]
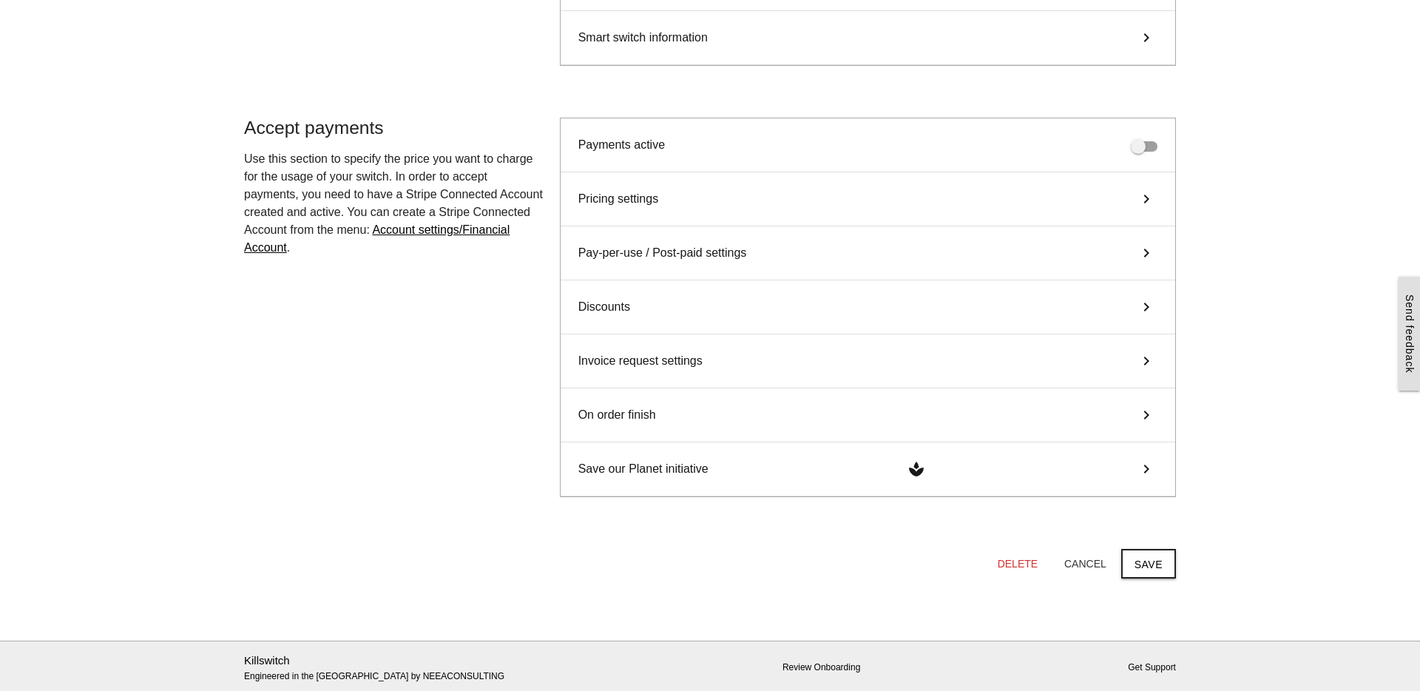
click at [1079, 193] on div "Pricing settings keyboard_arrow_right" at bounding box center [868, 199] width 614 height 54
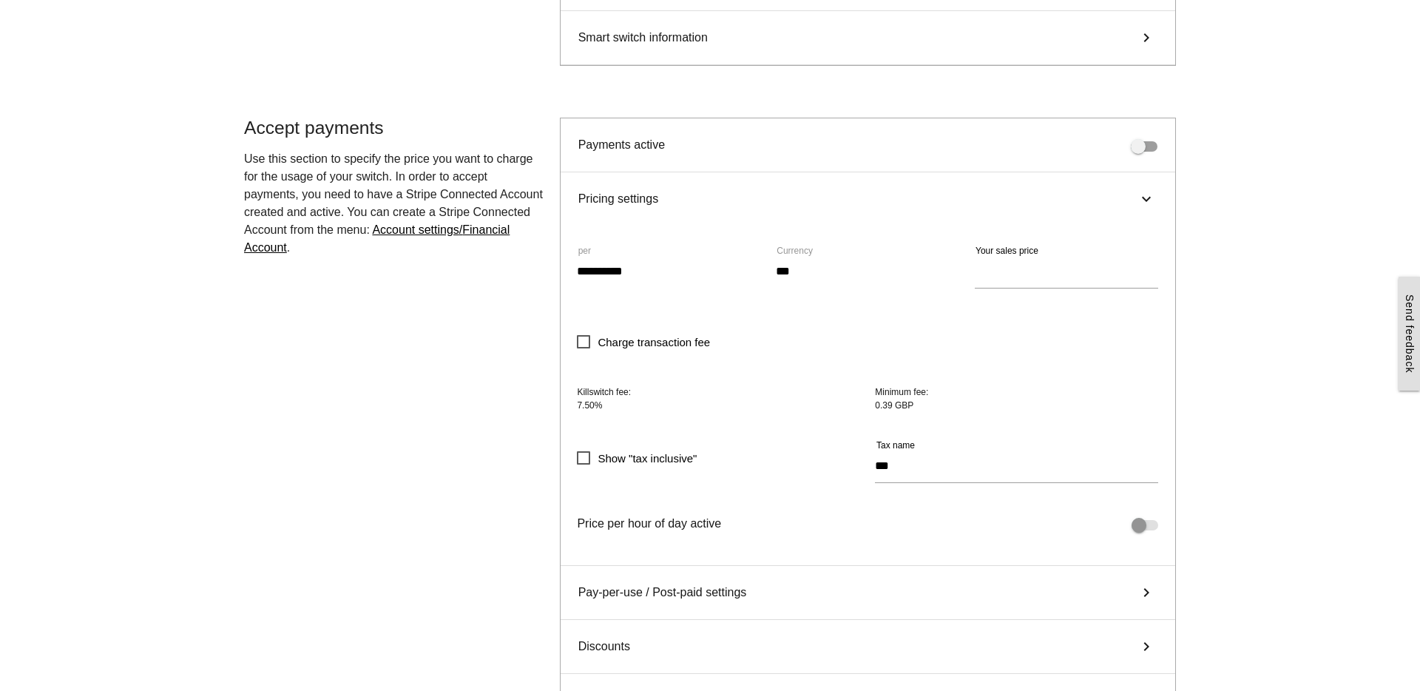
click at [1079, 193] on div "Pricing settings keyboard_arrow_right" at bounding box center [868, 198] width 614 height 53
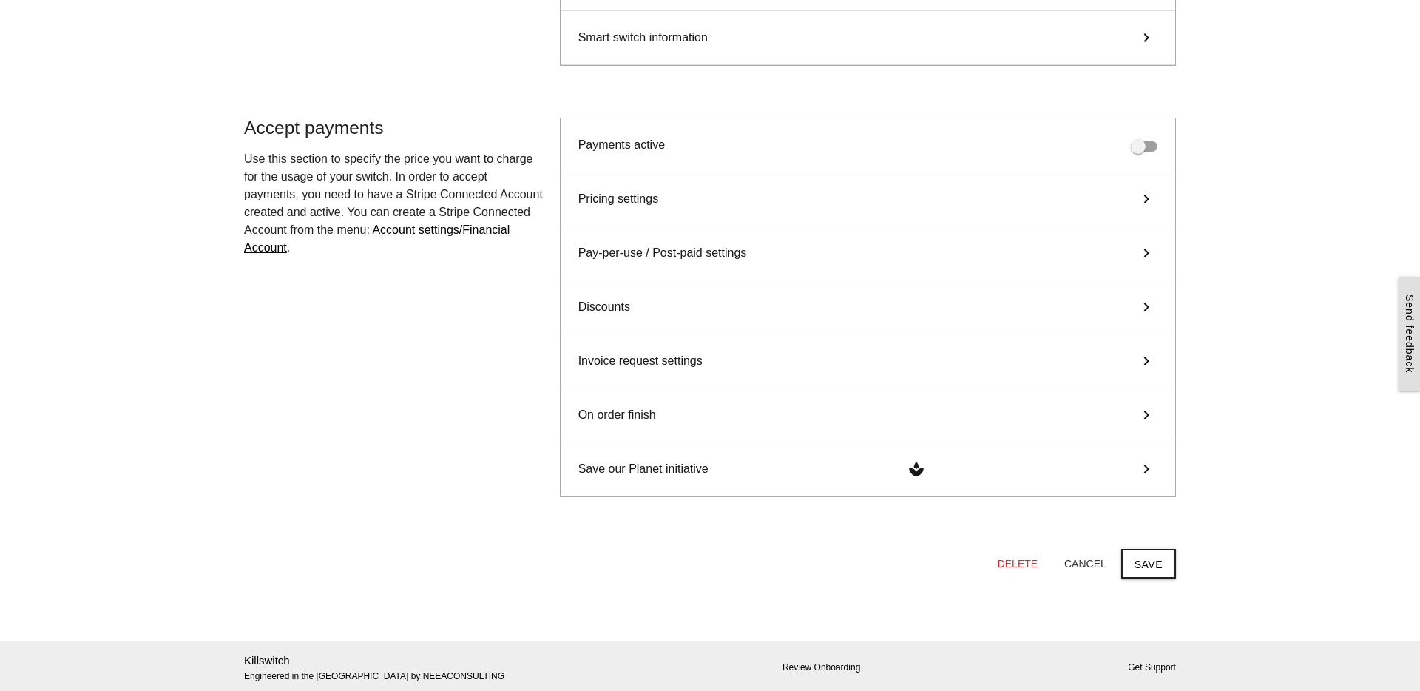
click at [1093, 345] on div "Invoice request settings keyboard_arrow_right" at bounding box center [868, 361] width 614 height 54
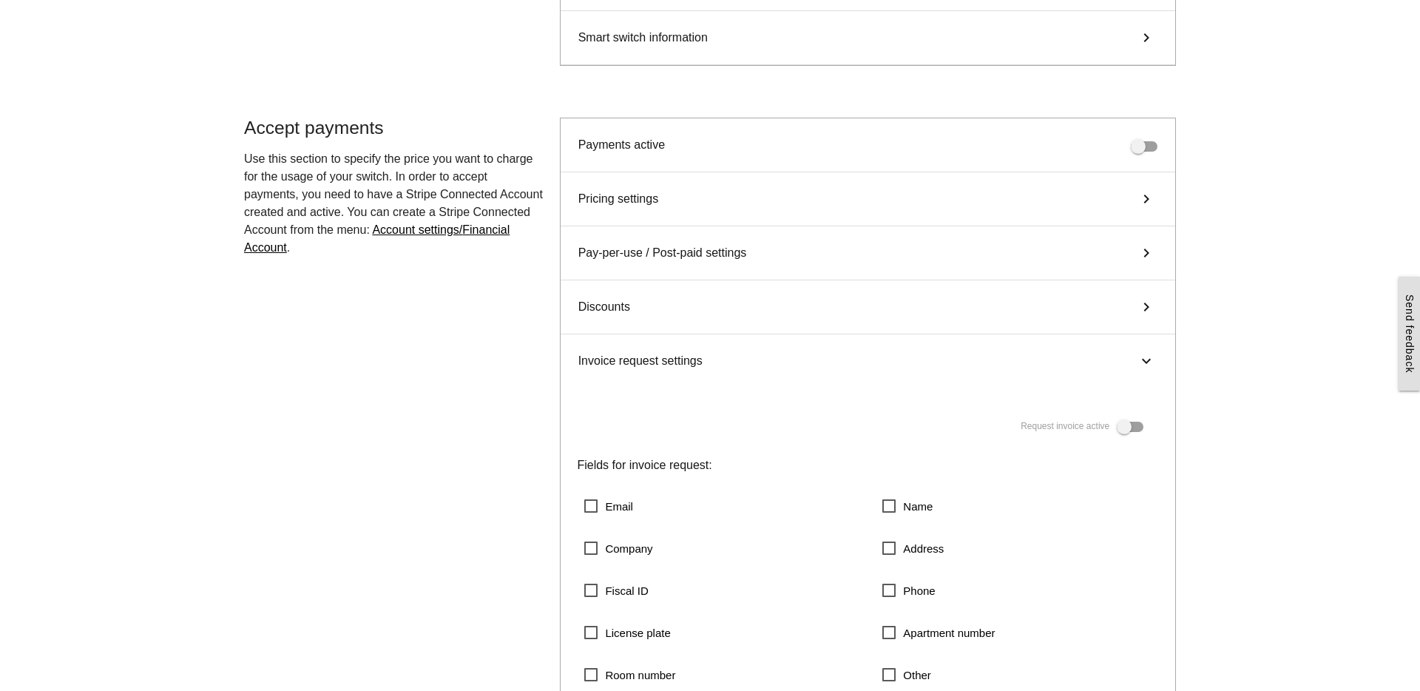
click at [1093, 345] on div "Invoice request settings keyboard_arrow_right" at bounding box center [868, 360] width 614 height 53
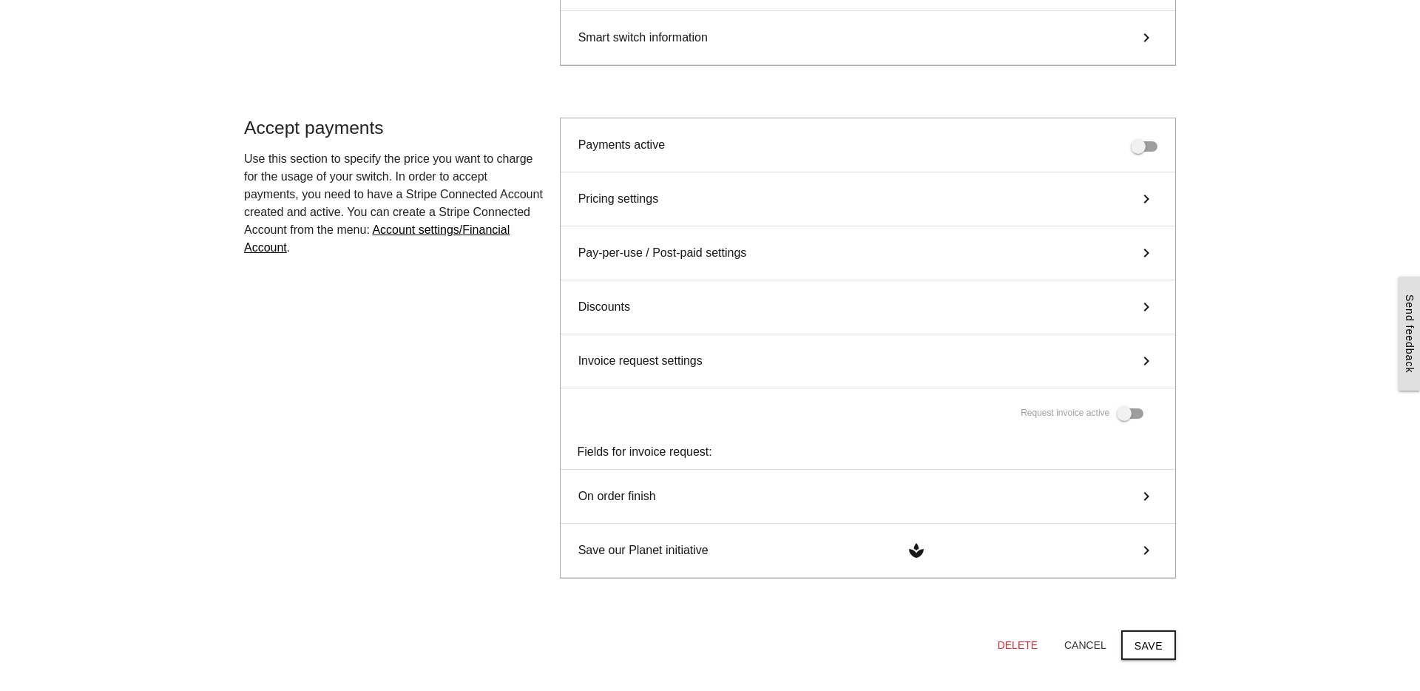
scroll to position [453, 0]
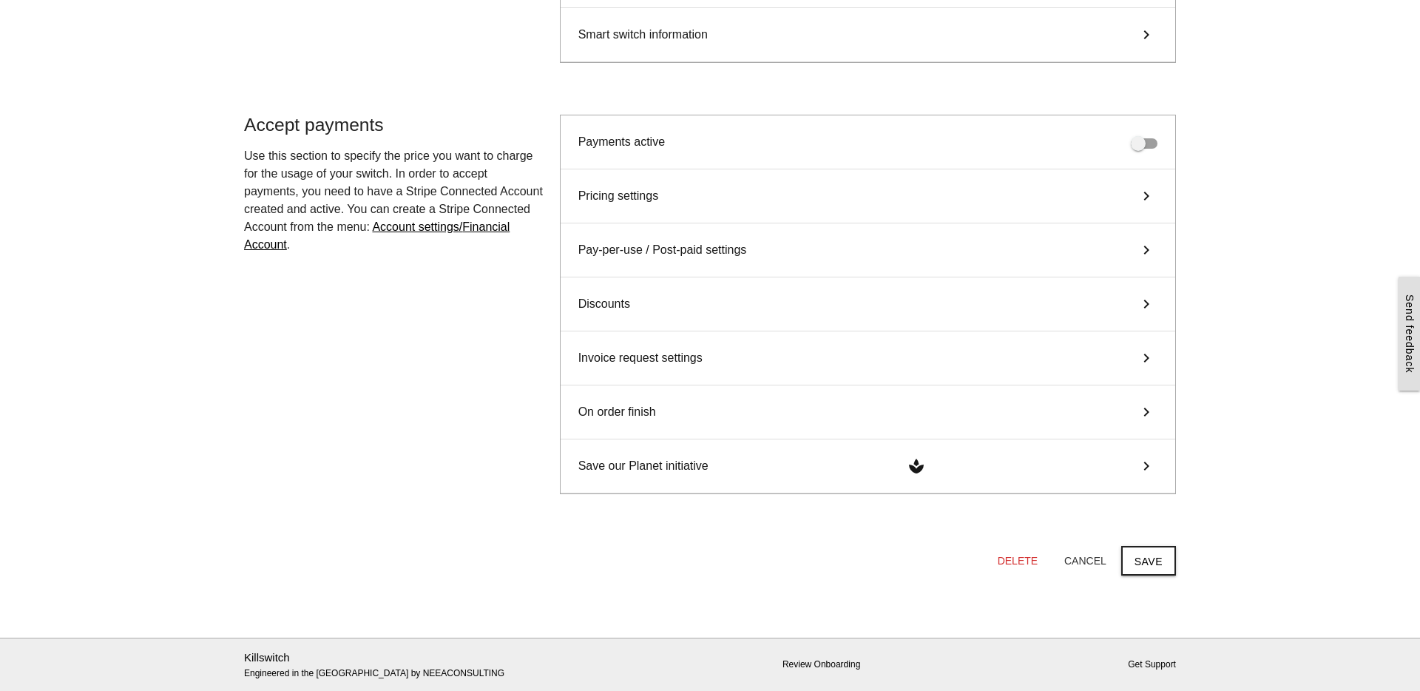
click at [1117, 408] on div "On order finish keyboard_arrow_right" at bounding box center [868, 412] width 614 height 54
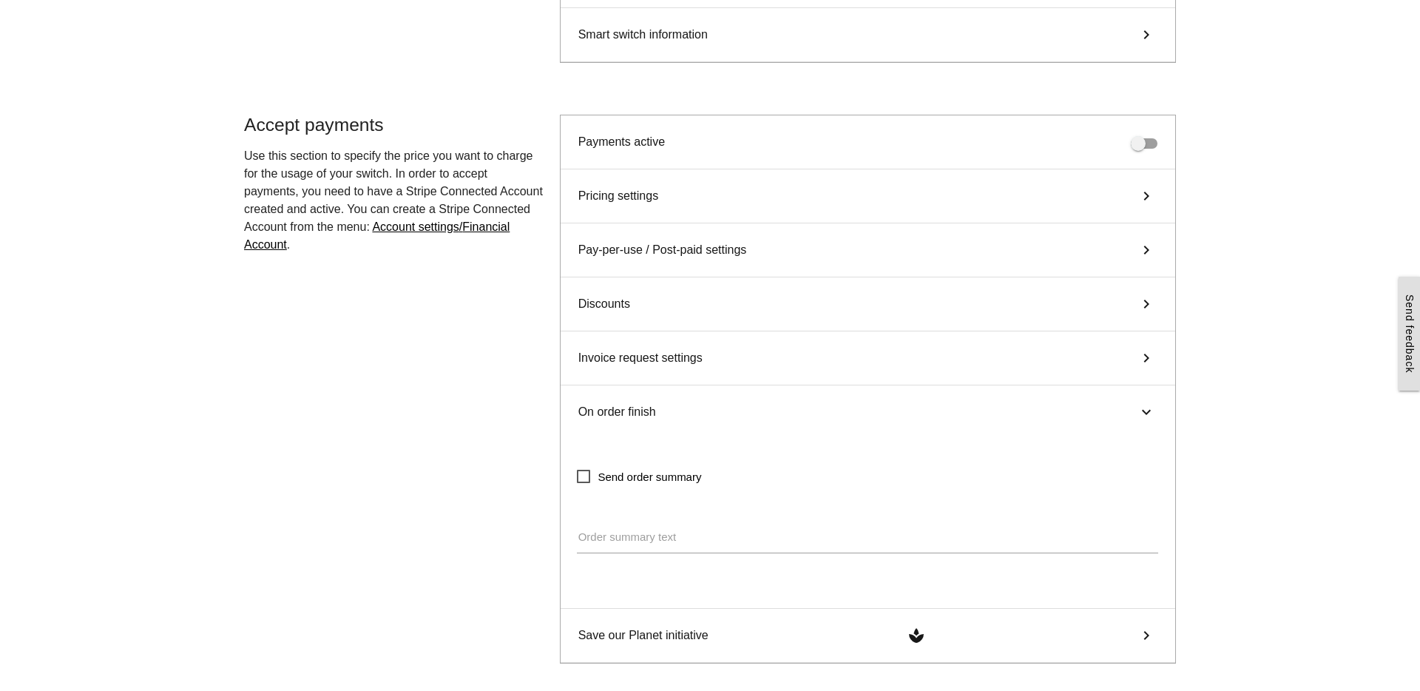
click at [1117, 408] on div "On order finish keyboard_arrow_right" at bounding box center [868, 411] width 614 height 53
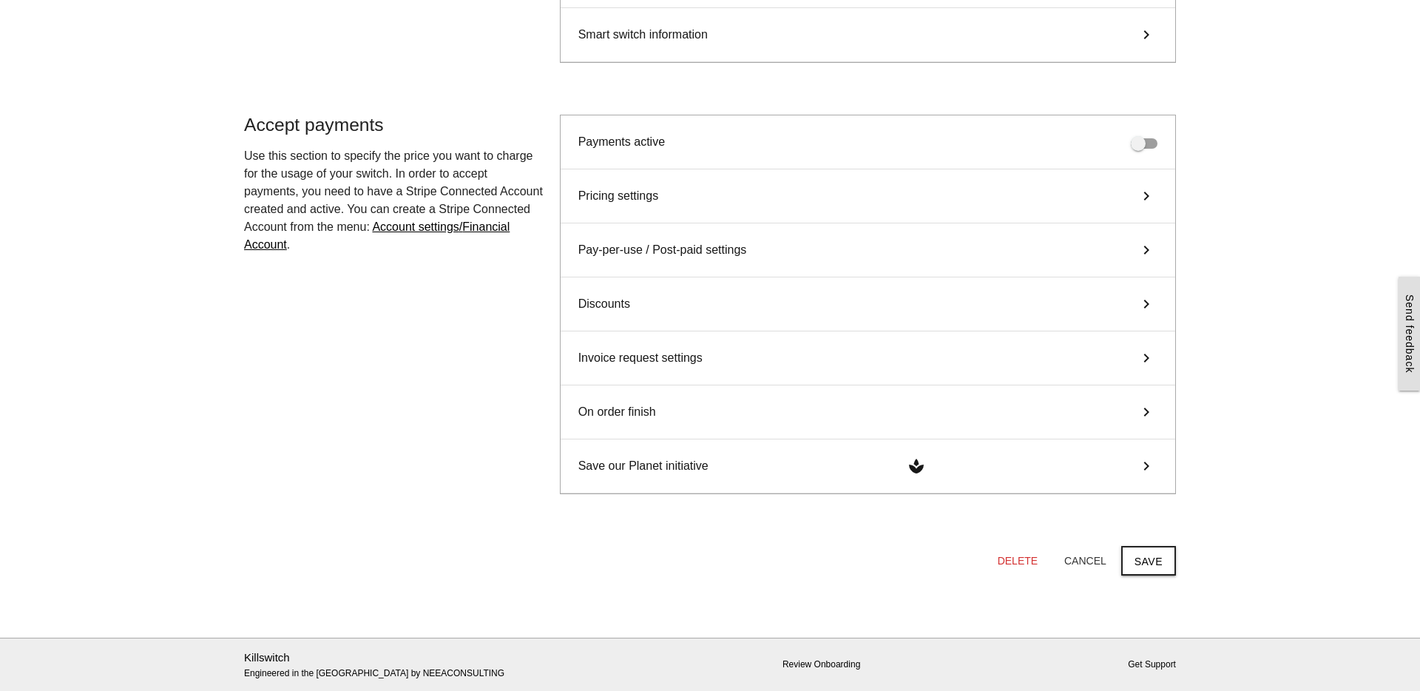
click at [1185, 413] on main "Start here! Add an OCPP device to Killswitch to configure it's payments checkou…" at bounding box center [710, 124] width 1420 height 1028
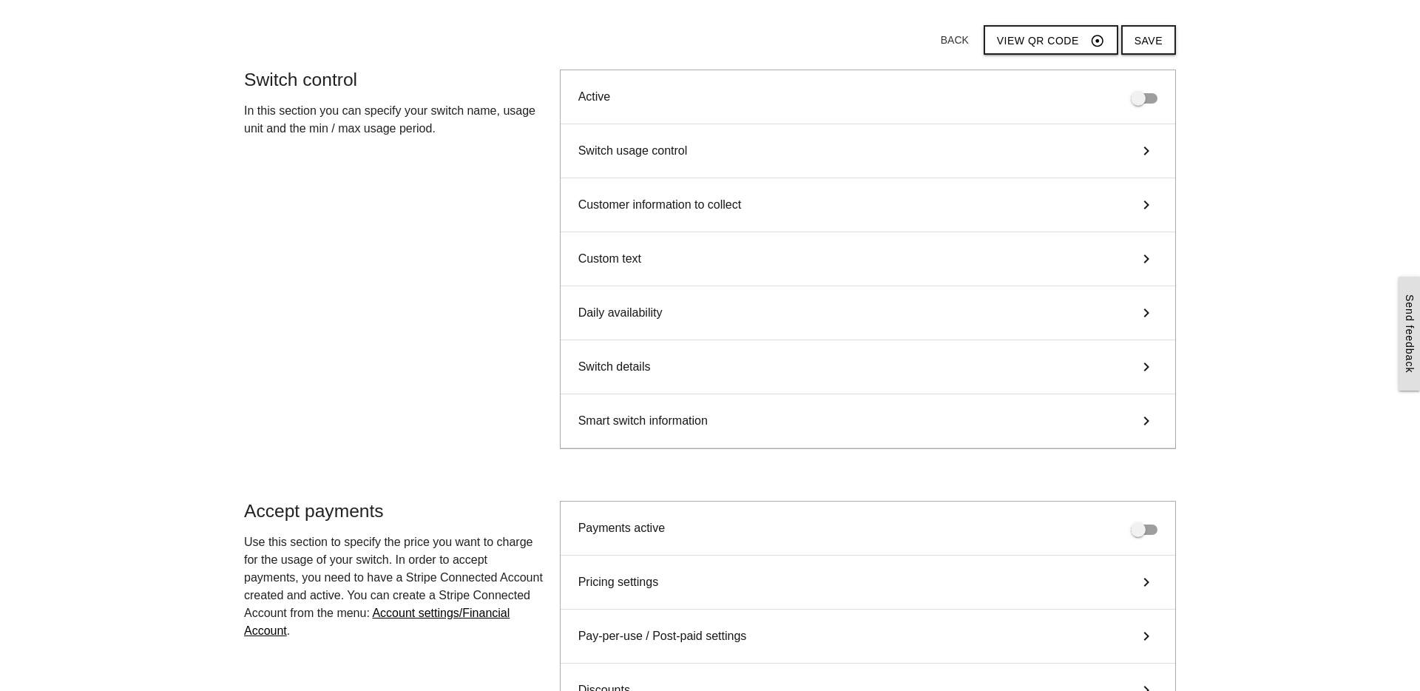
scroll to position [0, 0]
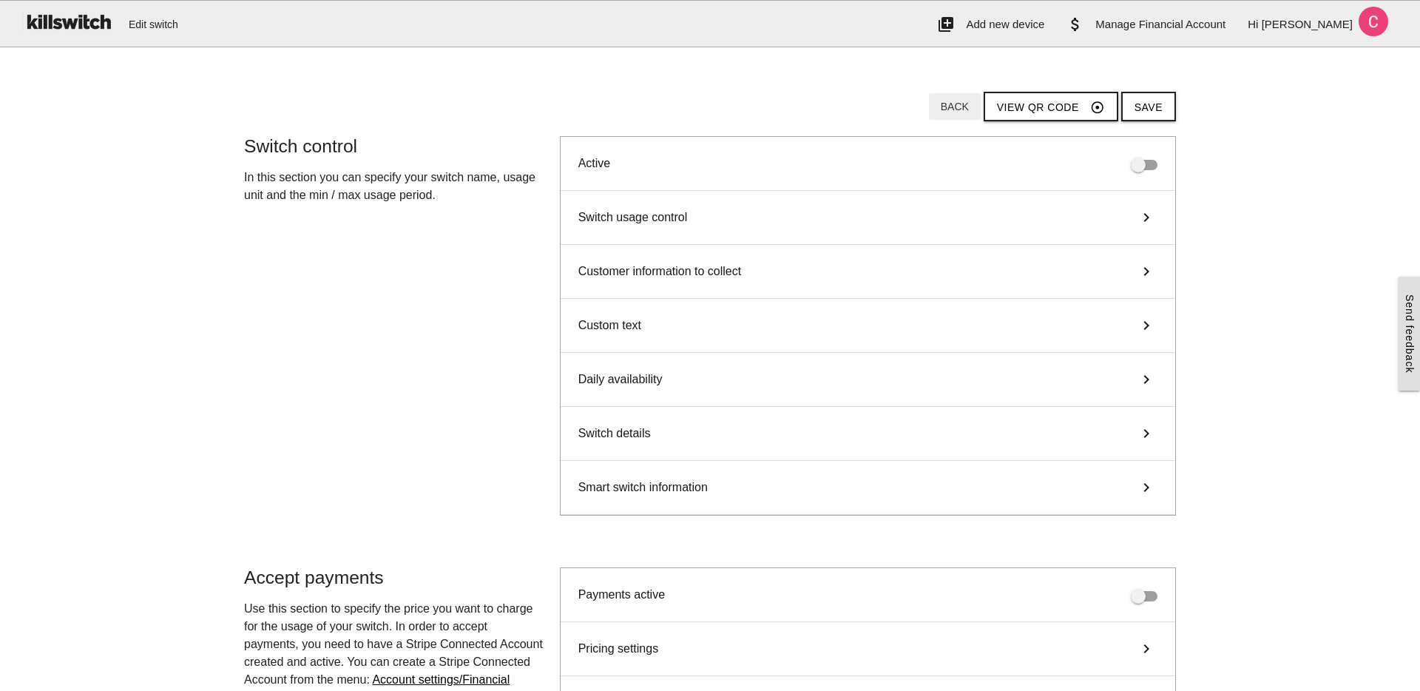
click at [971, 97] on button "Back" at bounding box center [955, 106] width 52 height 27
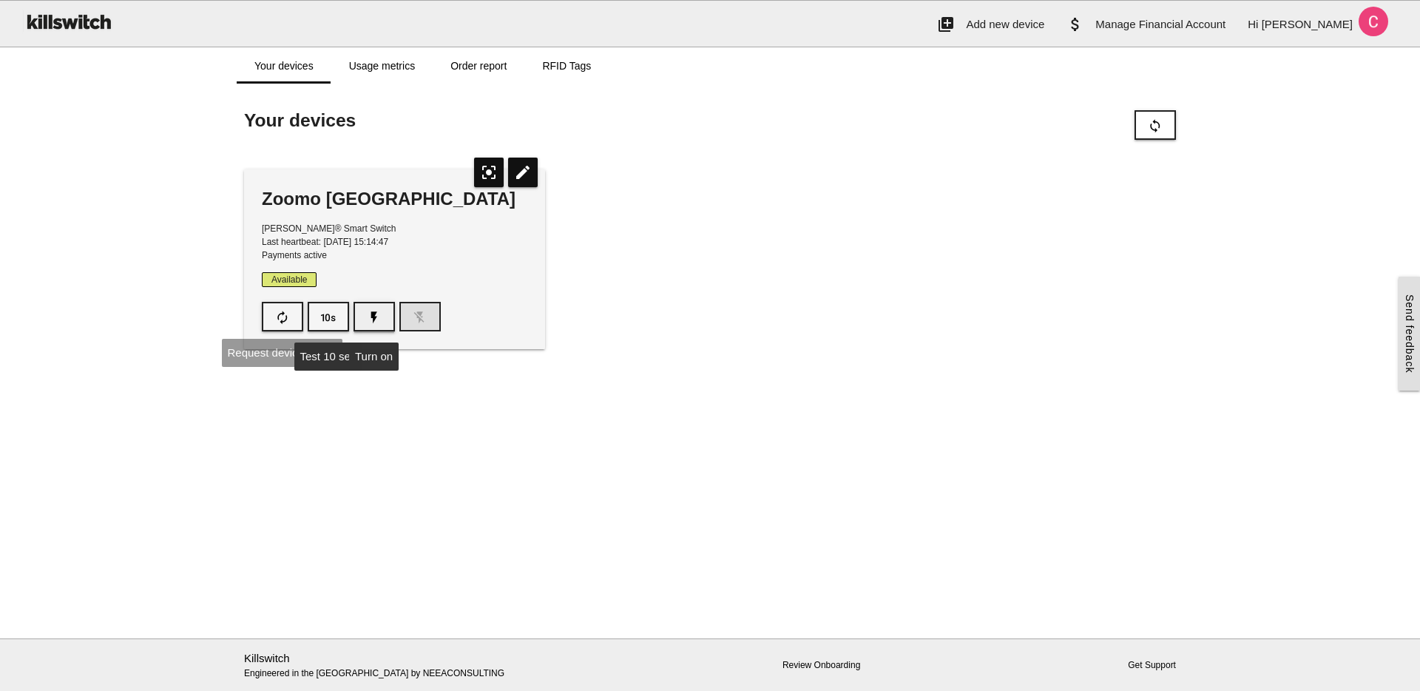
click at [376, 319] on icon "flash_on" at bounding box center [374, 317] width 15 height 28
